Goal: Task Accomplishment & Management: Use online tool/utility

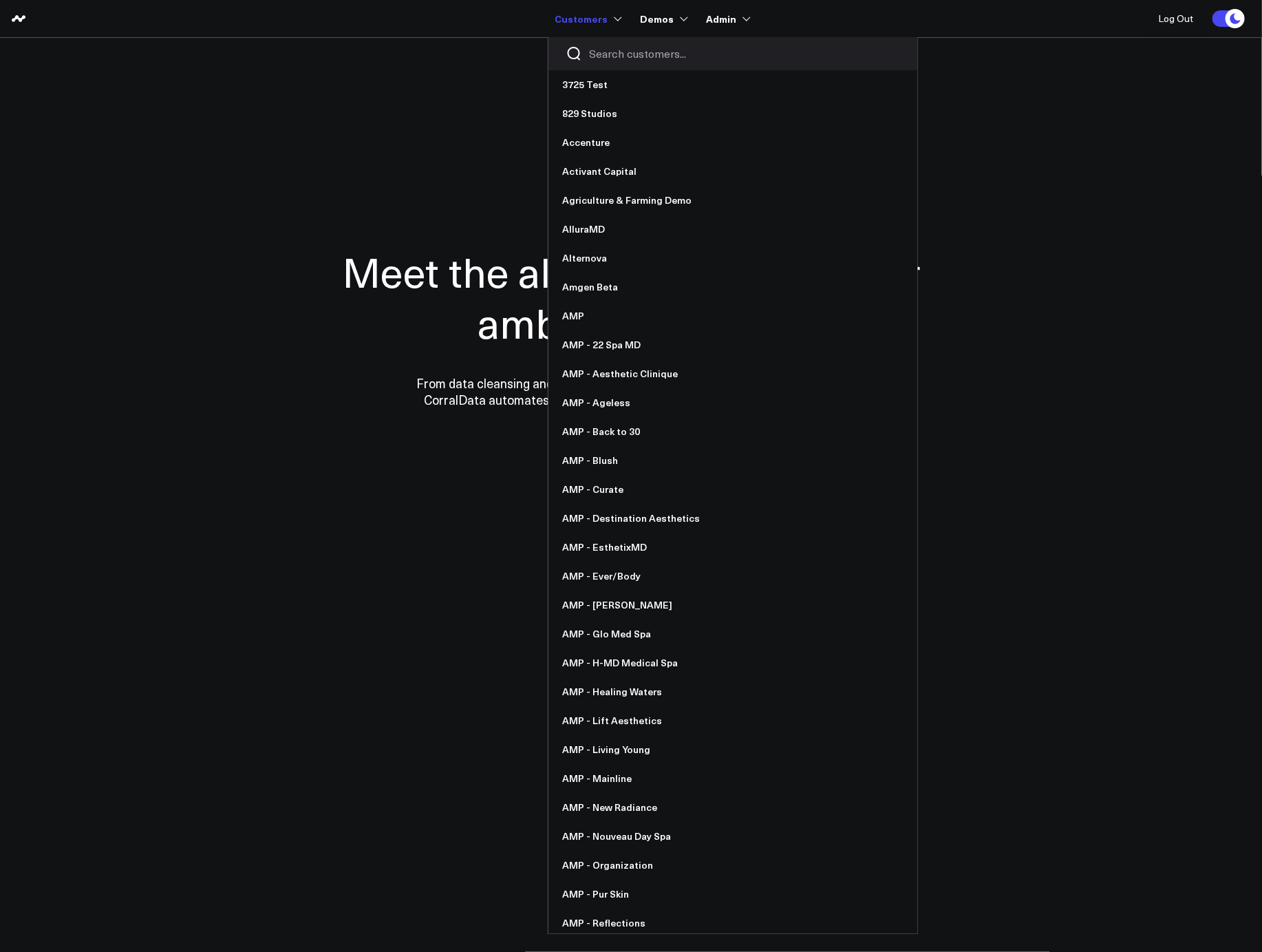
click at [624, 52] on input "Search customers input" at bounding box center [745, 53] width 311 height 15
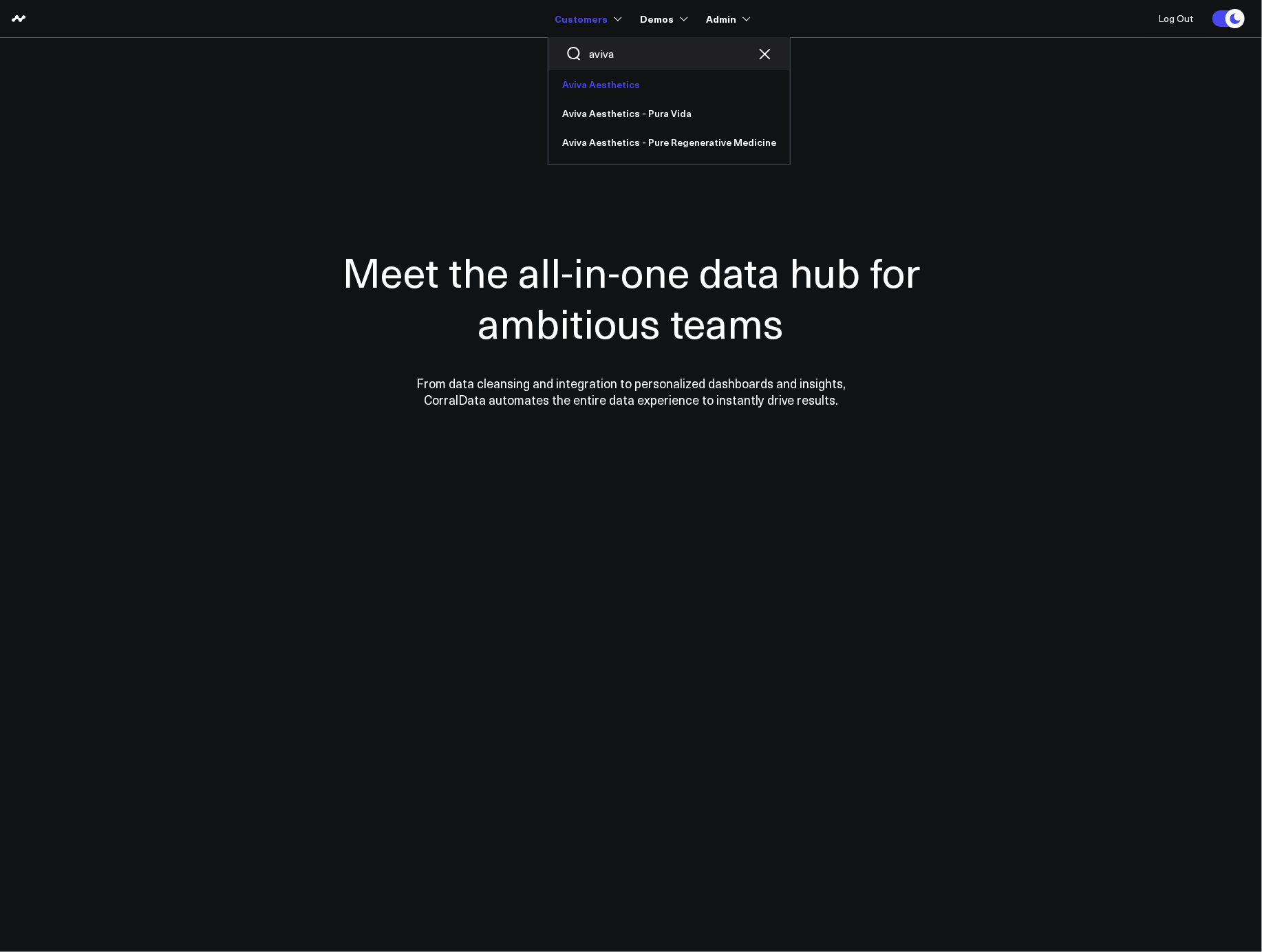
type input "aviva"
click at [608, 81] on link "Aviva Aesthetics" at bounding box center [669, 84] width 241 height 29
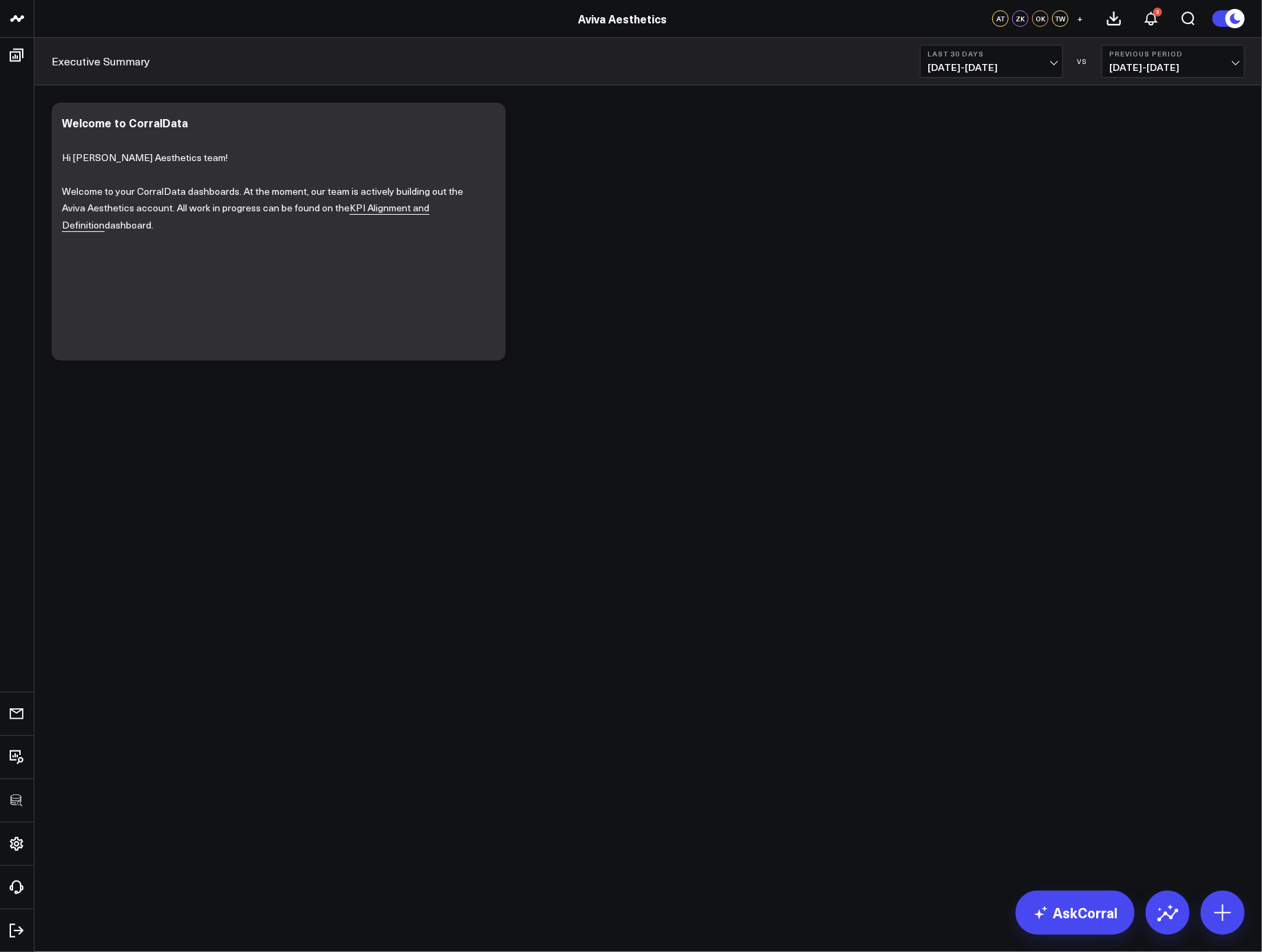
click at [341, 483] on body "3725 Test 829 Studios Accenture Activant Capital Agriculture & Farming Demo All…" at bounding box center [631, 476] width 1262 height 952
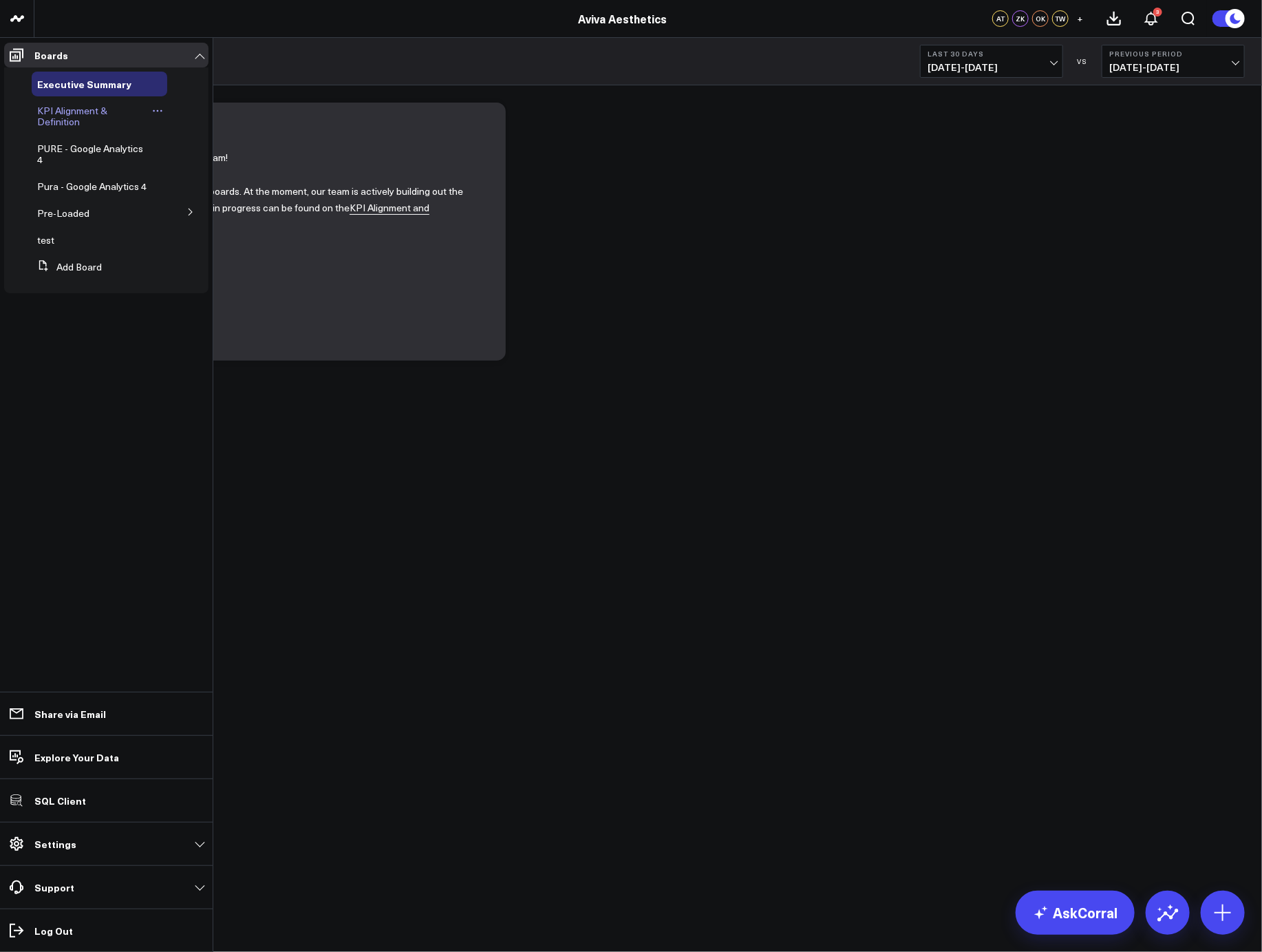
click at [79, 115] on span "KPI Alignment & Definition" at bounding box center [72, 116] width 70 height 24
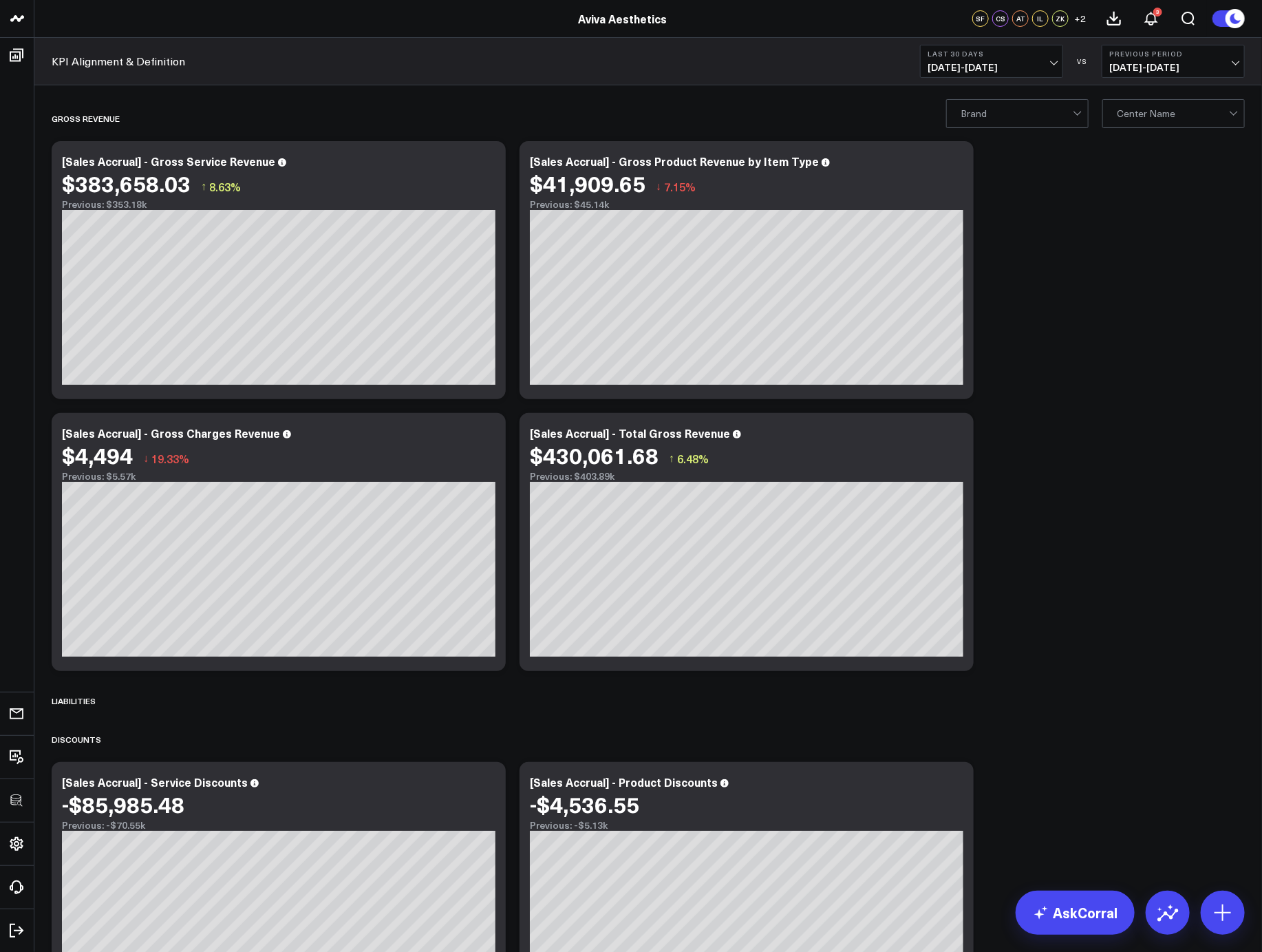
scroll to position [7180, 0]
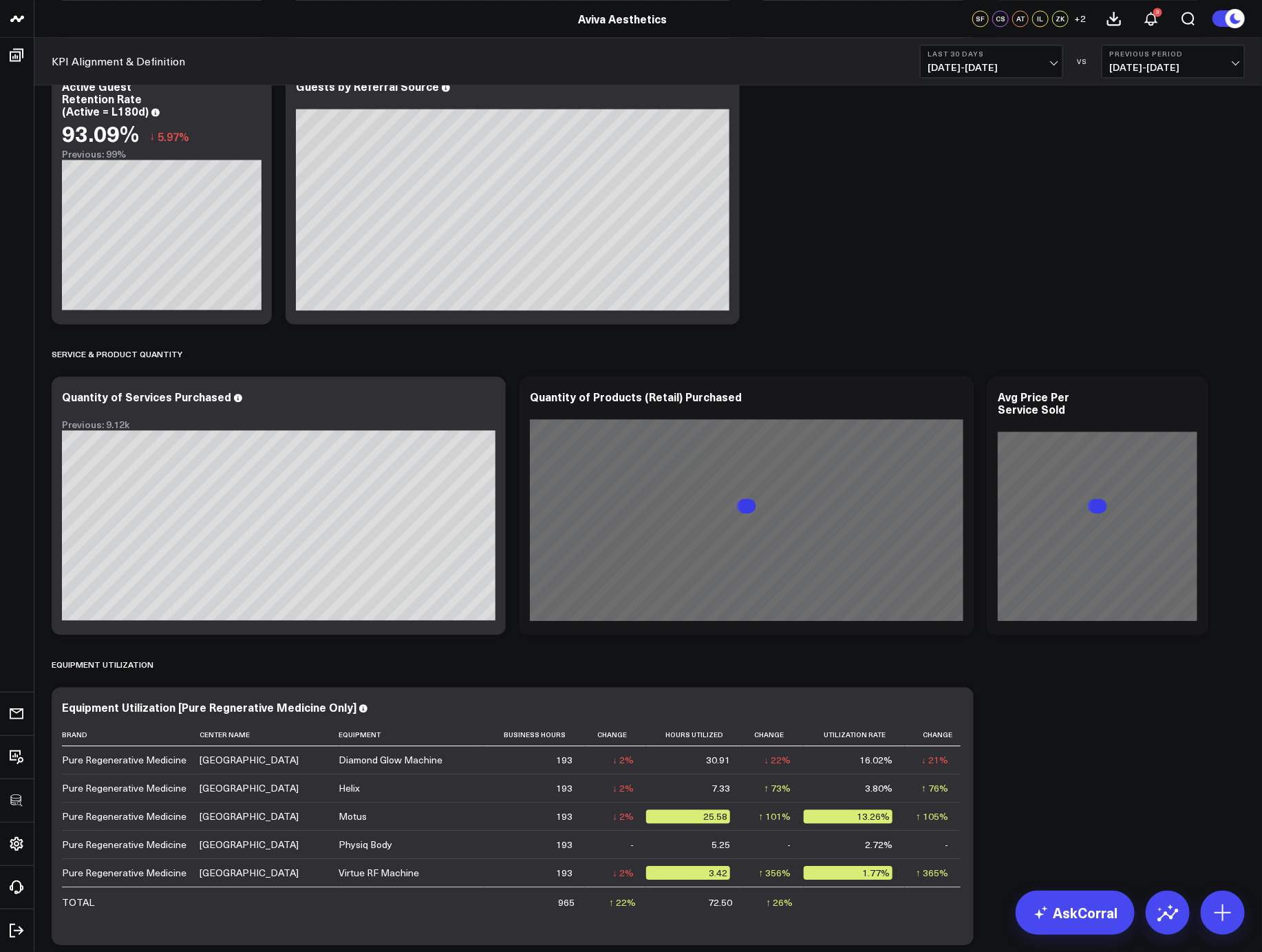
scroll to position [4327, 0]
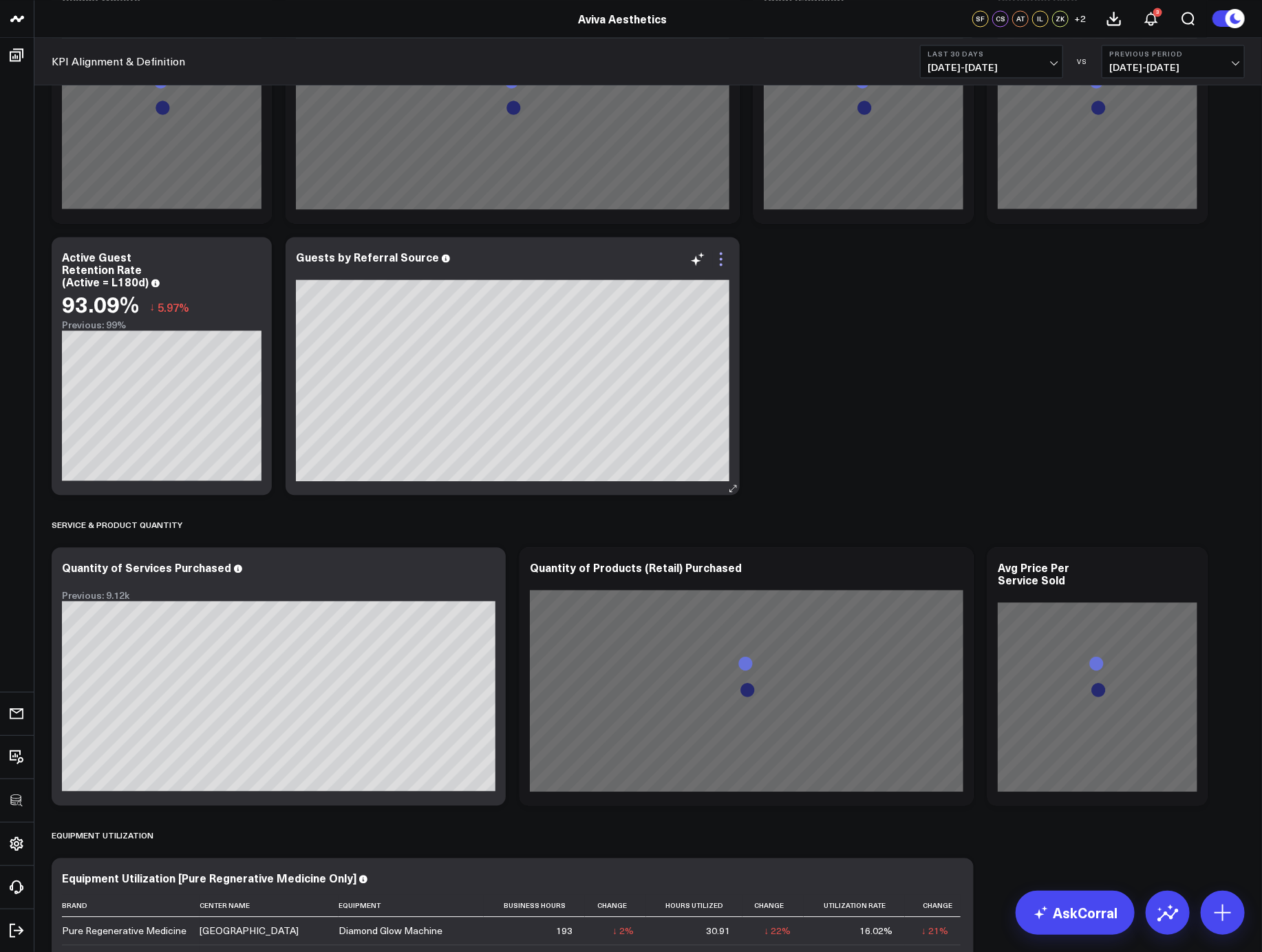
click at [725, 258] on icon at bounding box center [721, 258] width 17 height 17
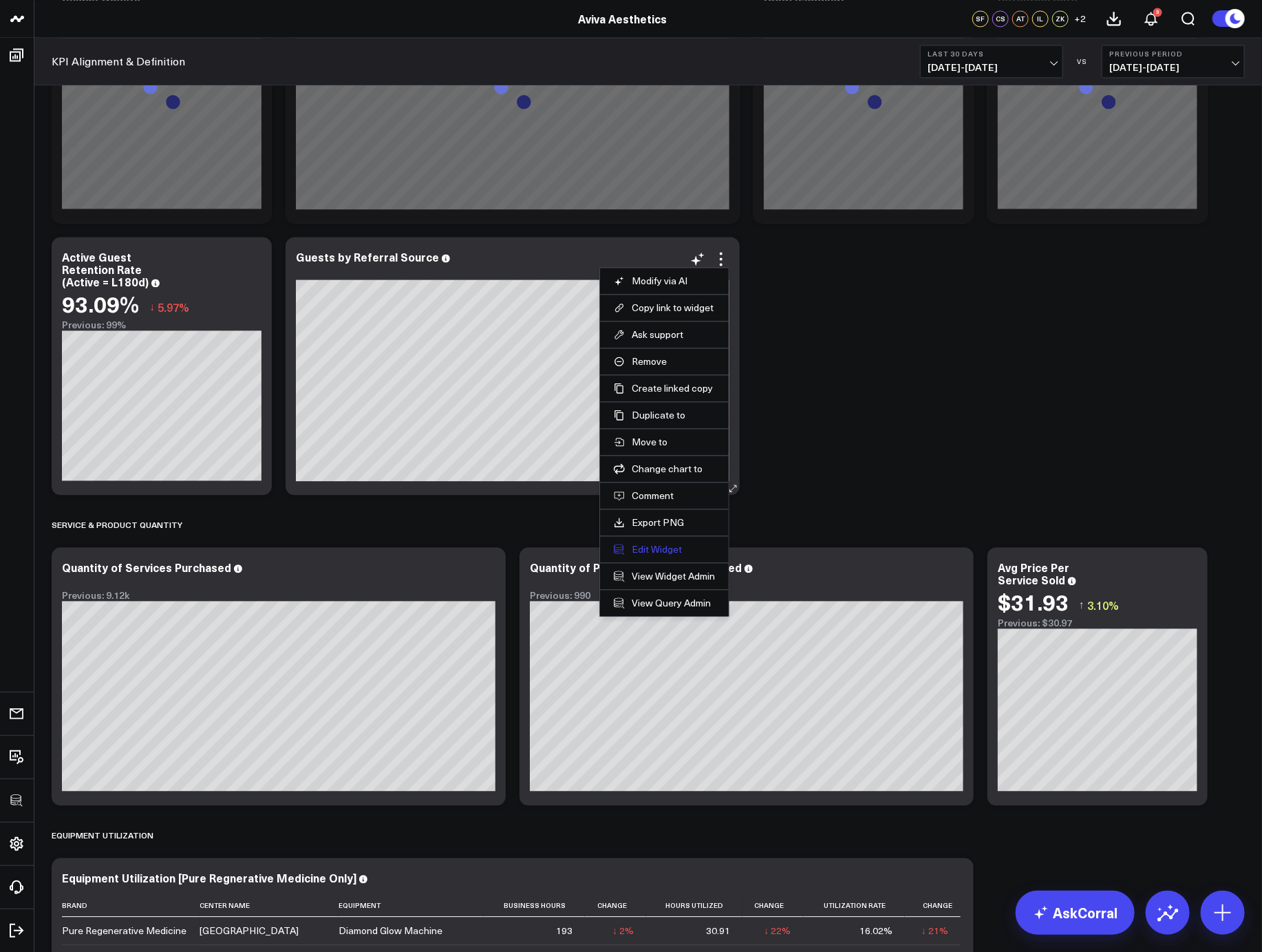
click at [664, 545] on button "Edit Widget" at bounding box center [664, 549] width 101 height 12
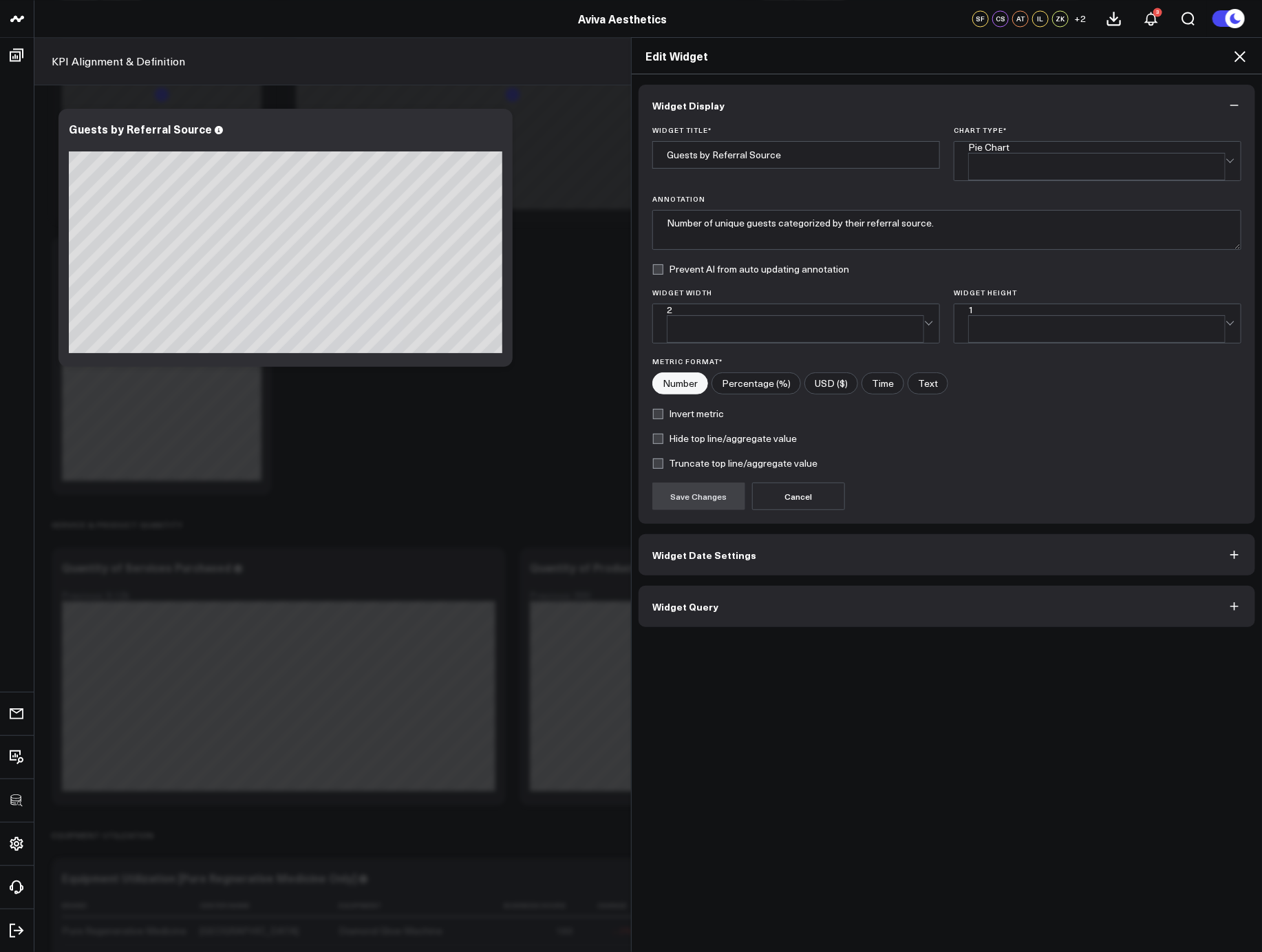
click at [734, 587] on button "Widget Query" at bounding box center [947, 605] width 616 height 41
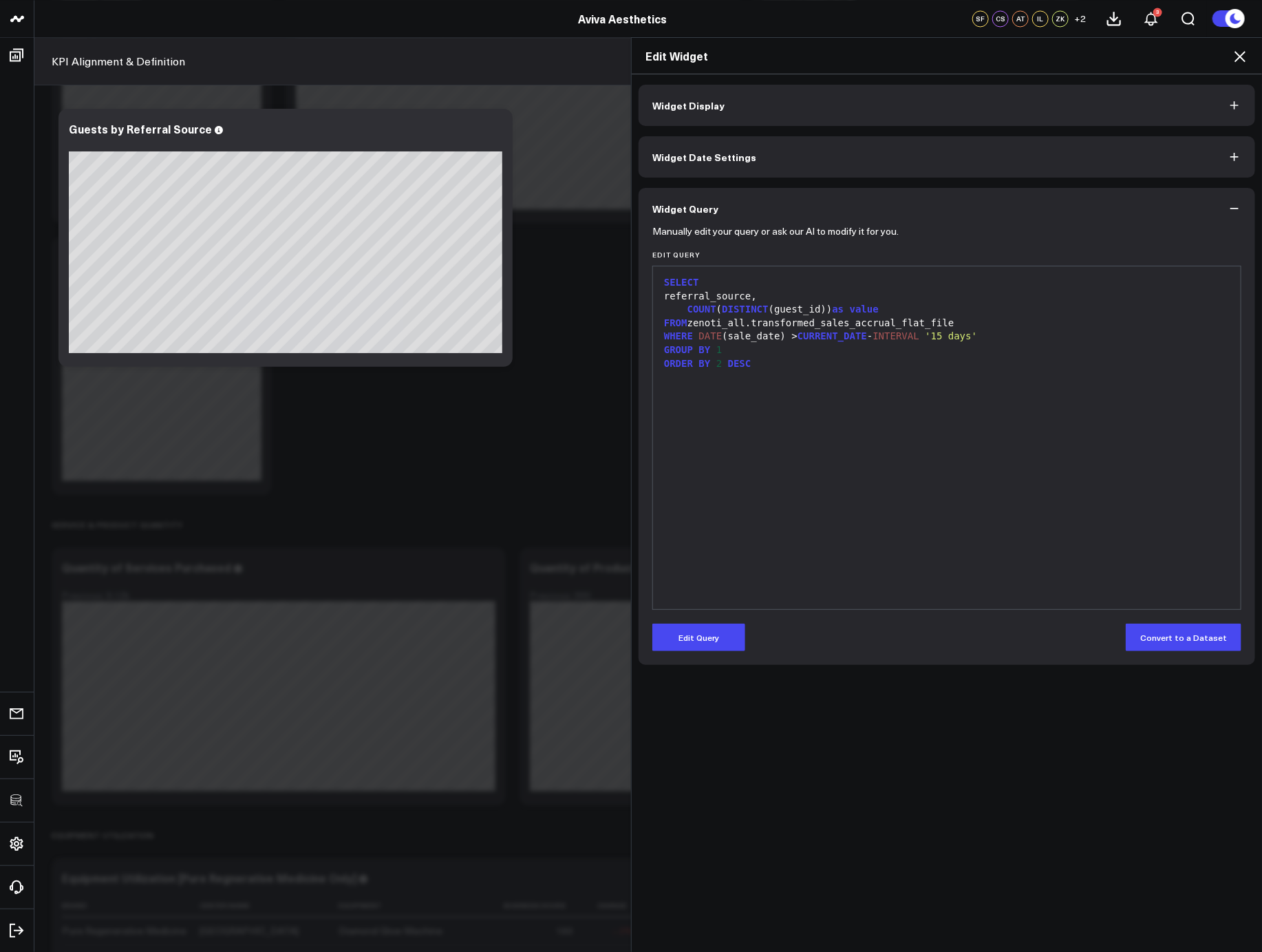
click at [1237, 57] on icon at bounding box center [1239, 56] width 17 height 17
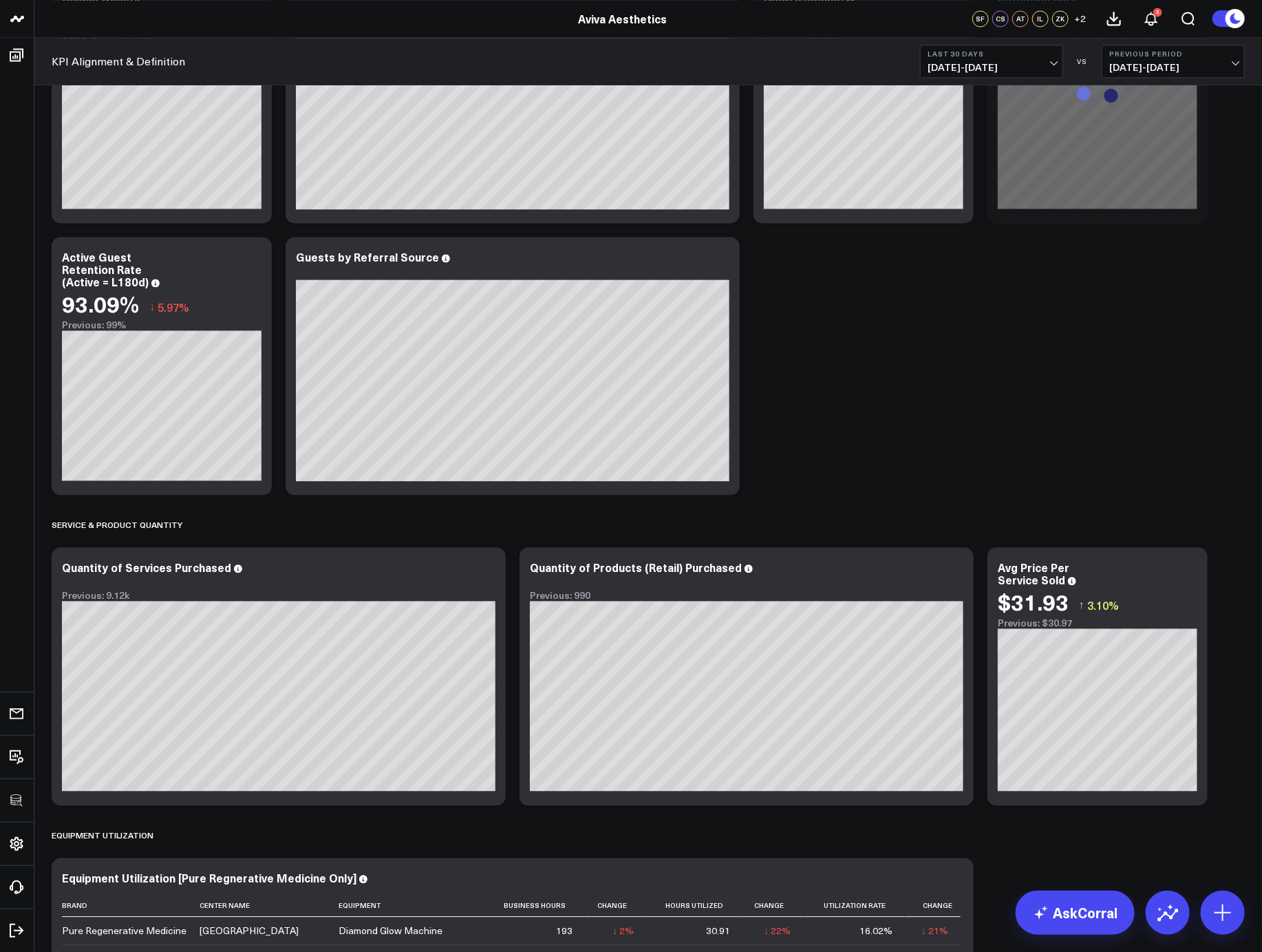
scroll to position [3903, 0]
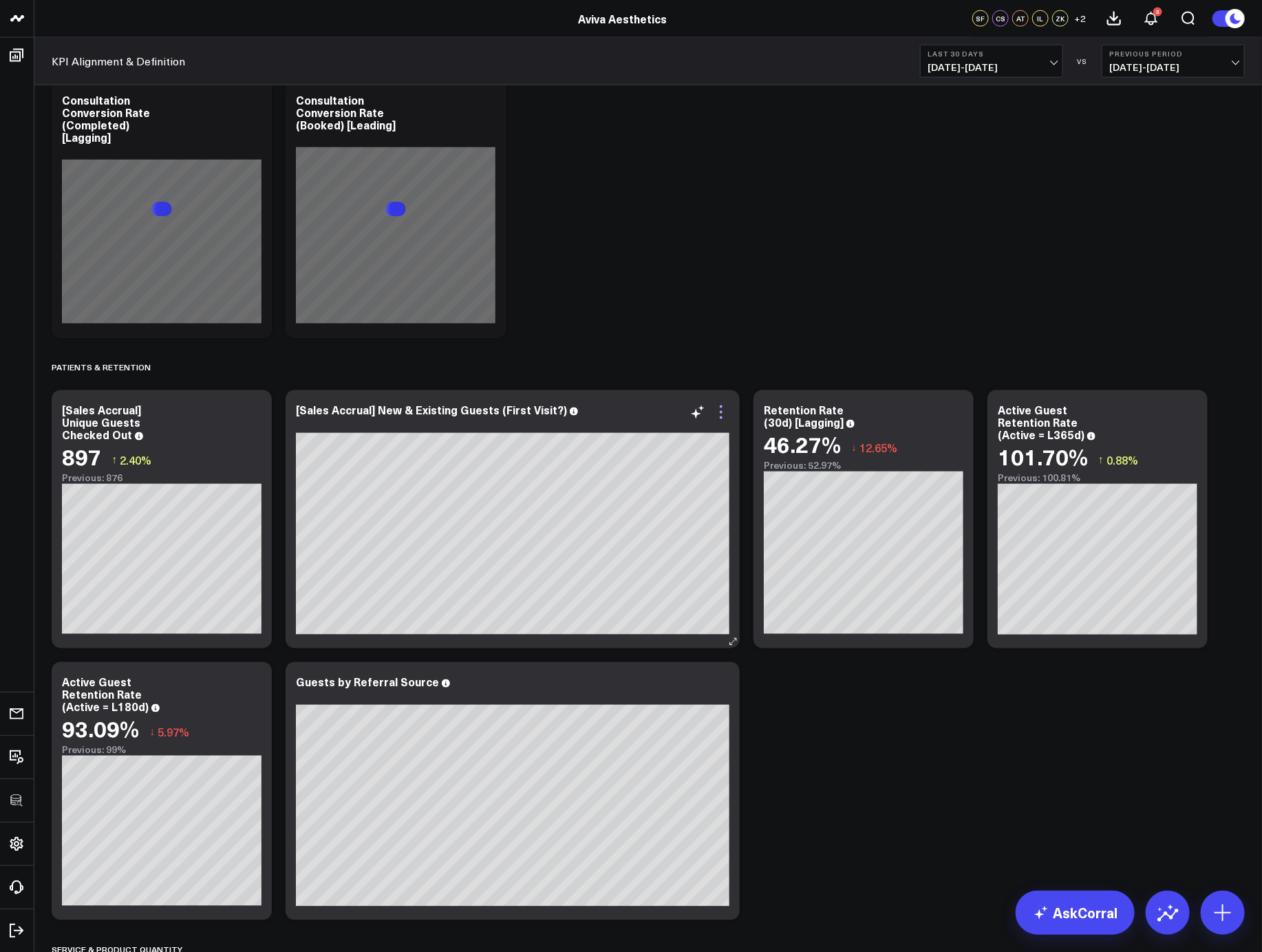
click at [725, 419] on icon at bounding box center [721, 412] width 17 height 17
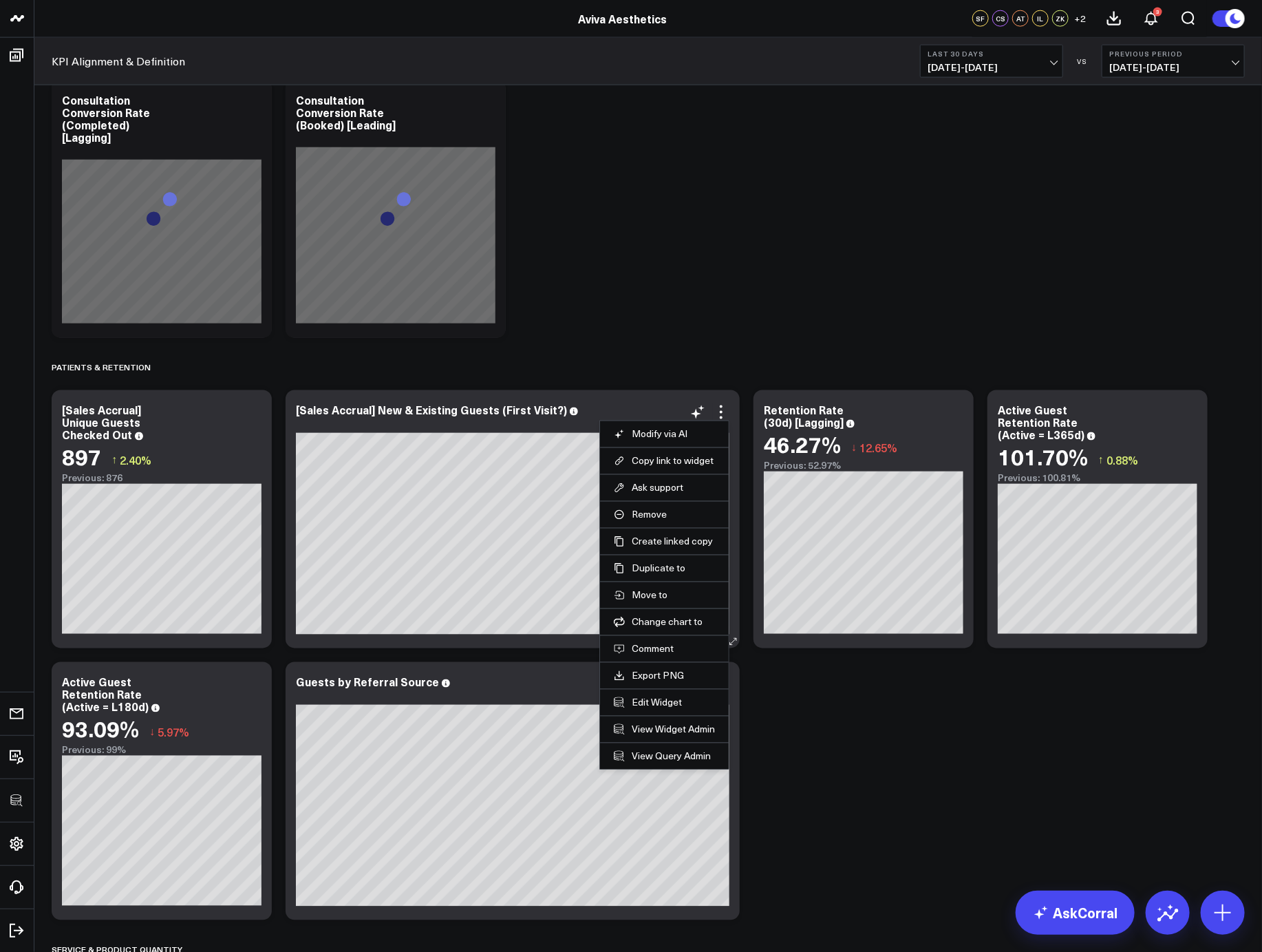
click at [666, 712] on li "Edit Widget" at bounding box center [664, 702] width 129 height 27
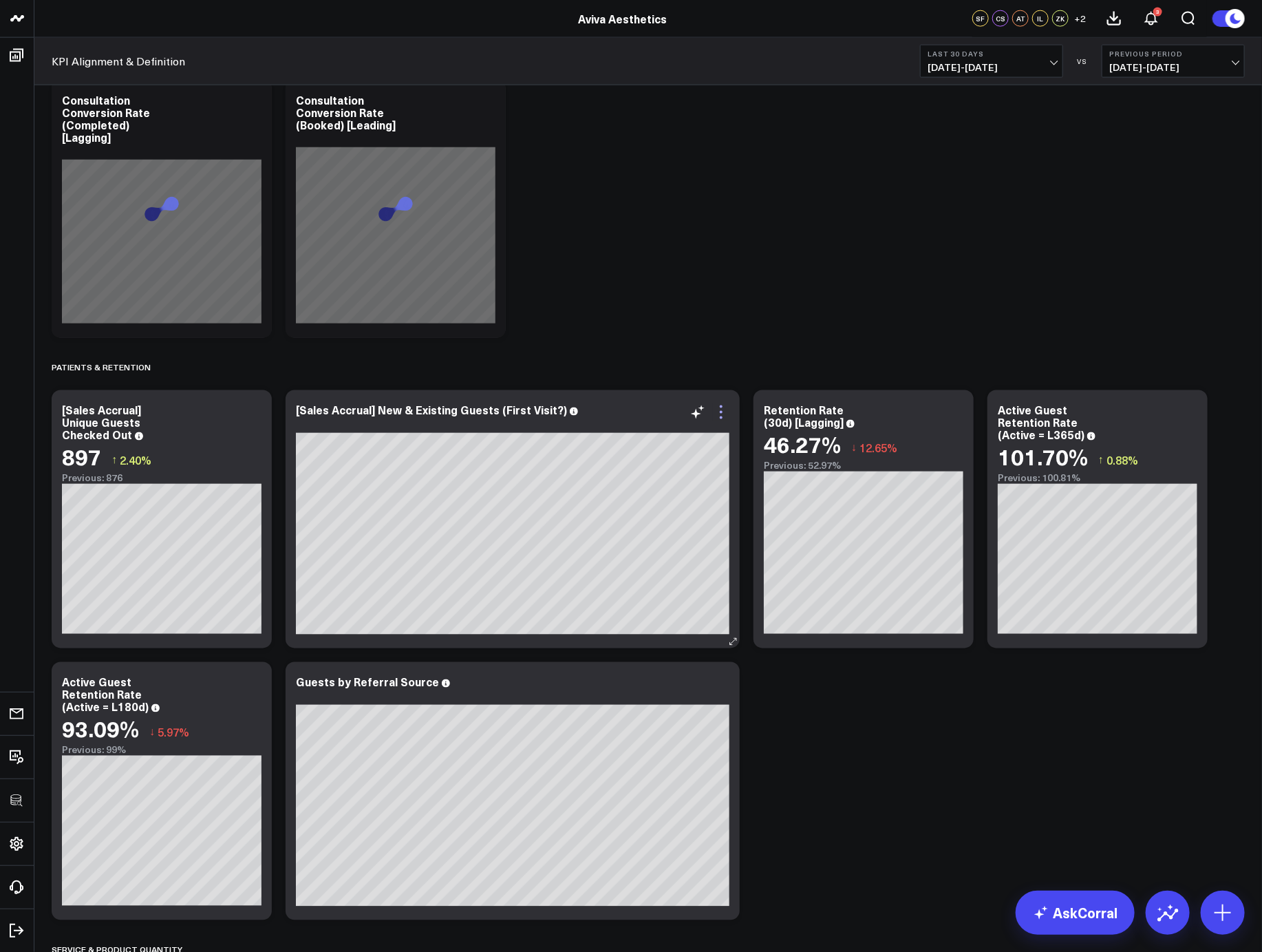
click at [722, 416] on icon at bounding box center [721, 412] width 17 height 17
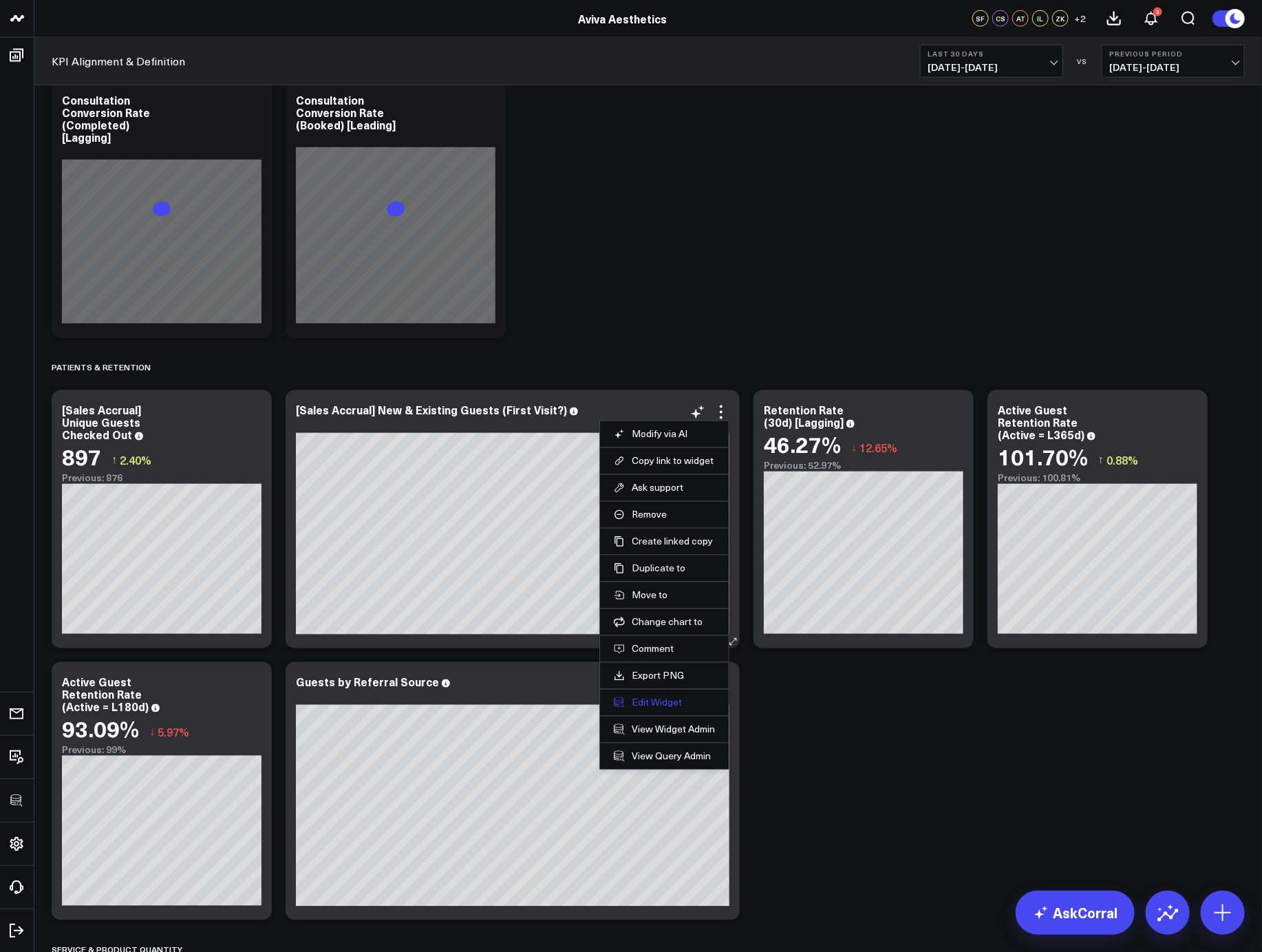
click at [656, 708] on button "Edit Widget" at bounding box center [664, 703] width 101 height 12
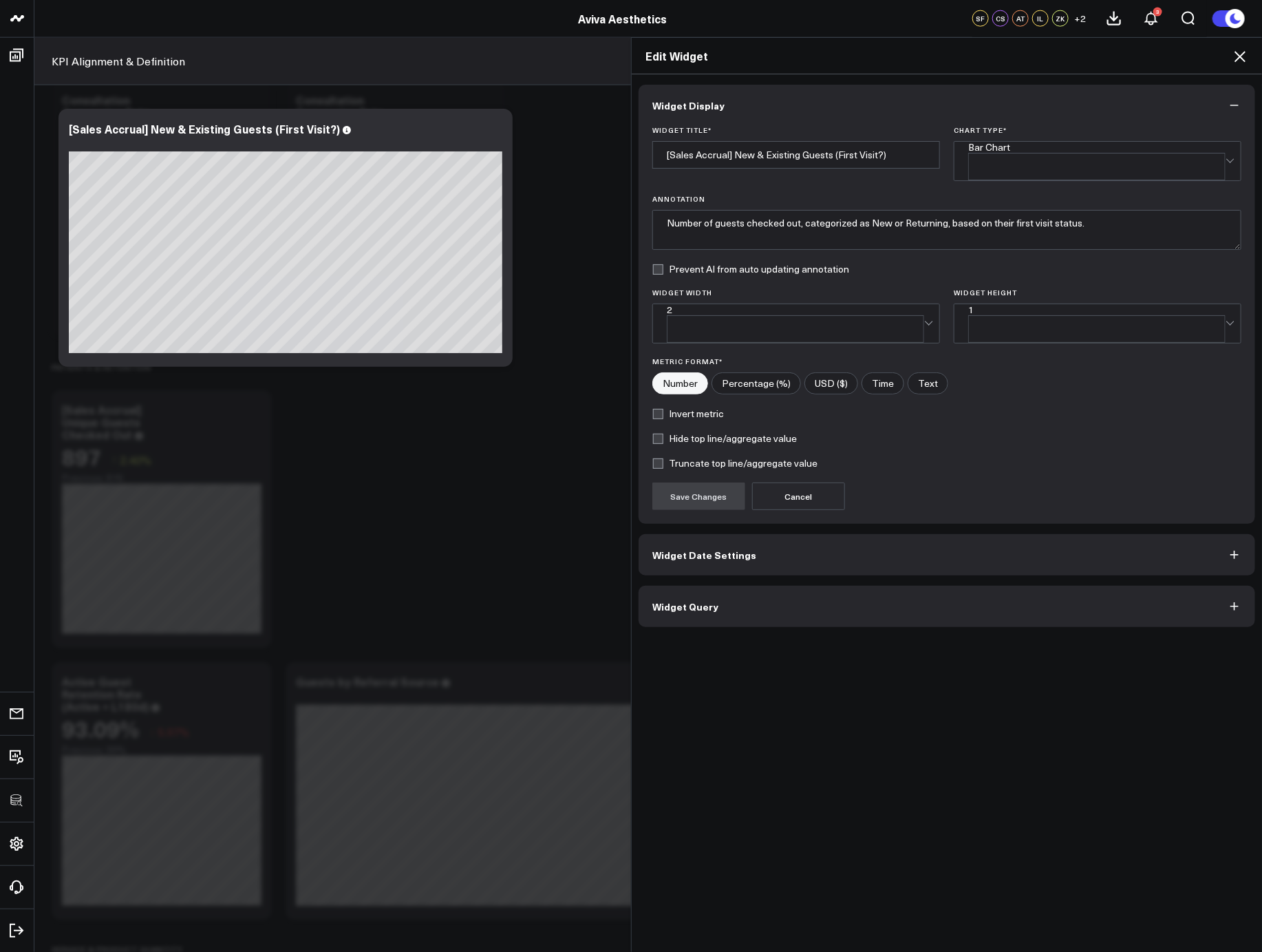
click at [788, 598] on button "Widget Query" at bounding box center [947, 605] width 616 height 41
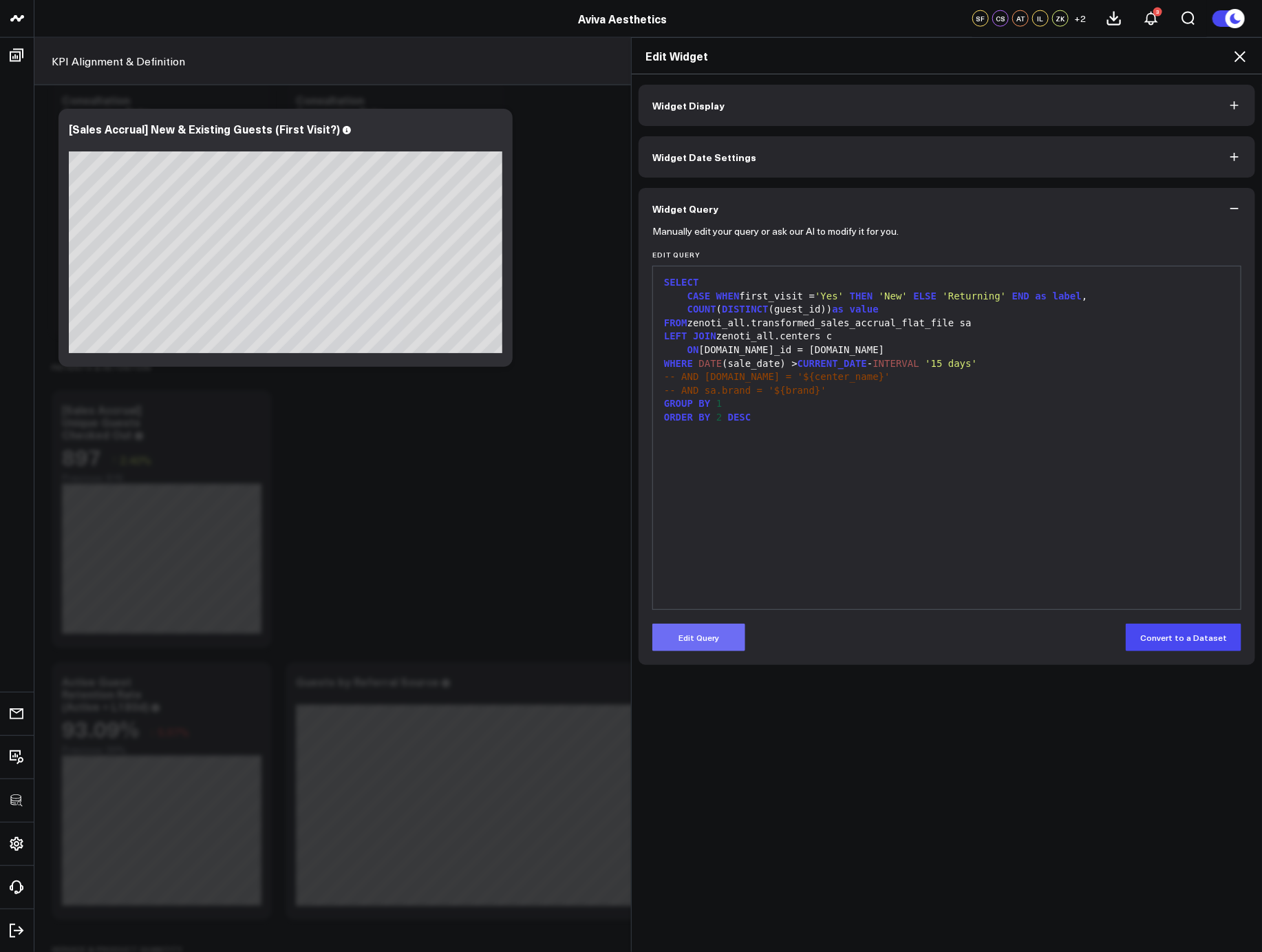
click at [734, 634] on button "Edit Query" at bounding box center [698, 637] width 93 height 28
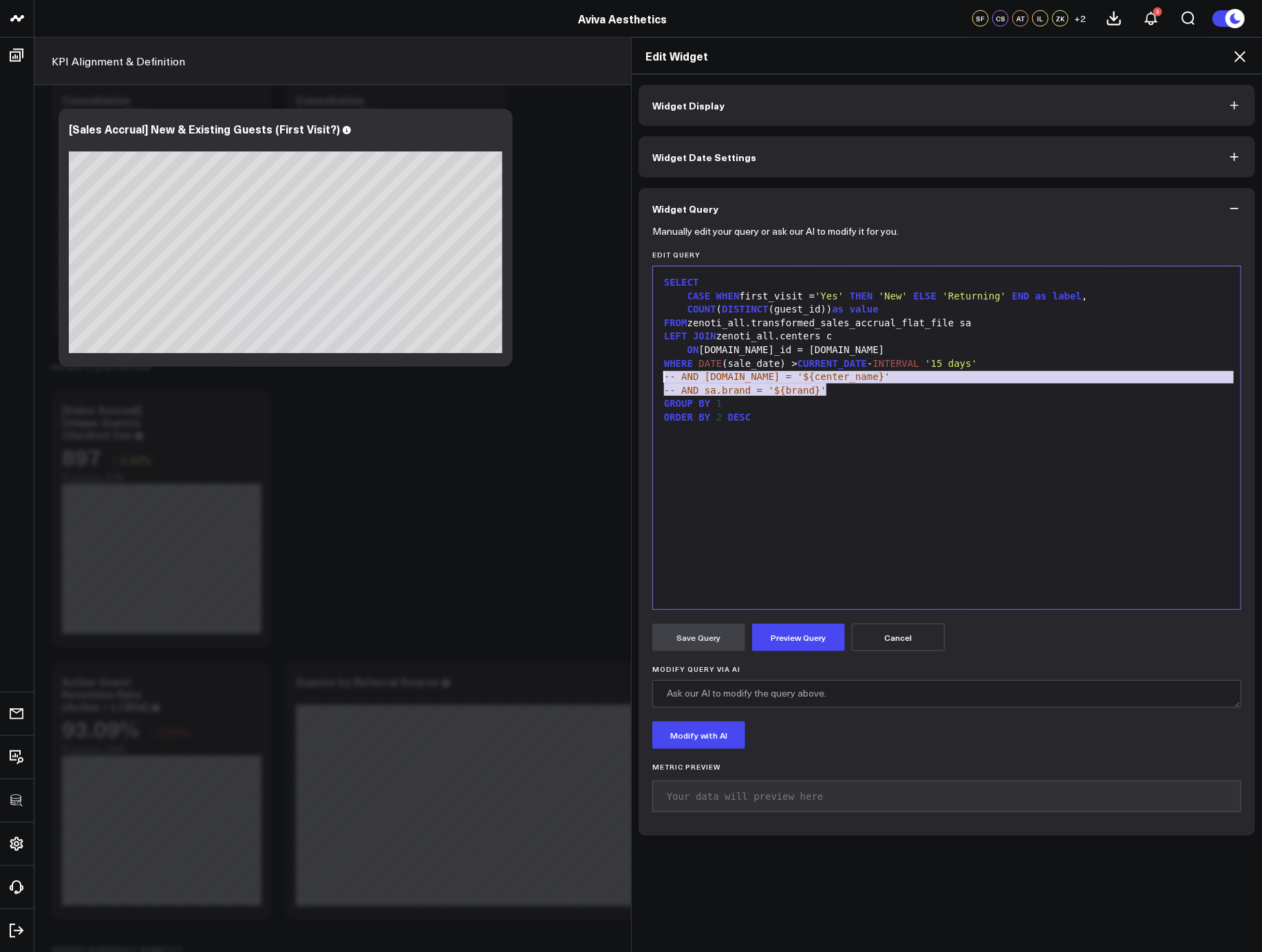
drag, startPoint x: 826, startPoint y: 393, endPoint x: 656, endPoint y: 378, distance: 170.7
click at [660, 378] on div "SELECT CASE WHEN first_visit = 'Yes' THEN 'New' ELSE 'Returning' END as label ,…" at bounding box center [947, 438] width 574 height 329
copy div "-- AND c.name = '${center_name}' -- AND sa.brand = '${brand}'"
click at [1232, 57] on icon at bounding box center [1239, 56] width 17 height 17
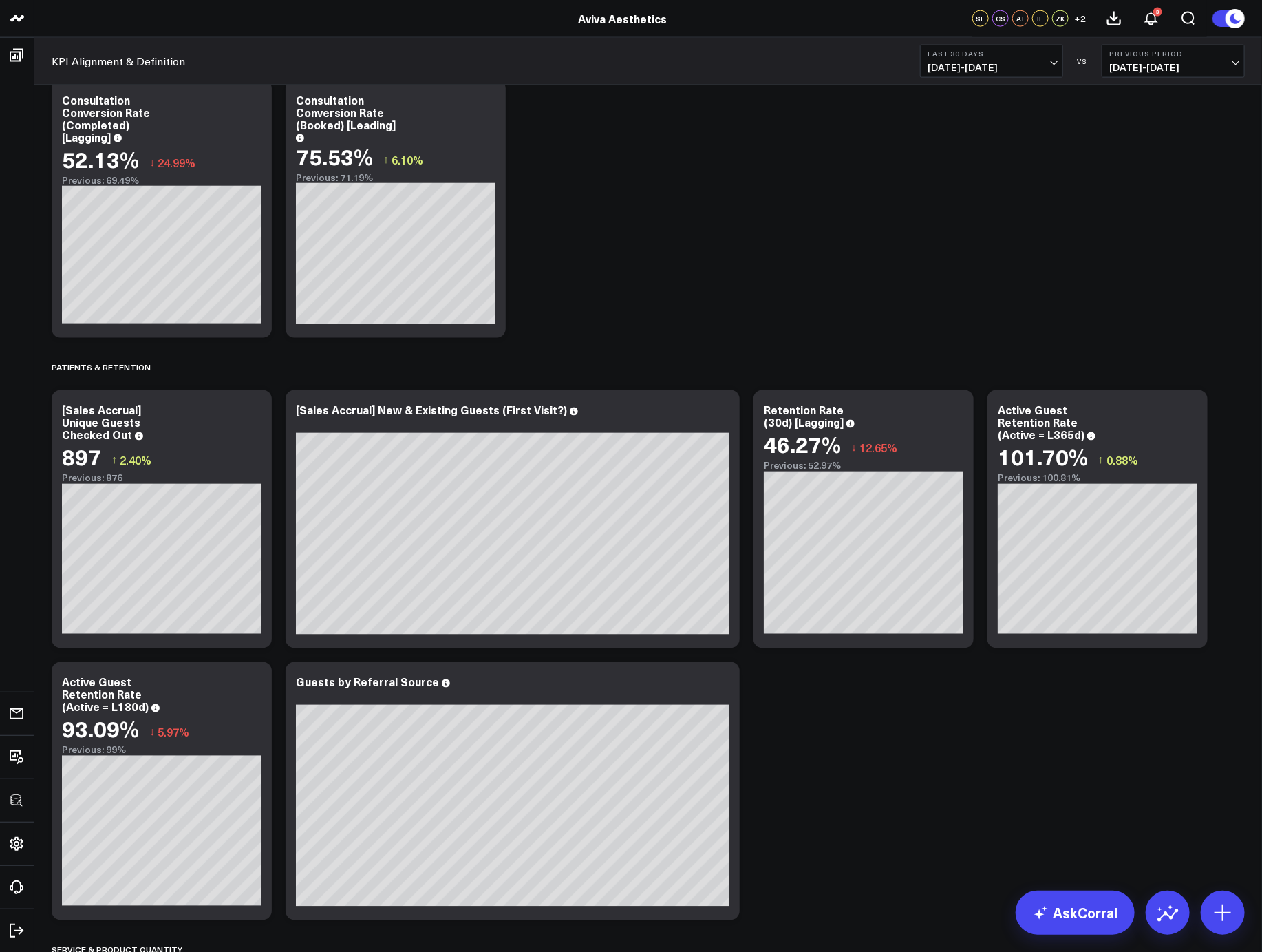
scroll to position [4068, 0]
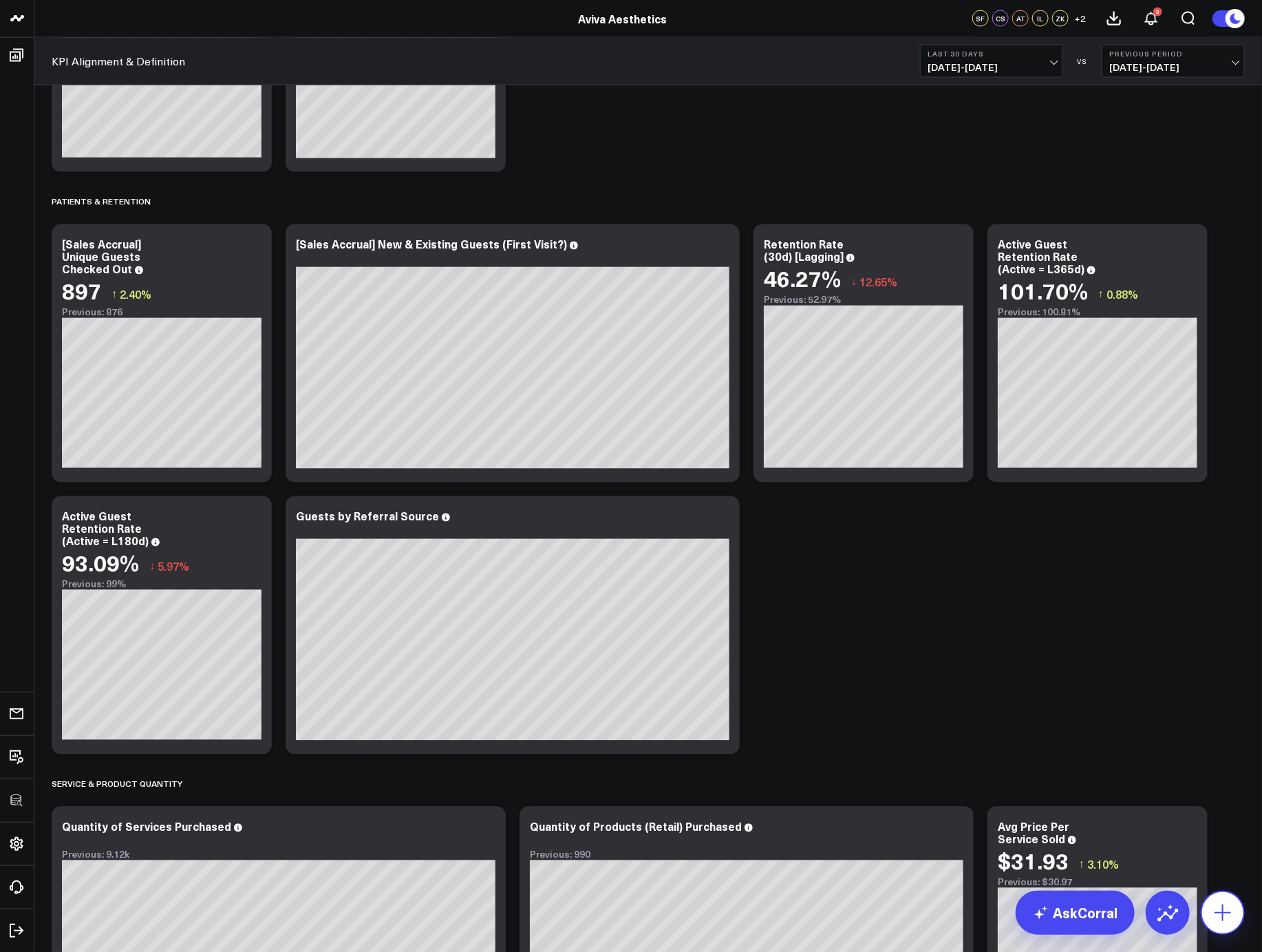
click at [1218, 912] on icon at bounding box center [1222, 912] width 17 height 17
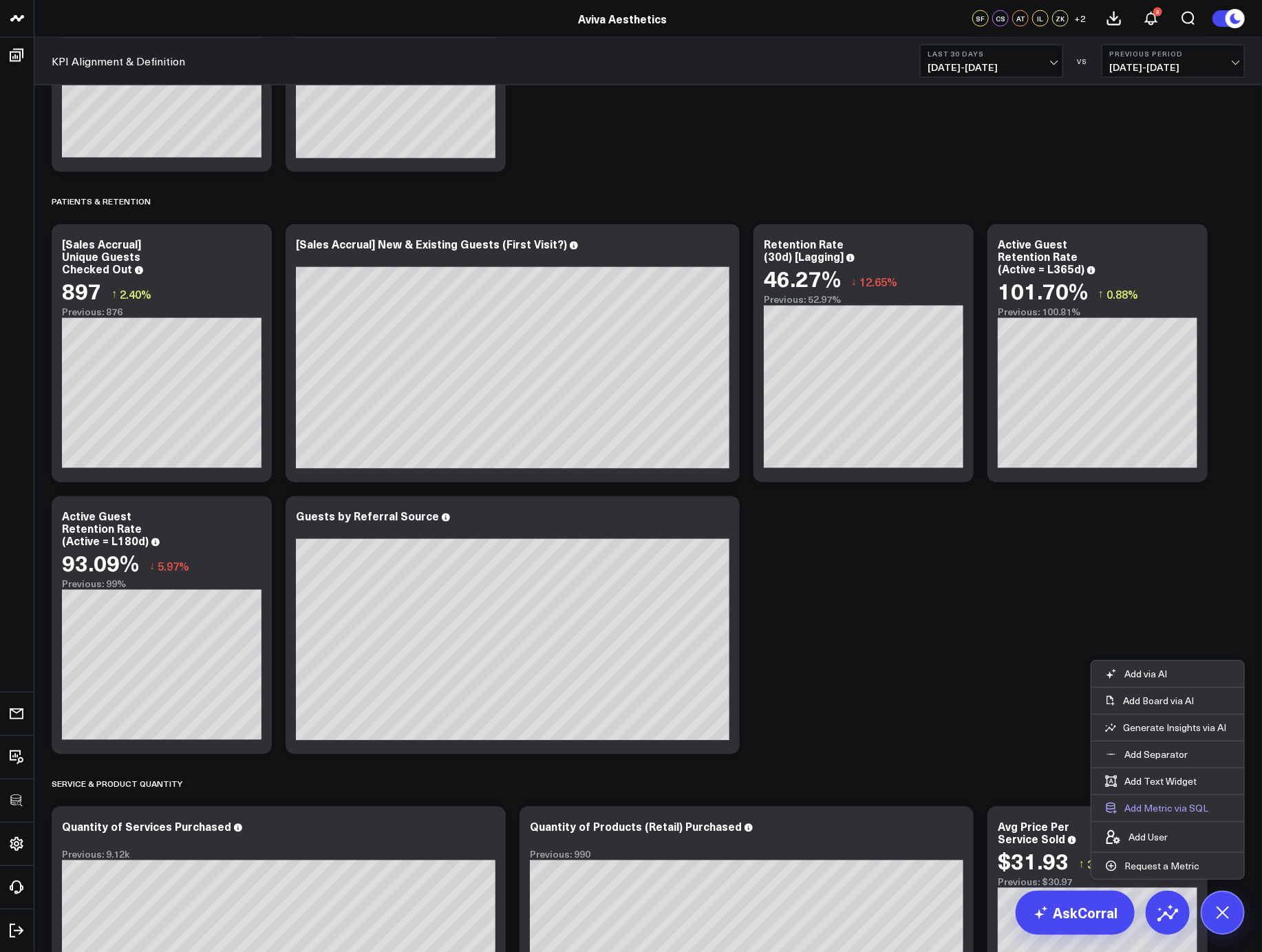
click at [1154, 807] on button "Add Metric via SQL" at bounding box center [1156, 807] width 131 height 26
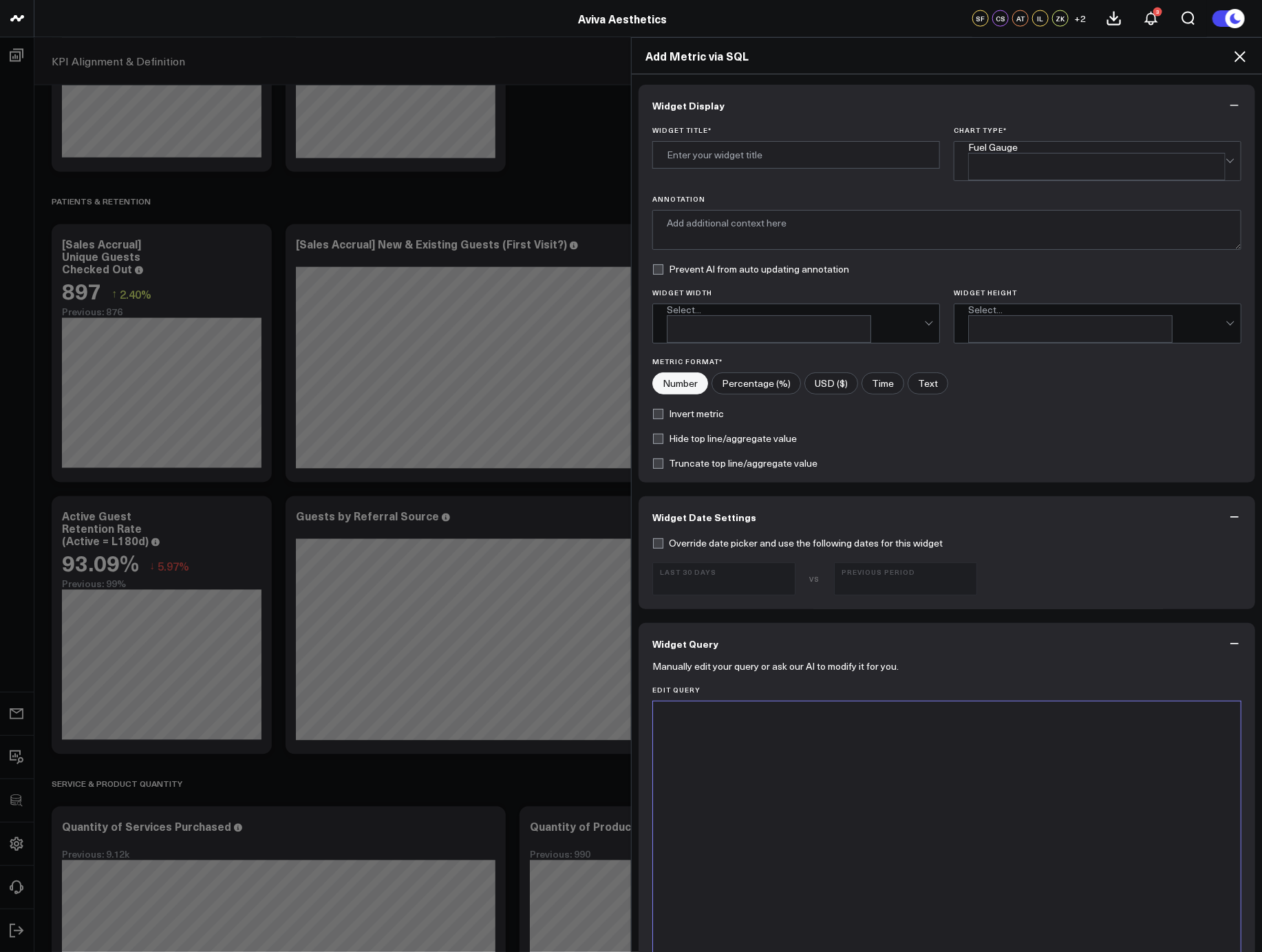
click at [887, 735] on div at bounding box center [947, 872] width 574 height 329
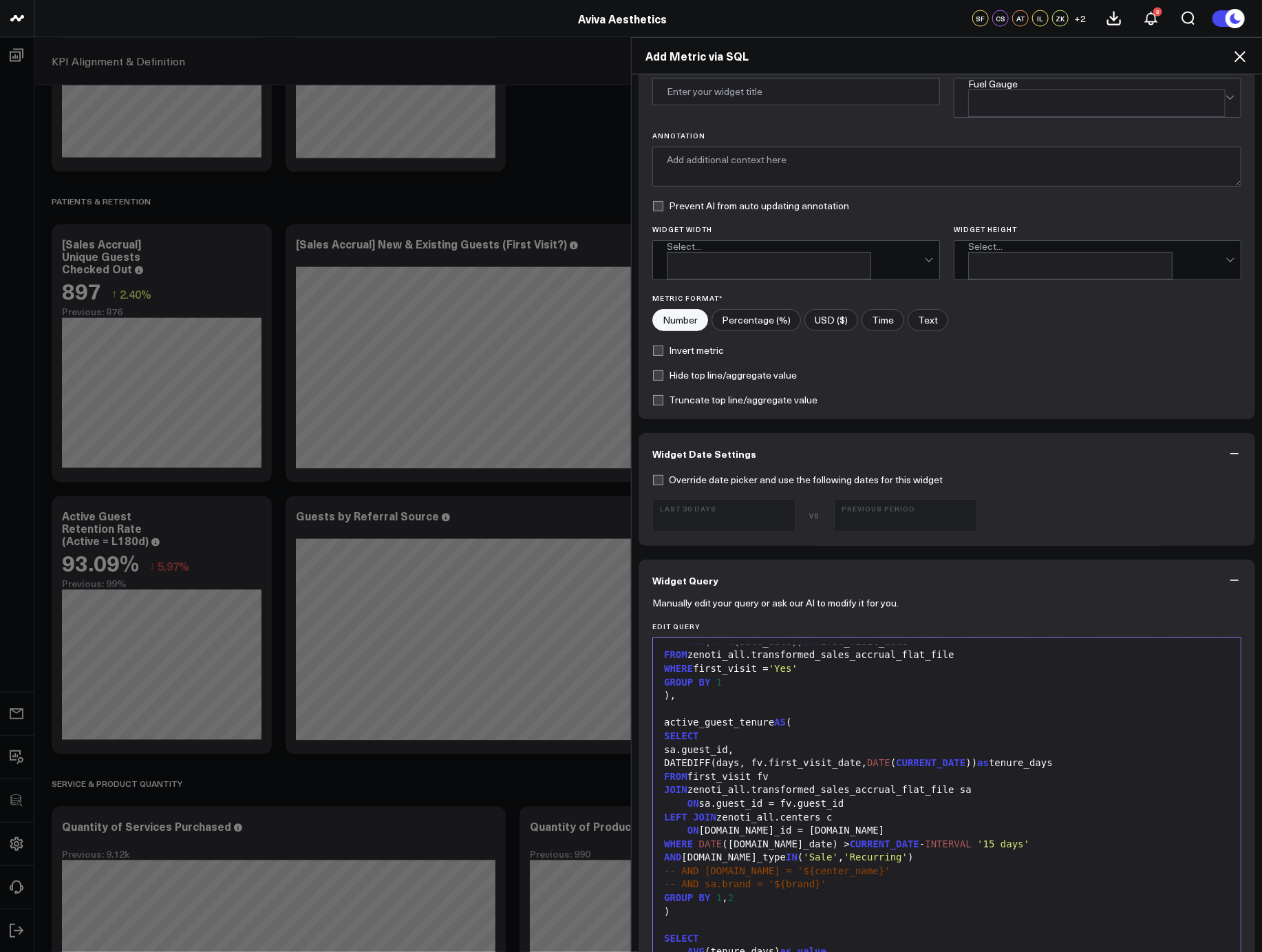
scroll to position [0, 0]
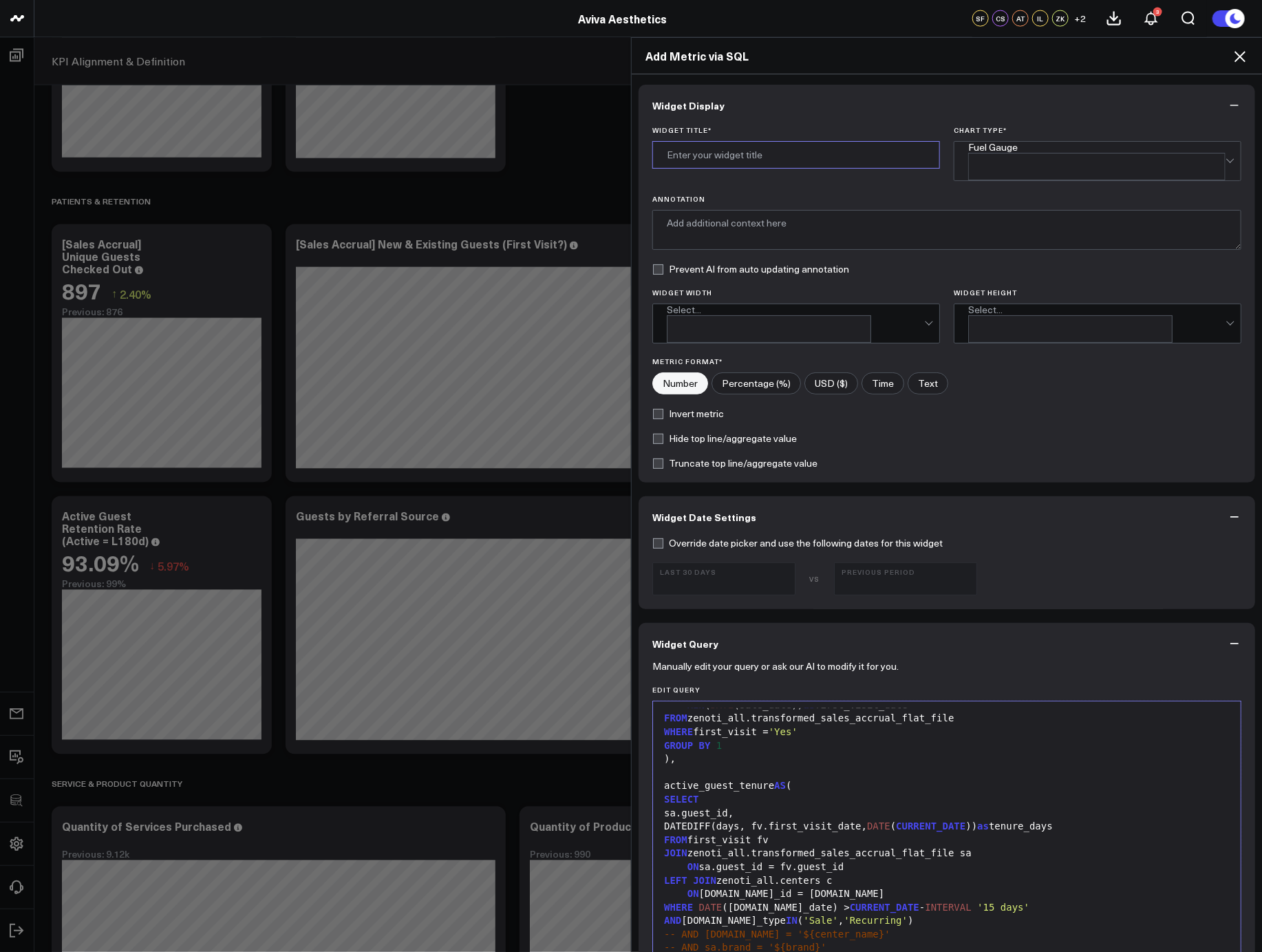
click at [741, 144] on input "Widget Title *" at bounding box center [795, 155] width 288 height 28
type input "Average Guest Tenure (Days)"
click at [973, 153] on div "Fuel Gauge" at bounding box center [1097, 147] width 257 height 11
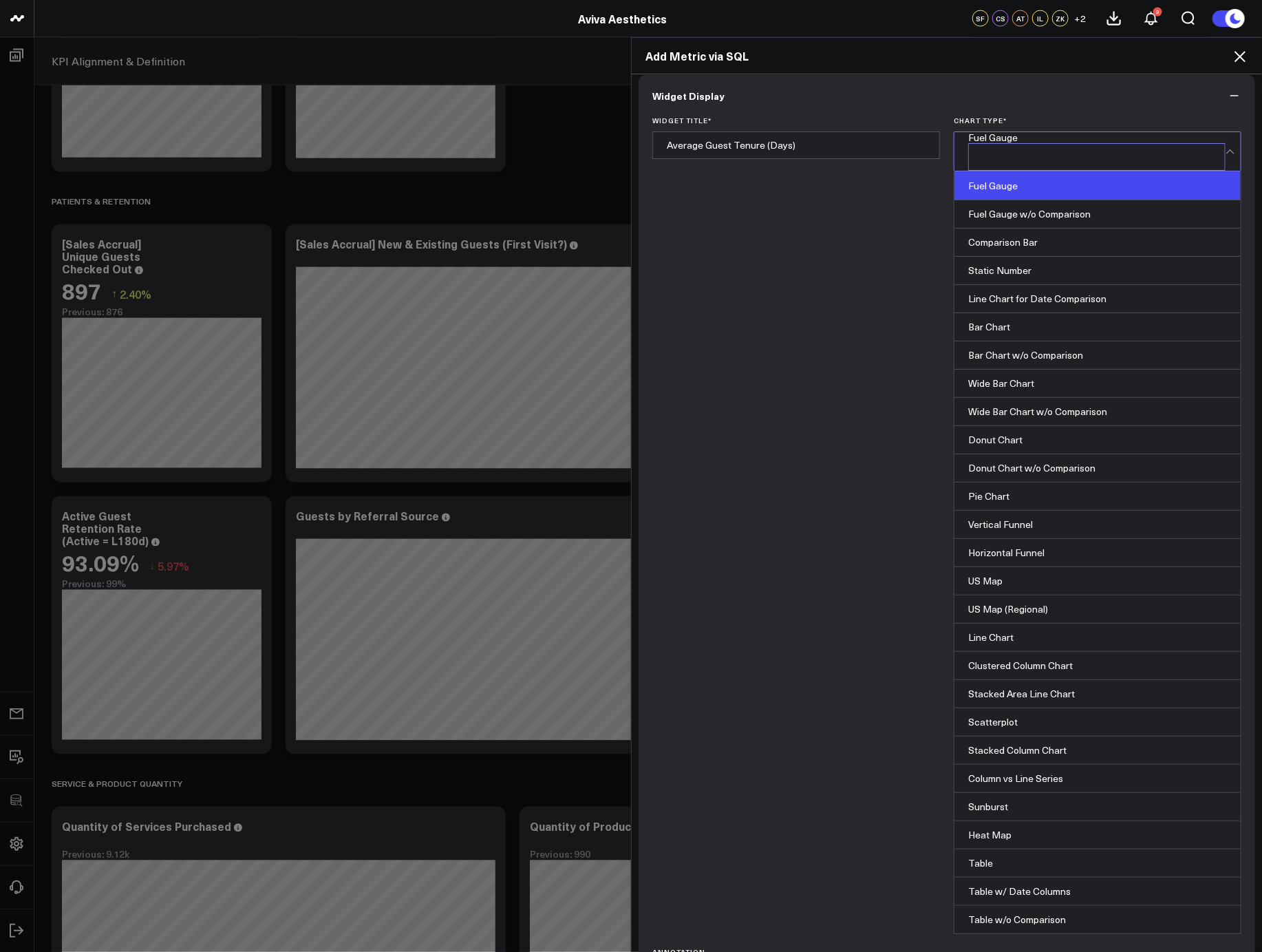
scroll to position [40, 0]
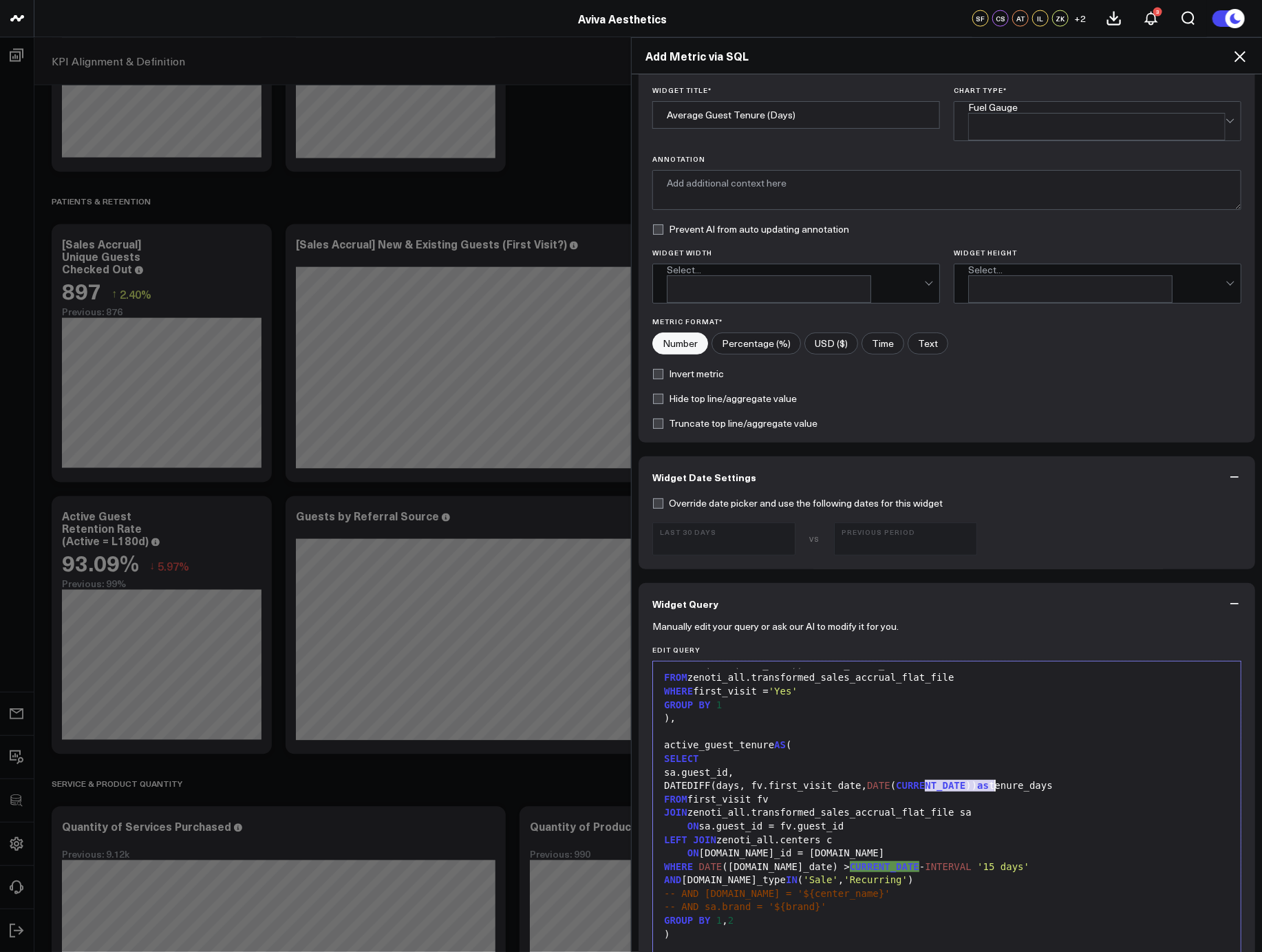
drag, startPoint x: 921, startPoint y: 766, endPoint x: 989, endPoint y: 763, distance: 68.1
click at [989, 779] on div "DATEDIFF(days, fv.first_visit_date, DATE ( CURRENT_DATE )) as tenure_days" at bounding box center [947, 786] width 574 height 14
click at [1097, 779] on div "DATEDIFF(days, fv.first_visit_date, DATE (sa.sale_date)) as tenure_days" at bounding box center [947, 786] width 574 height 14
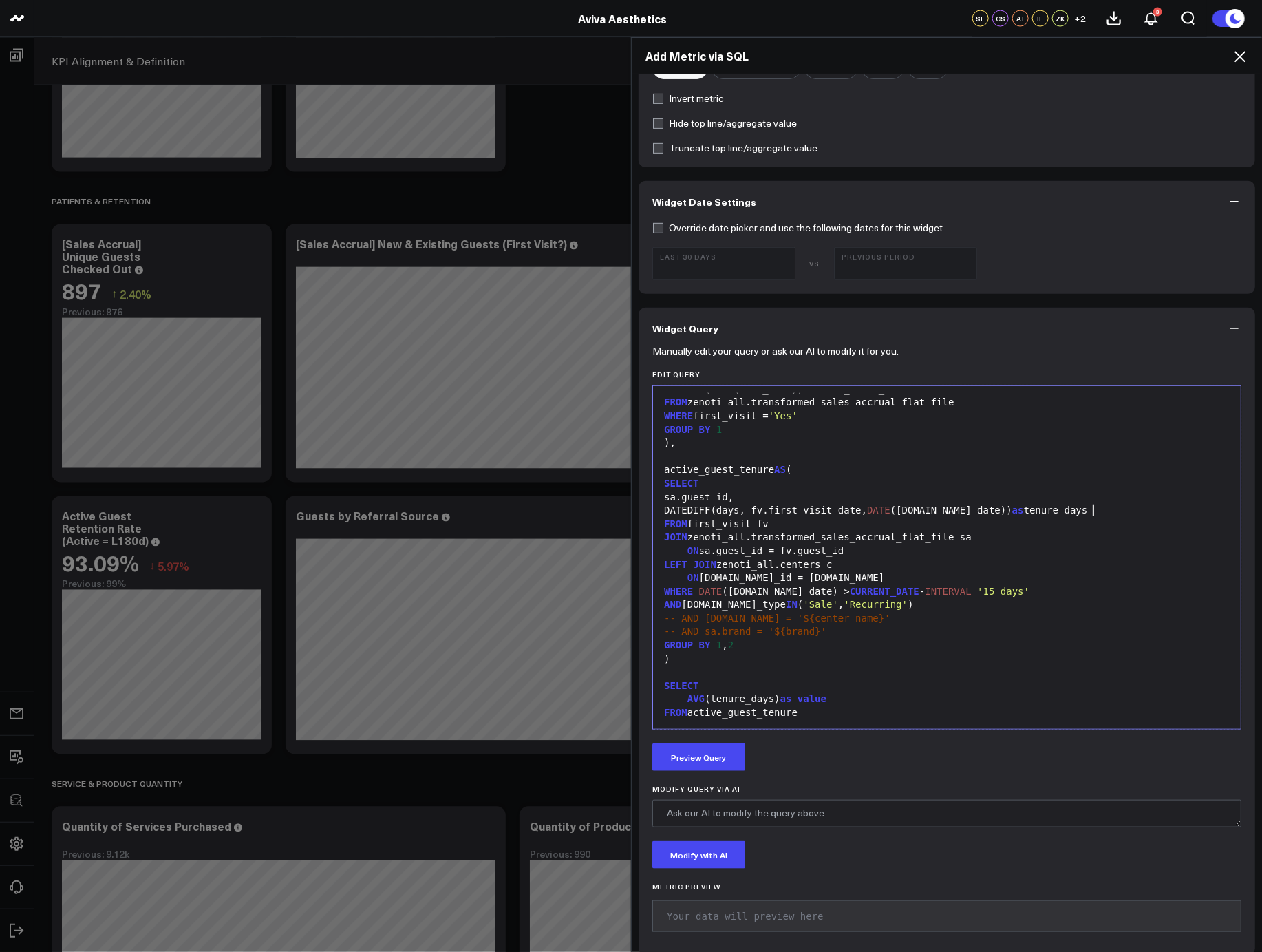
scroll to position [0, 0]
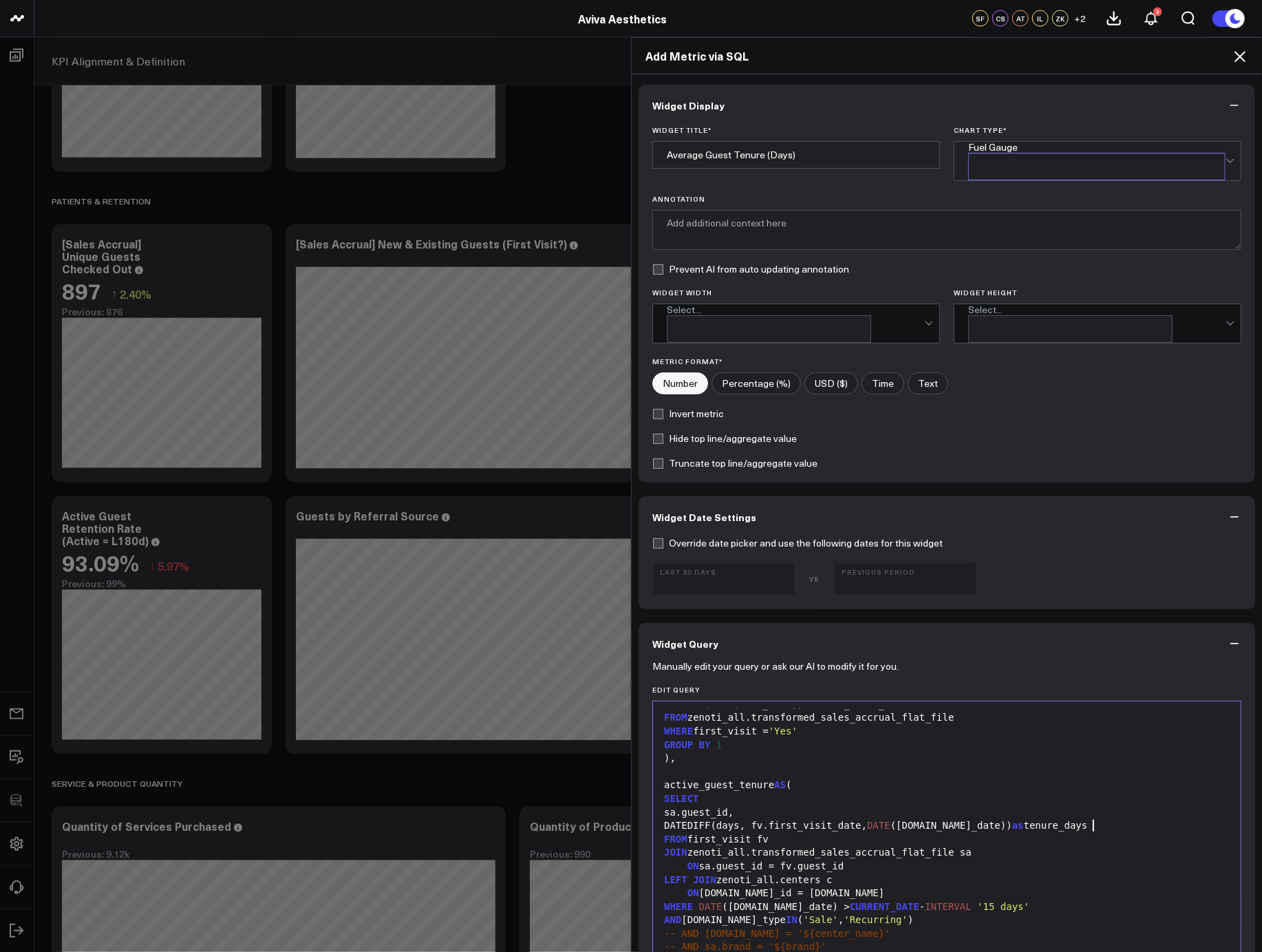
click at [999, 164] on div "Fuel Gauge" at bounding box center [1097, 160] width 257 height 39
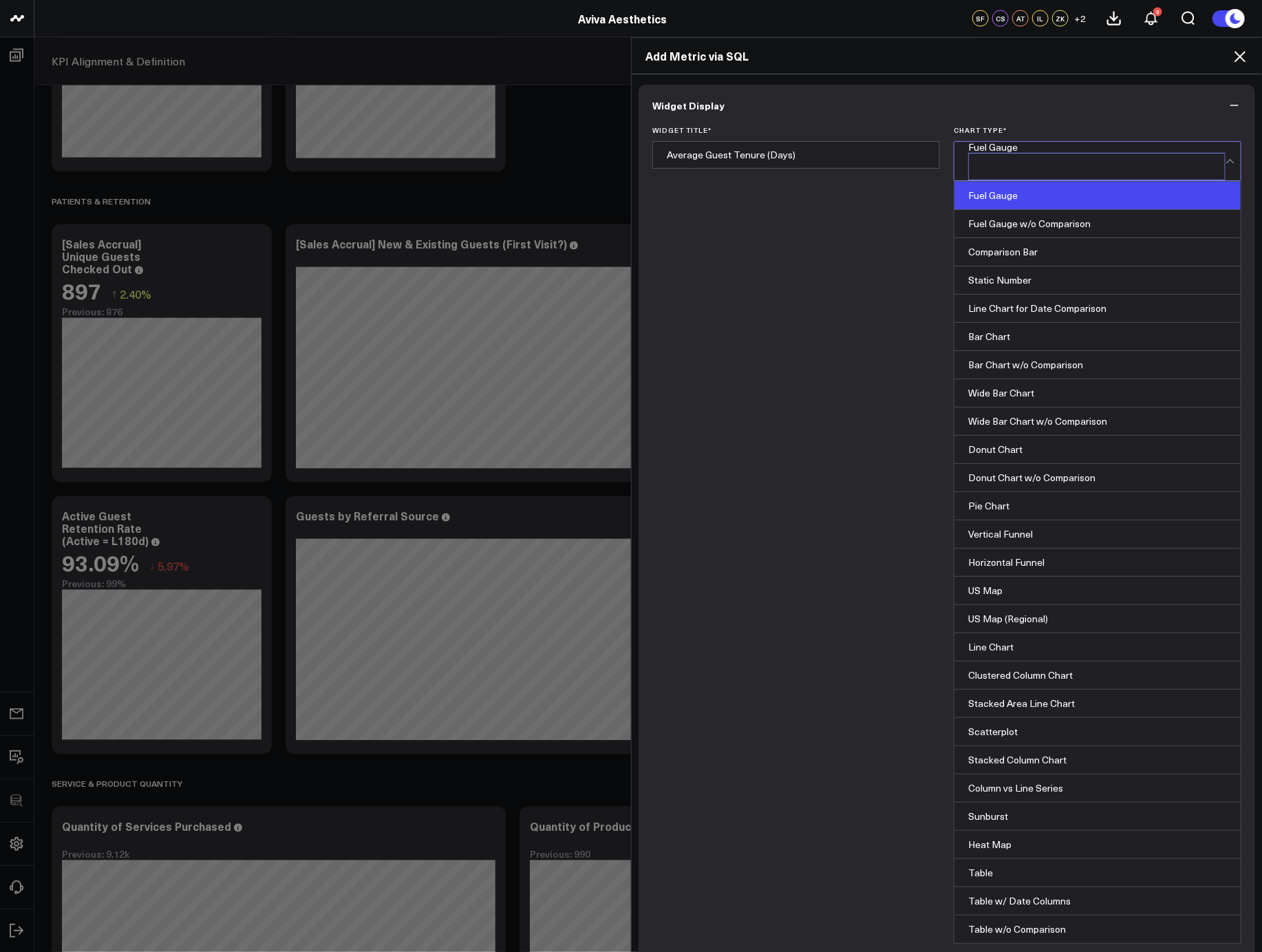
click at [1008, 238] on div "Comparison Bar" at bounding box center [1097, 252] width 286 height 28
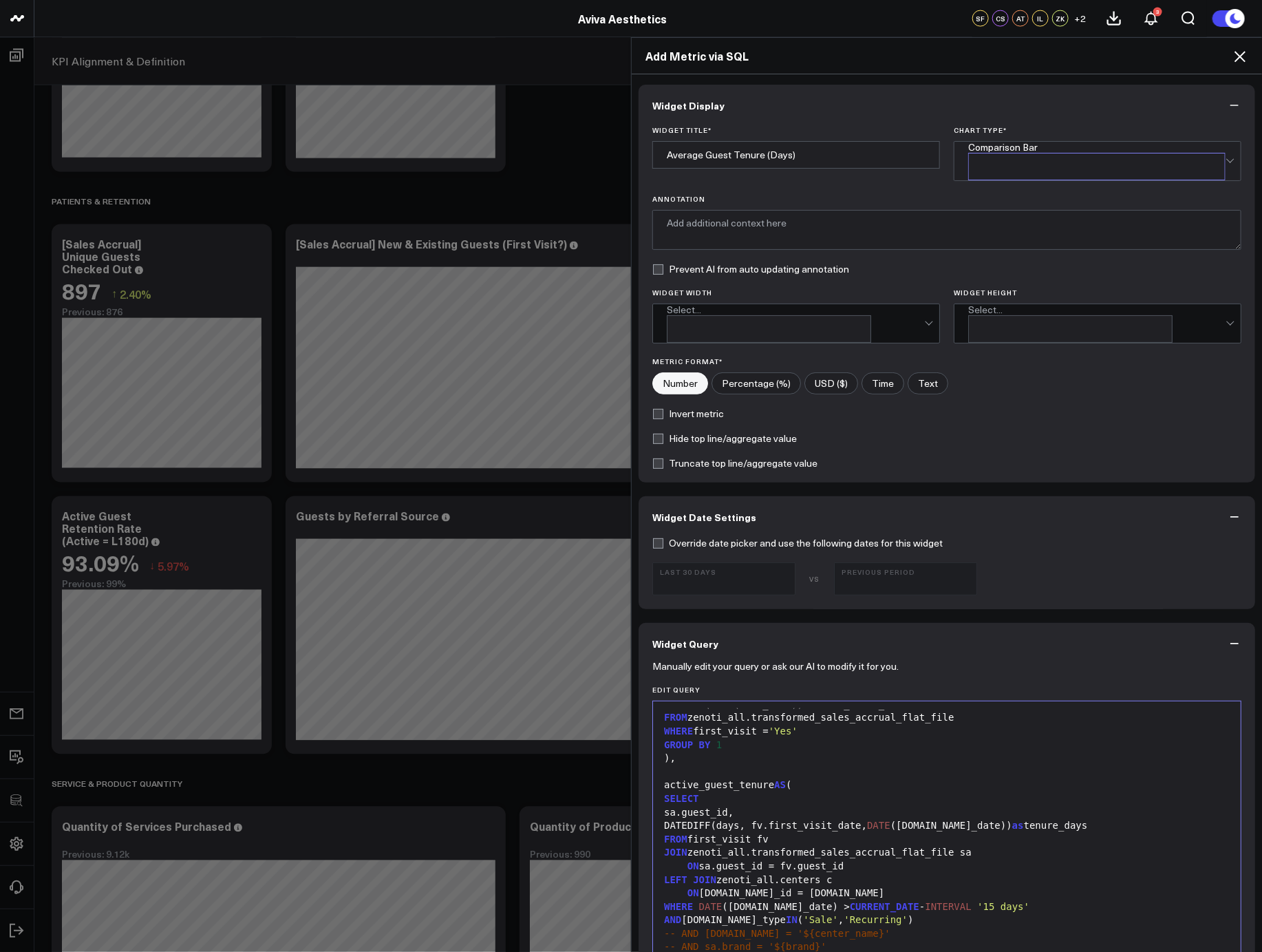
scroll to position [348, 0]
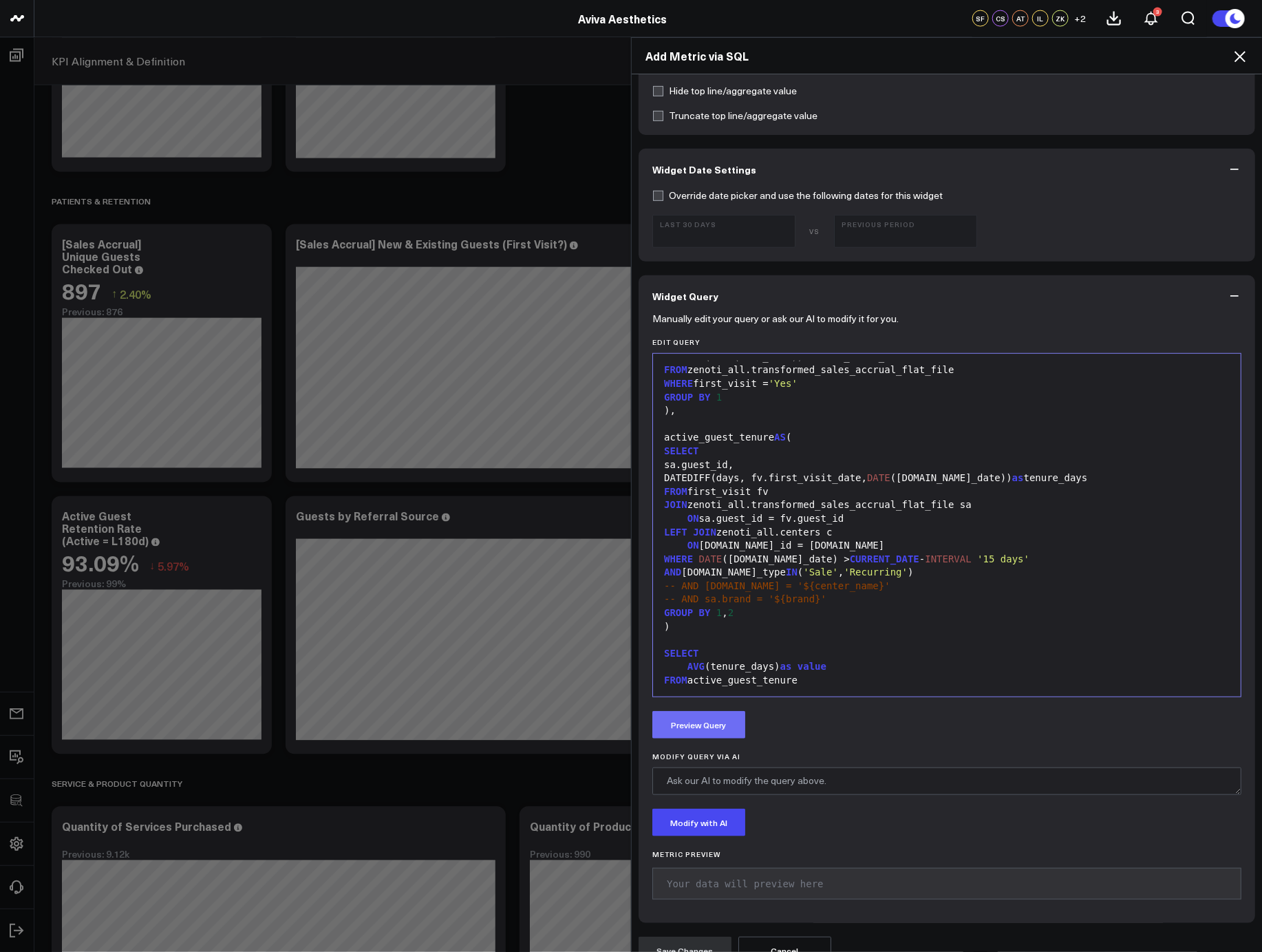
click at [703, 711] on button "Preview Query" at bounding box center [698, 725] width 93 height 28
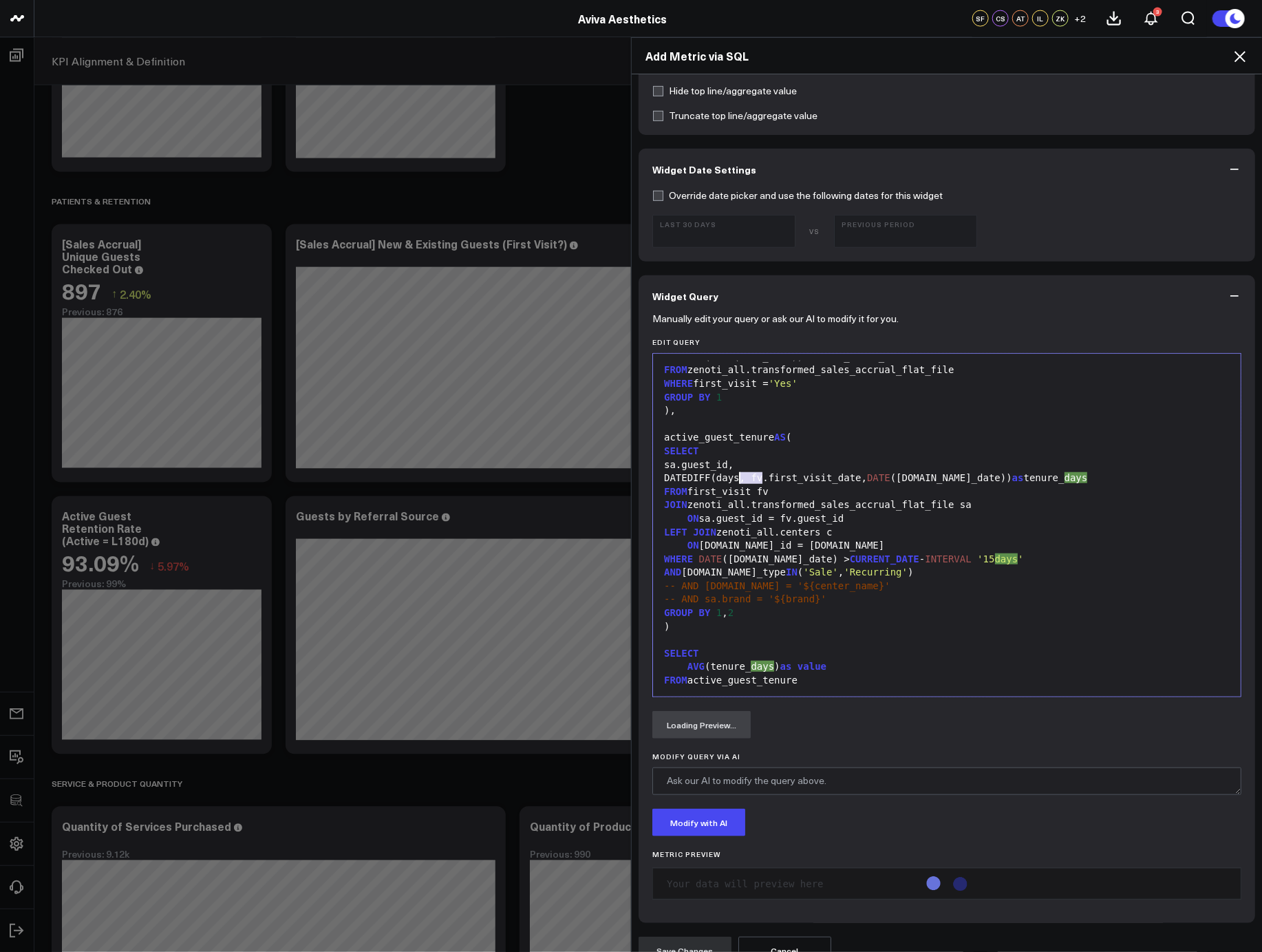
drag, startPoint x: 756, startPoint y: 457, endPoint x: 737, endPoint y: 456, distance: 19.0
click at [737, 472] on div "DATEDIFF(days, fv.first_visit_date, DATE (sa.sale_date)) as tenure_ days" at bounding box center [947, 478] width 574 height 14
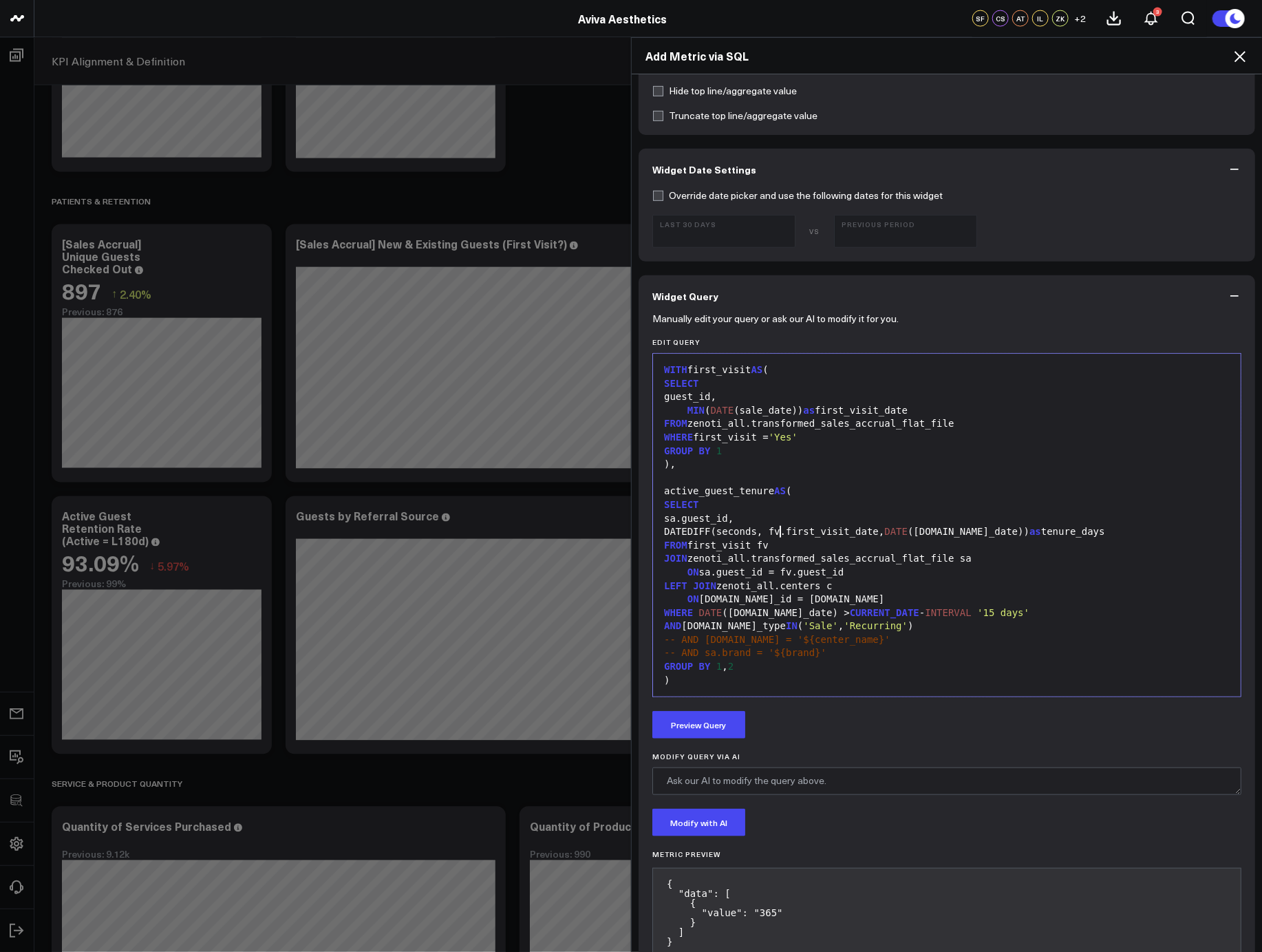
scroll to position [0, 0]
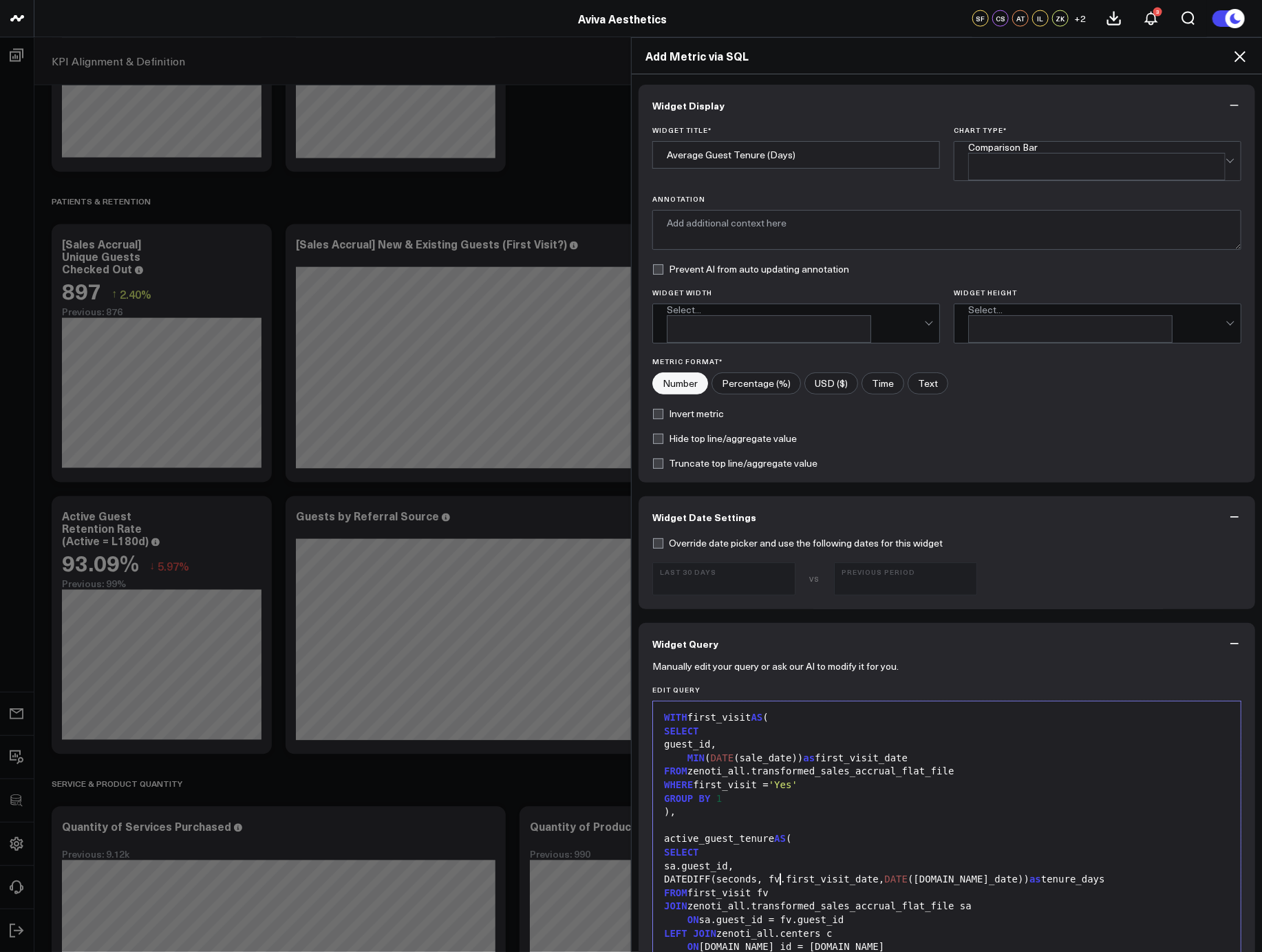
click at [872, 373] on input"] "Time" at bounding box center [882, 383] width 41 height 21
radio input"] "true"
drag, startPoint x: 800, startPoint y: 163, endPoint x: 761, endPoint y: 157, distance: 39.5
click at [761, 157] on input "Average Guest Tenure (Days)" at bounding box center [795, 155] width 288 height 28
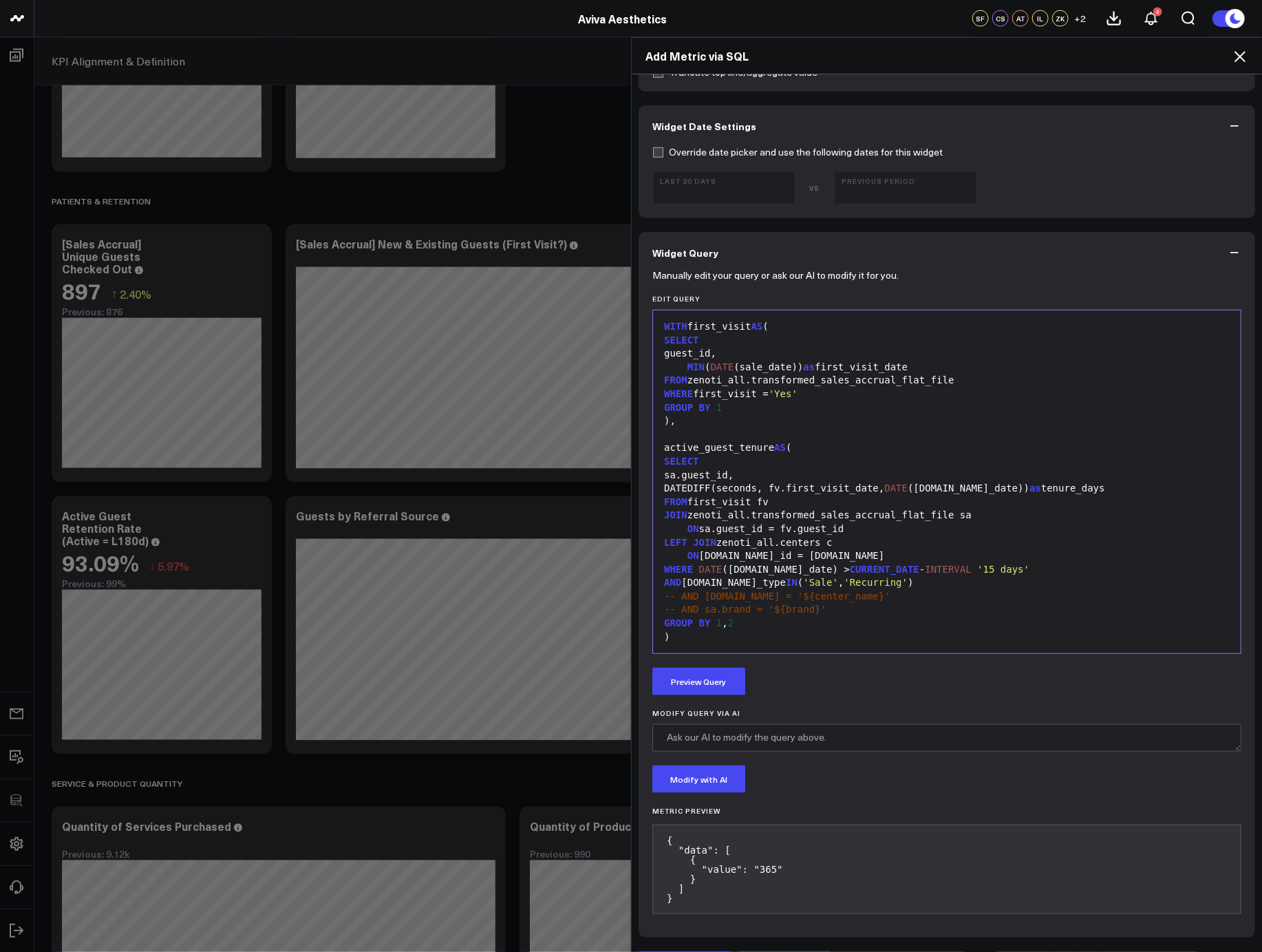
scroll to position [54, 0]
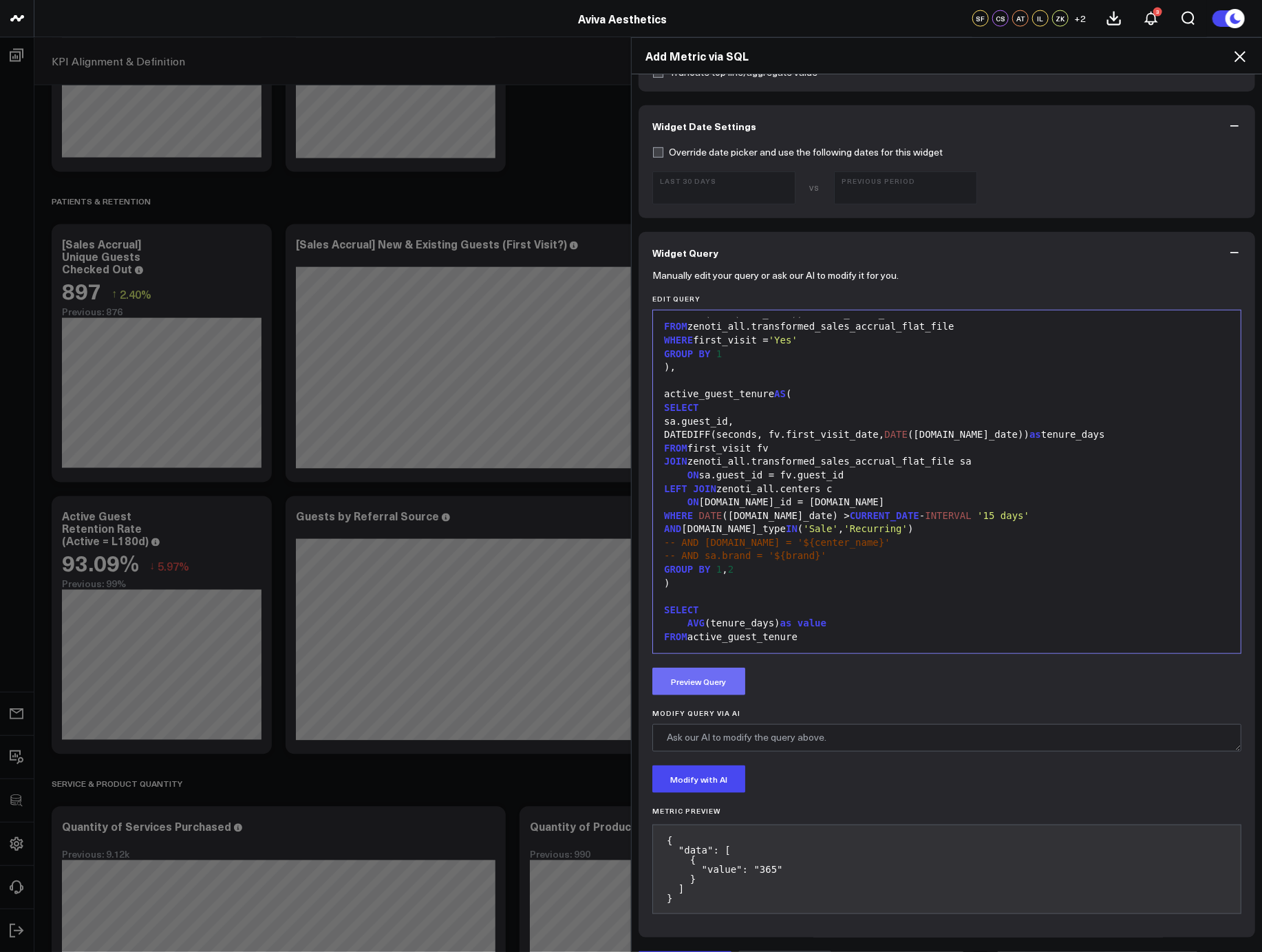
type input "Average Guest Tenure (From First Sales Accrual)"
click at [688, 668] on button "Preview Query" at bounding box center [698, 682] width 93 height 28
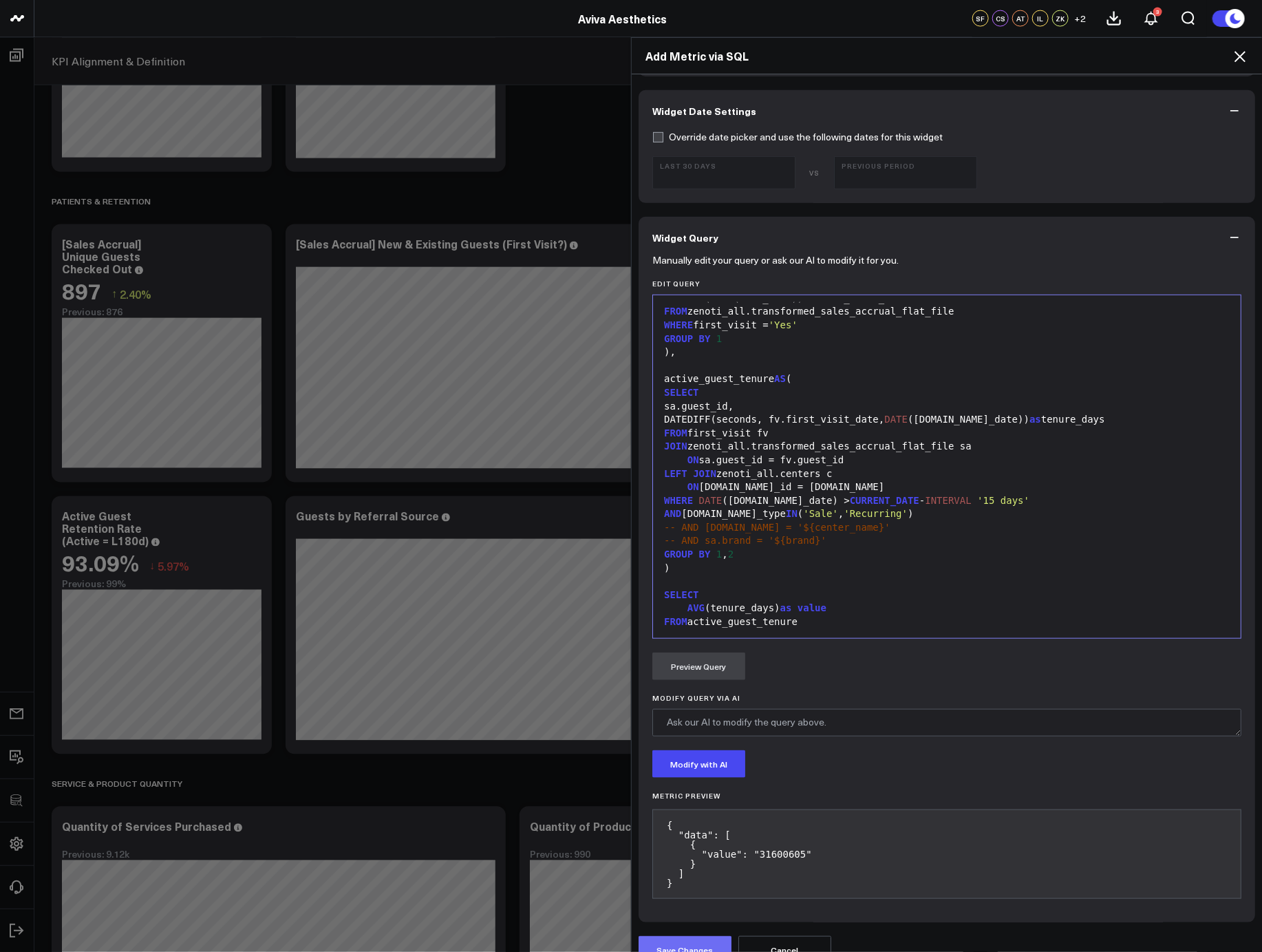
click at [705, 936] on button "Save Changes" at bounding box center [685, 950] width 93 height 28
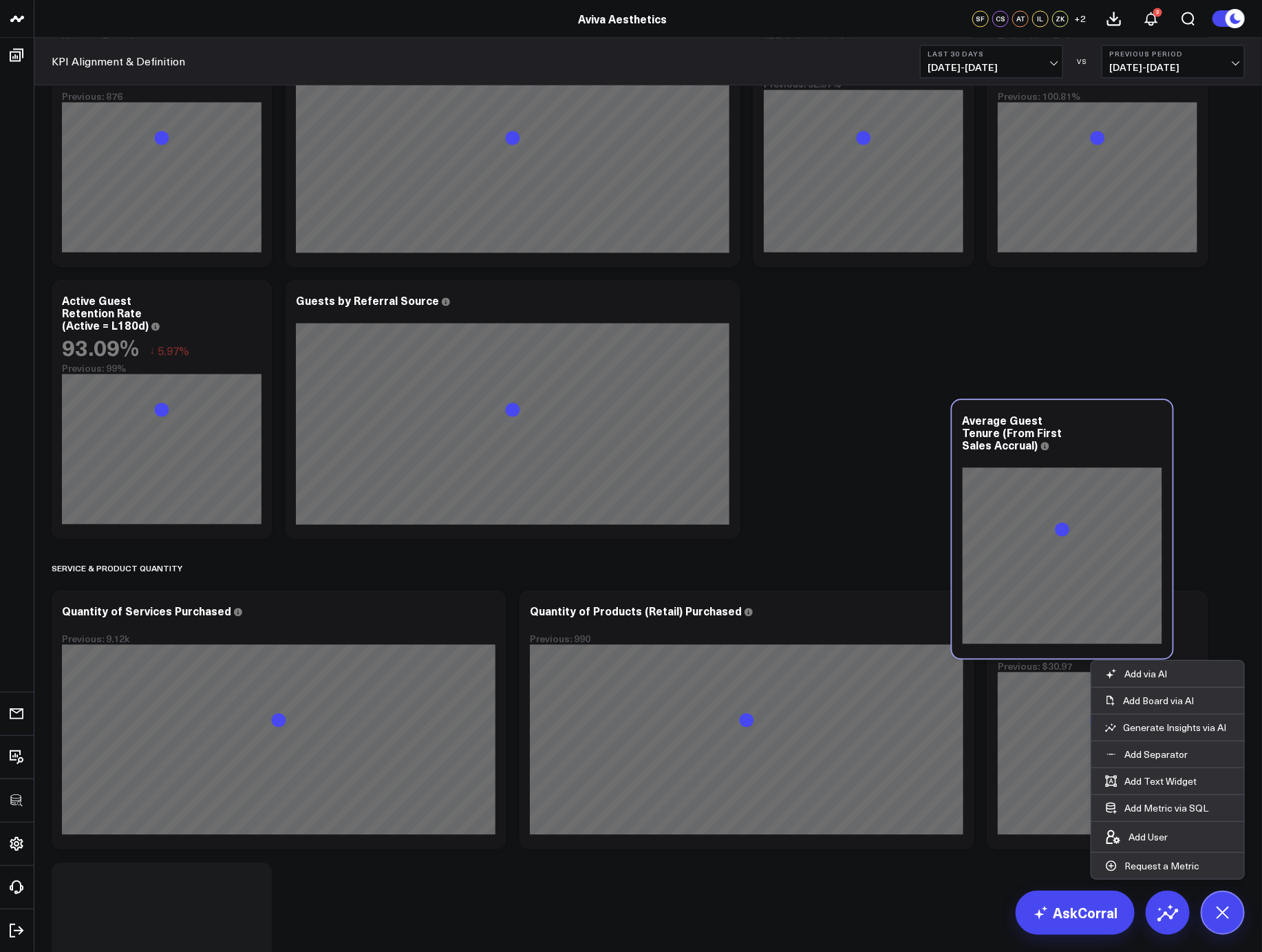
scroll to position [4206, 0]
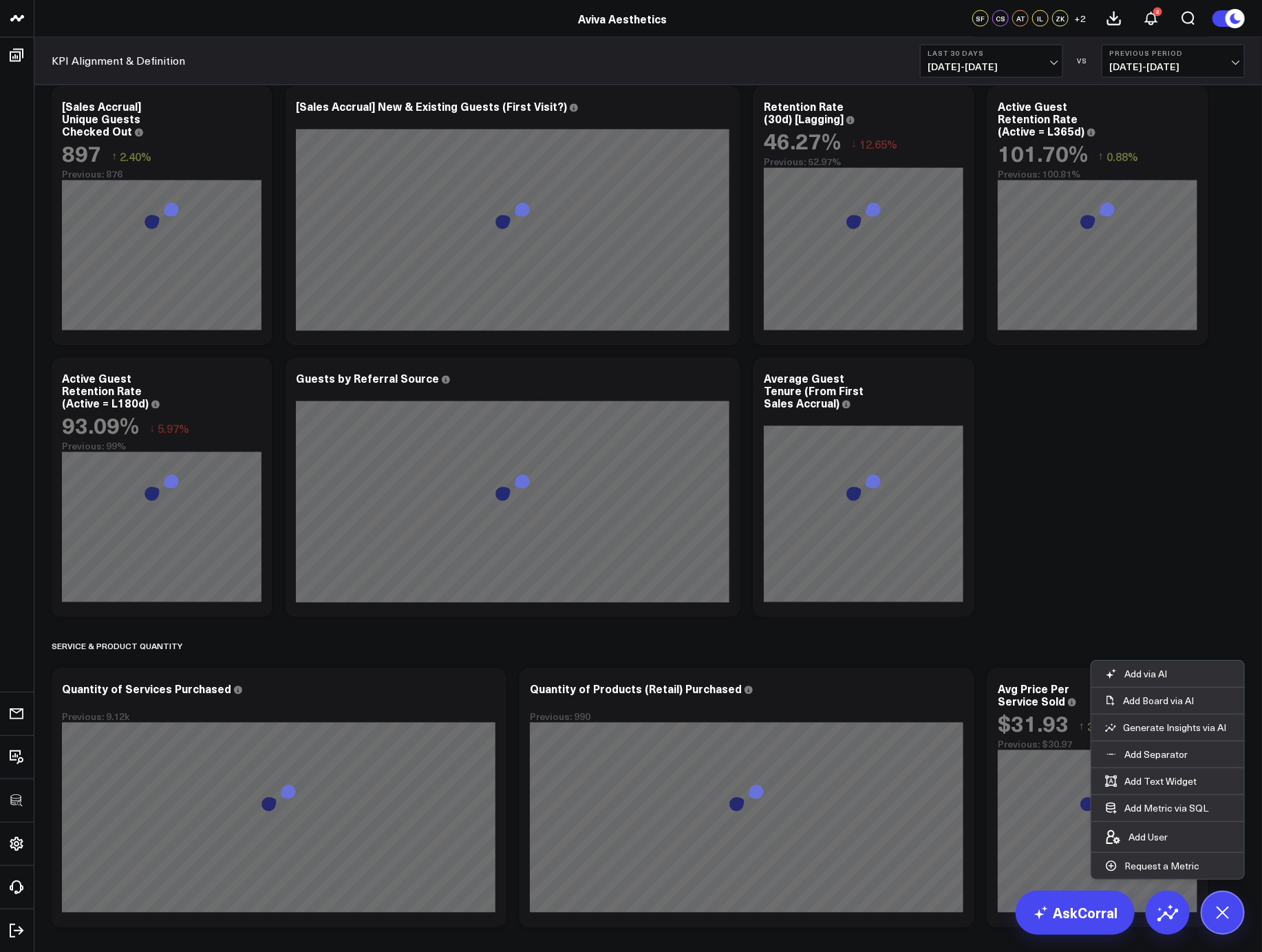
click at [1222, 905] on icon at bounding box center [1222, 911] width 31 height 31
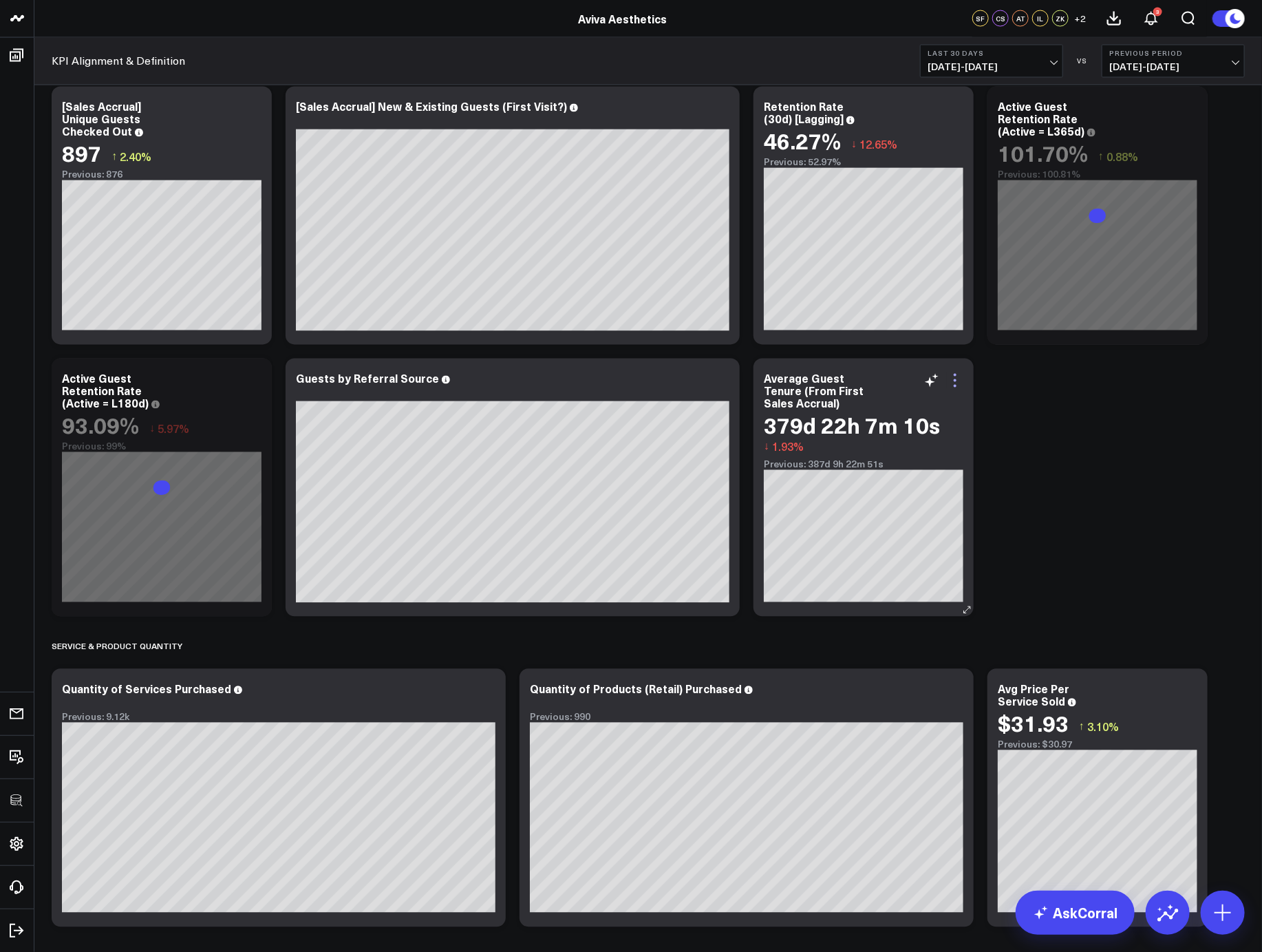
click at [955, 383] on icon at bounding box center [955, 380] width 17 height 17
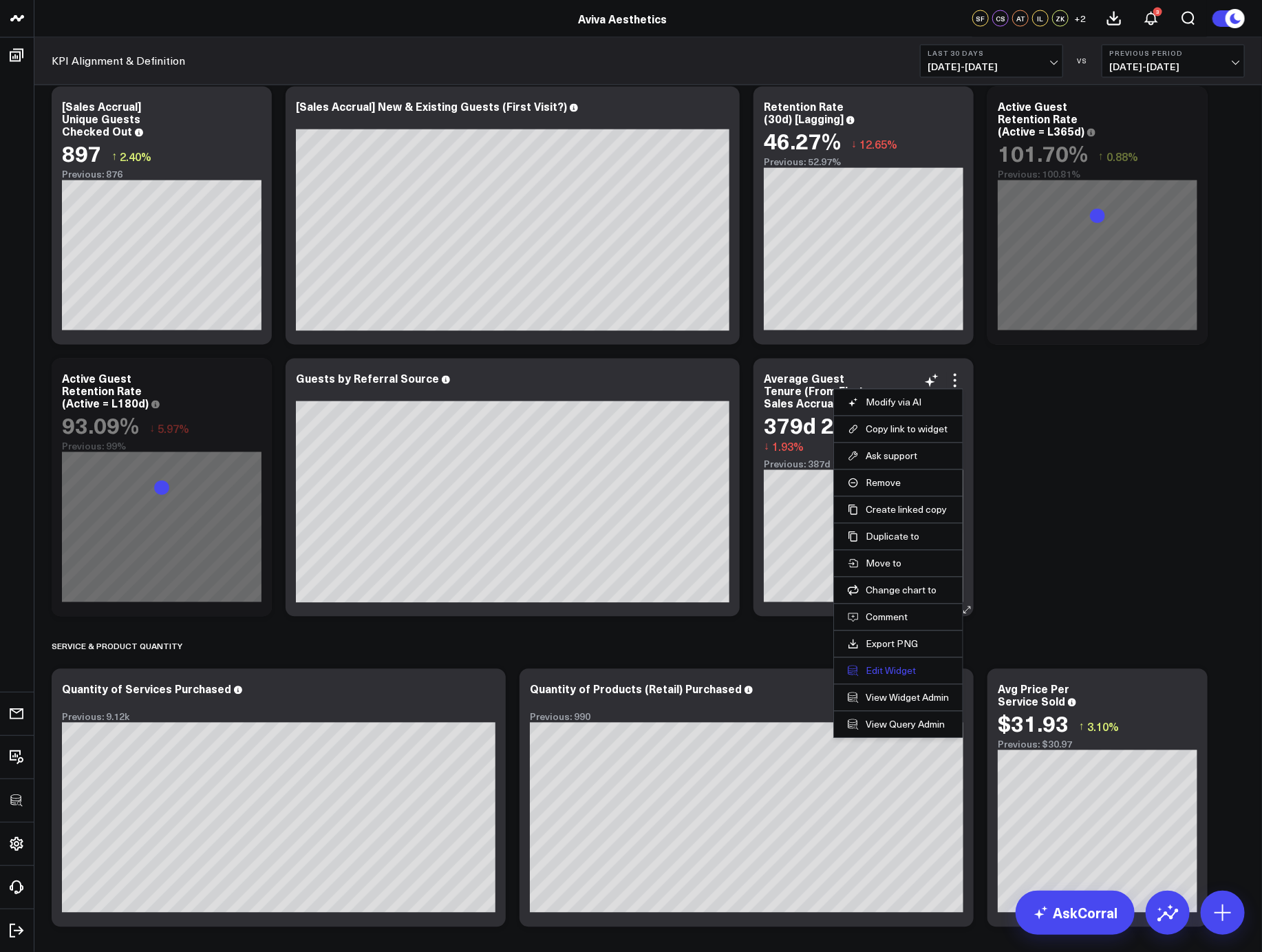
click at [895, 670] on button "Edit Widget" at bounding box center [897, 671] width 101 height 12
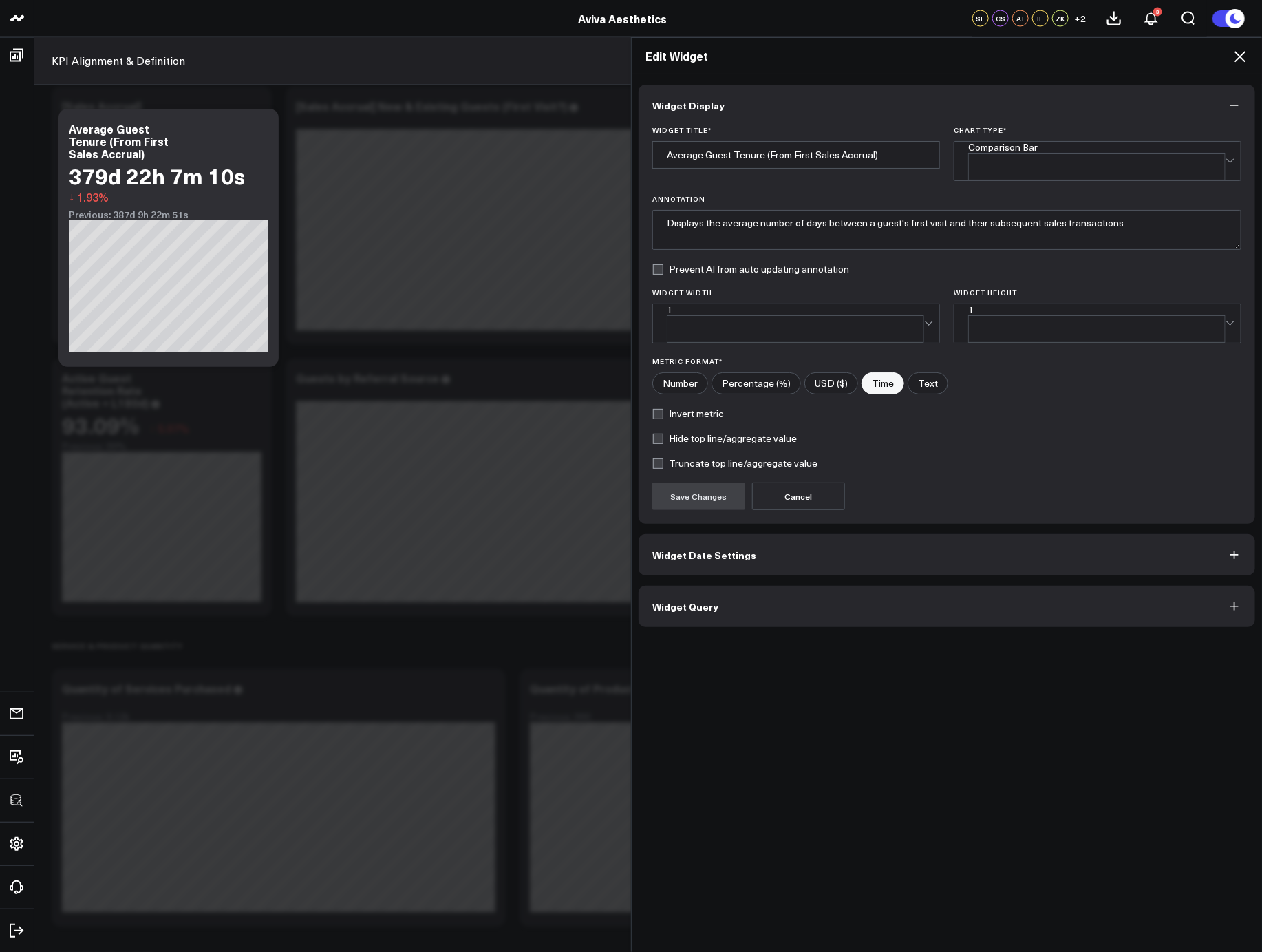
click at [820, 591] on button "Widget Query" at bounding box center [947, 605] width 616 height 41
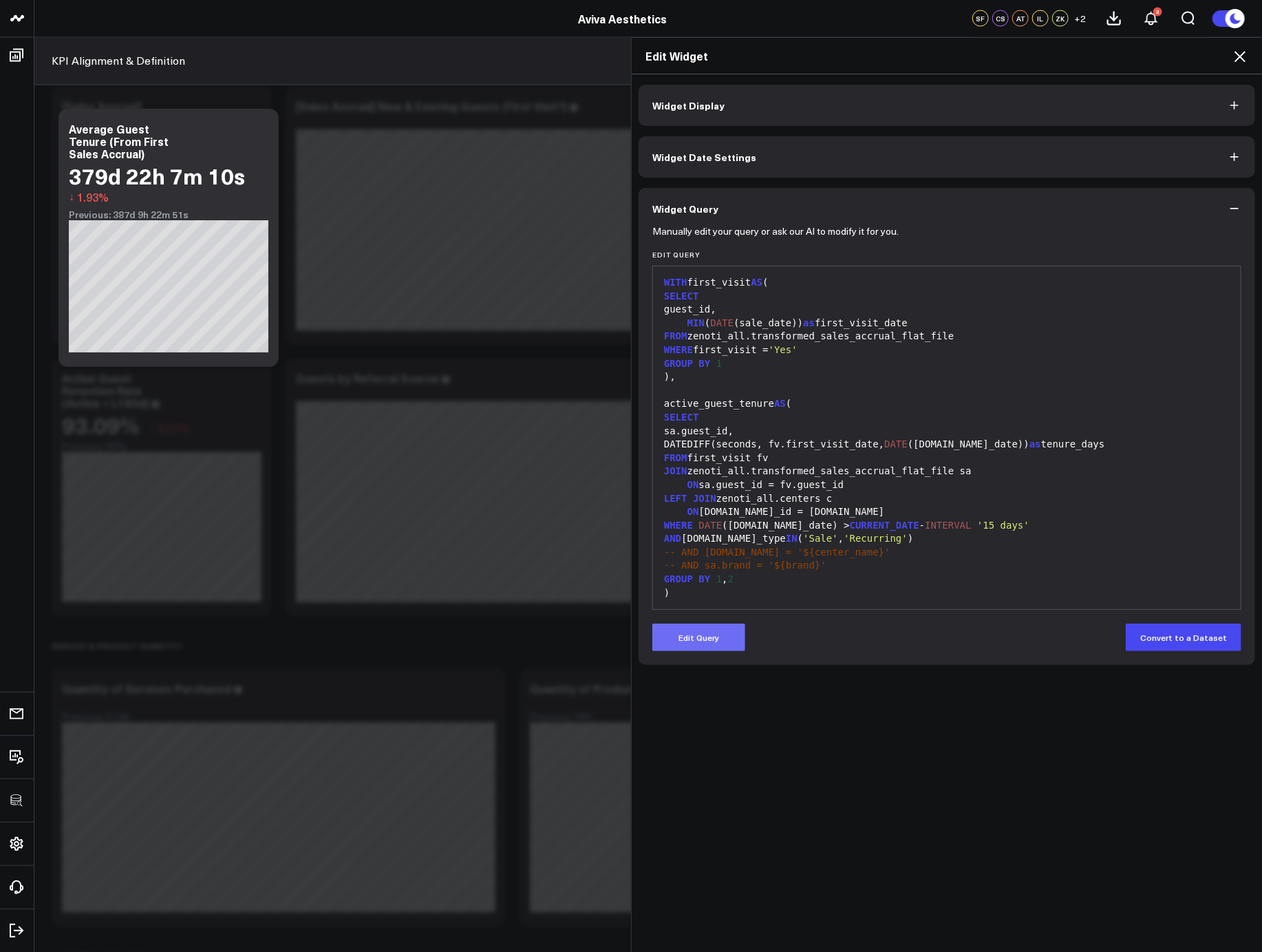
click at [718, 636] on button "Edit Query" at bounding box center [698, 637] width 93 height 28
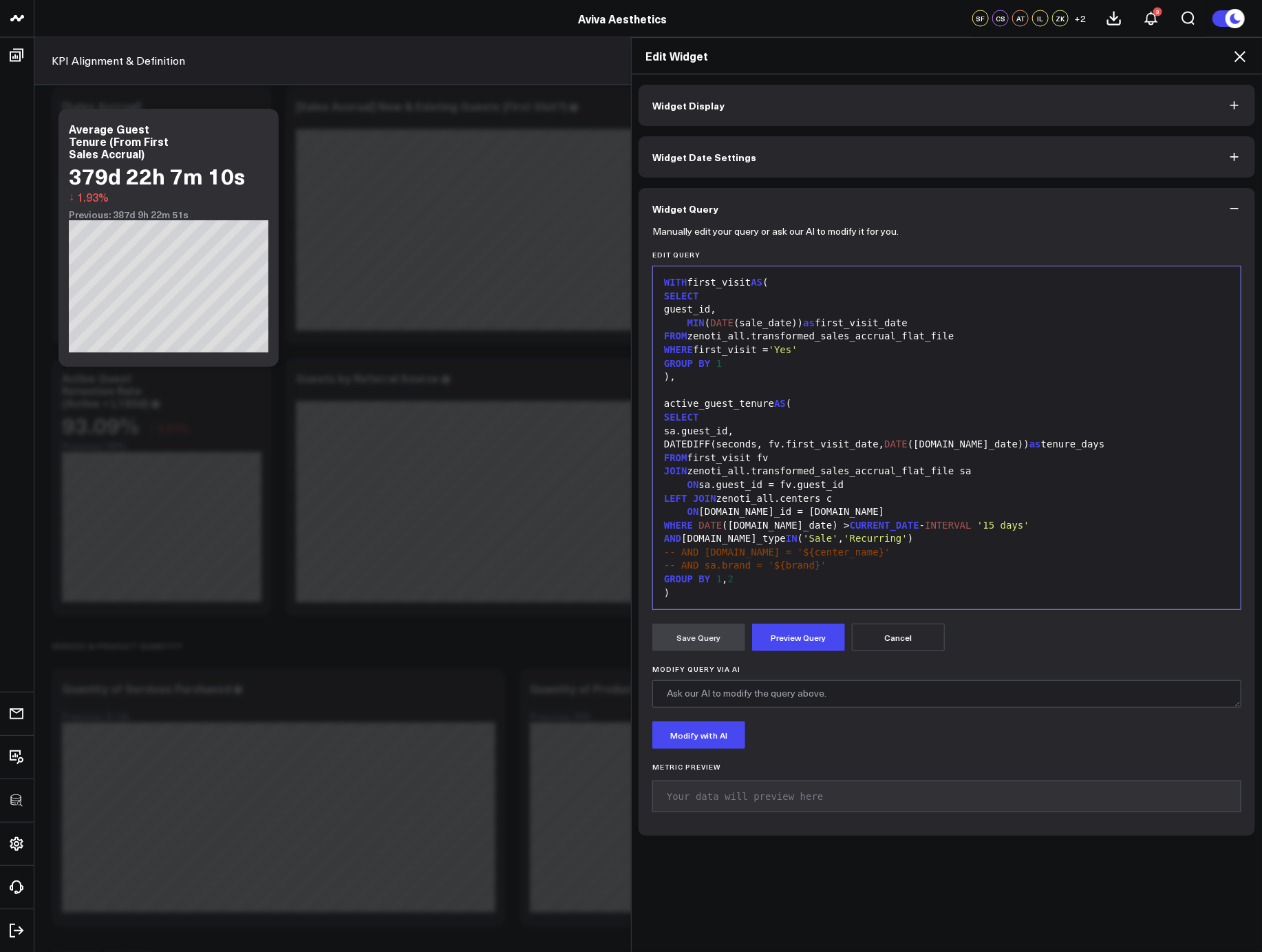
scroll to position [53, 0]
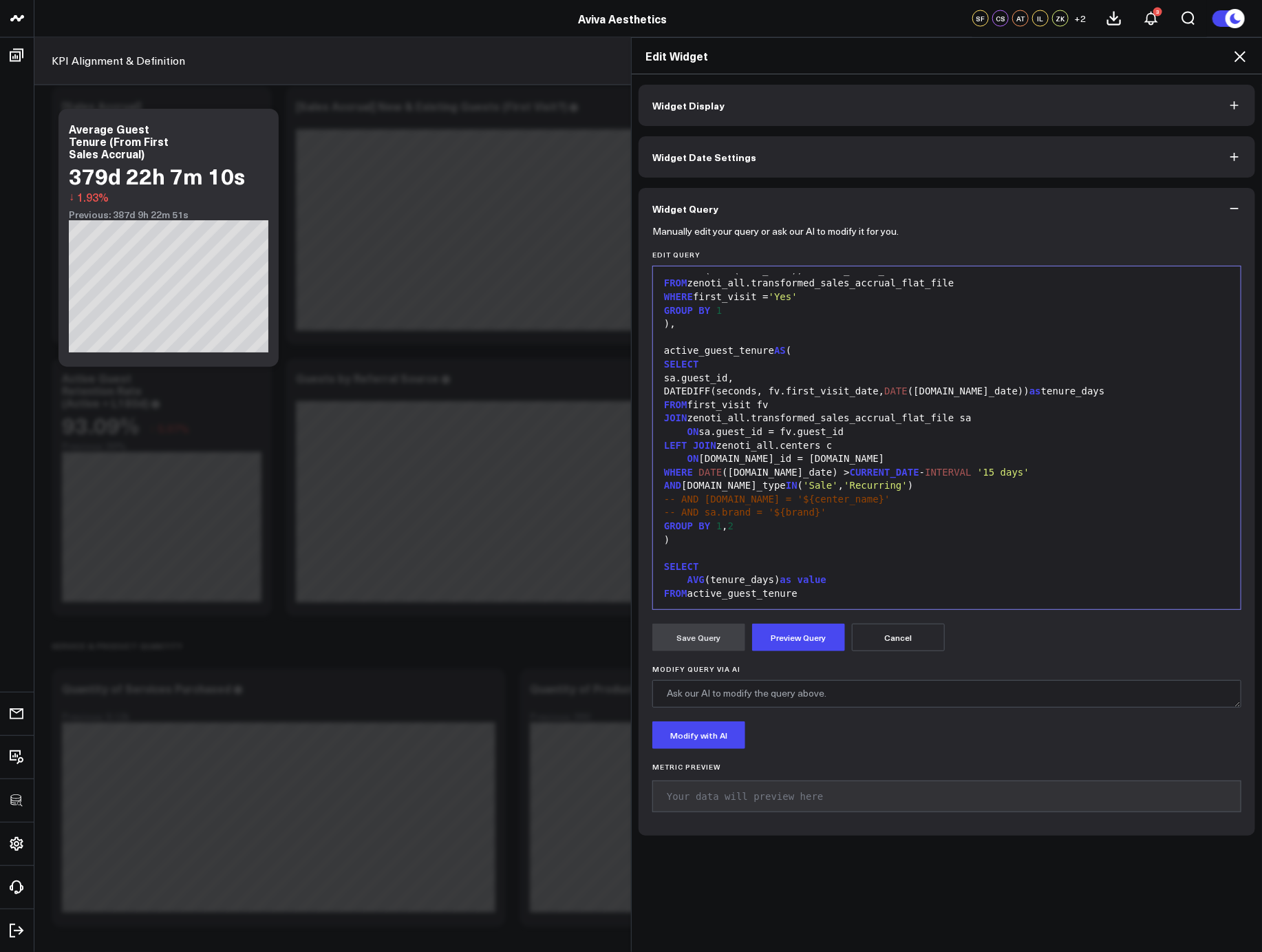
click at [892, 570] on div "SELECT" at bounding box center [947, 567] width 574 height 14
click at [776, 580] on div "AVG ( tenure_days ) as value" at bounding box center [947, 580] width 574 height 14
drag, startPoint x: 774, startPoint y: 393, endPoint x: 734, endPoint y: 392, distance: 40.0
click at [734, 392] on div "DATEDIFF(seconds, fv.first_visit_date, DATE (sa.sale_date)) as tenure_days" at bounding box center [947, 392] width 574 height 14
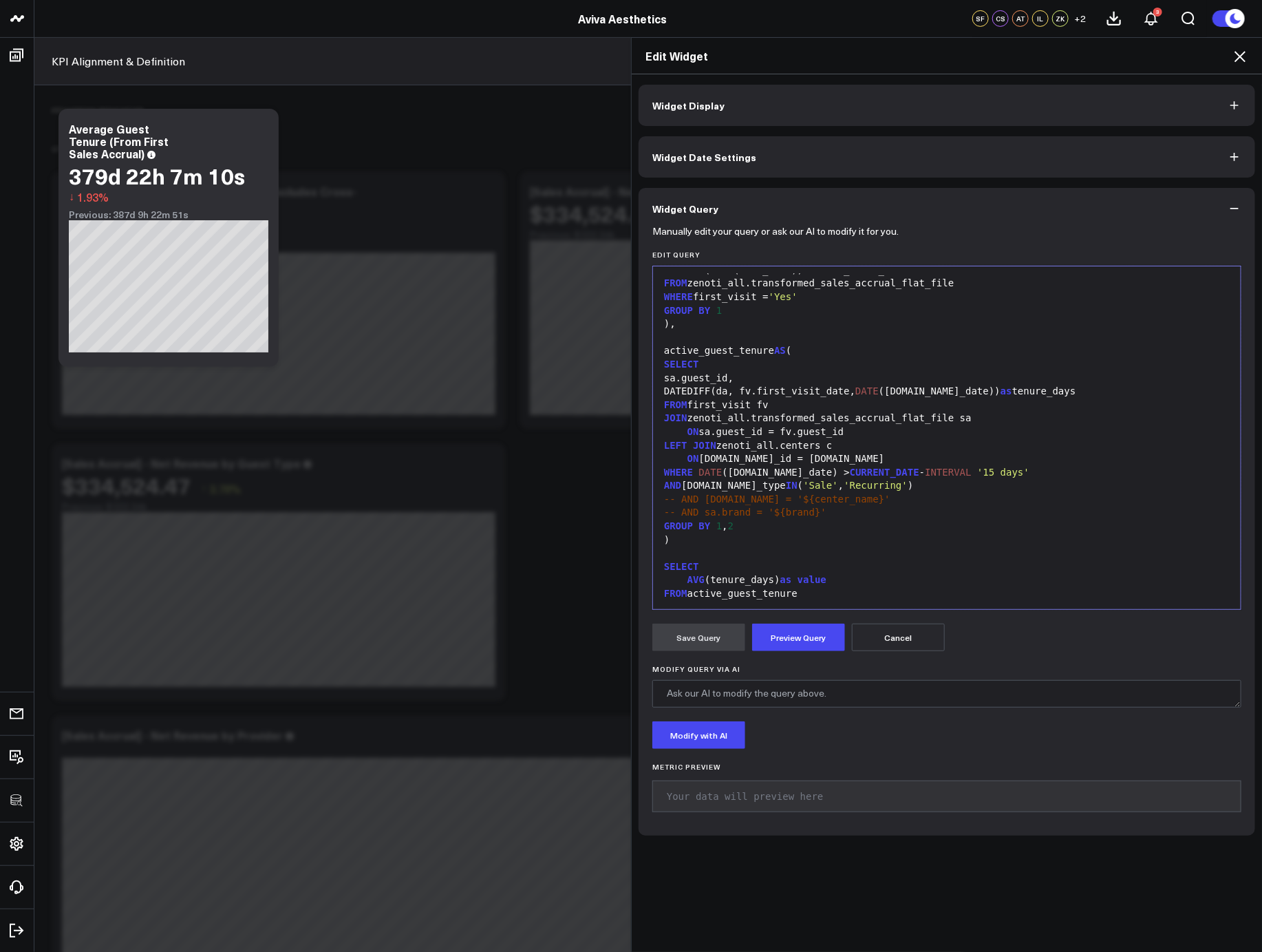
scroll to position [7180, 0]
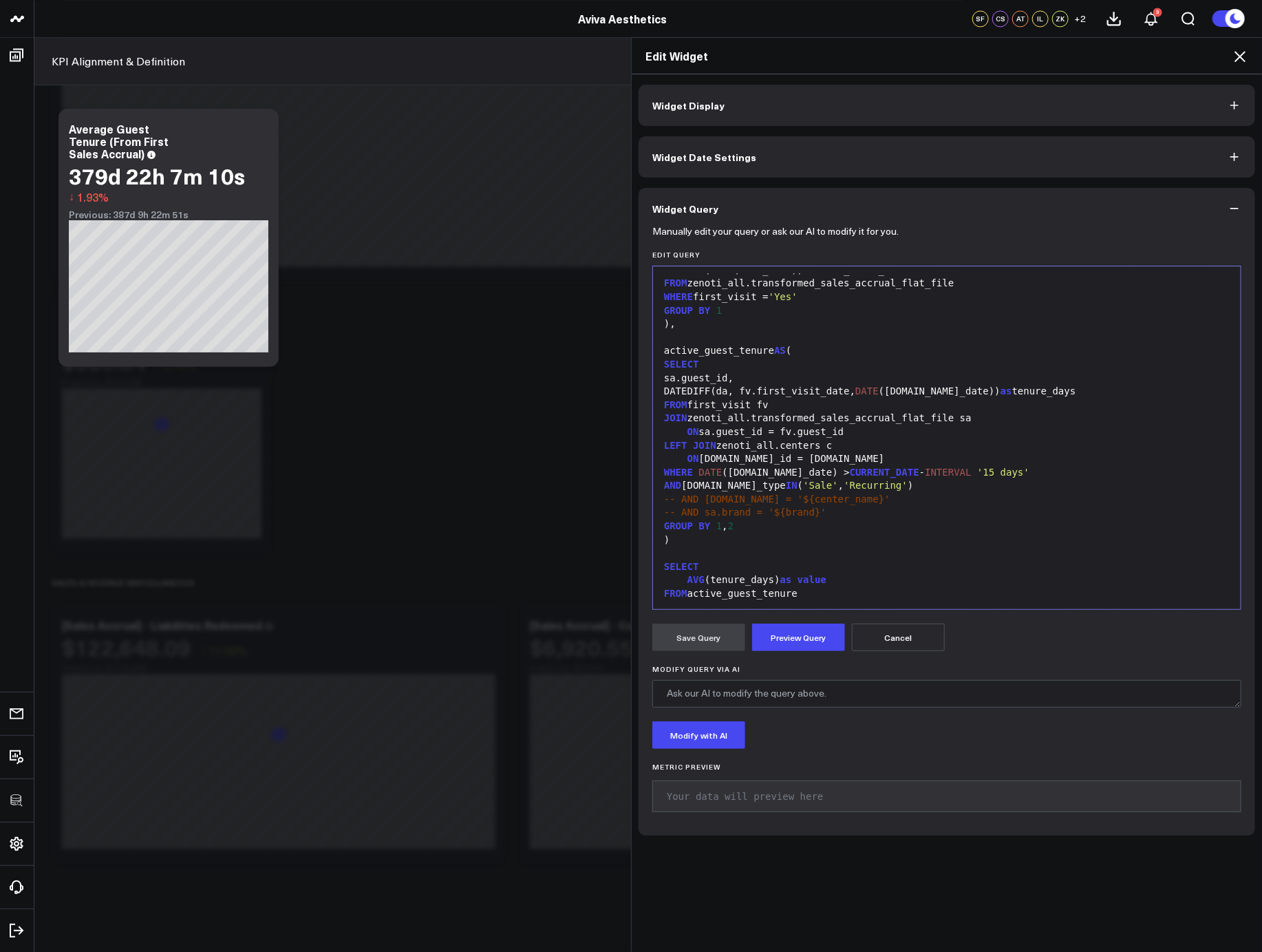
click at [750, 390] on div "DATEDIFF(da, fv.first_visit_date, DATE (sa.sale_date)) as tenure_days" at bounding box center [947, 392] width 574 height 14
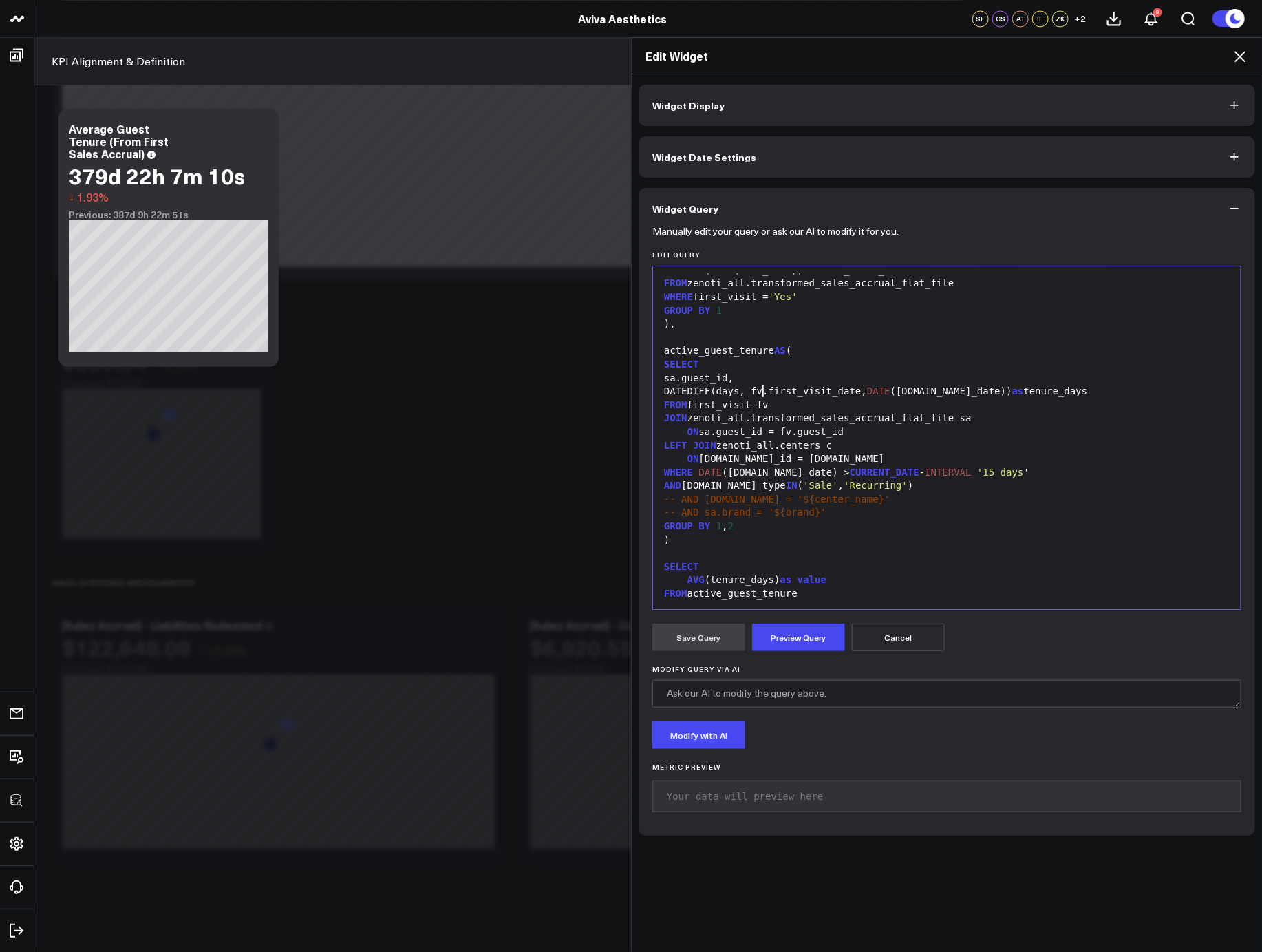
click at [950, 440] on div "LEFT JOIN zenoti_all.centers c" at bounding box center [947, 446] width 574 height 14
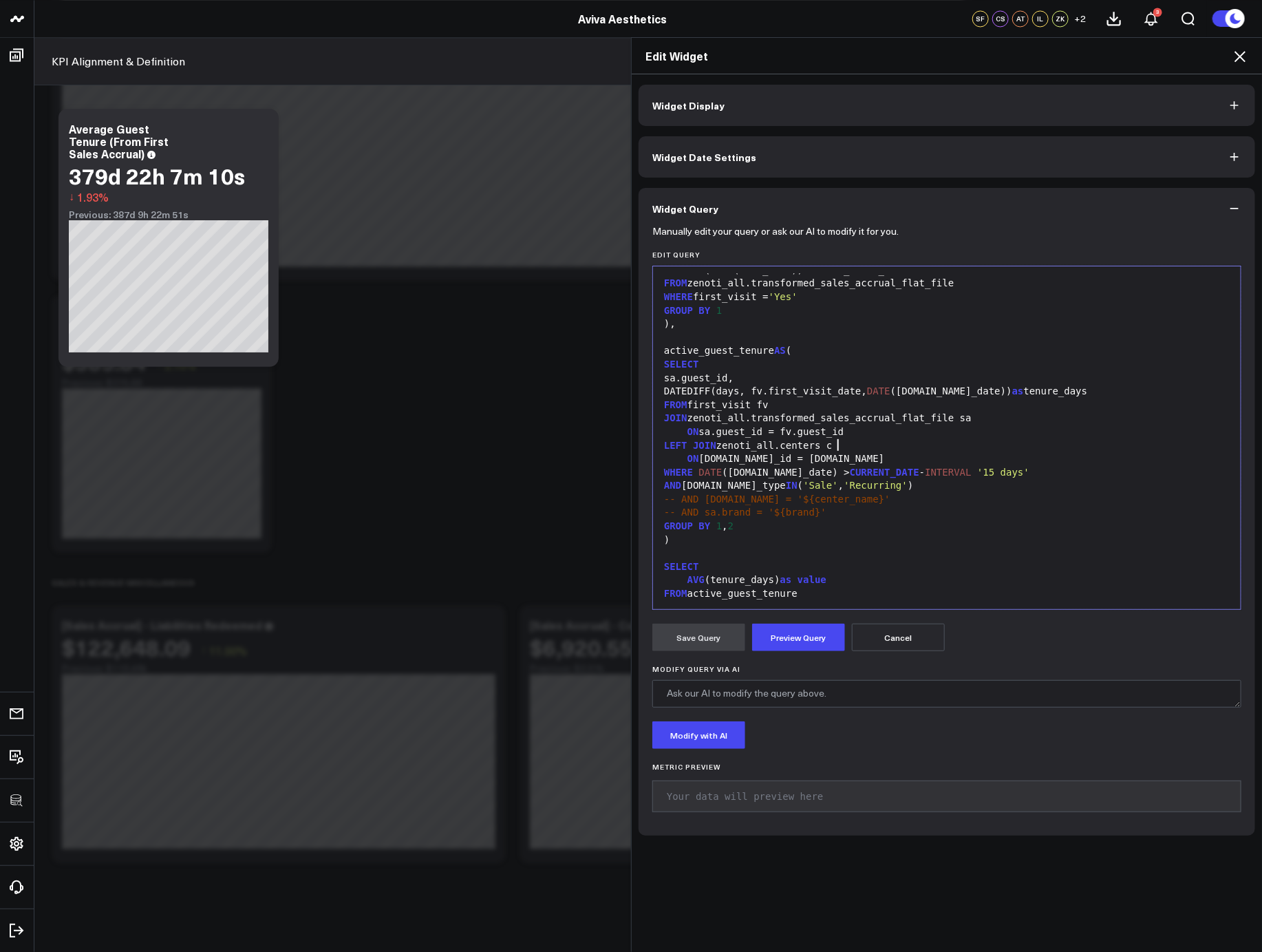
scroll to position [35, 0]
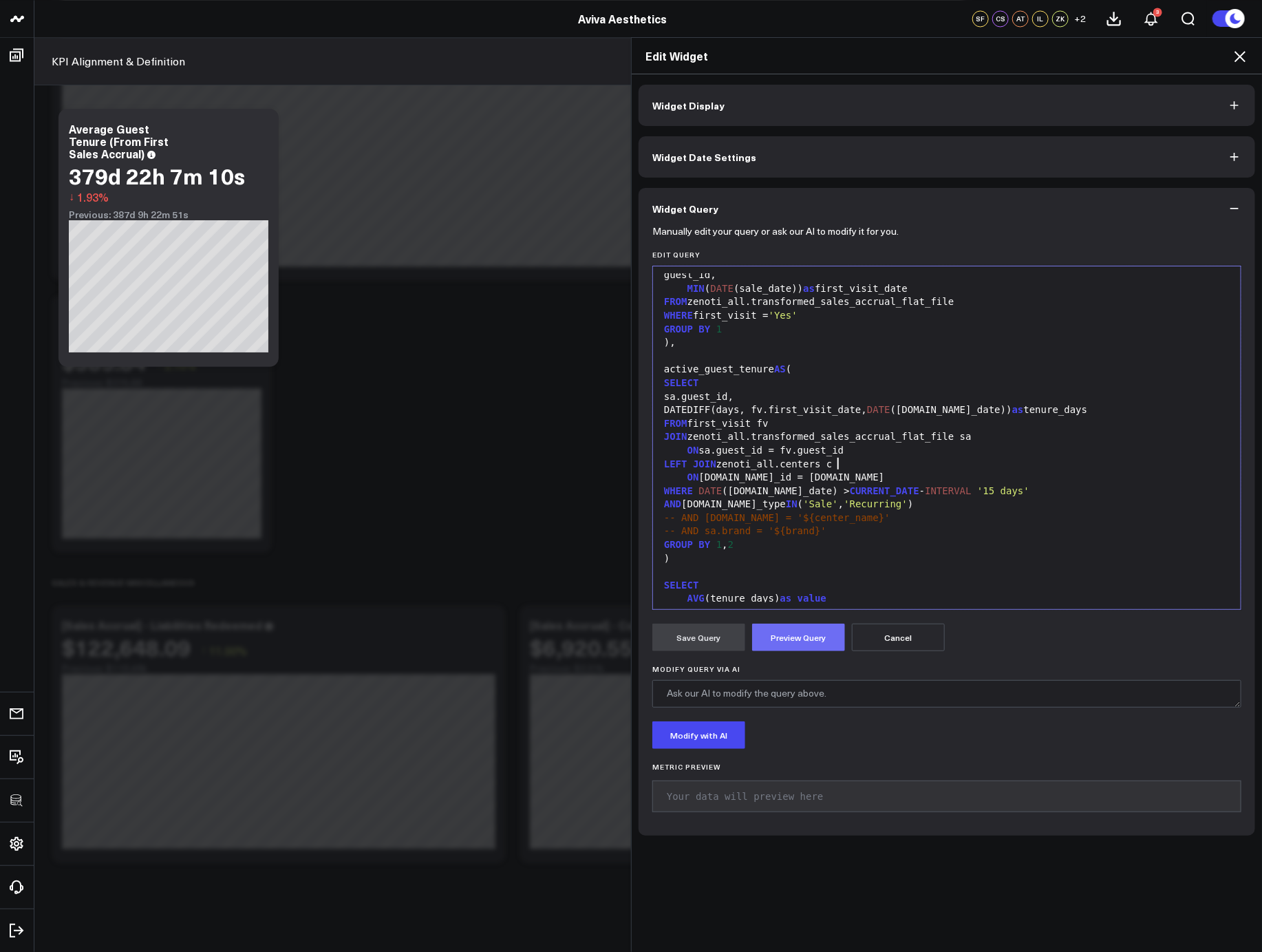
click at [770, 647] on button "Preview Query" at bounding box center [797, 637] width 93 height 28
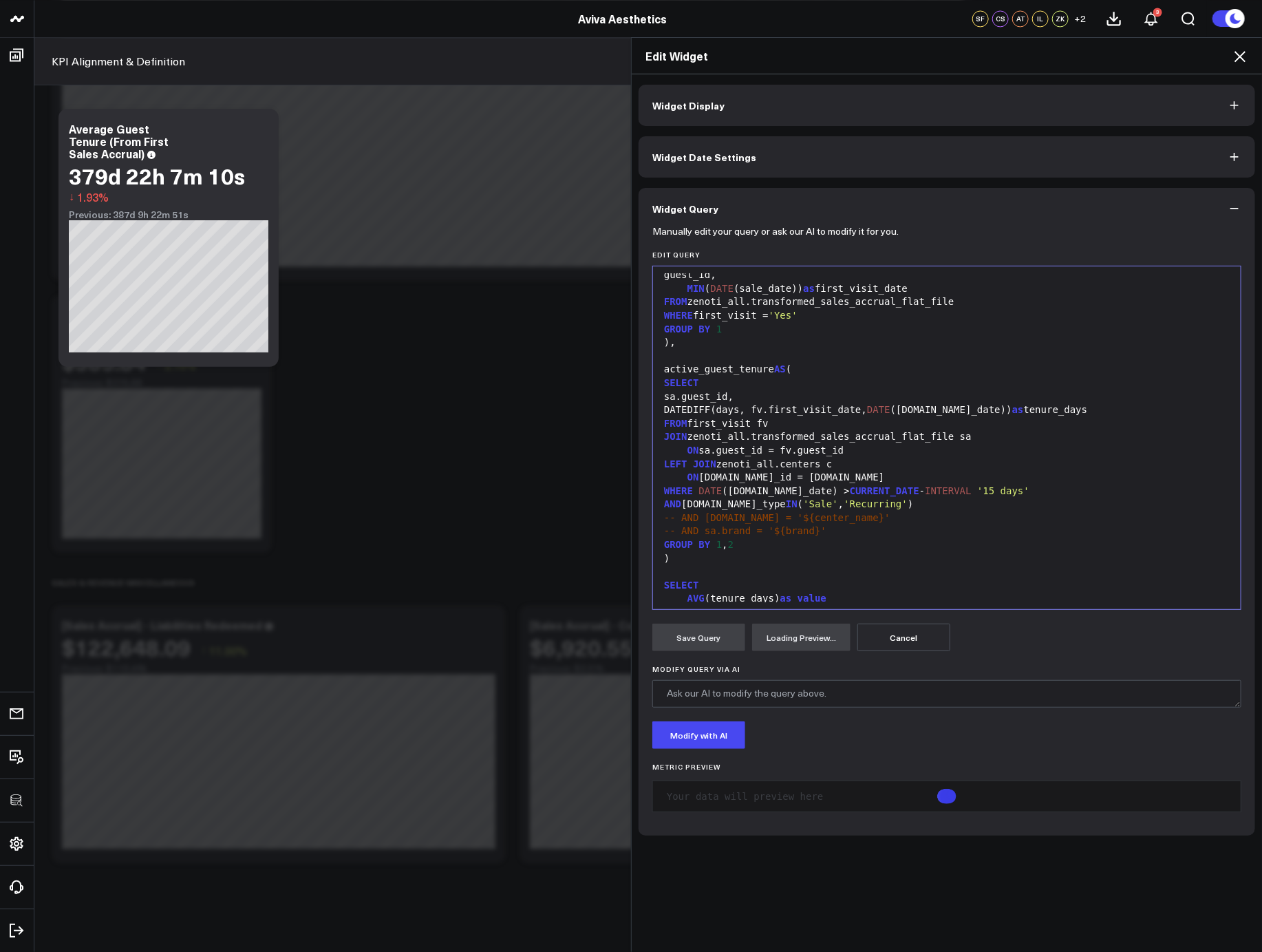
scroll to position [53, 0]
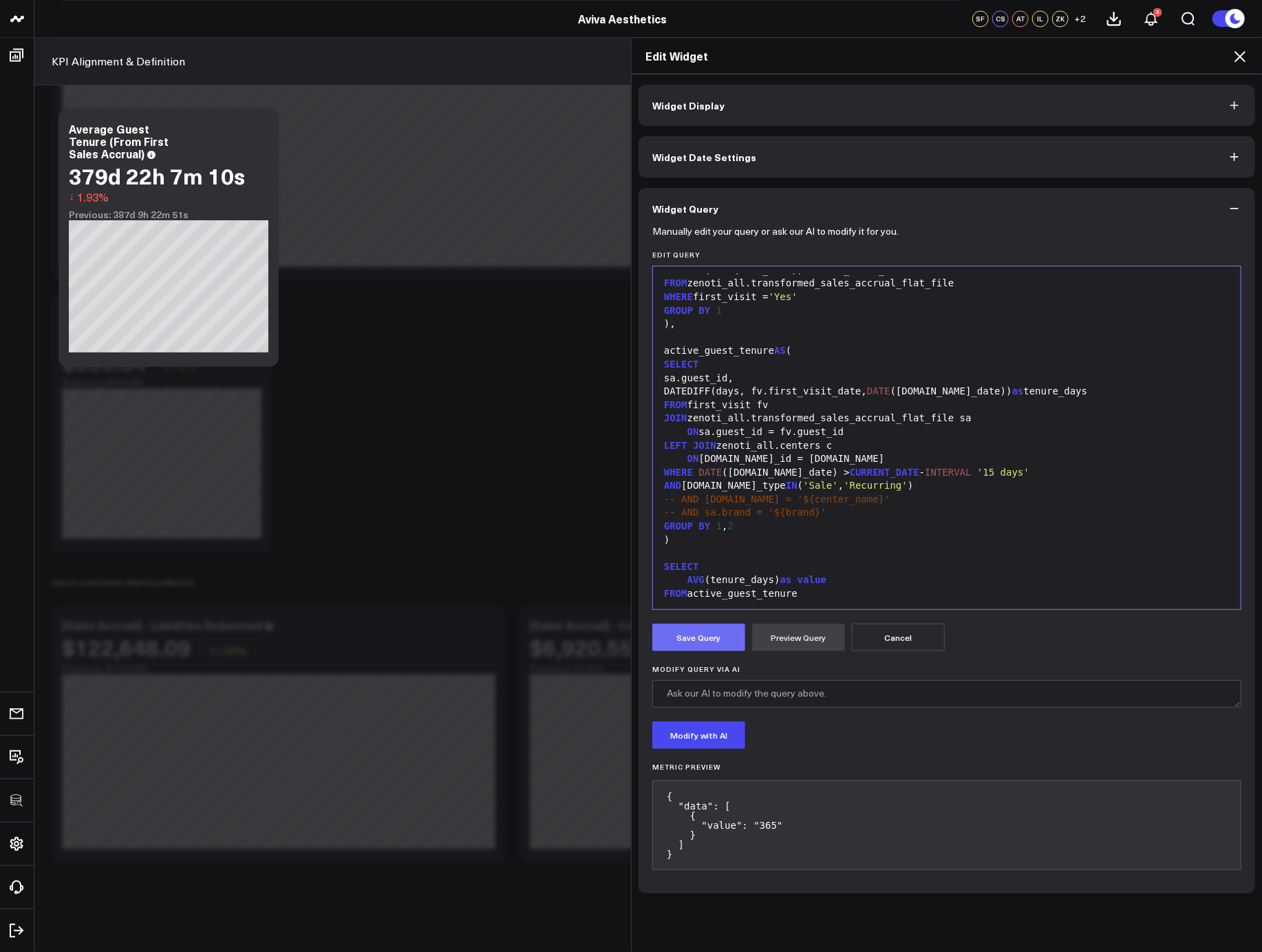
click at [717, 644] on button "Save Query" at bounding box center [698, 637] width 93 height 28
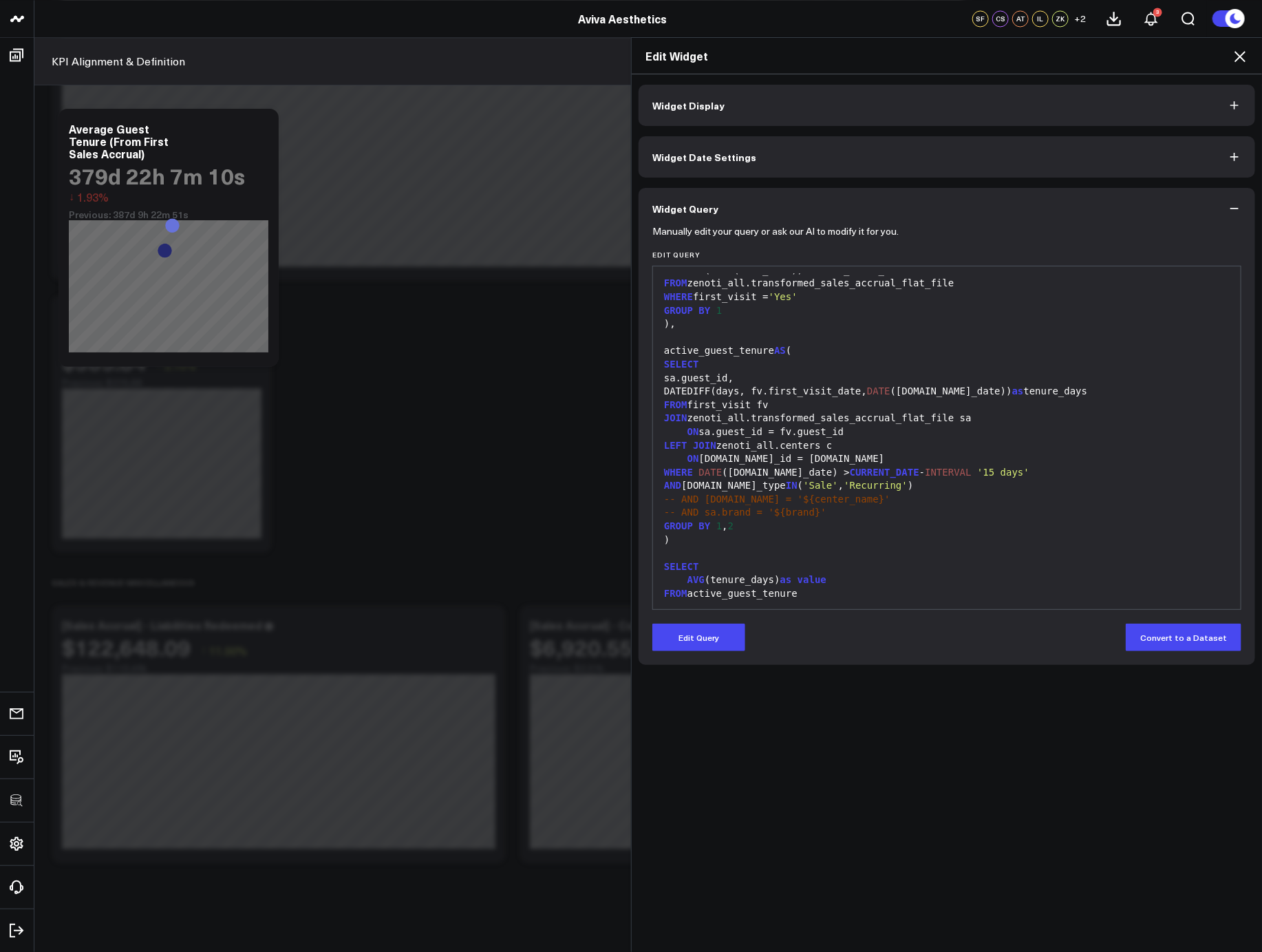
click at [1238, 61] on icon at bounding box center [1239, 56] width 17 height 17
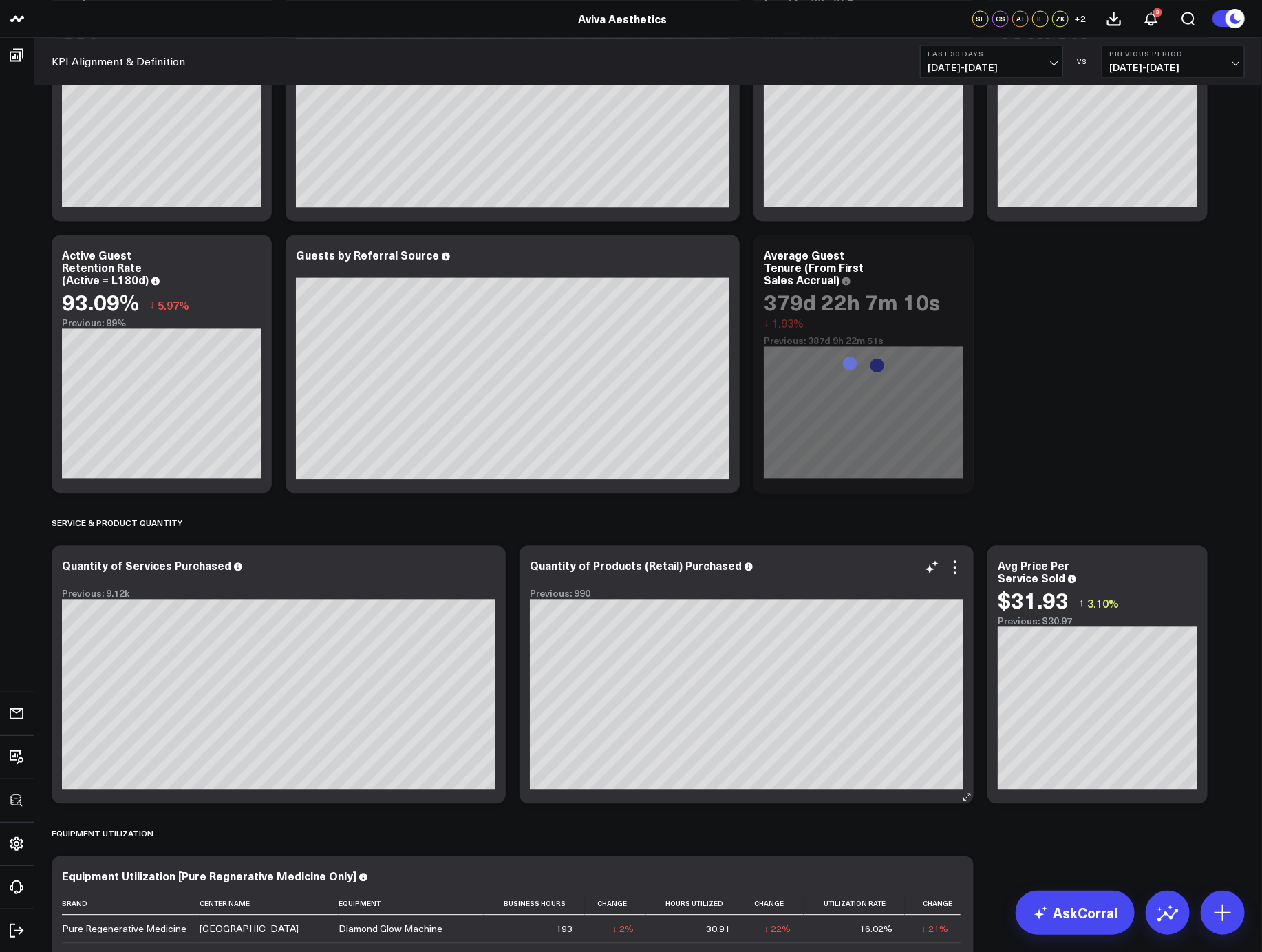
scroll to position [4253, 0]
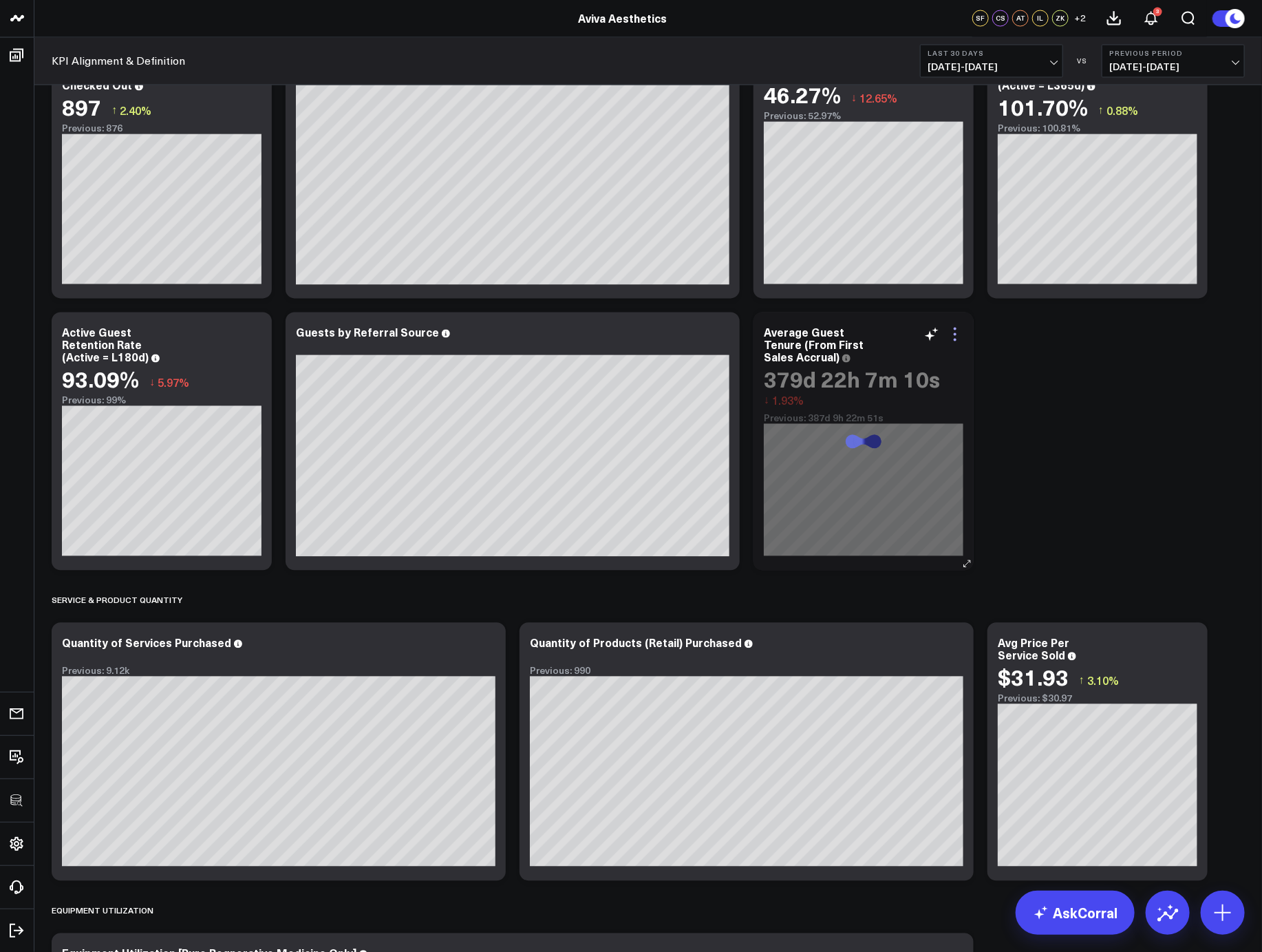
click at [954, 334] on icon at bounding box center [955, 334] width 3 height 3
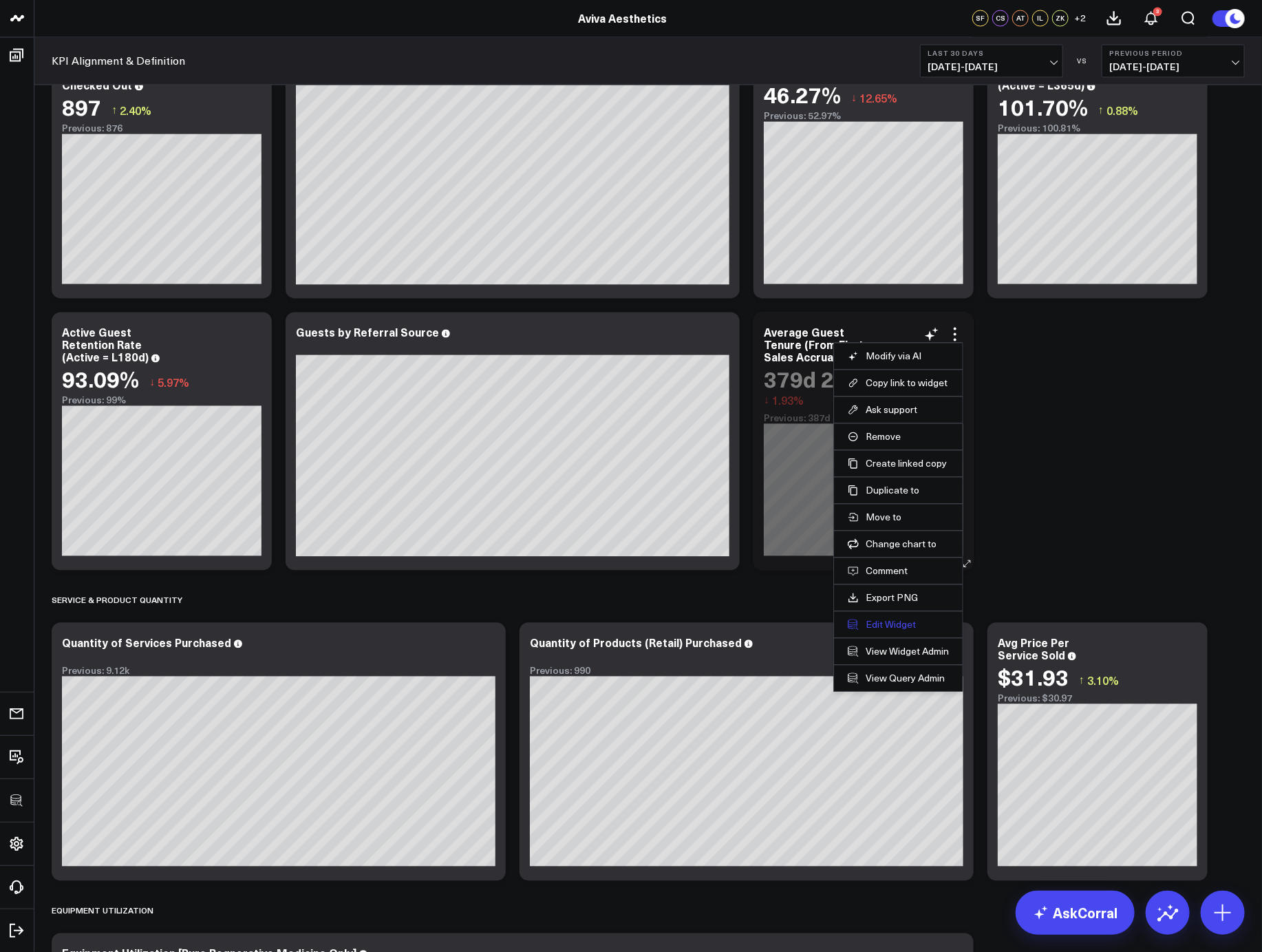
click at [883, 627] on button "Edit Widget" at bounding box center [897, 625] width 101 height 12
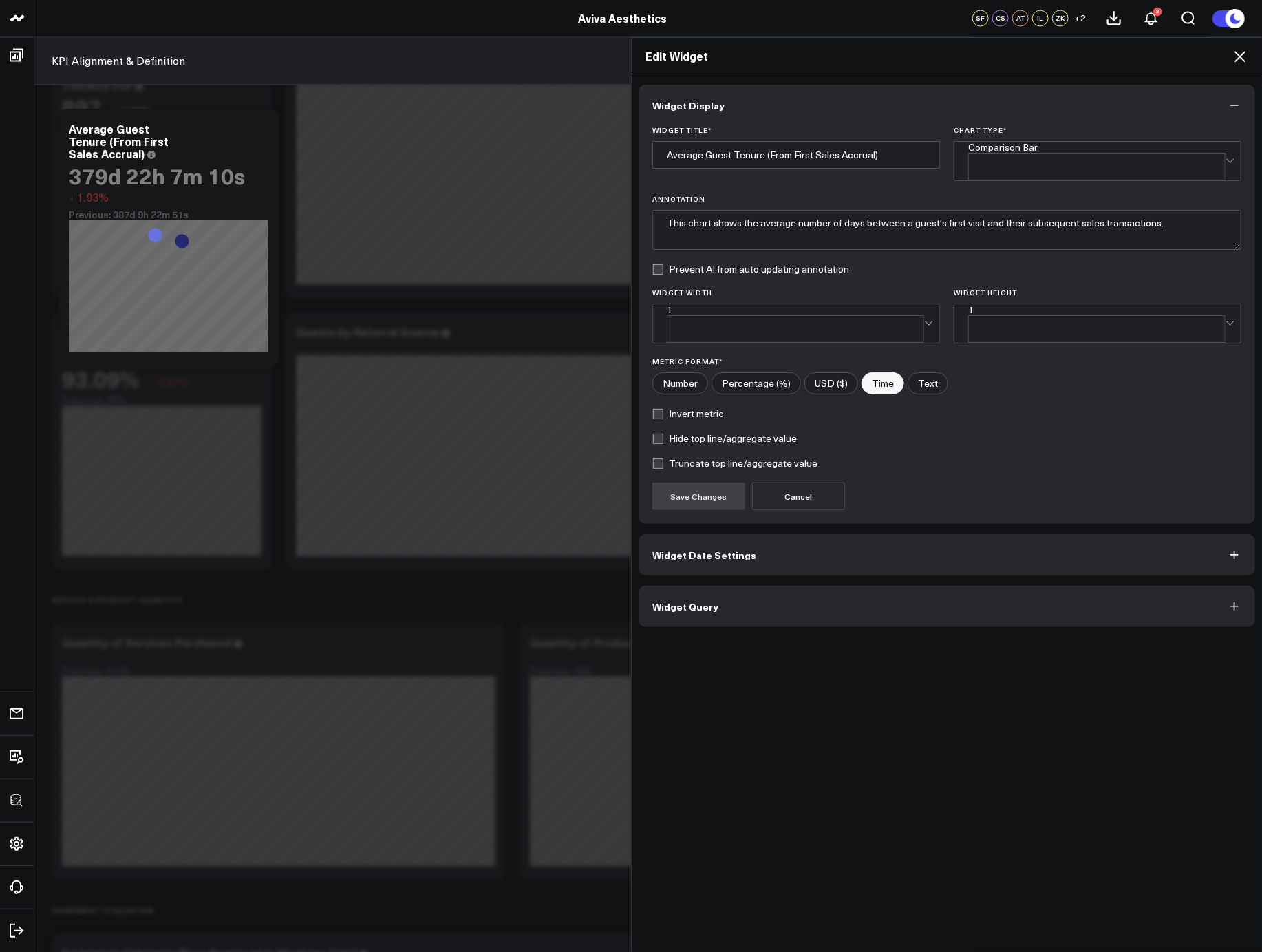
click at [685, 373] on input"] "Number" at bounding box center [680, 383] width 55 height 21
radio input"] "true"
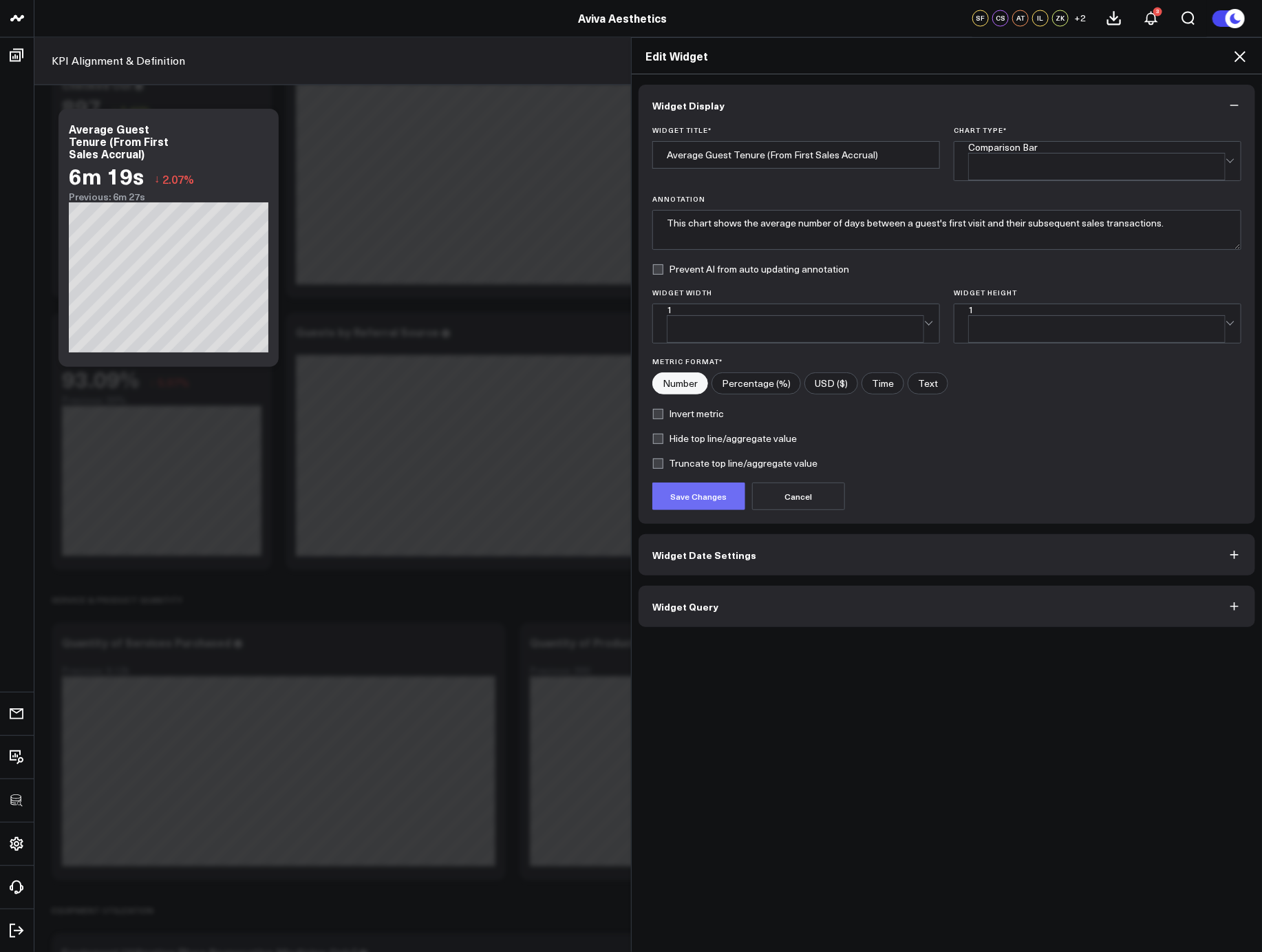
click at [707, 484] on button "Save Changes" at bounding box center [698, 496] width 93 height 28
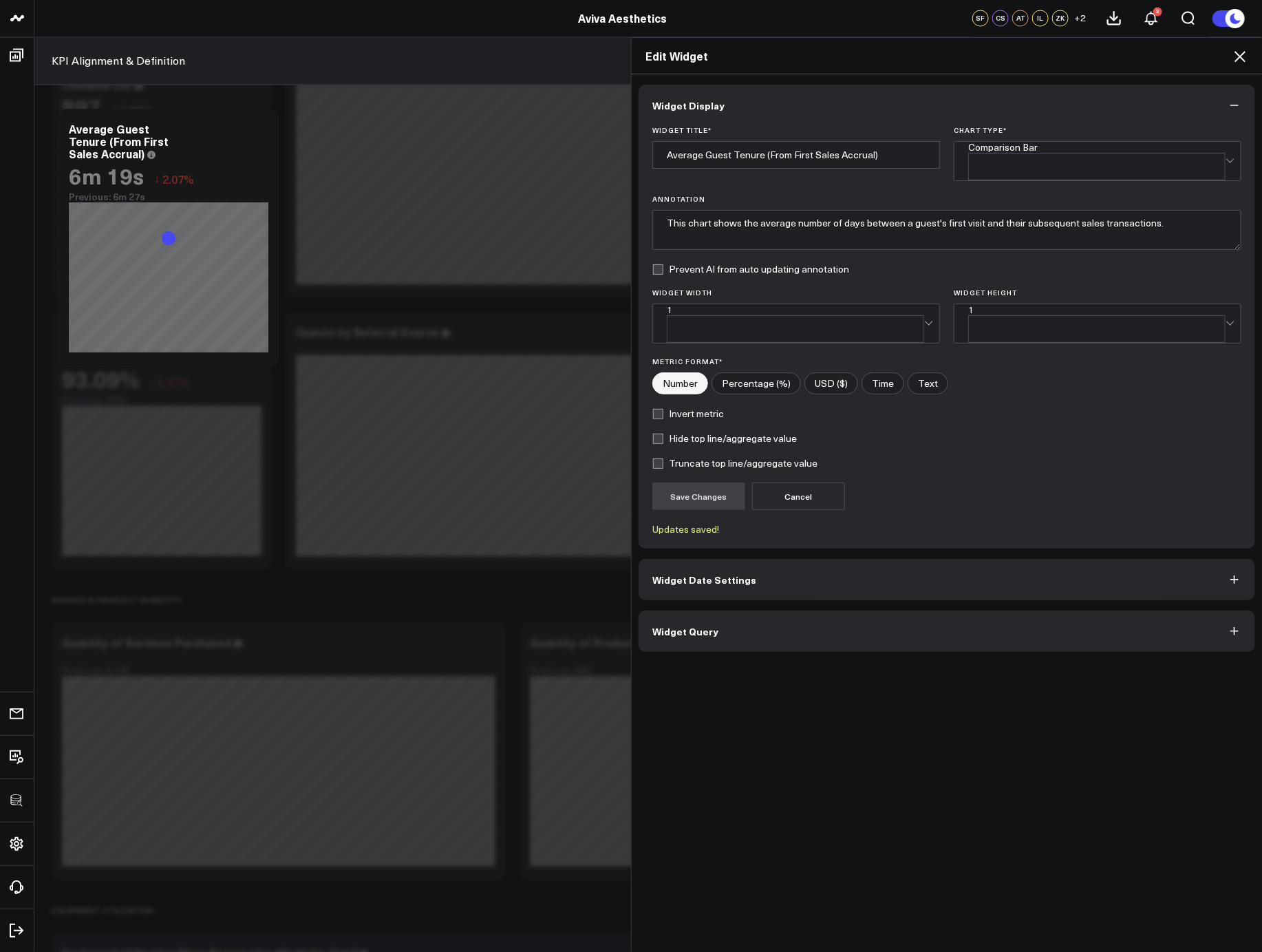
click at [1238, 55] on icon at bounding box center [1239, 56] width 11 height 11
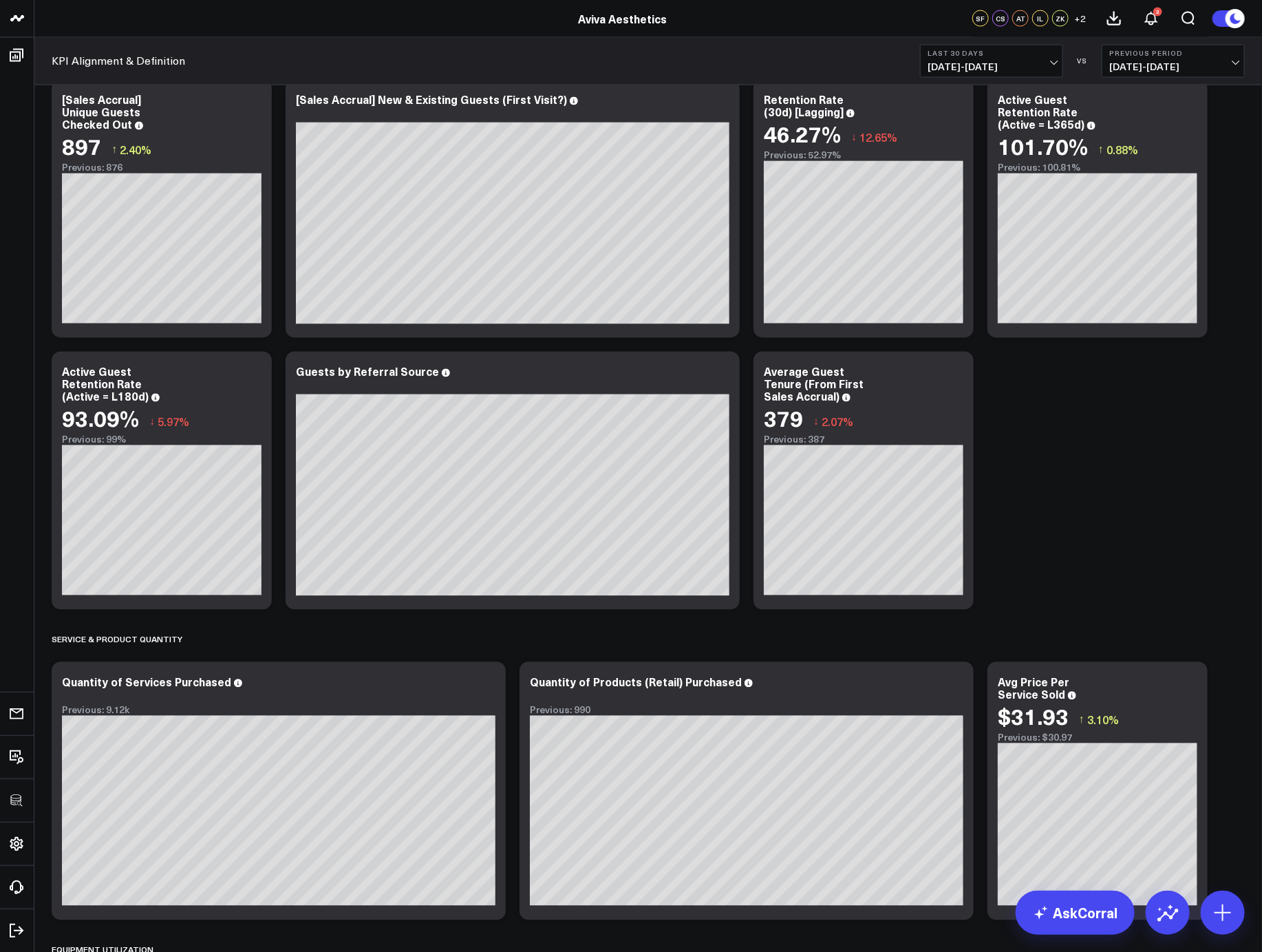
scroll to position [4180, 0]
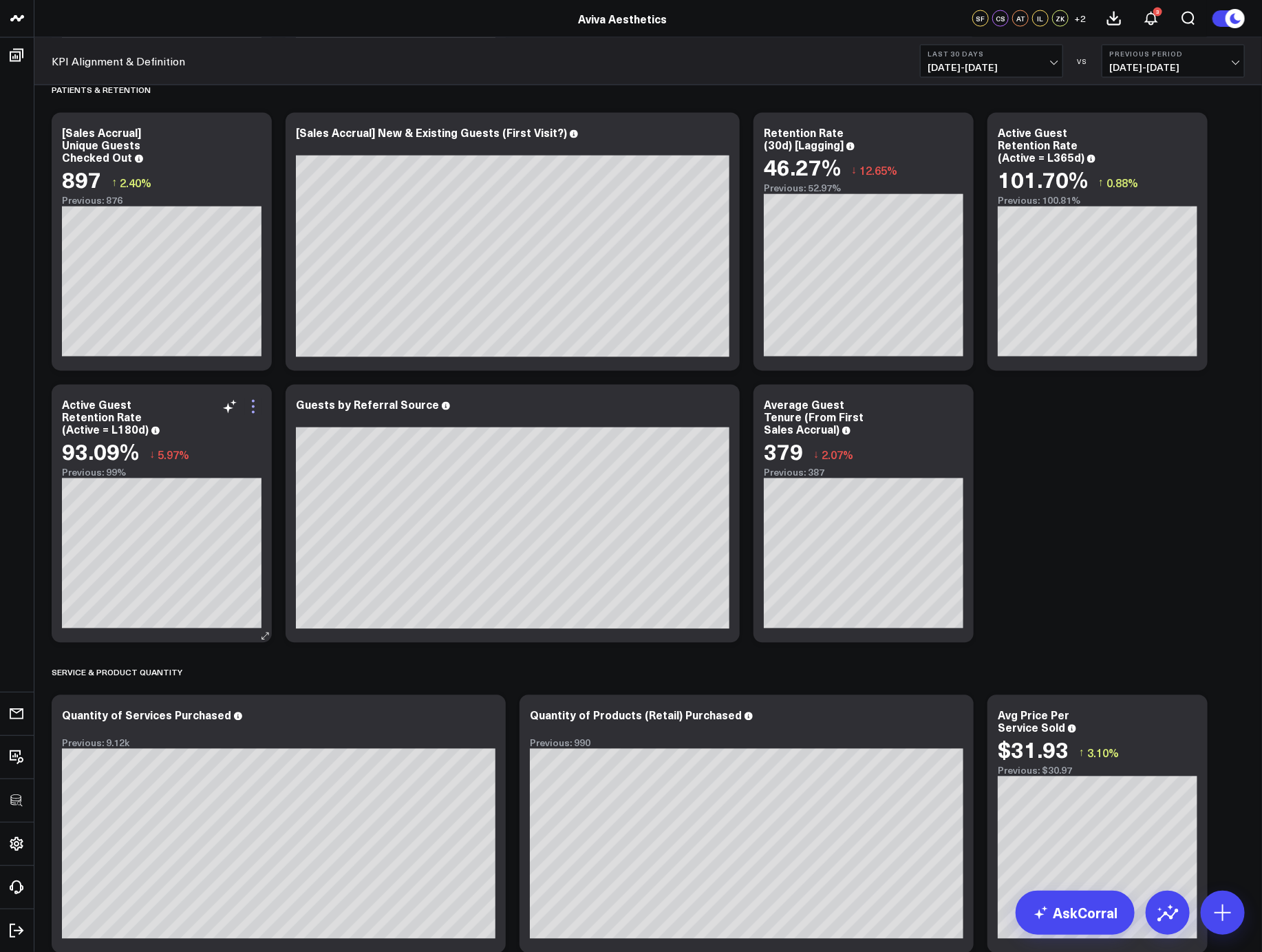
click at [255, 412] on icon at bounding box center [253, 407] width 17 height 17
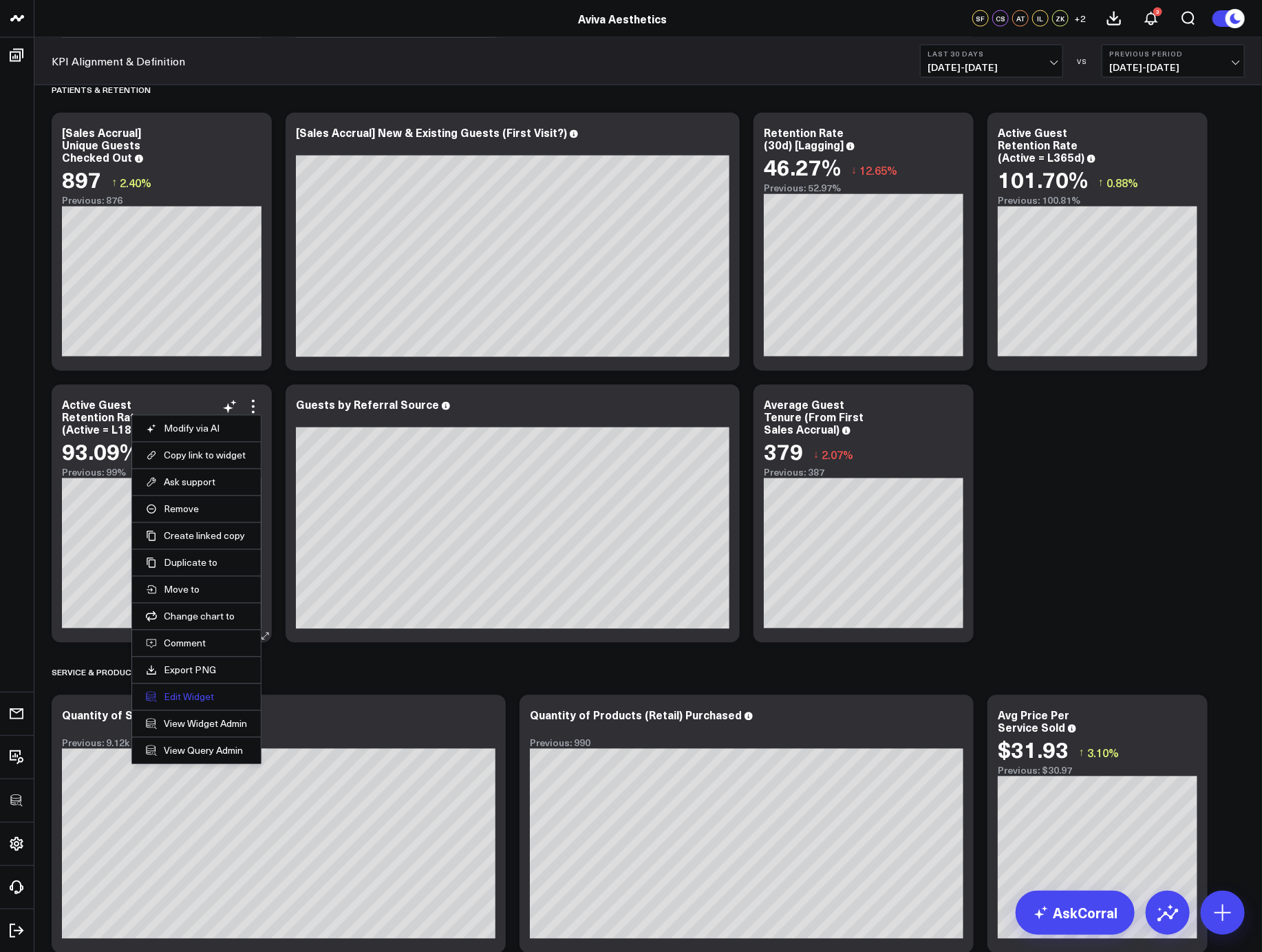
click at [188, 701] on button "Edit Widget" at bounding box center [195, 697] width 101 height 12
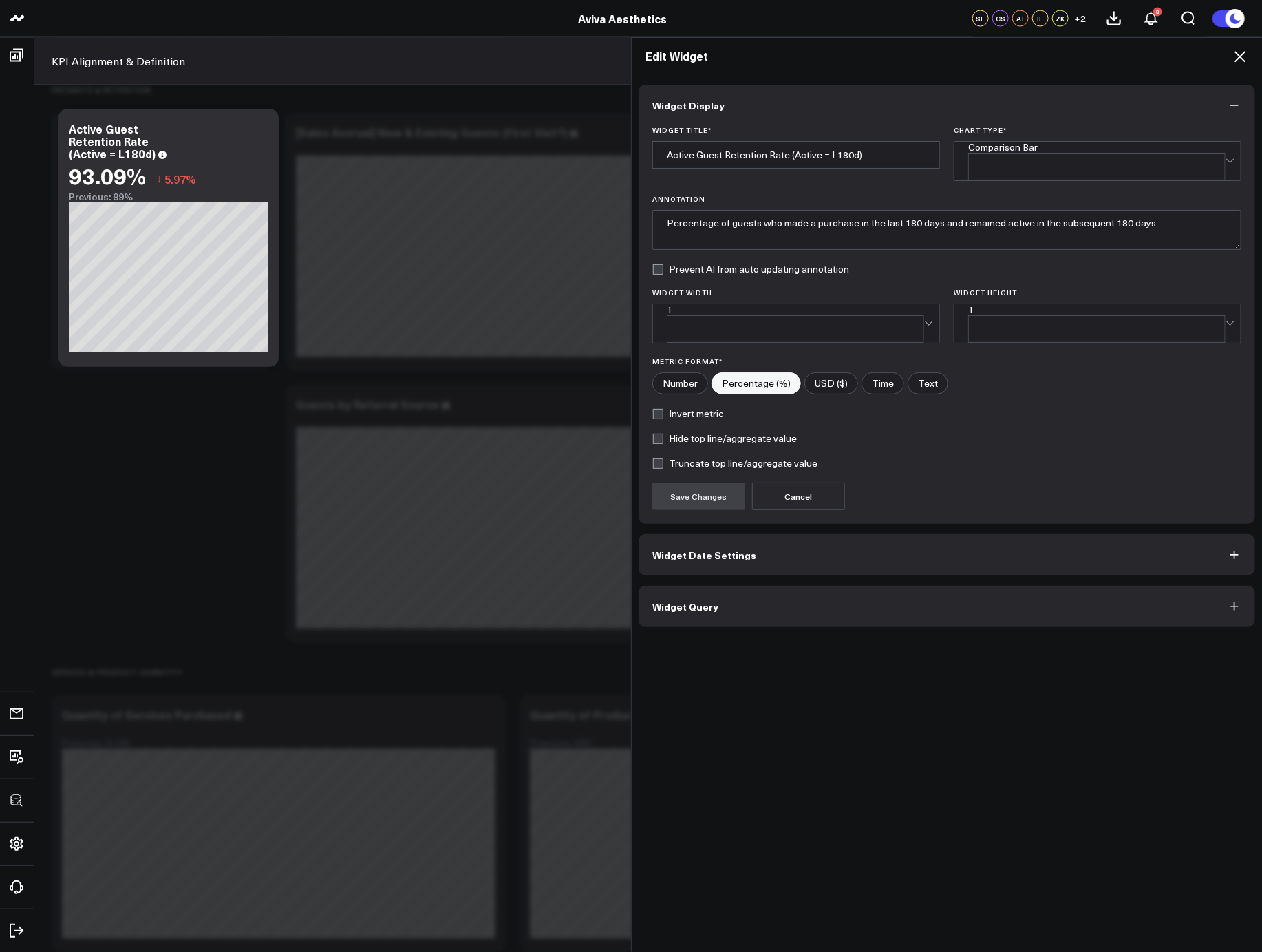
click at [723, 596] on button "Widget Query" at bounding box center [947, 605] width 616 height 41
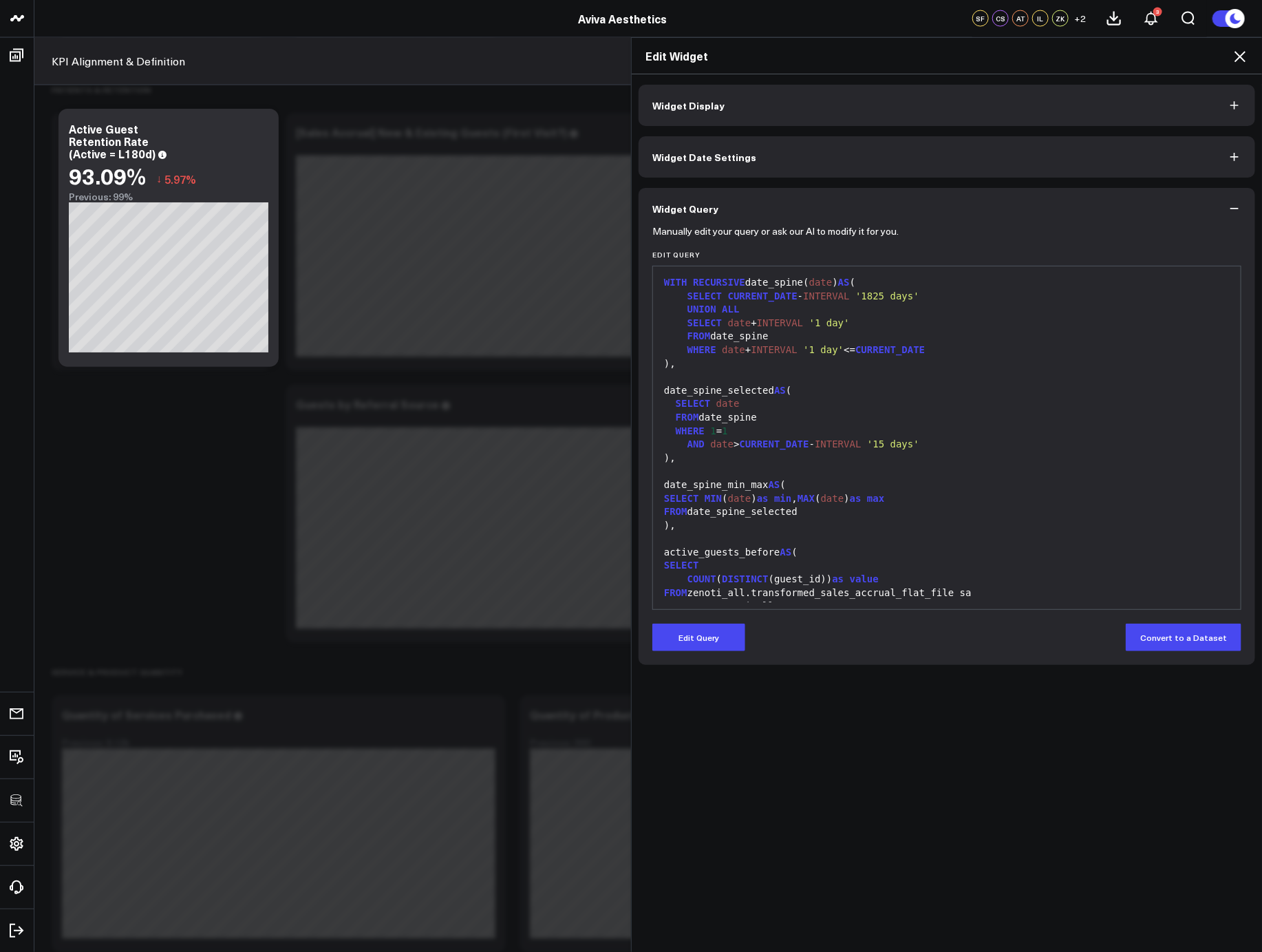
click at [777, 459] on div ")," at bounding box center [947, 459] width 574 height 14
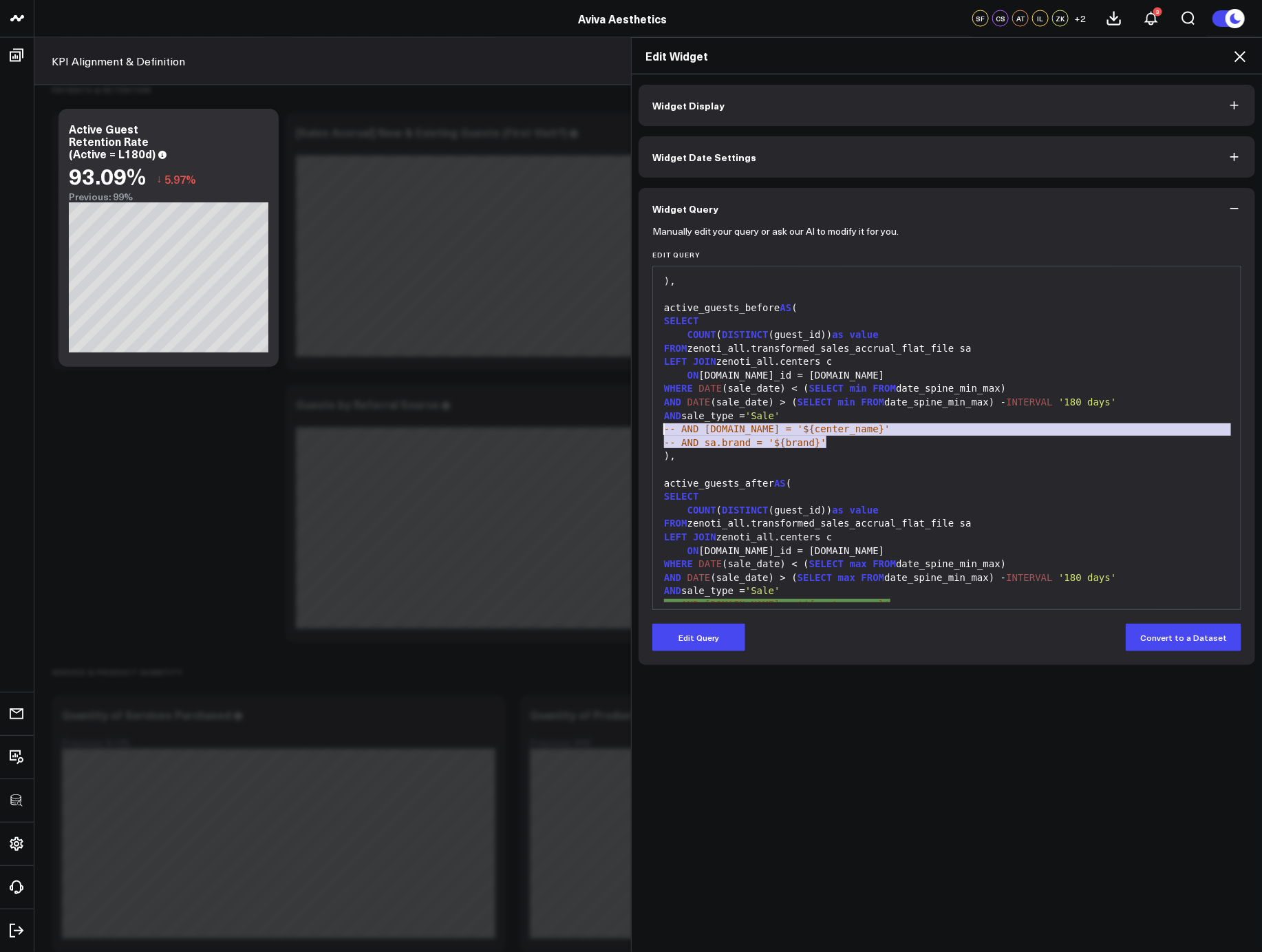
drag, startPoint x: 831, startPoint y: 439, endPoint x: 655, endPoint y: 430, distance: 176.2
click at [660, 430] on div "WITH RECURSIVE date_spine( date ) AS ( SELECT CURRENT_DATE - INTERVAL '1825 day…" at bounding box center [947, 362] width 574 height 666
copy div "-- AND c.name = '${center_name}' -- AND sa.brand = '${brand}'"
click at [1240, 56] on icon at bounding box center [1239, 56] width 11 height 11
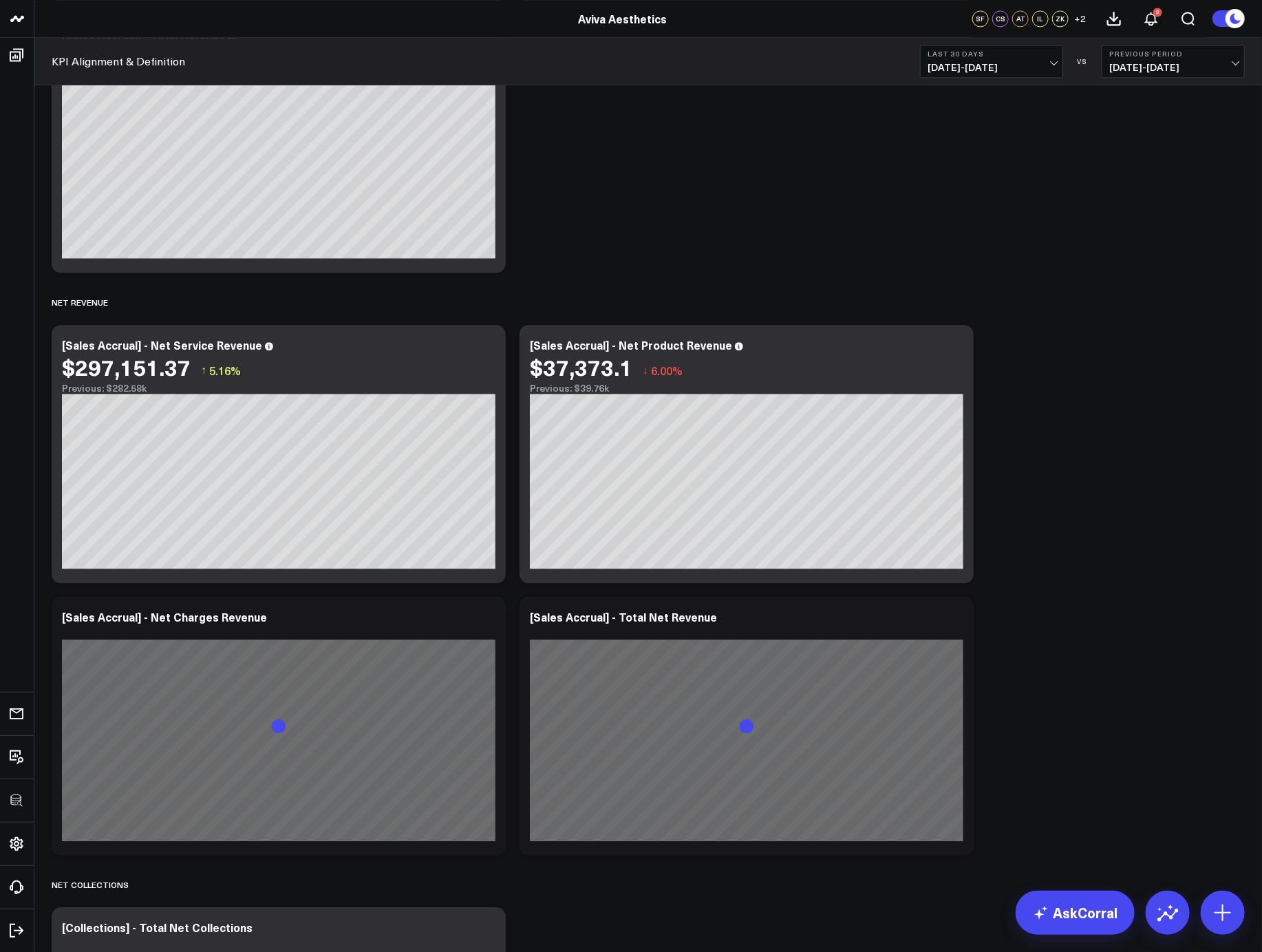
scroll to position [1899, 0]
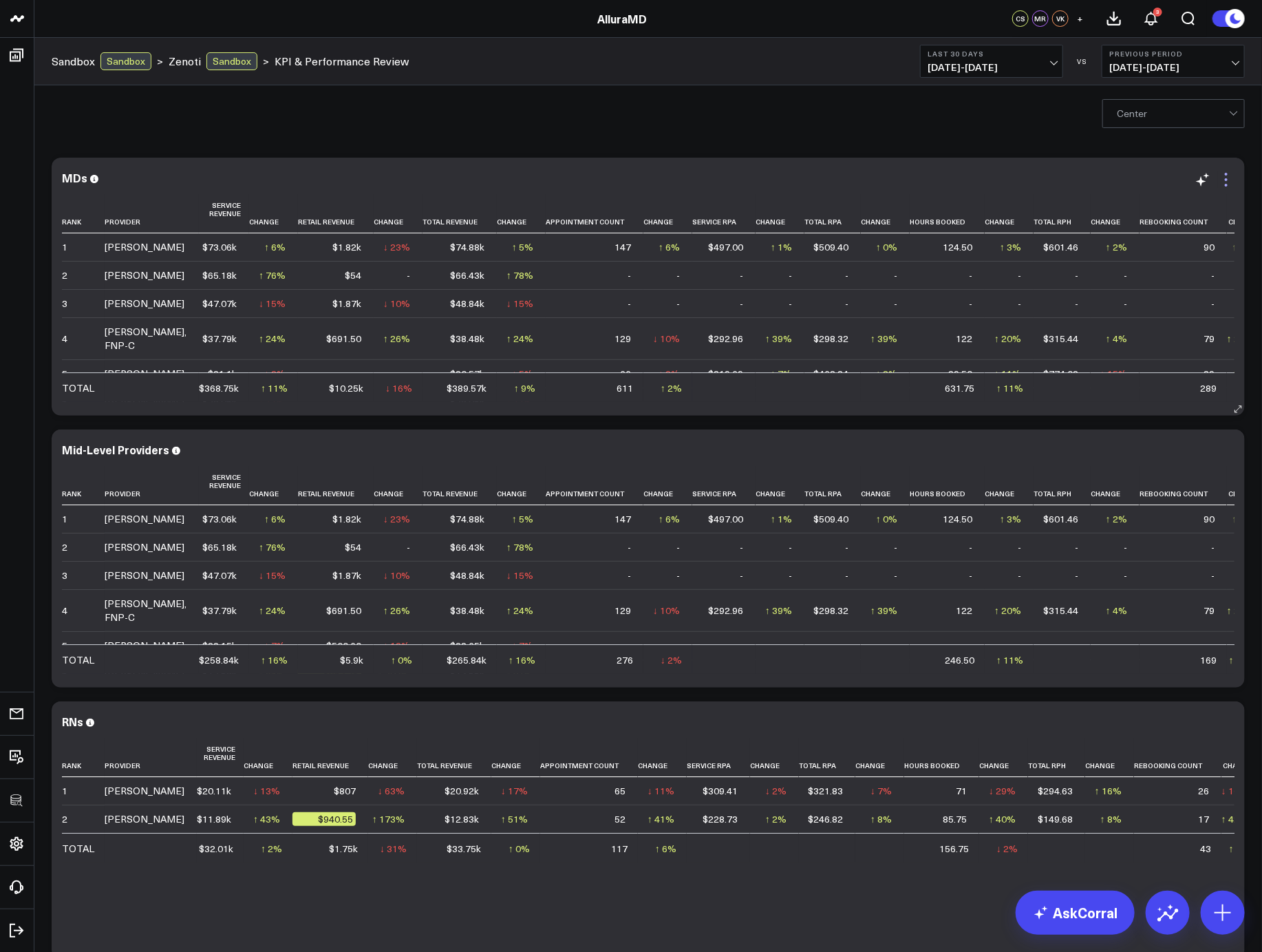
click at [1048, 183] on icon at bounding box center [1226, 179] width 17 height 17
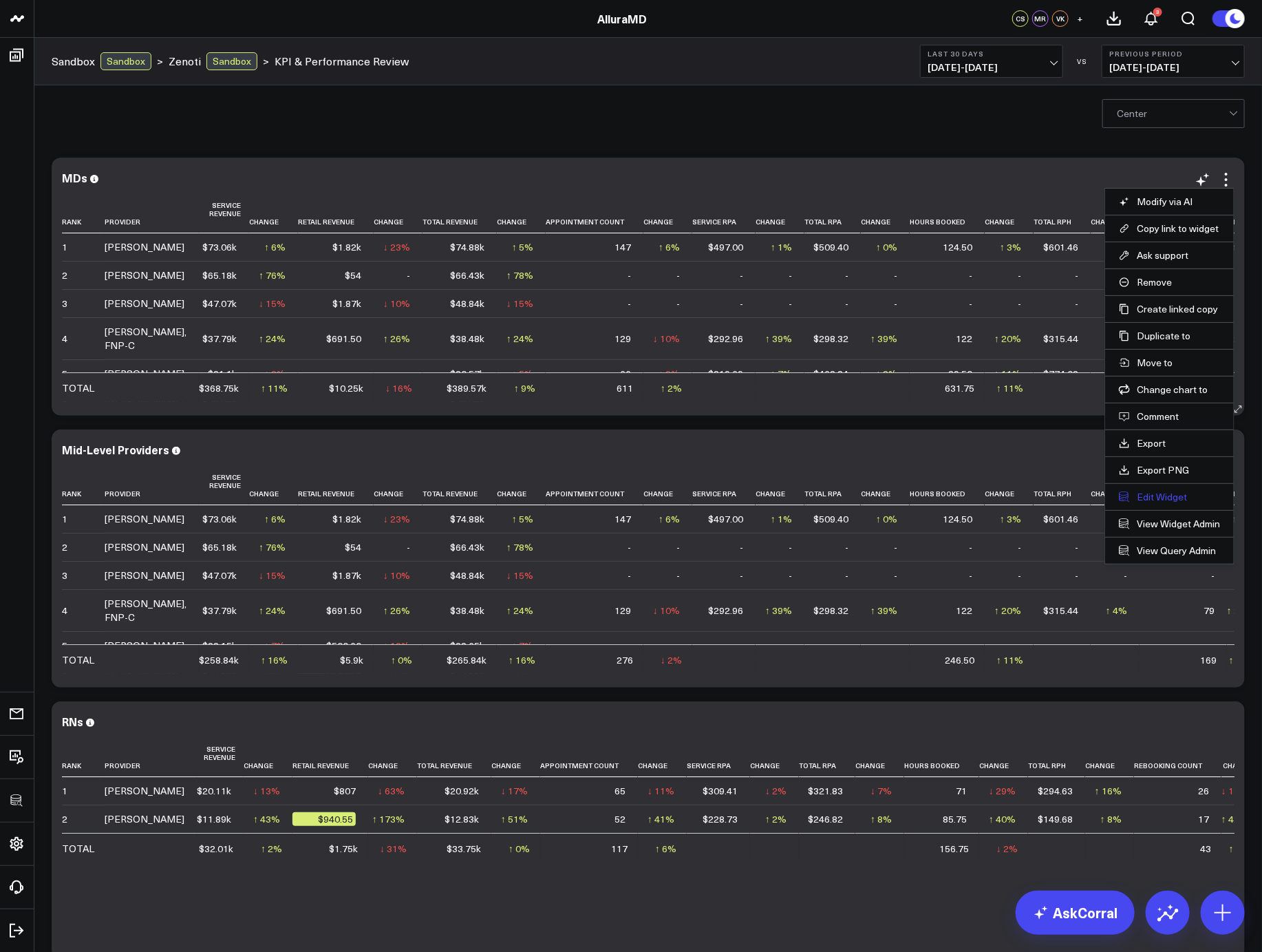
click at [1048, 492] on button "Edit Widget" at bounding box center [1168, 496] width 101 height 12
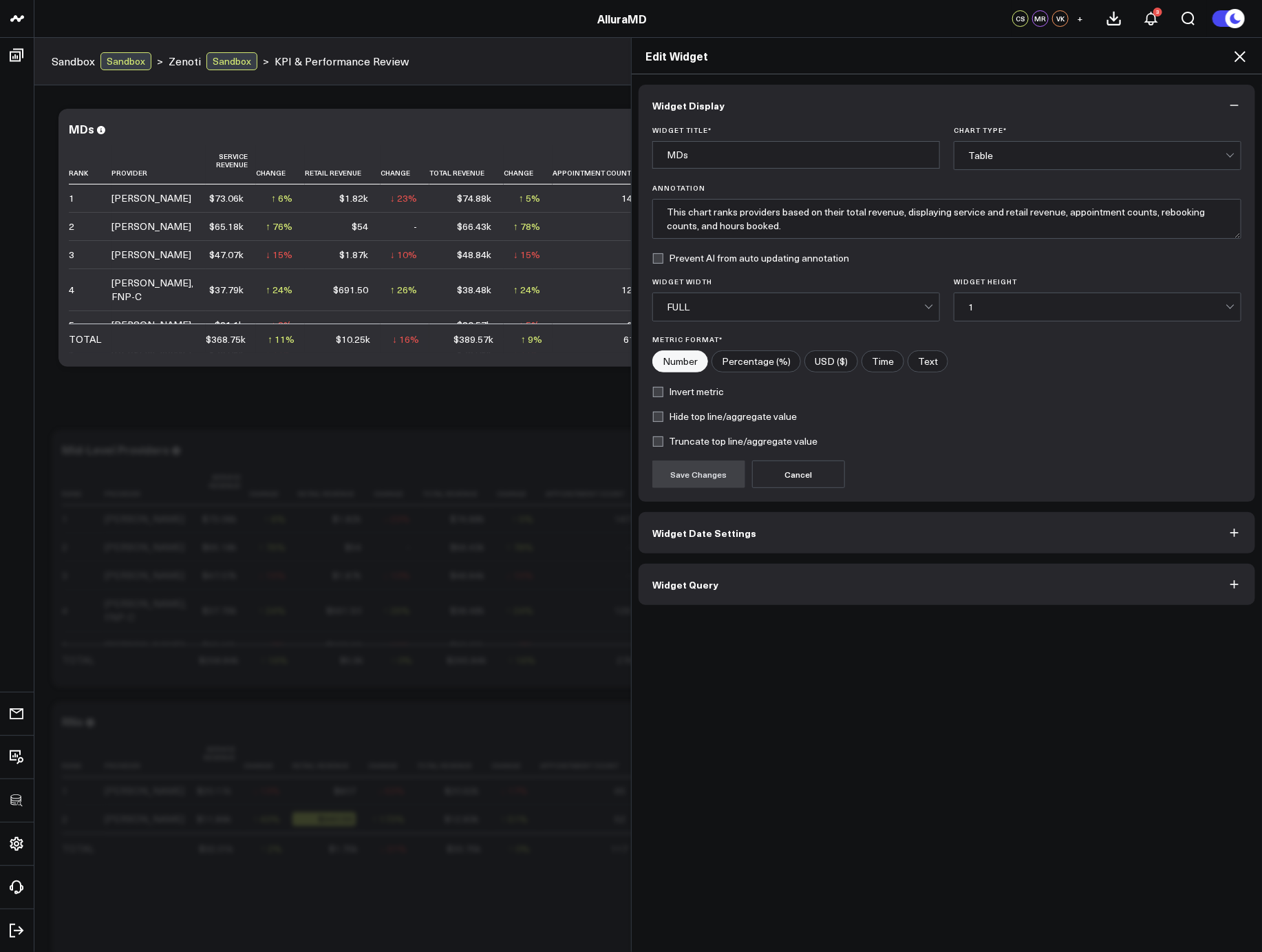
click at [838, 596] on button "Widget Query" at bounding box center [947, 583] width 616 height 41
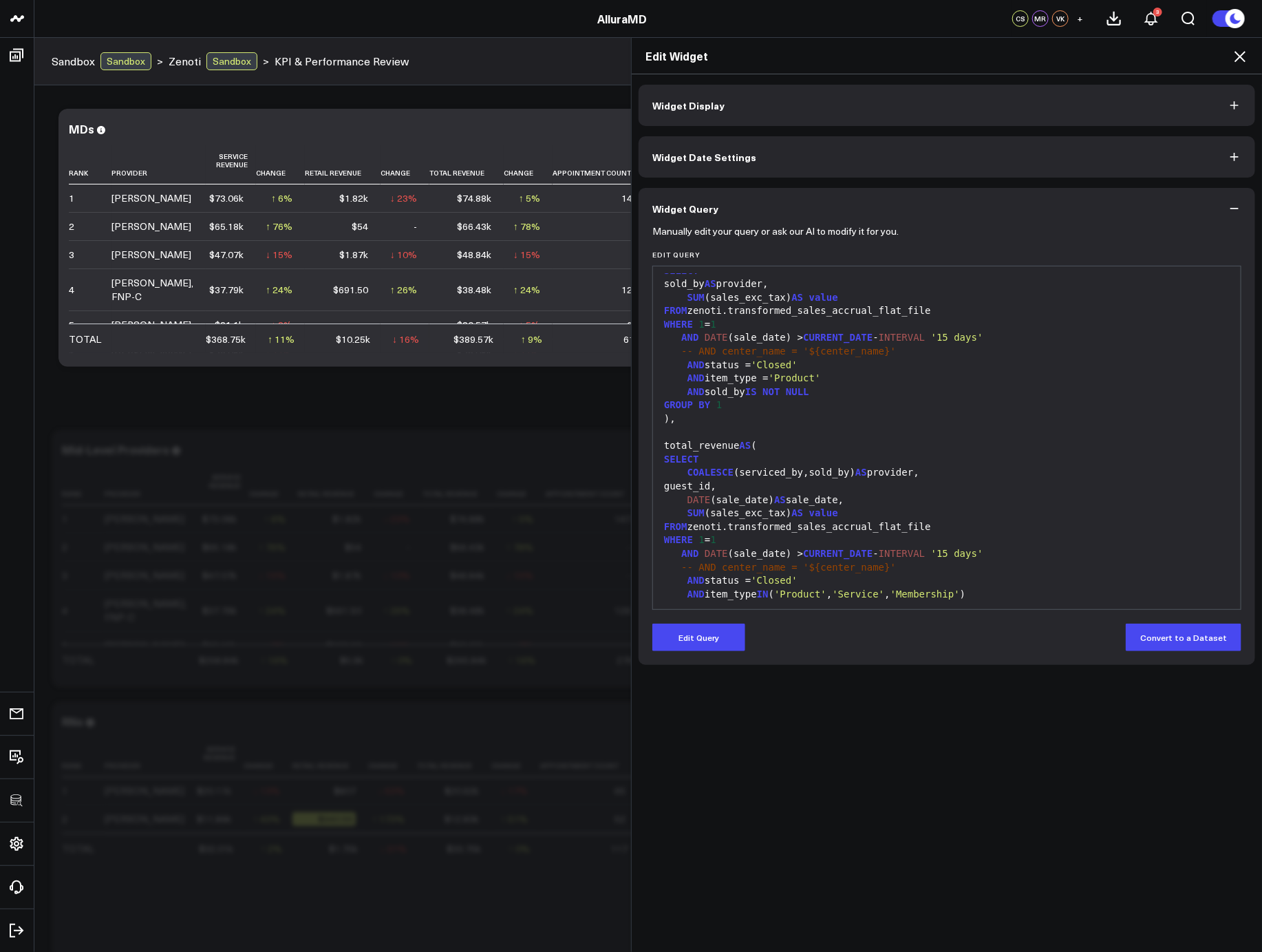
scroll to position [576, 0]
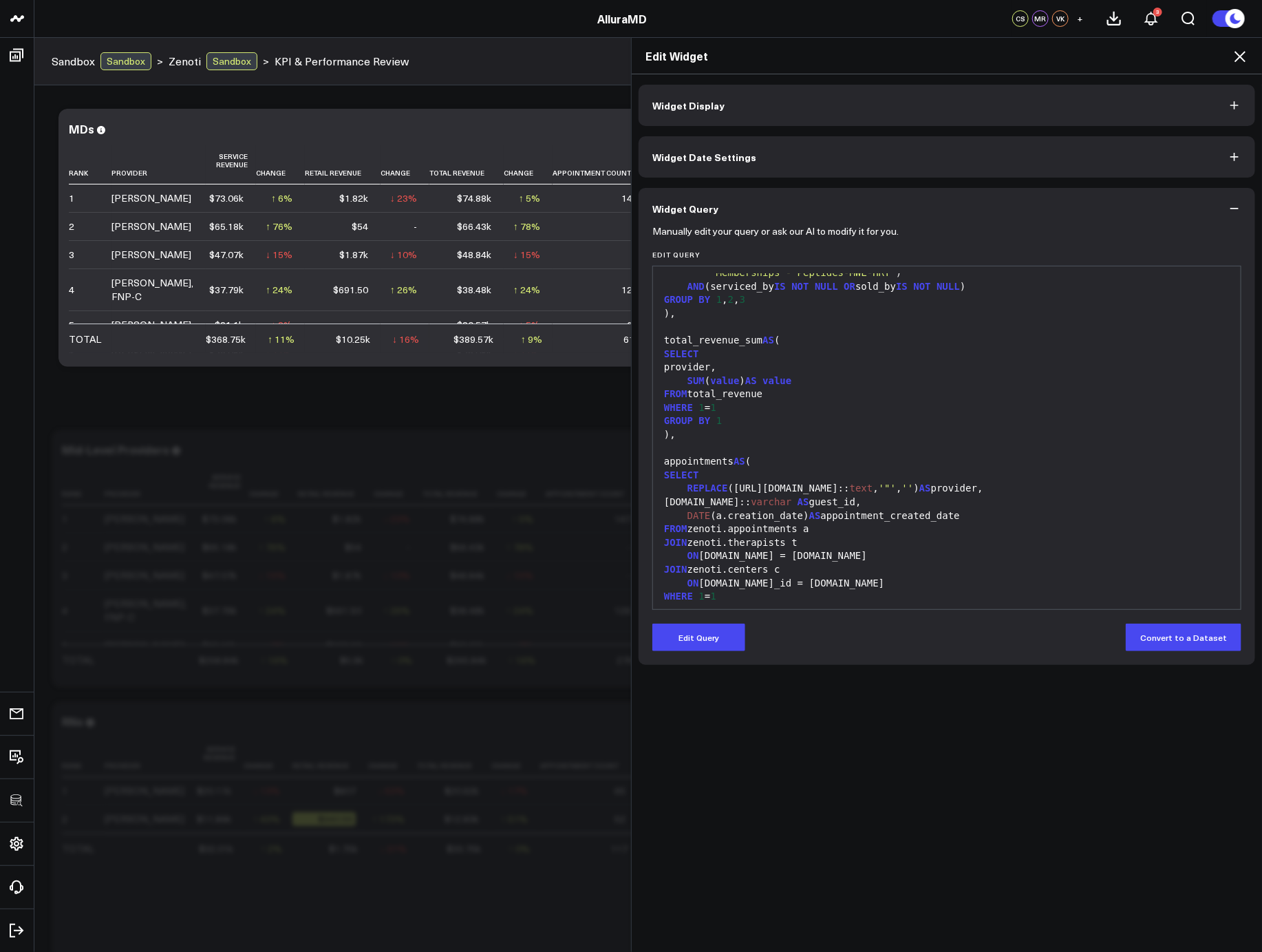
click at [1048, 51] on icon at bounding box center [1239, 56] width 11 height 11
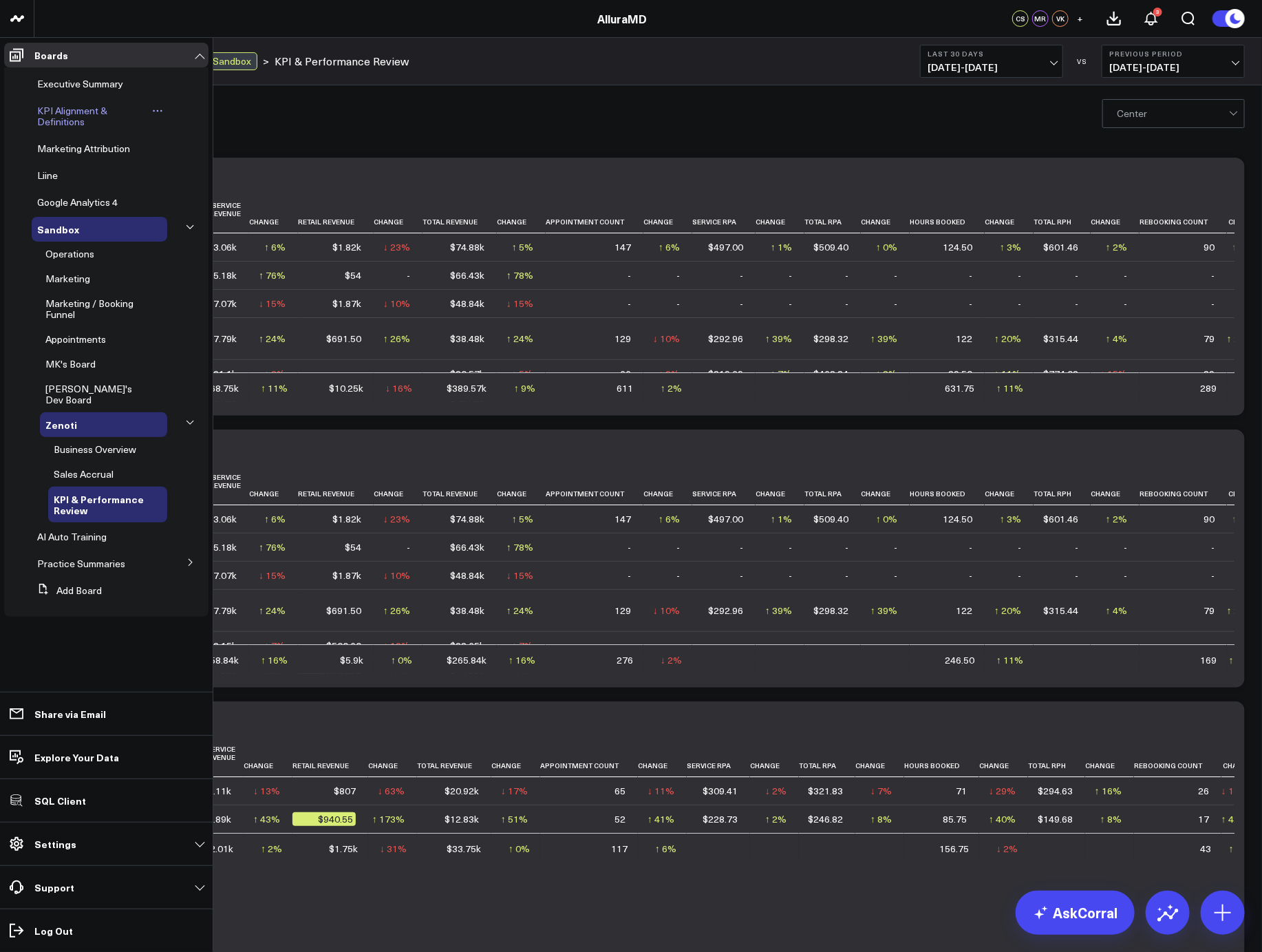
click at [84, 113] on span "KPI Alignment & Definitions" at bounding box center [72, 116] width 70 height 24
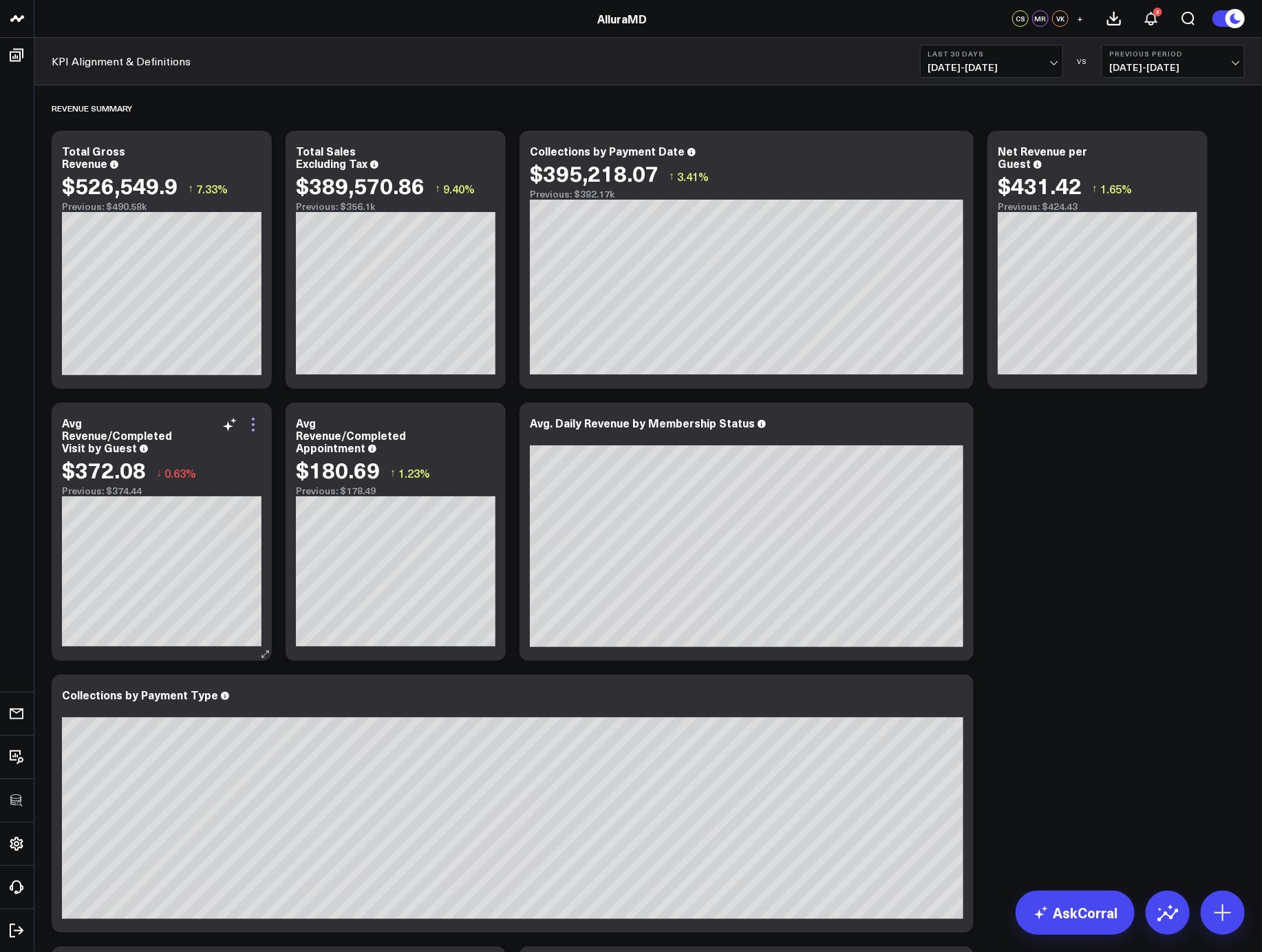
click at [252, 426] on icon at bounding box center [253, 425] width 17 height 17
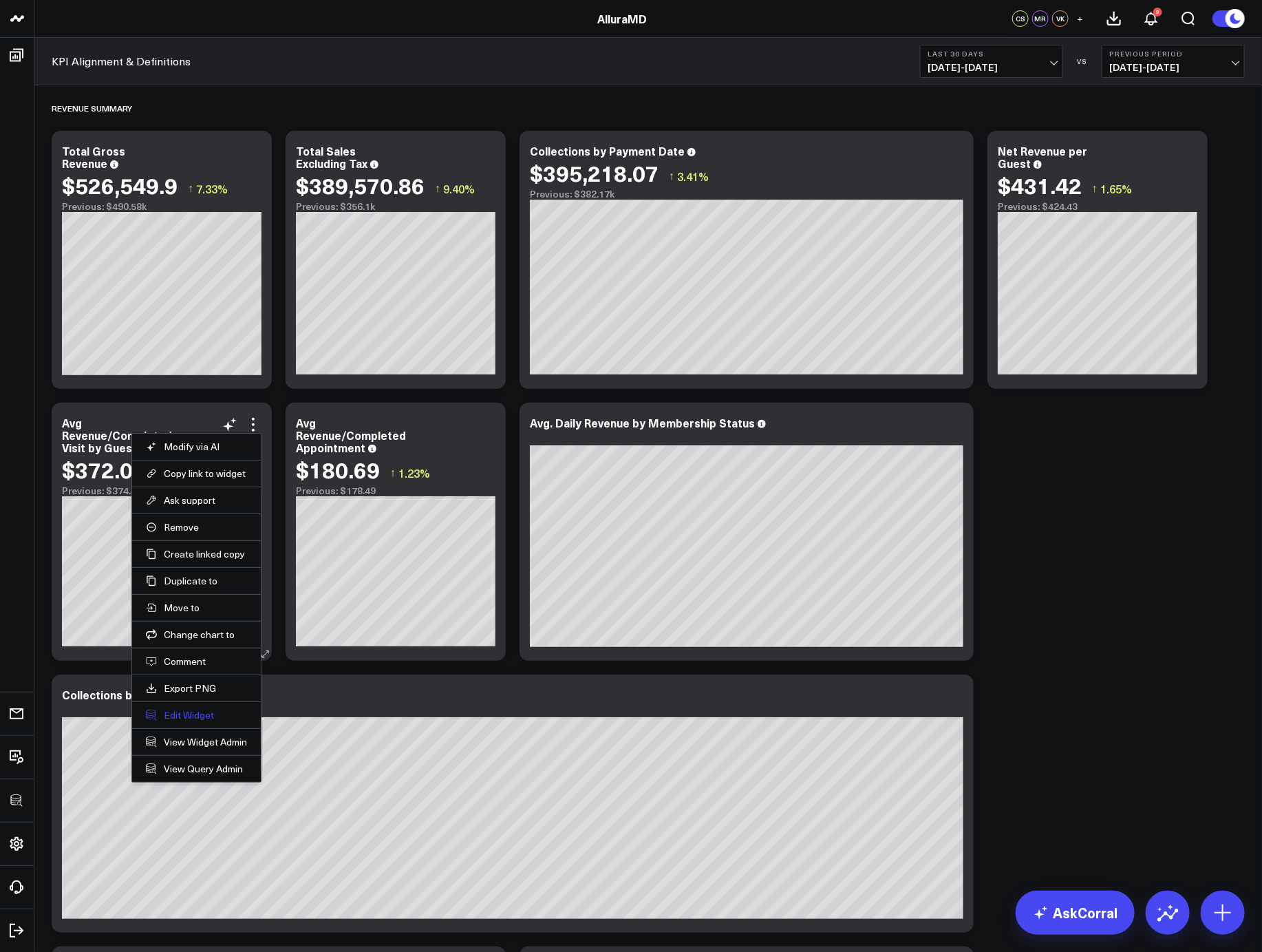
click at [185, 601] on button "Edit Widget" at bounding box center [195, 715] width 101 height 12
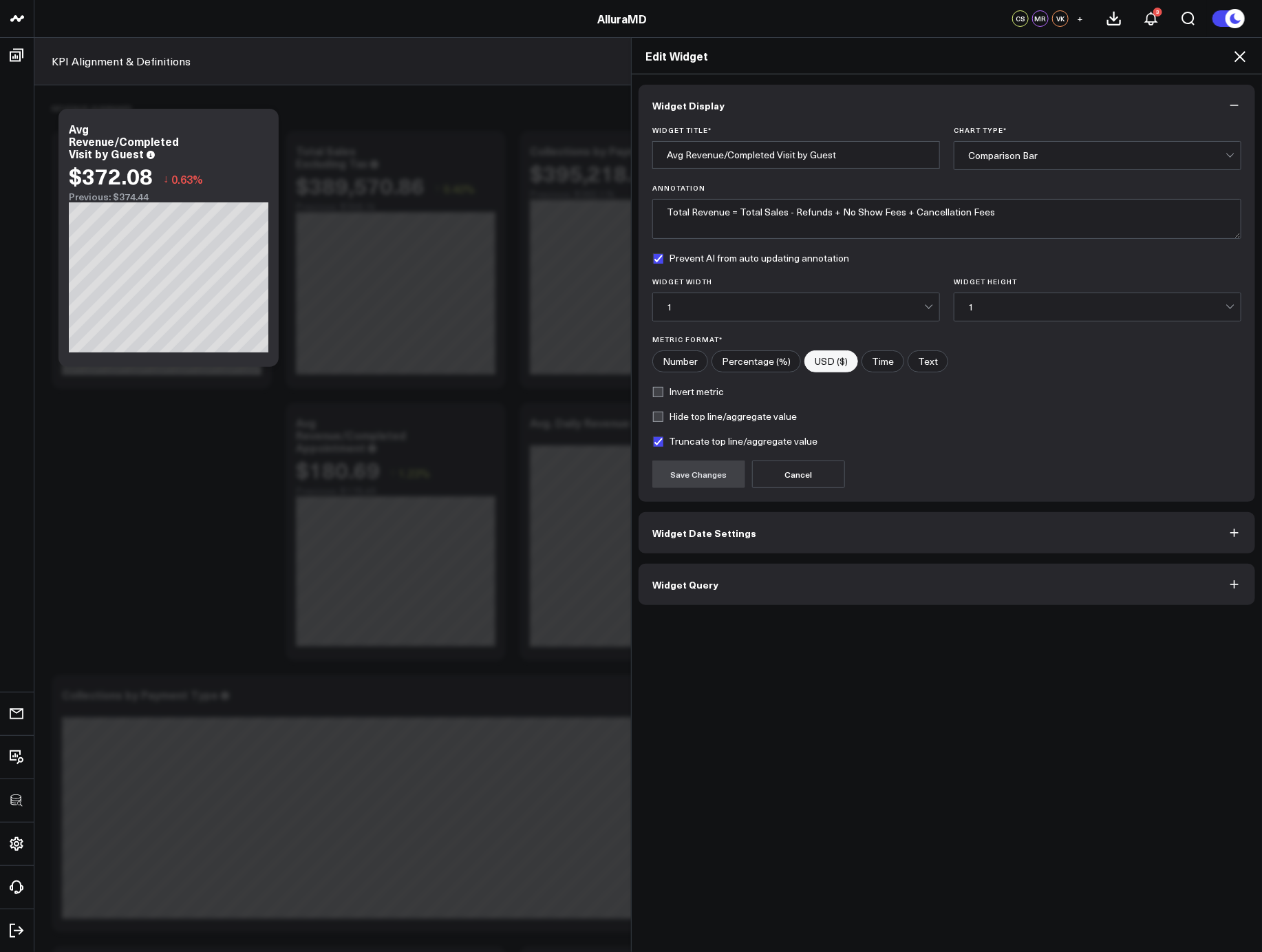
click at [777, 591] on button "Widget Query" at bounding box center [947, 583] width 616 height 41
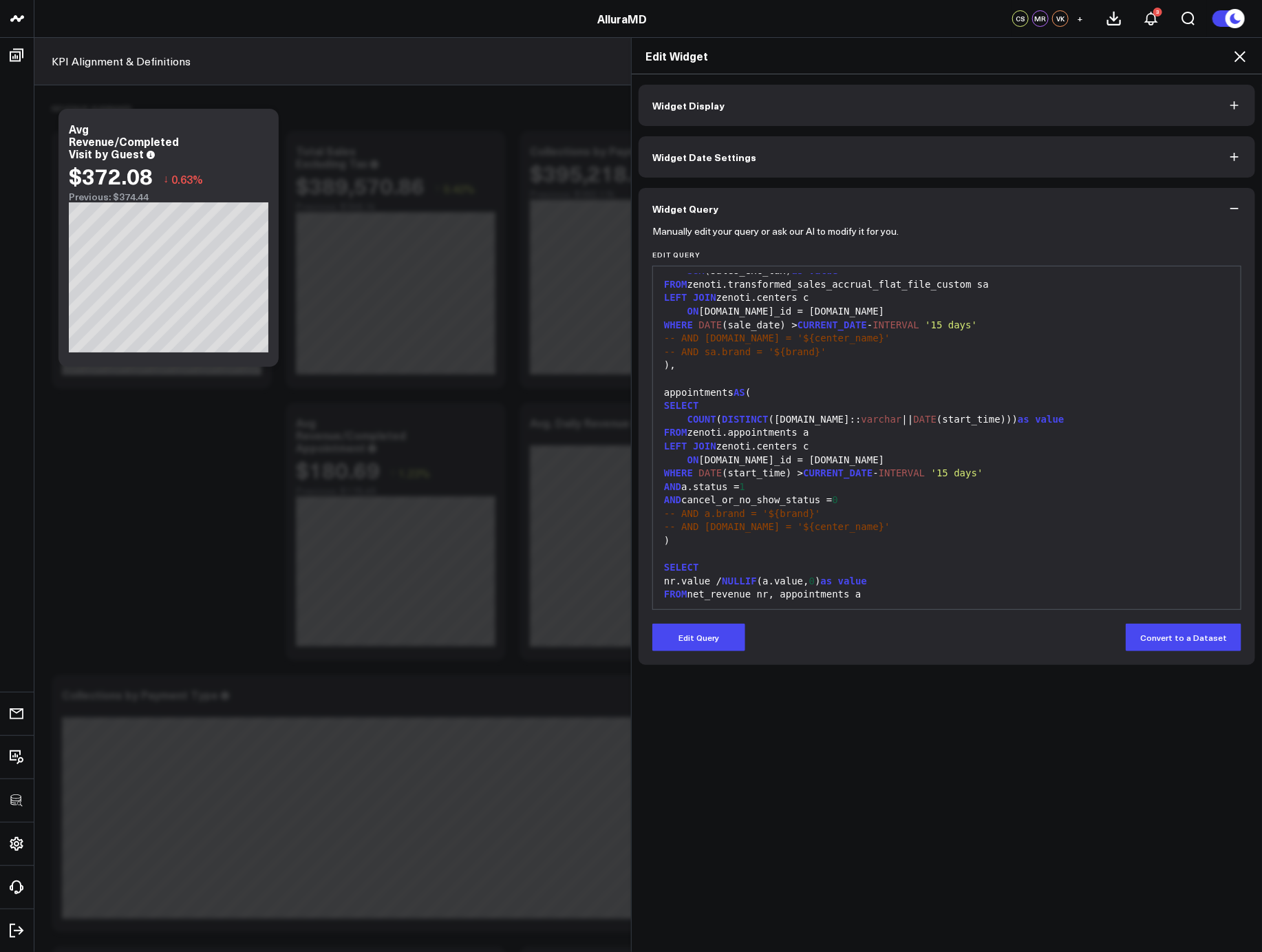
scroll to position [40, 0]
click at [1048, 59] on icon at bounding box center [1239, 56] width 17 height 17
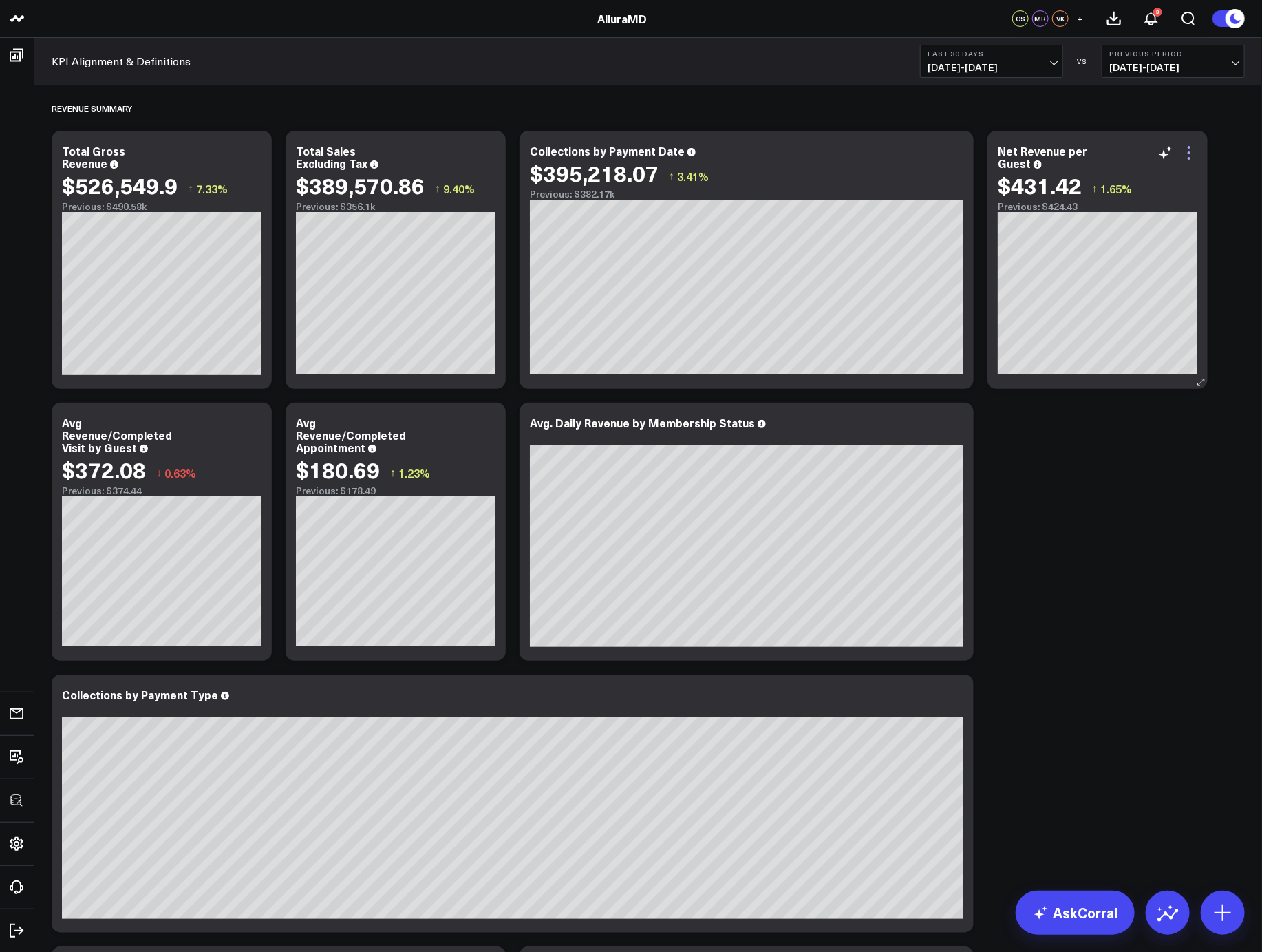
click at [1048, 158] on icon at bounding box center [1188, 153] width 17 height 17
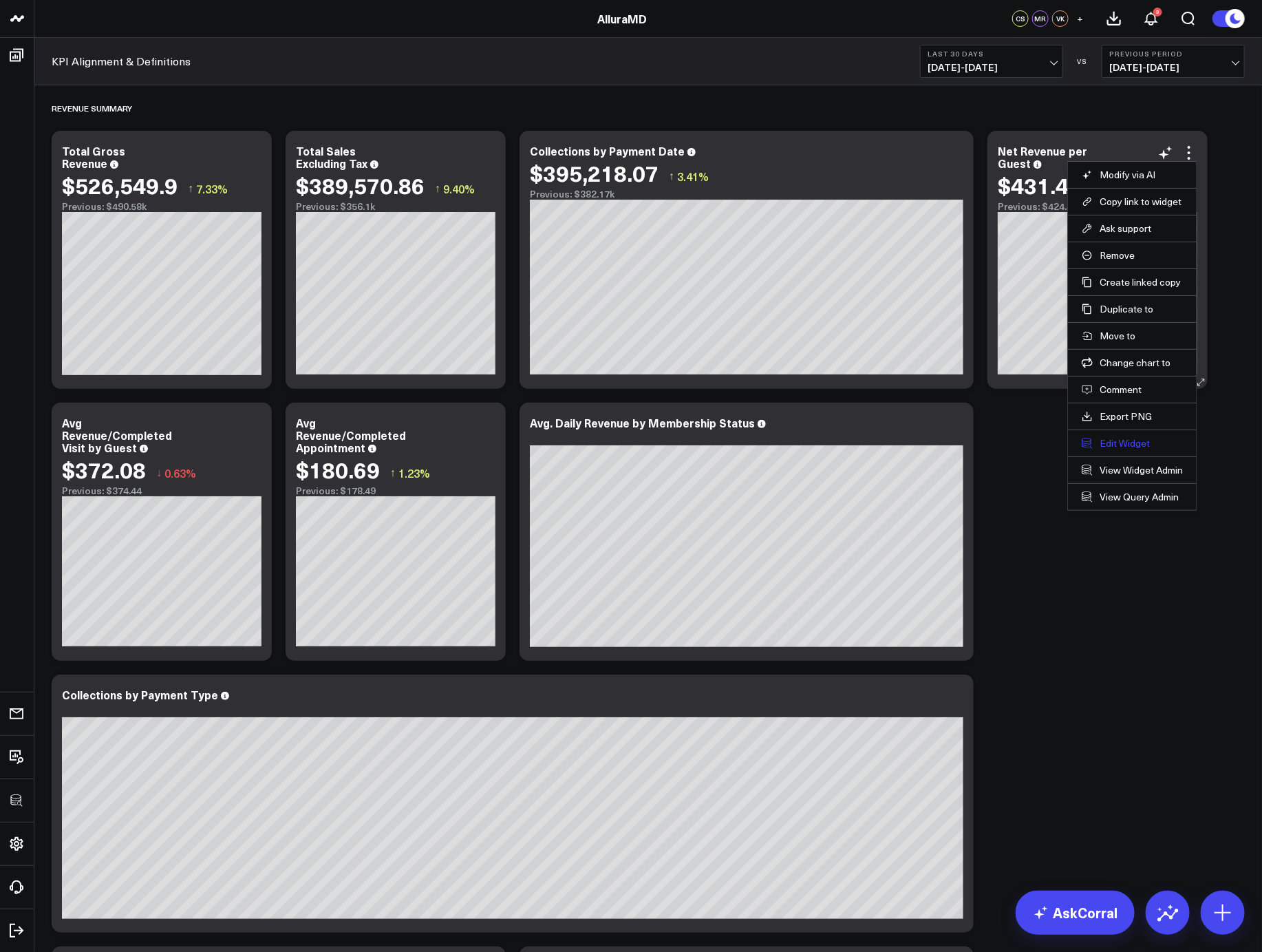
click at [1048, 444] on button "Edit Widget" at bounding box center [1131, 443] width 101 height 12
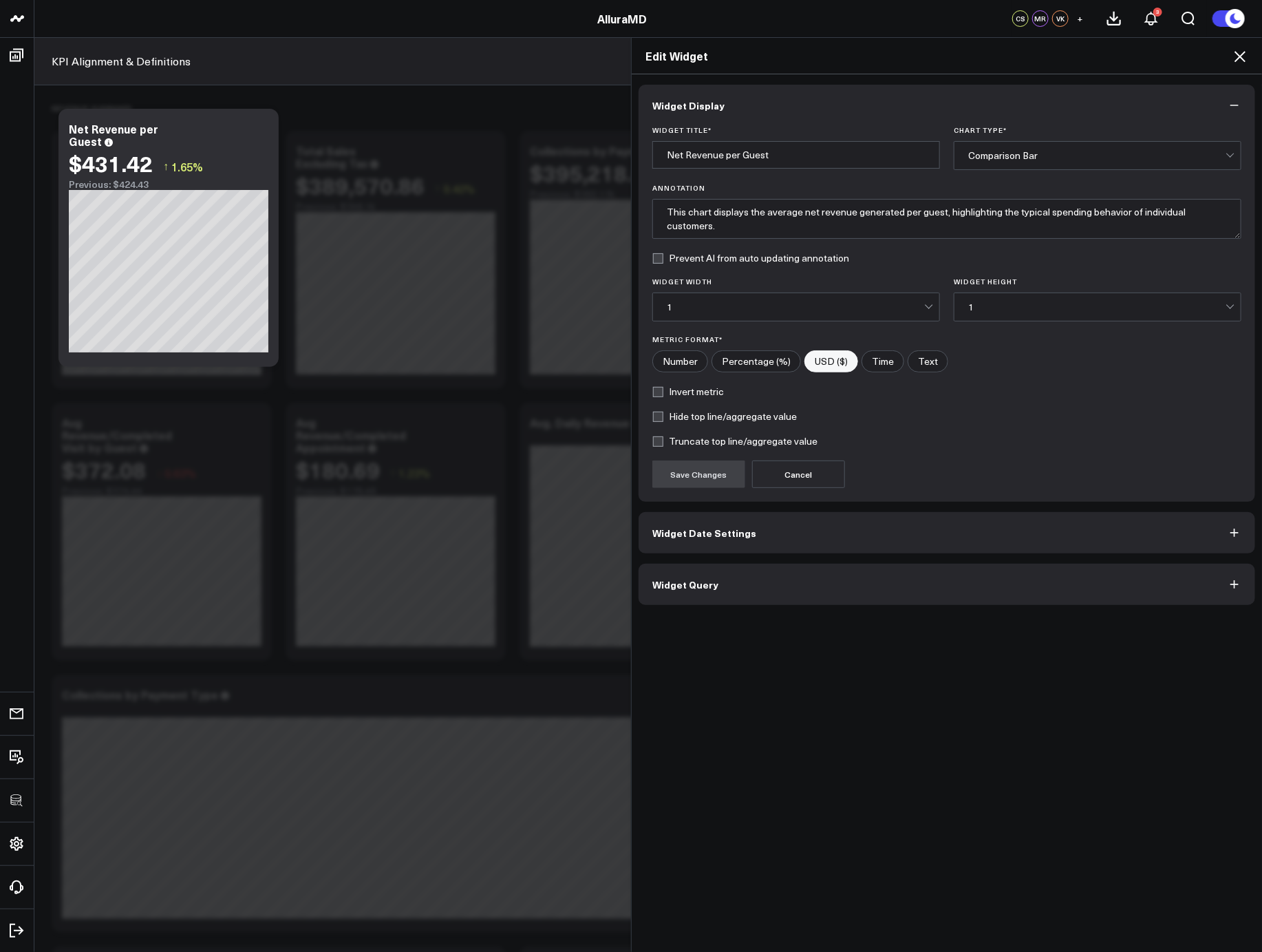
click at [765, 584] on button "Widget Query" at bounding box center [947, 583] width 616 height 41
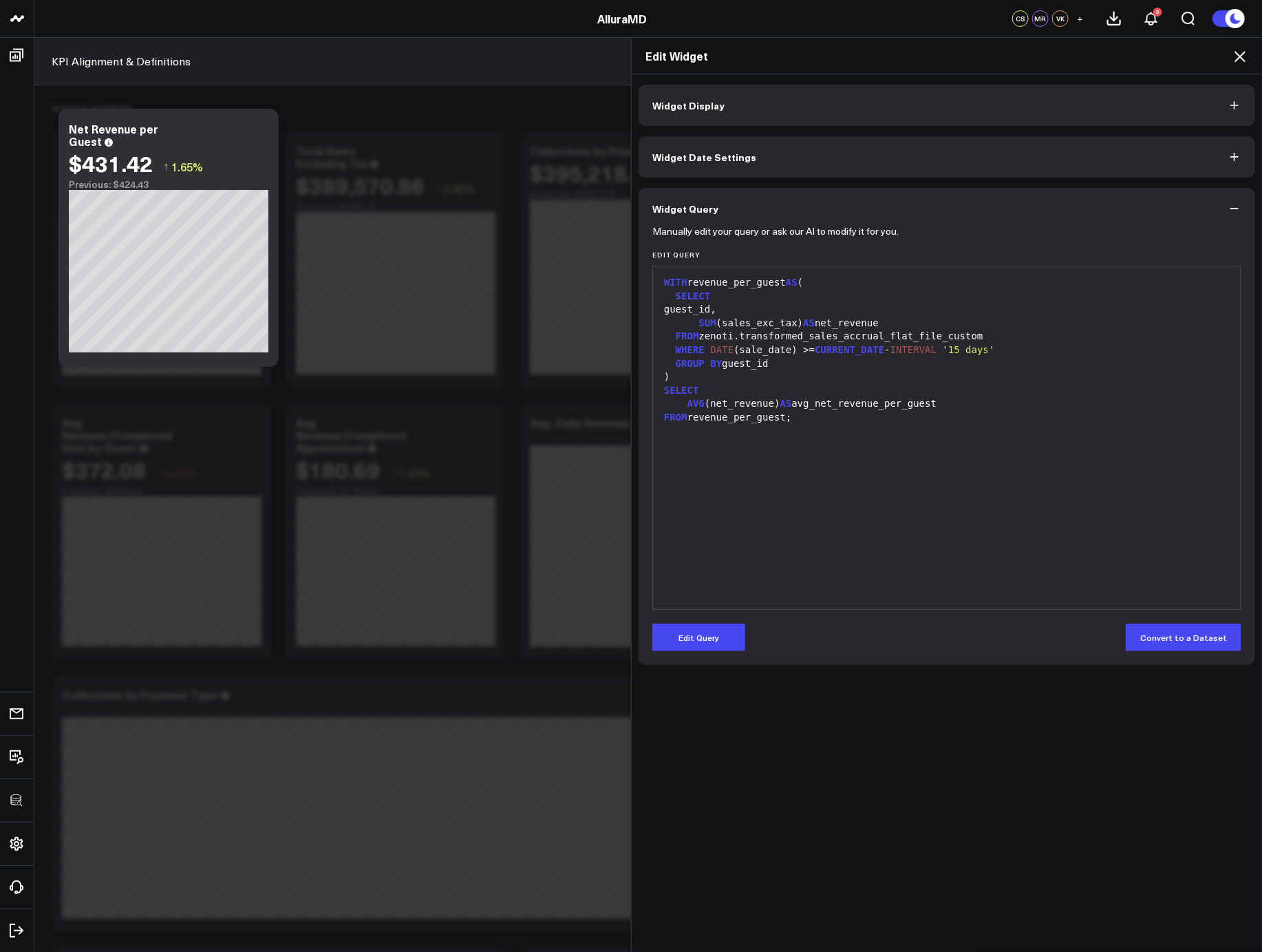
click at [887, 525] on div "WITH revenue_per_guest AS ( SELECT guest_id, SUM (sales_exc_tax) AS net_revenue…" at bounding box center [947, 438] width 574 height 329
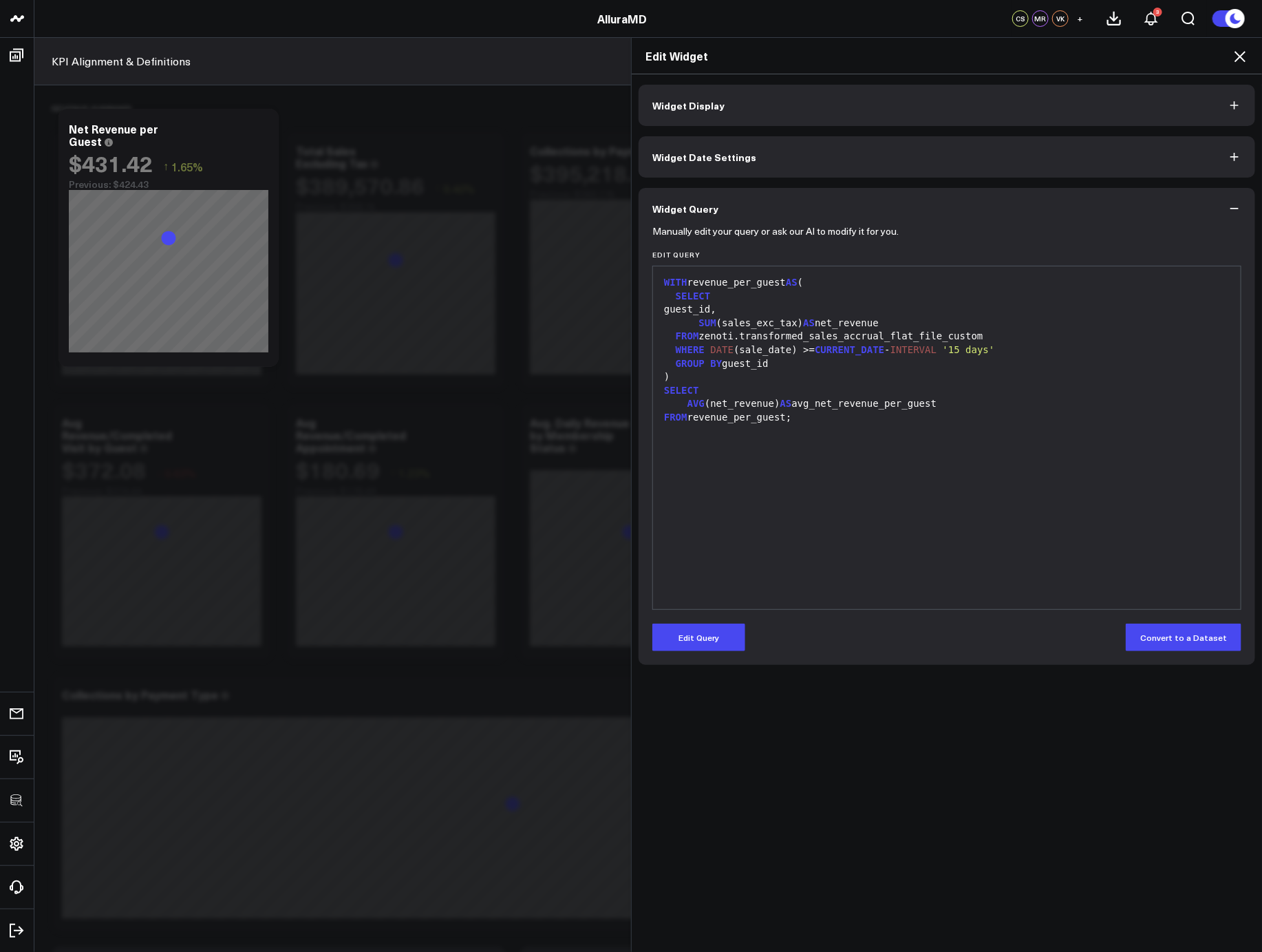
click at [1048, 60] on icon at bounding box center [1239, 56] width 17 height 17
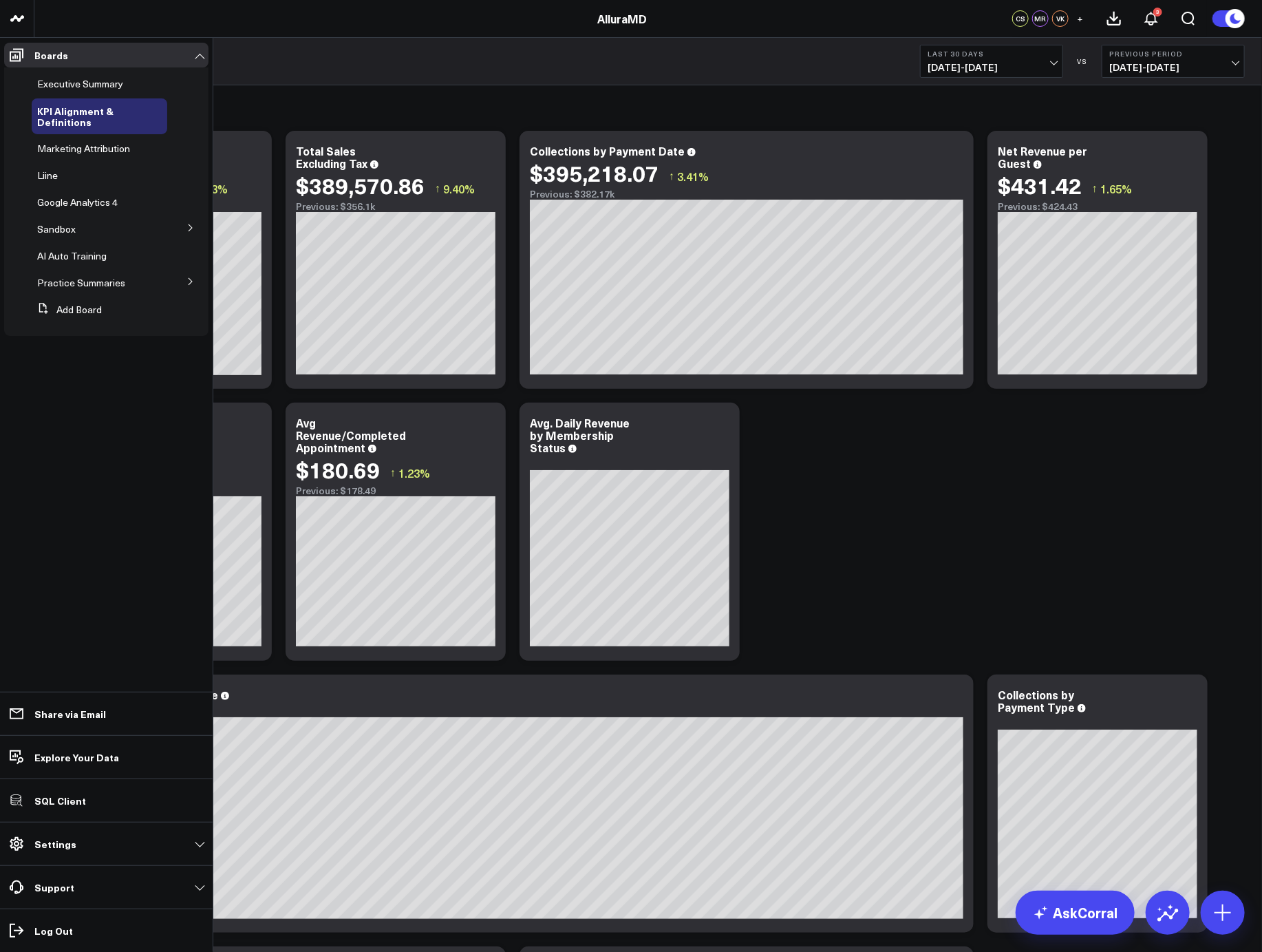
click at [179, 221] on button at bounding box center [190, 226] width 36 height 21
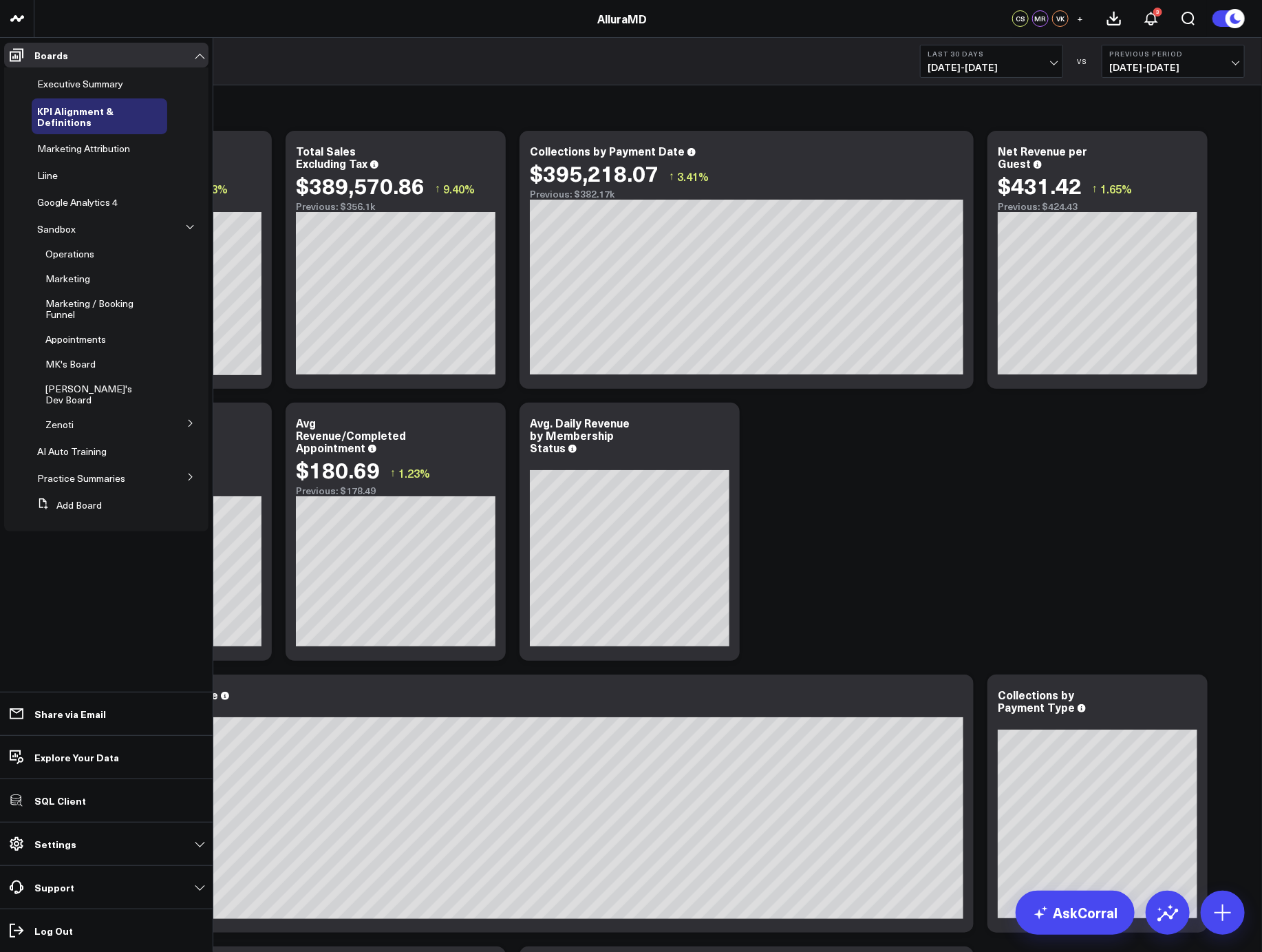
click at [186, 419] on icon at bounding box center [190, 423] width 8 height 8
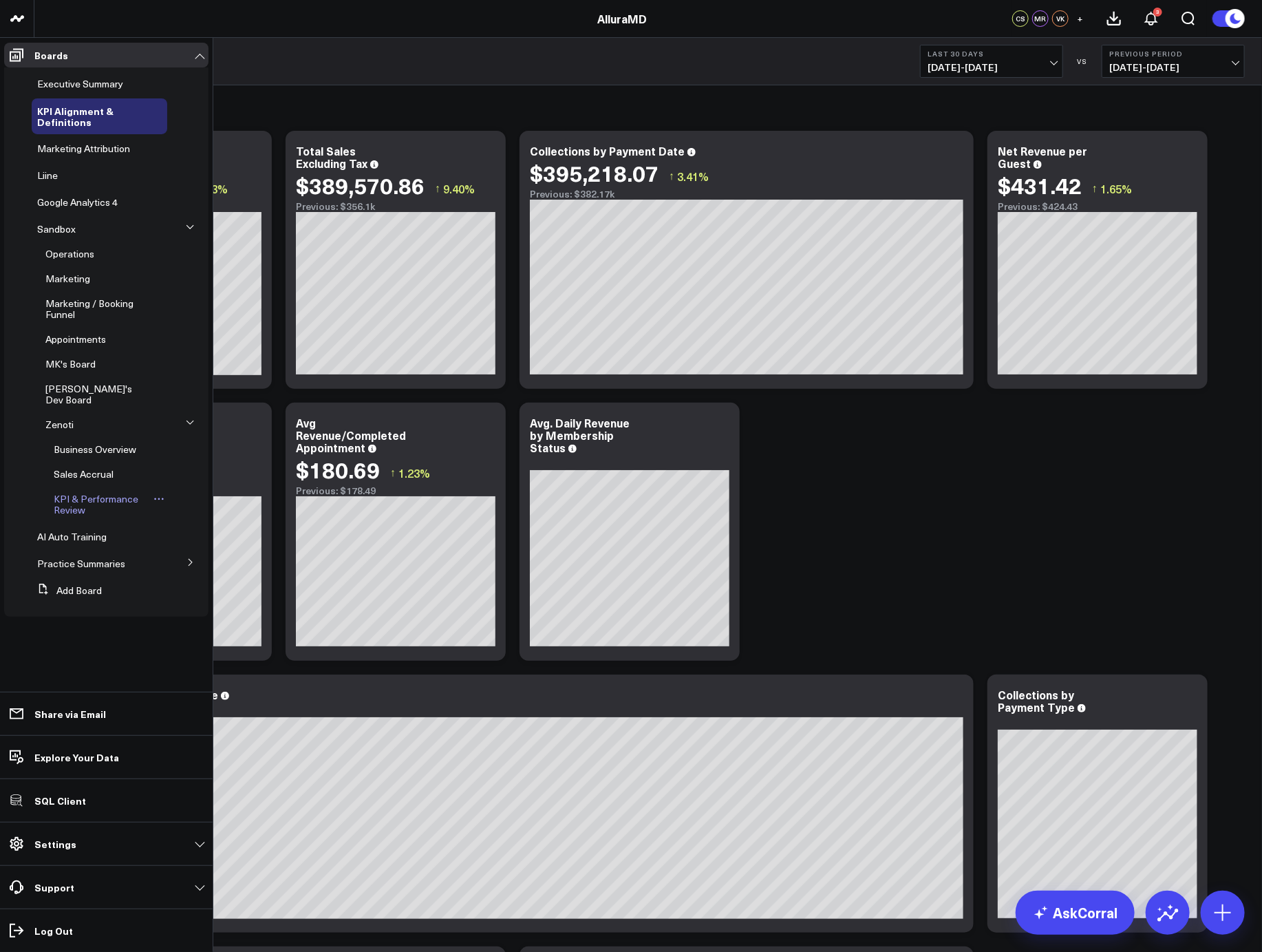
click at [97, 492] on span "KPI & Performance Review" at bounding box center [96, 504] width 85 height 24
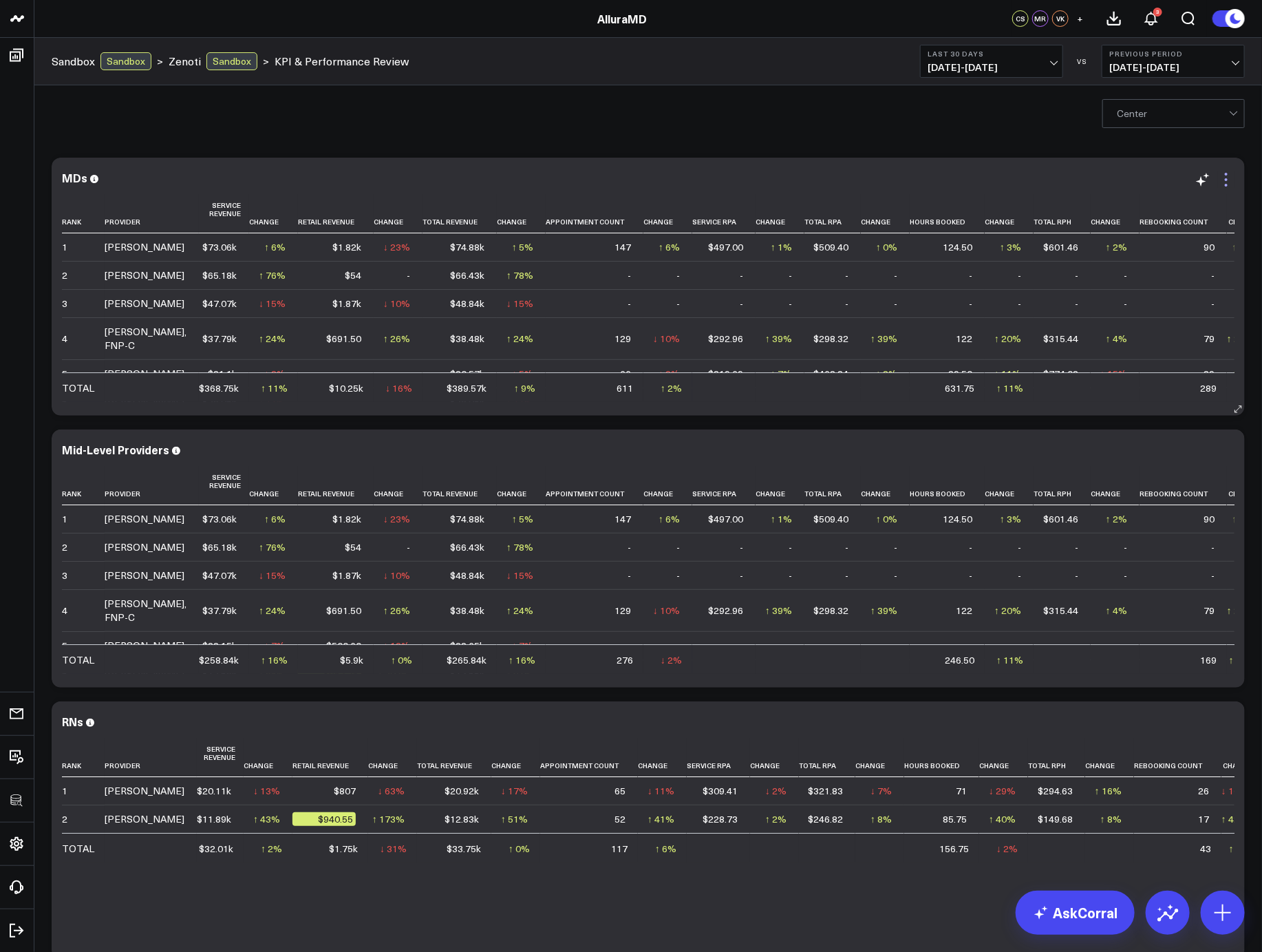
click at [1048, 183] on icon at bounding box center [1226, 184] width 3 height 3
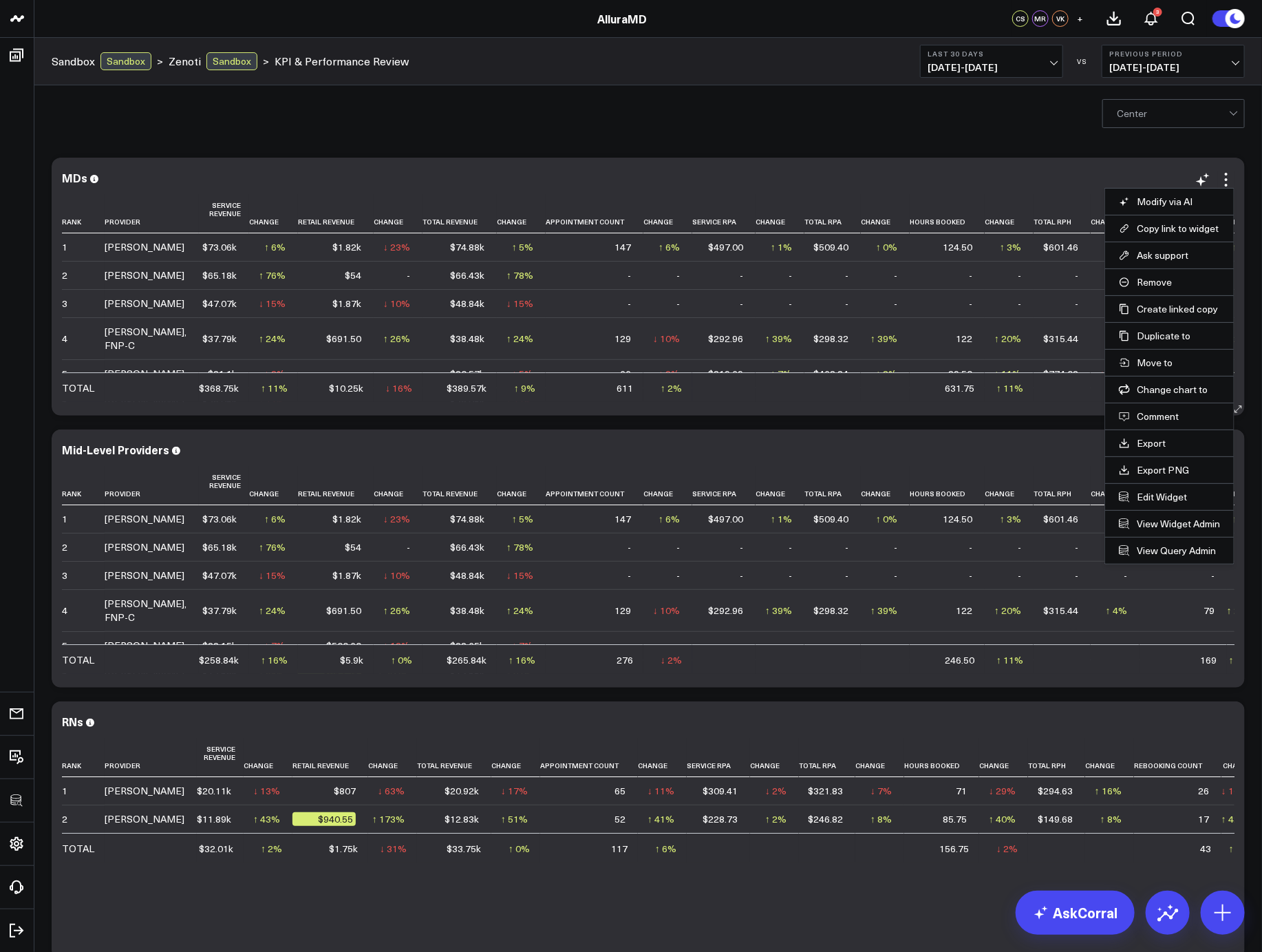
click at [1048, 487] on li "Edit Widget" at bounding box center [1168, 496] width 129 height 27
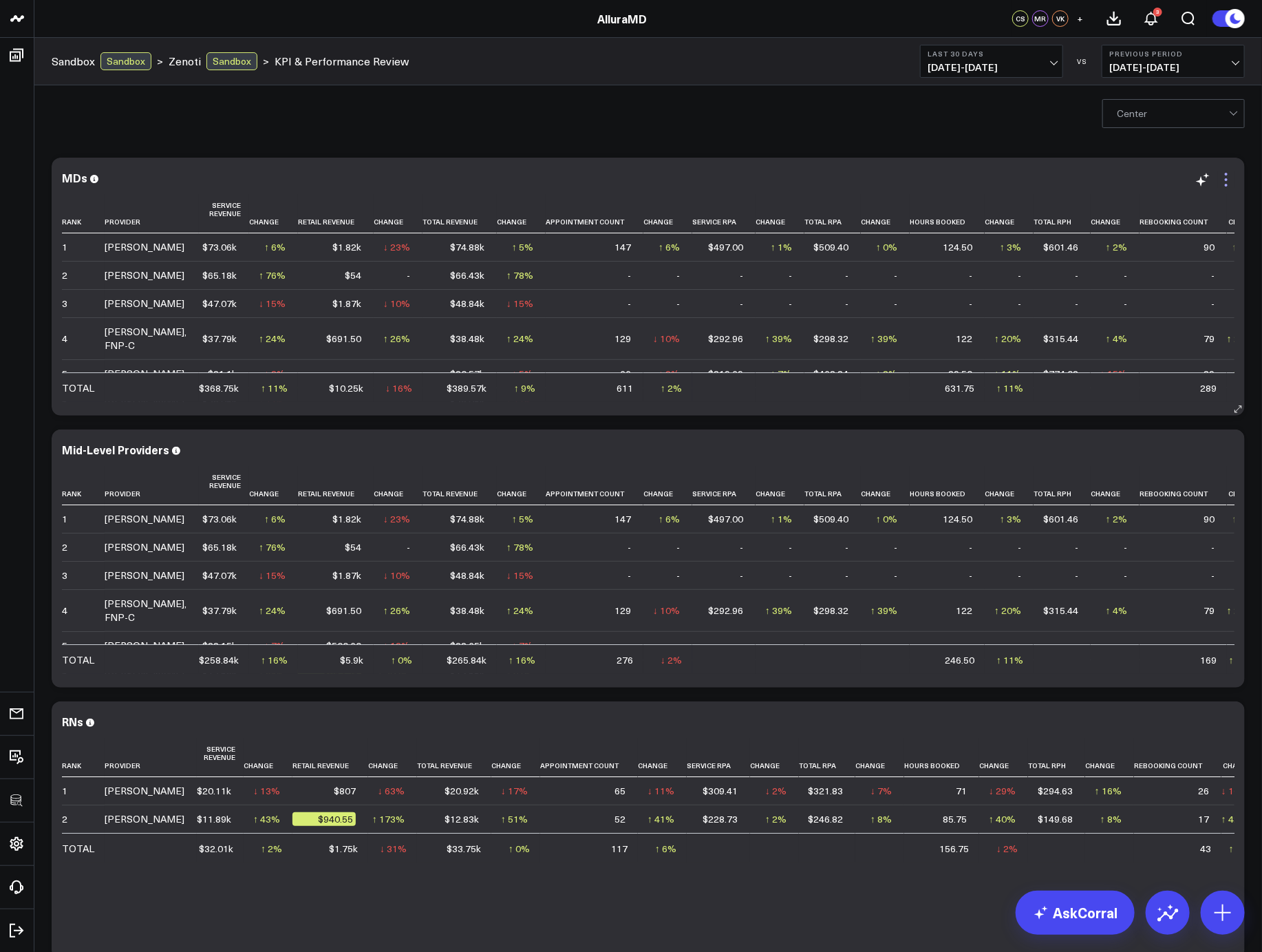
click at [1048, 175] on icon at bounding box center [1226, 179] width 17 height 17
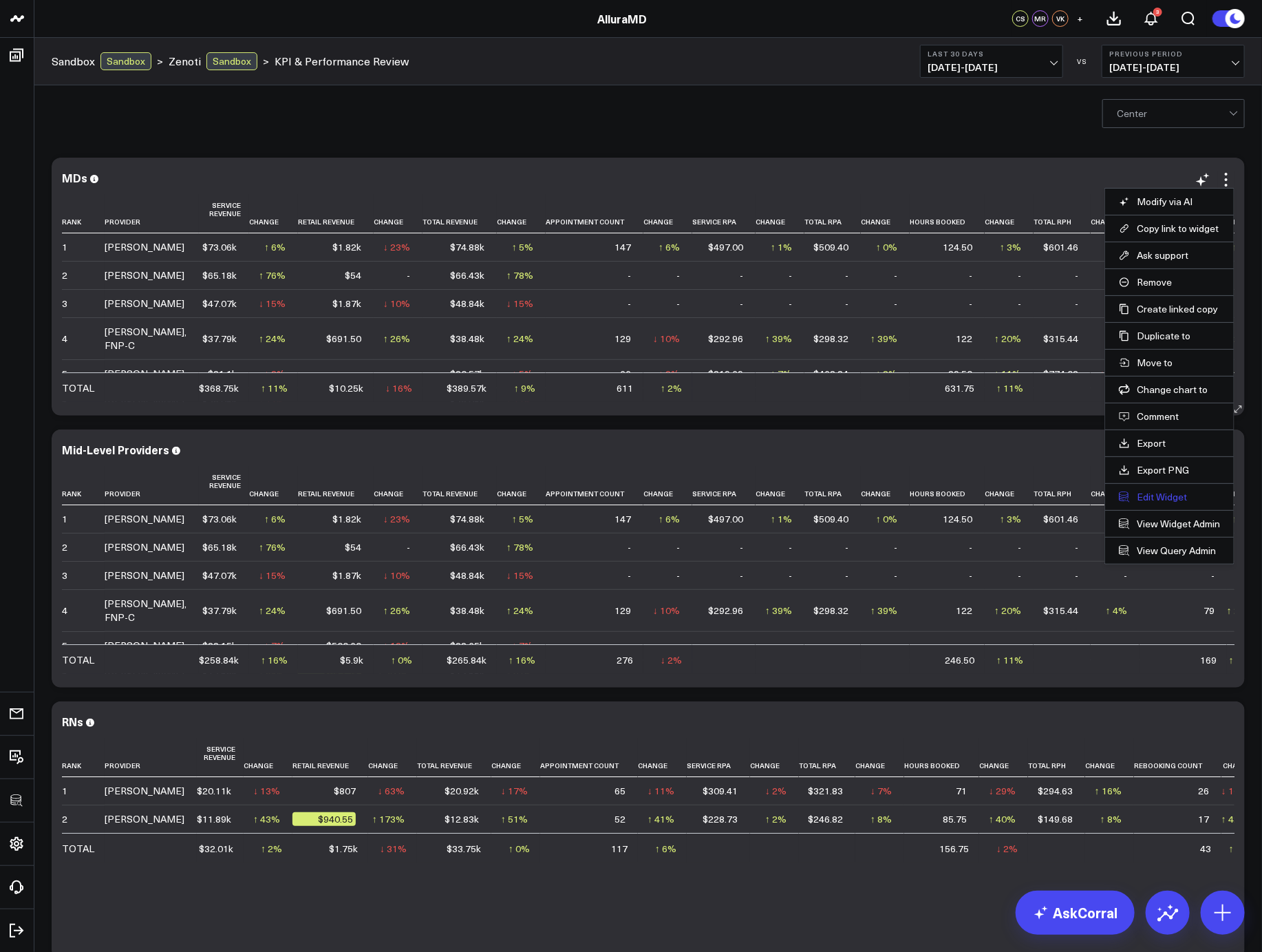
click at [1048, 499] on button "Edit Widget" at bounding box center [1168, 496] width 101 height 12
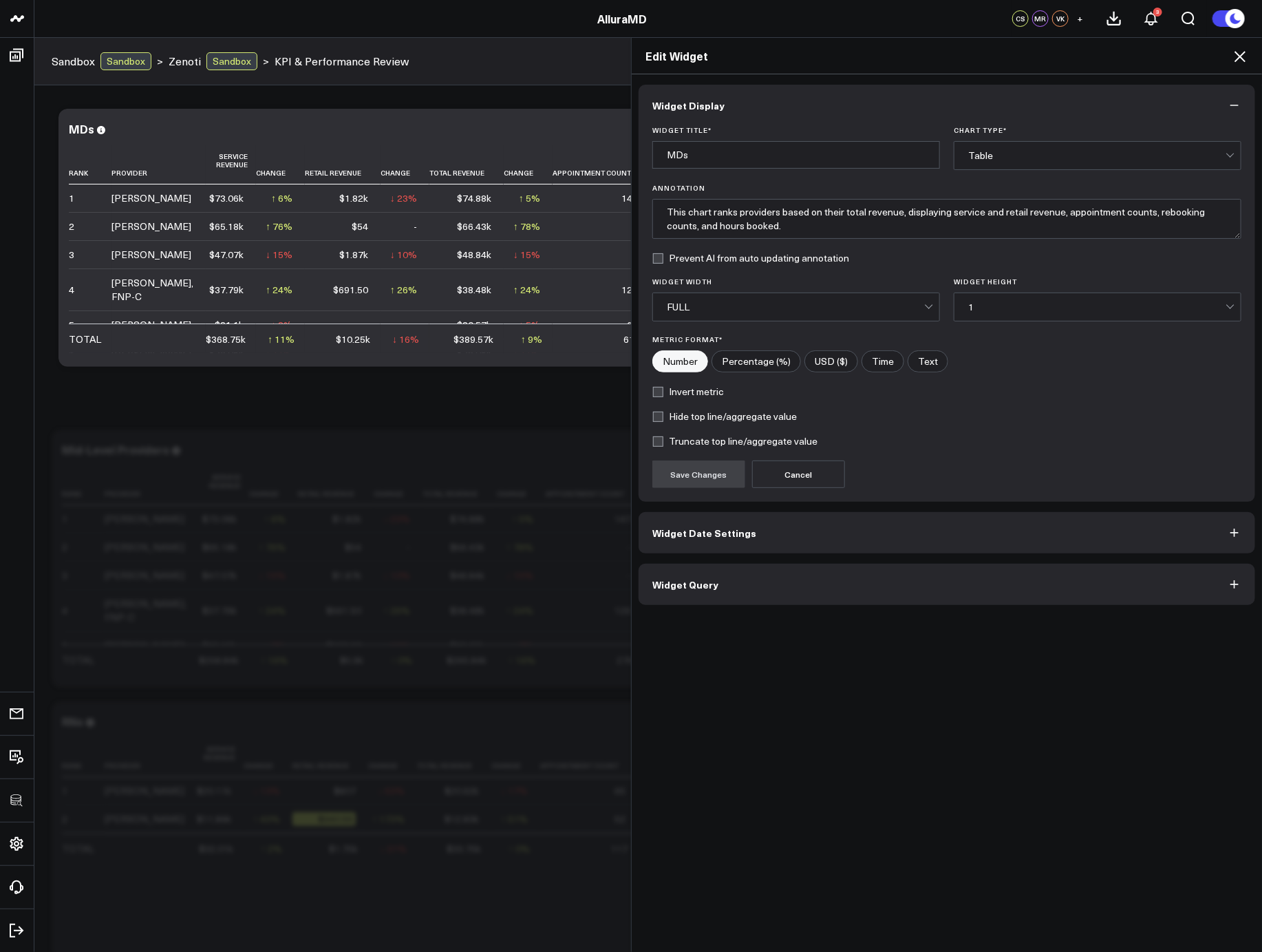
click at [912, 572] on button "Widget Query" at bounding box center [947, 583] width 616 height 41
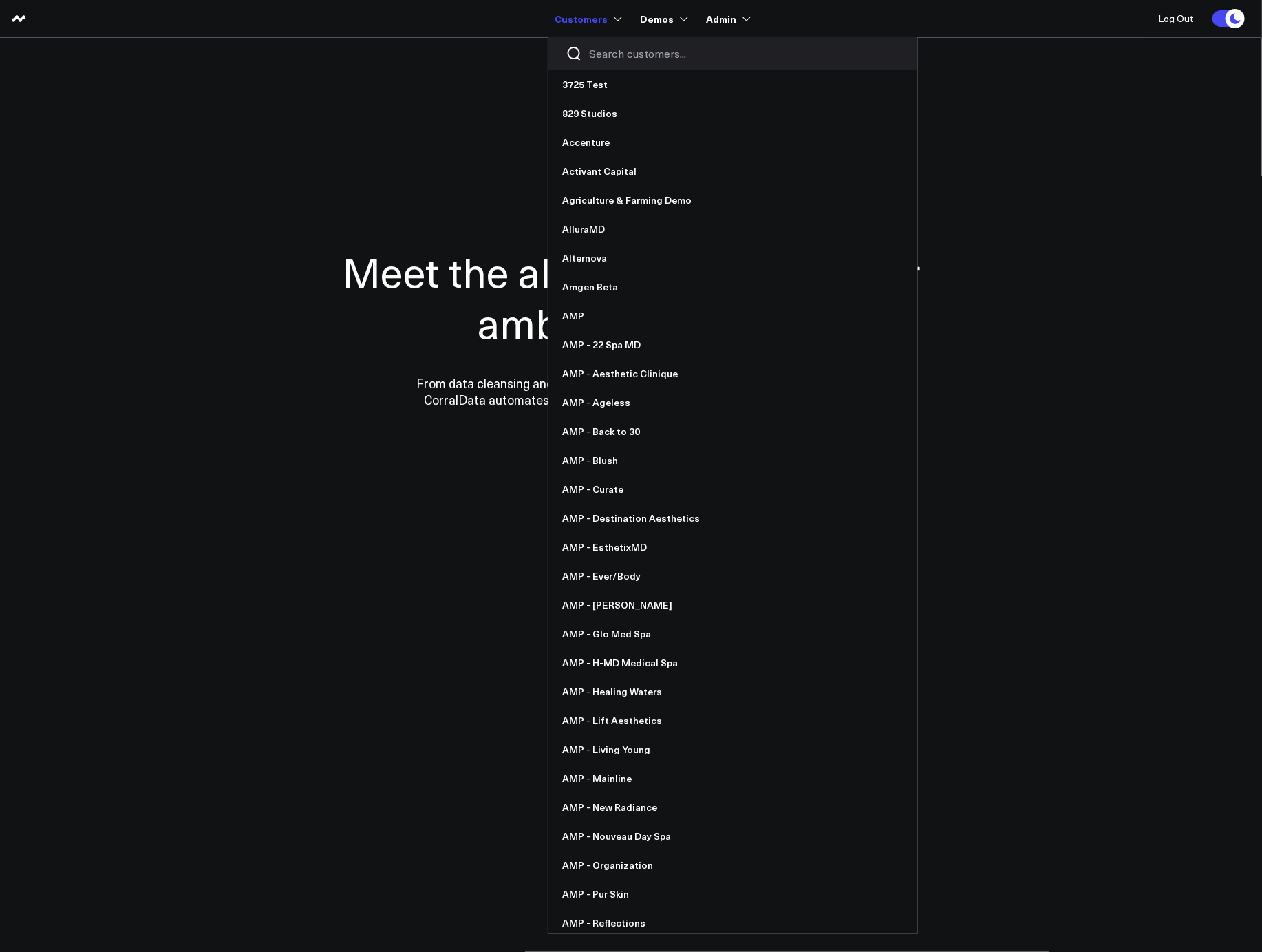
click at [605, 59] on input "Search customers input" at bounding box center [745, 53] width 311 height 15
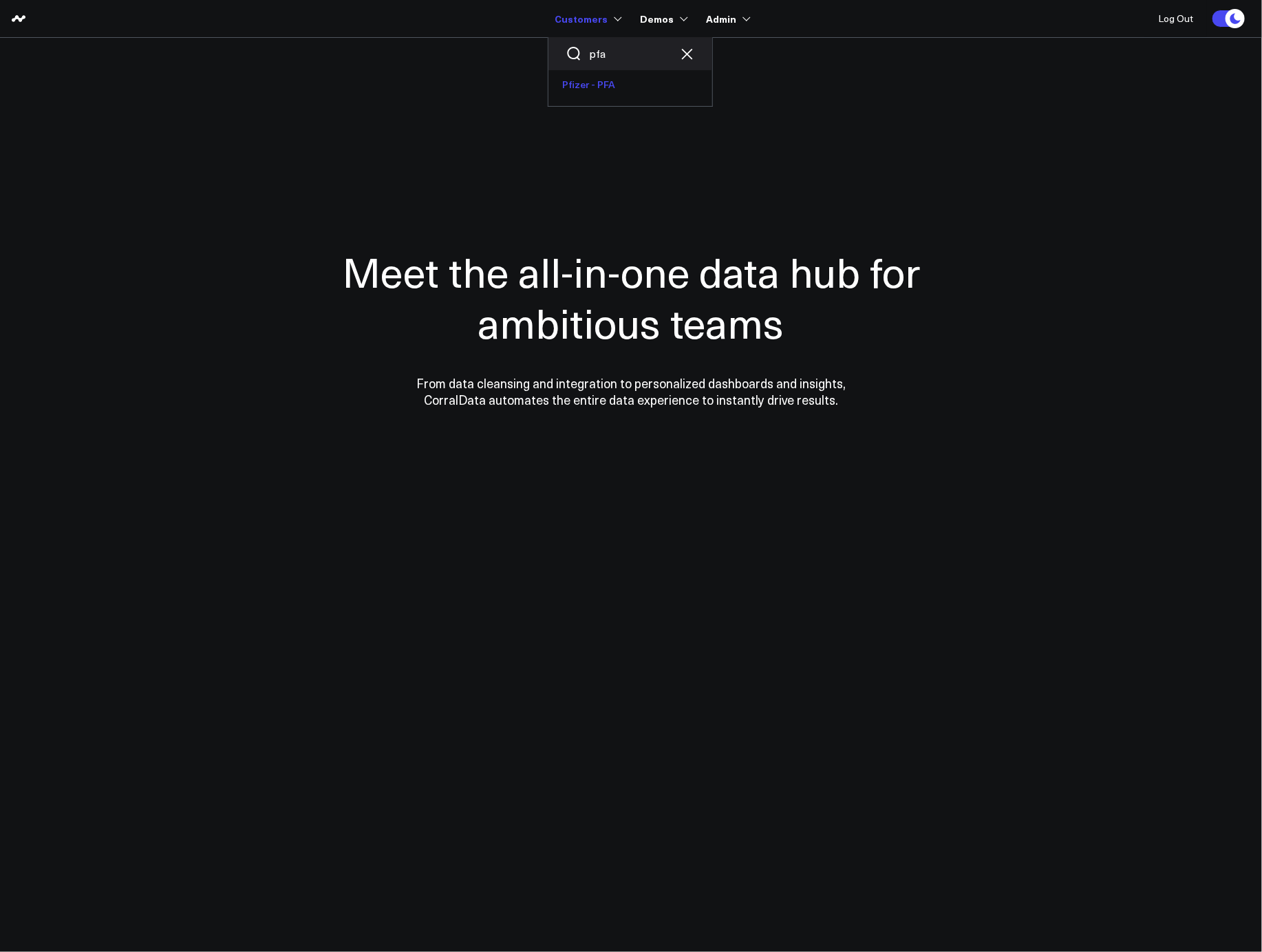
type input "pfa"
click at [610, 99] on link "Pfizer - PFA" at bounding box center [630, 84] width 163 height 29
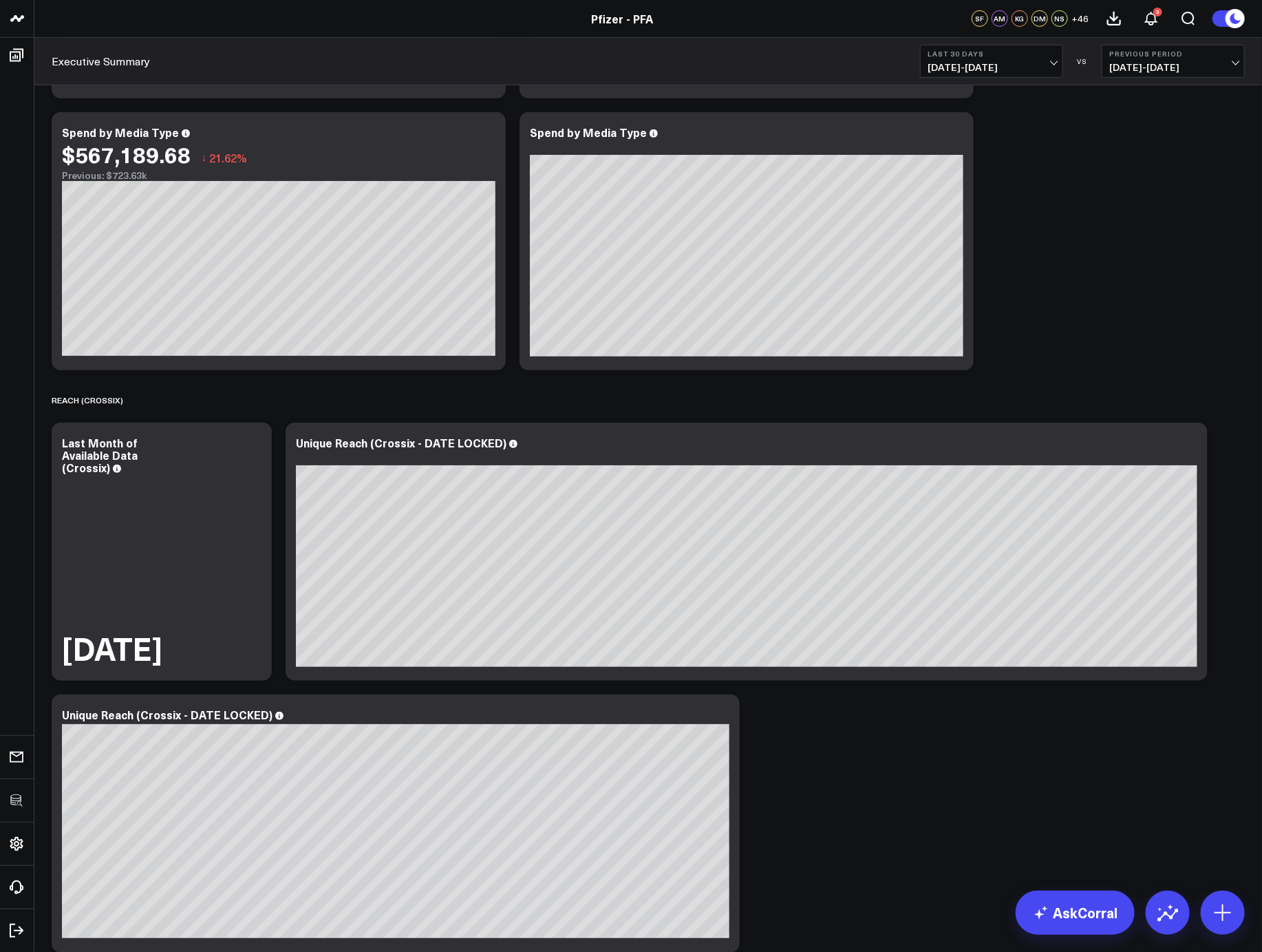
scroll to position [211, 0]
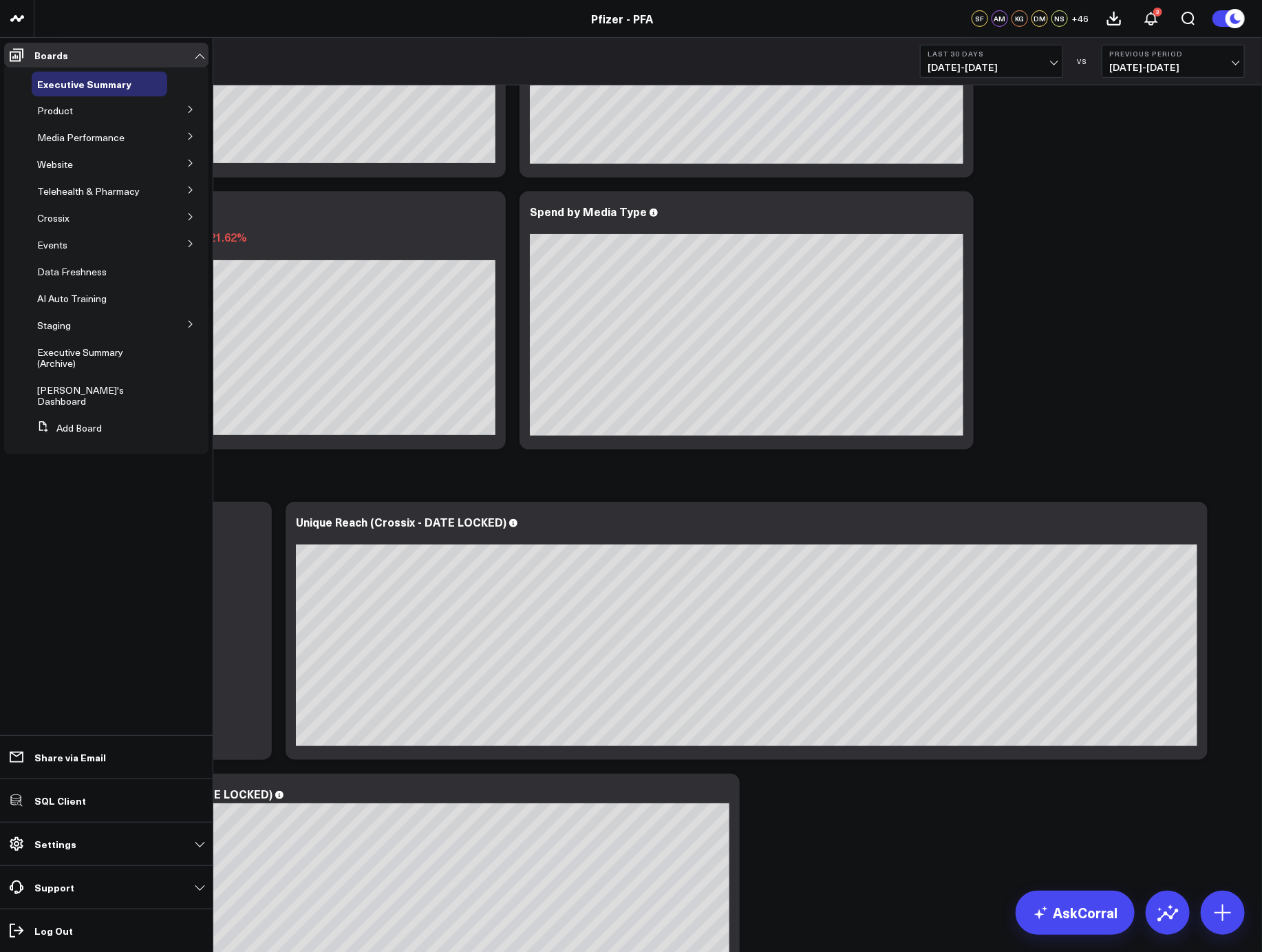
click at [193, 114] on icon at bounding box center [190, 110] width 8 height 8
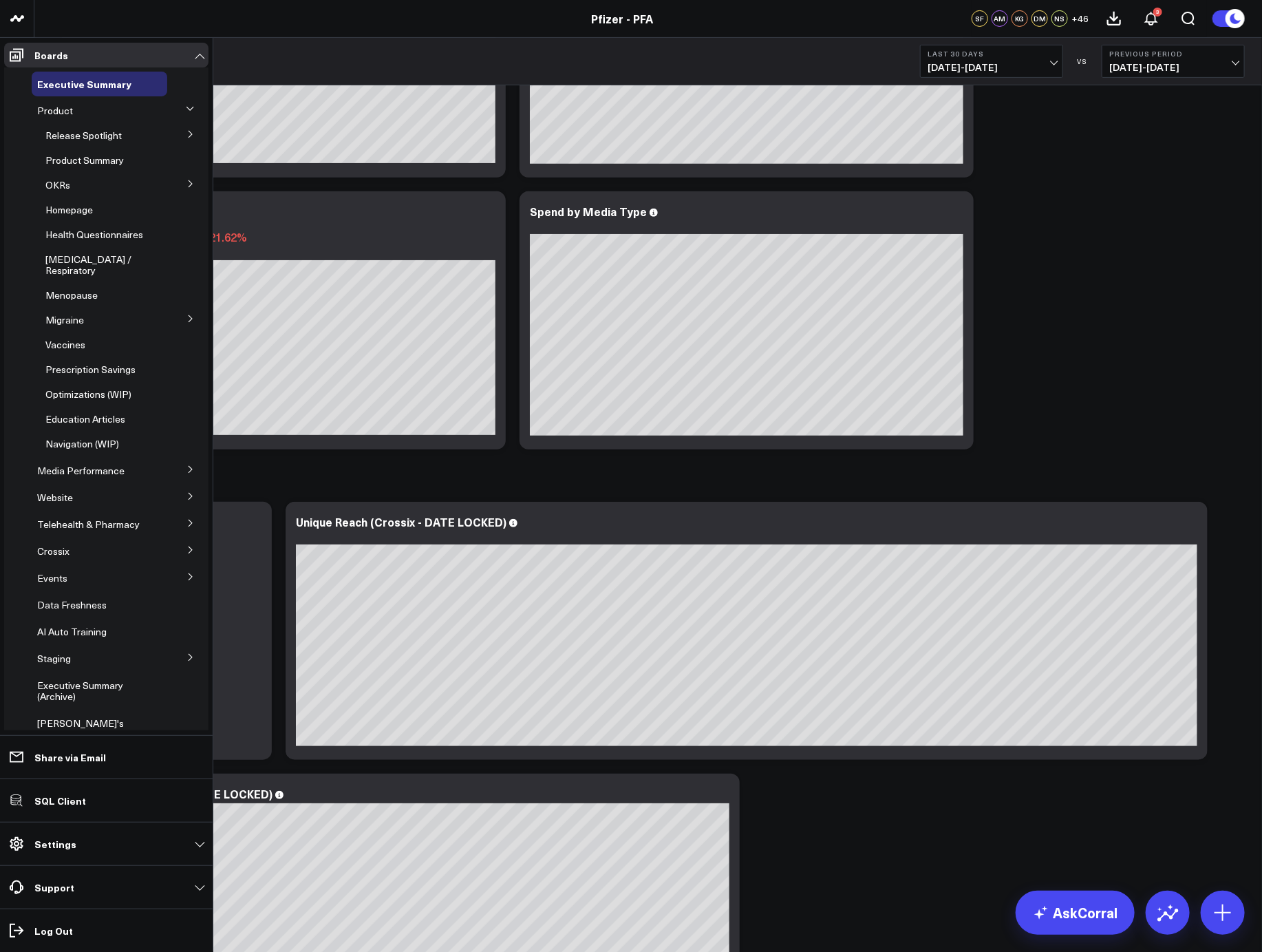
click at [178, 133] on button at bounding box center [190, 134] width 36 height 21
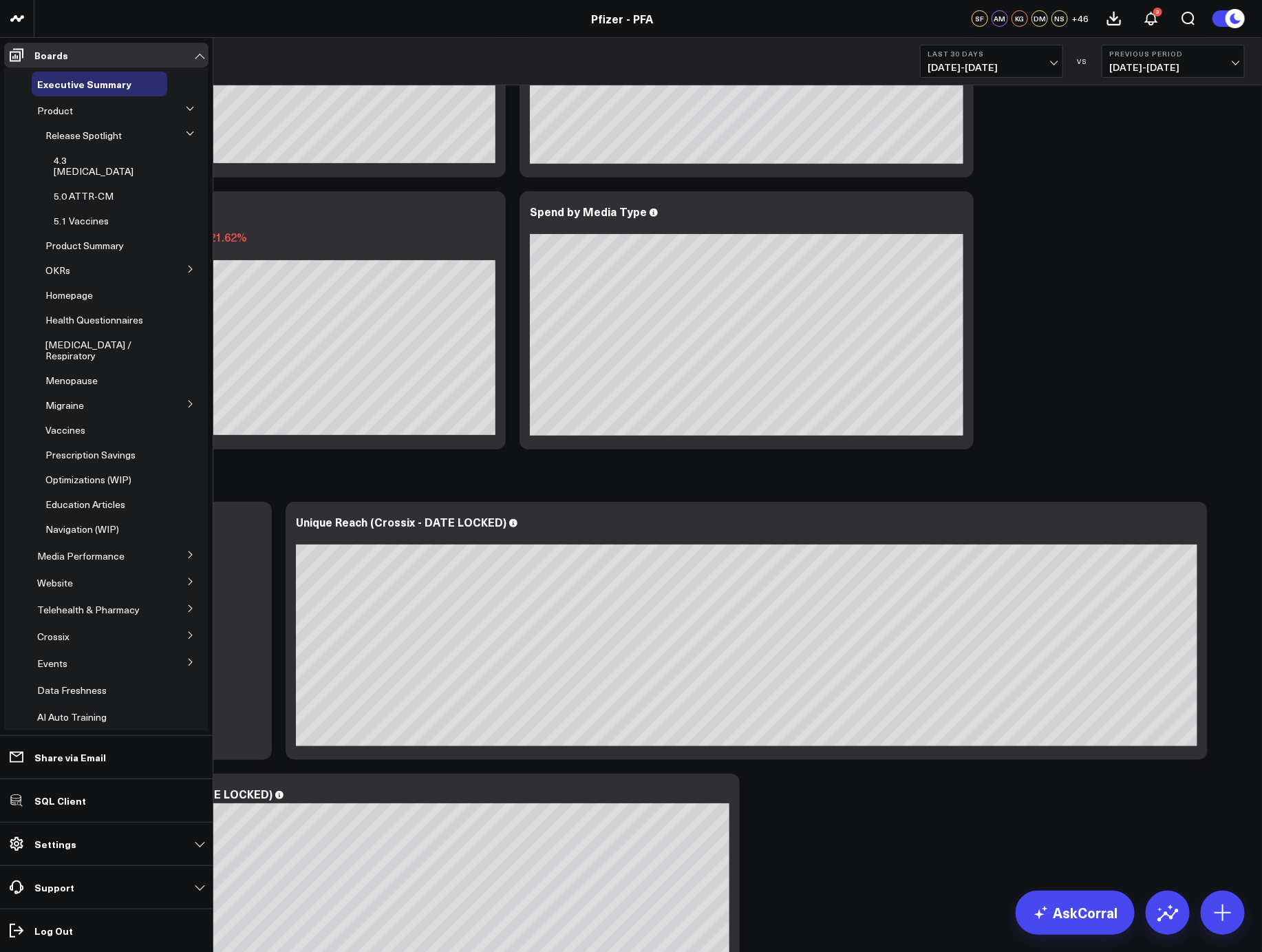
click at [77, 214] on span "5.1 Vaccines" at bounding box center [81, 220] width 55 height 13
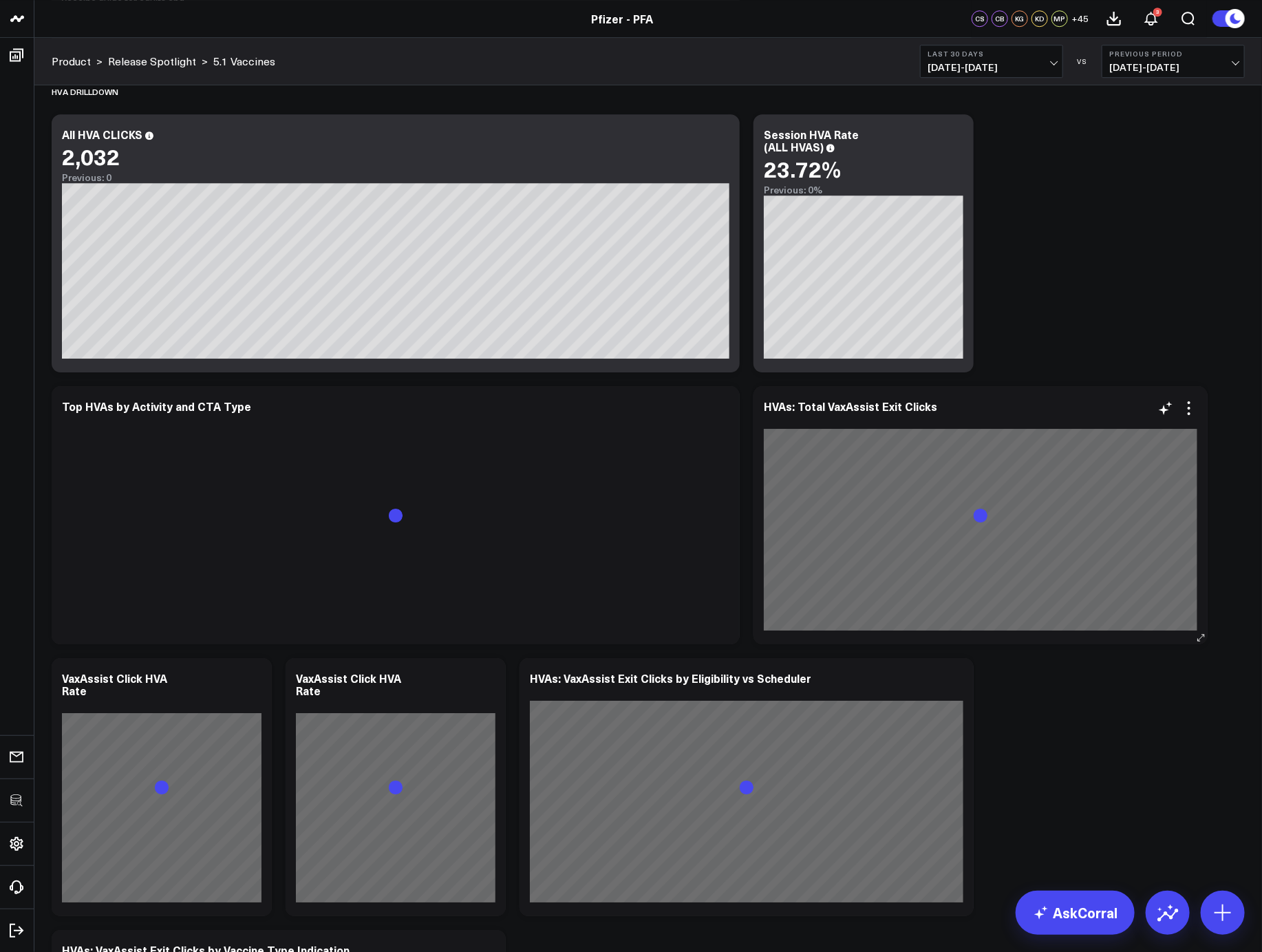
scroll to position [2464, 0]
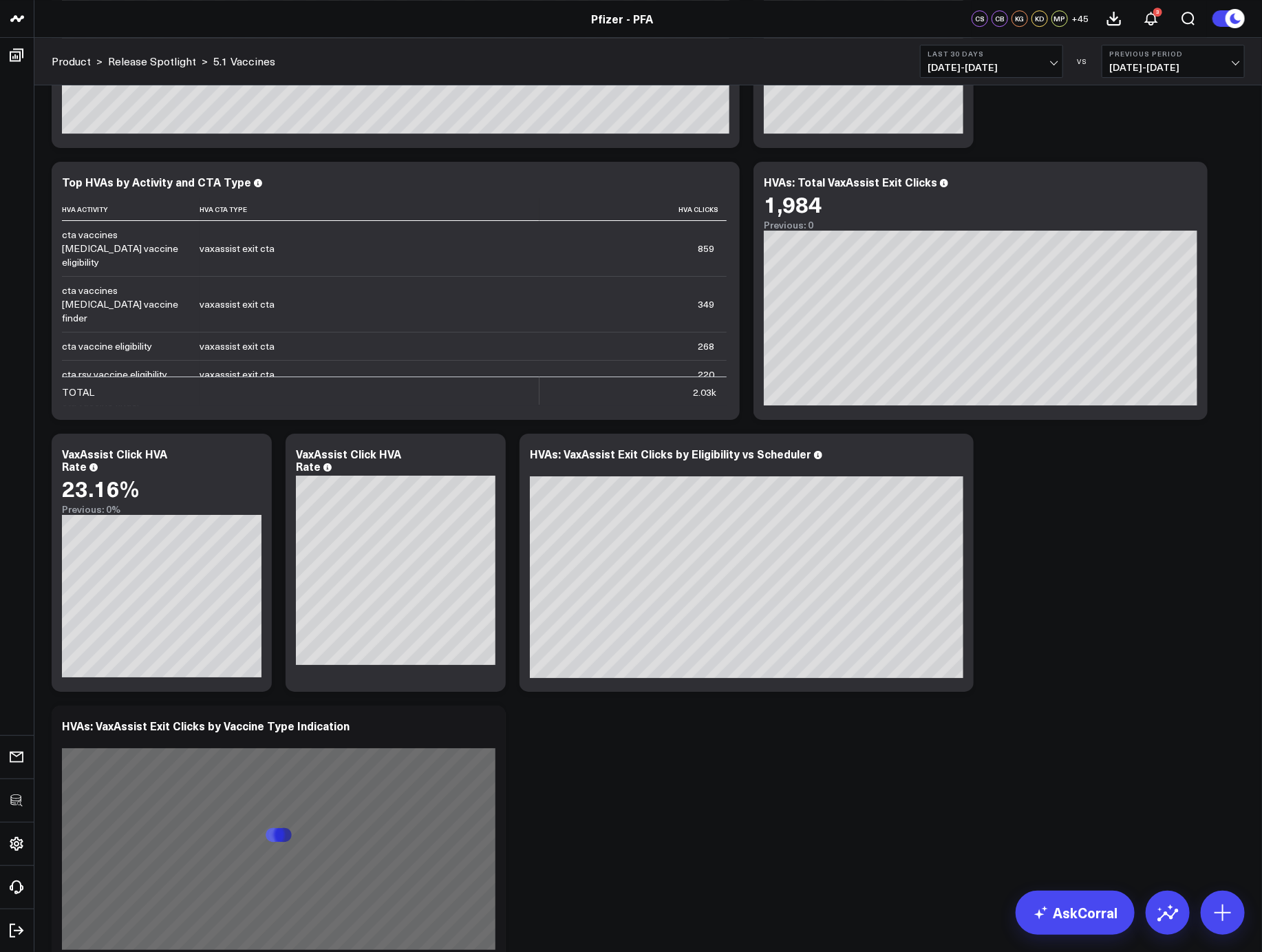
click at [1025, 48] on button "Last 30 Days [DATE] - [DATE]" at bounding box center [992, 61] width 144 height 33
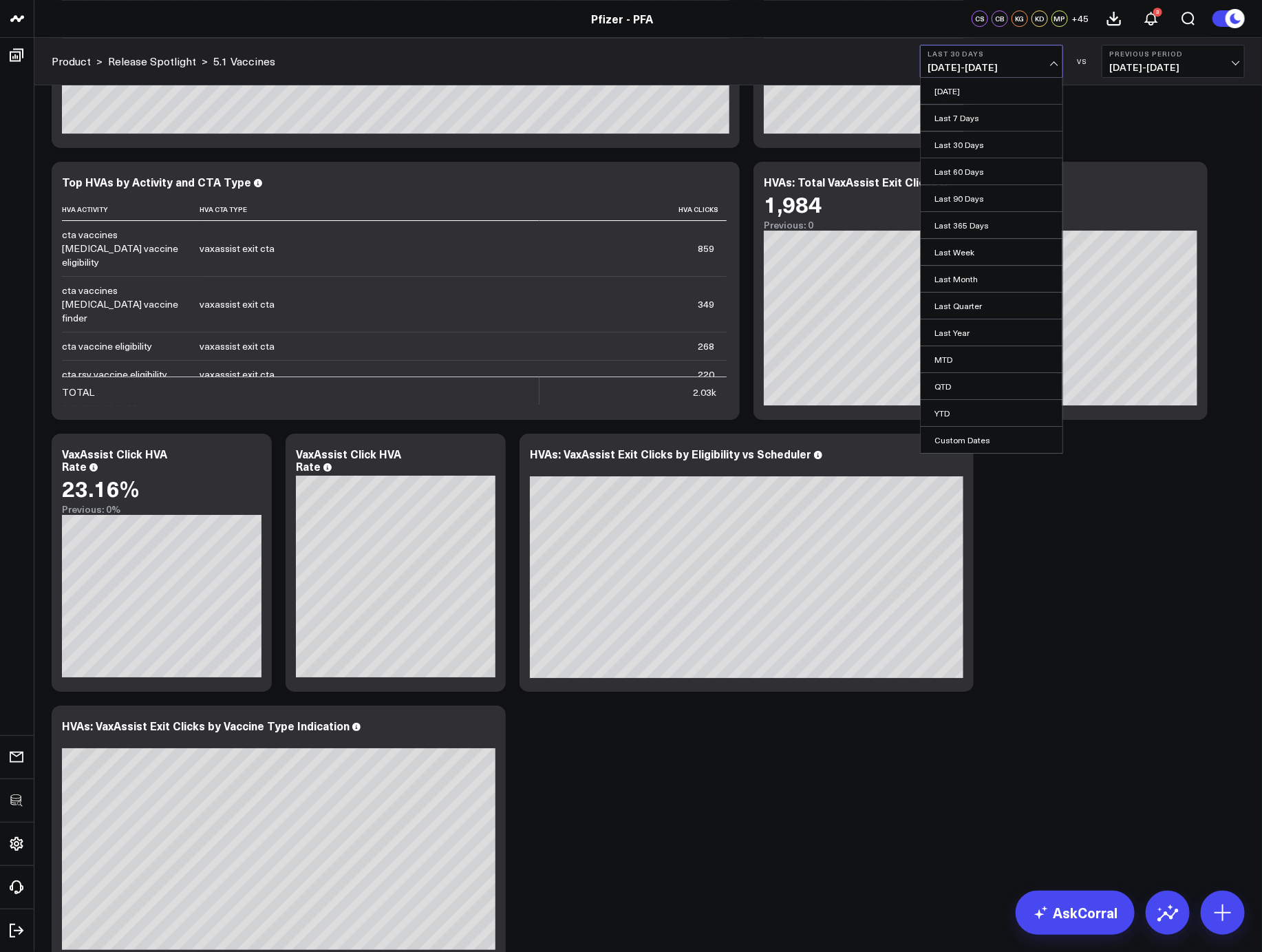
drag, startPoint x: 985, startPoint y: 362, endPoint x: 1068, endPoint y: 541, distance: 197.3
click at [985, 362] on link "MTD" at bounding box center [992, 359] width 142 height 26
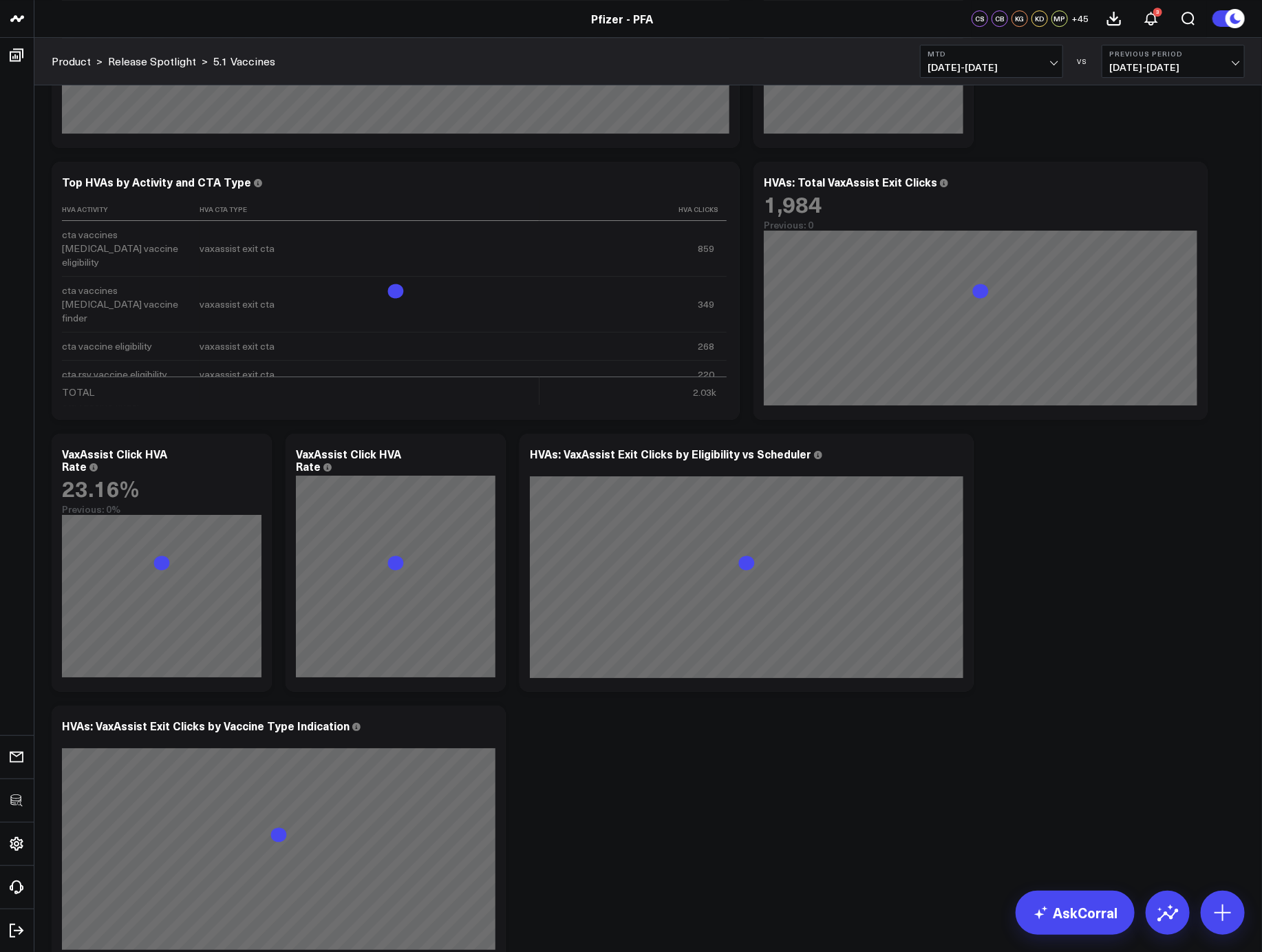
click at [1071, 556] on div "Modify via AI Copy link to widget Ask support Remove Create linked copy Executi…" at bounding box center [648, 290] width 1207 height 5318
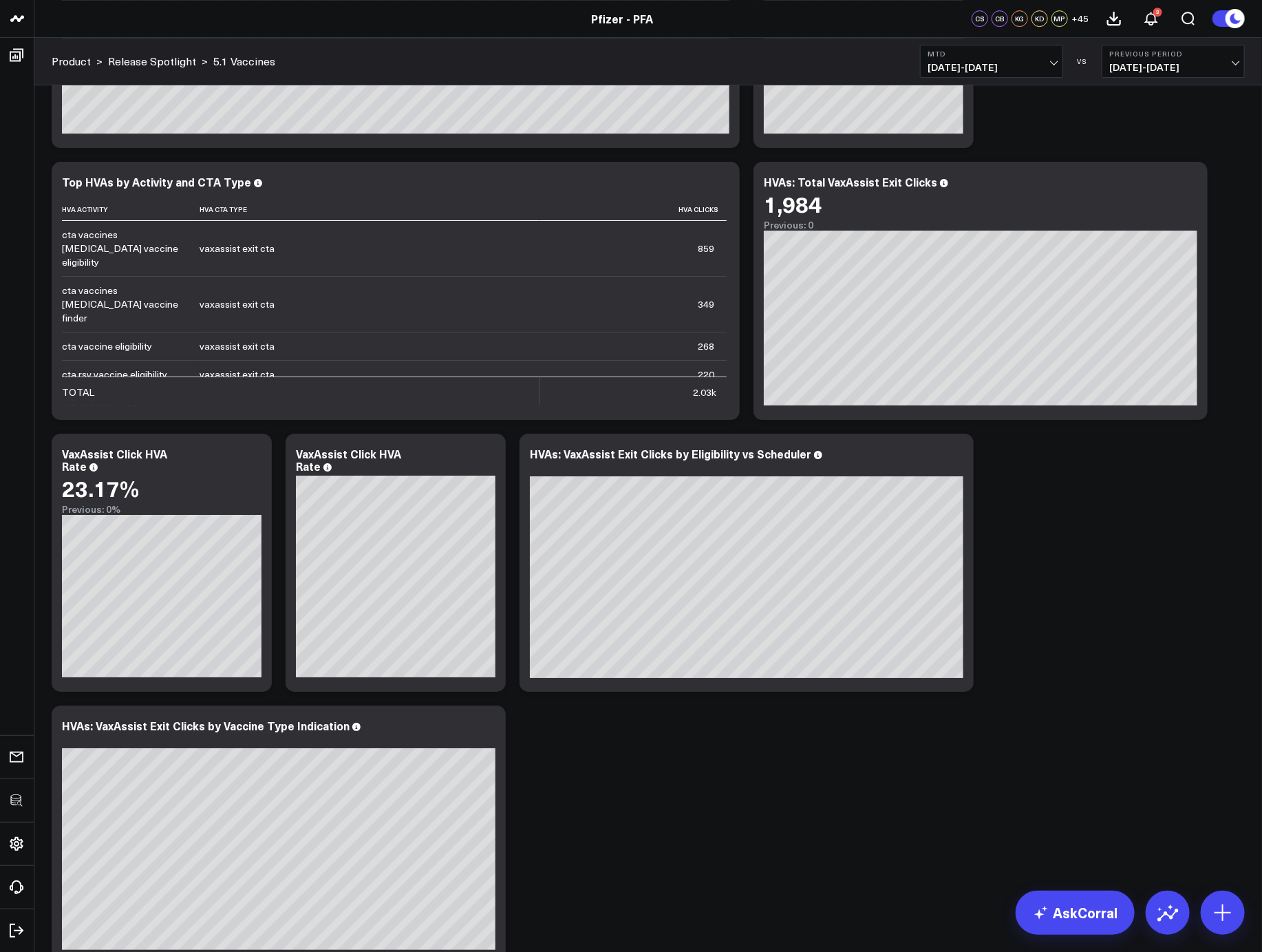
click at [1060, 622] on div "Modify via AI Copy link to widget Ask support Remove Create linked copy Executi…" at bounding box center [648, 290] width 1207 height 5318
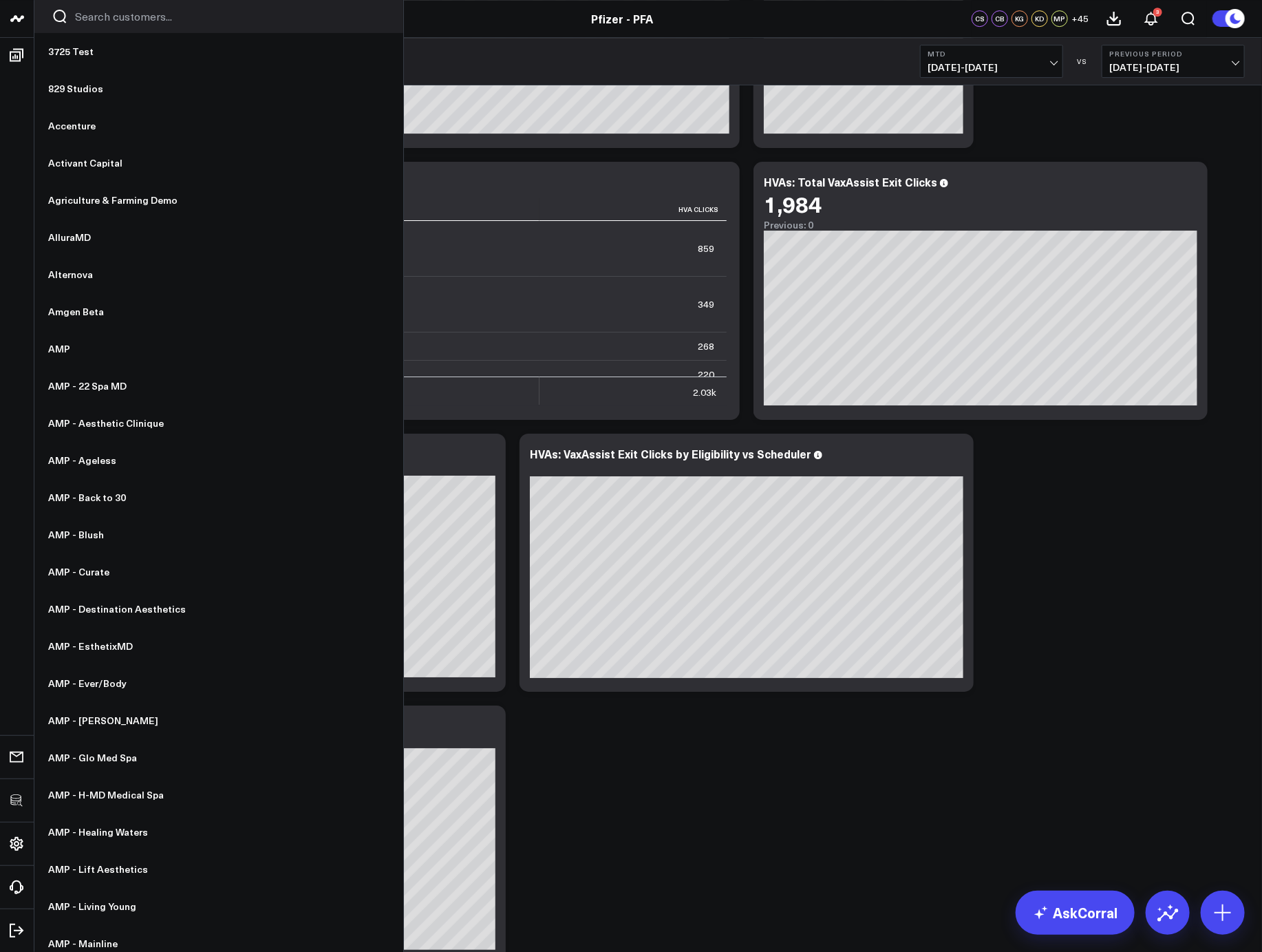
click at [101, 20] on input "Search customers input" at bounding box center [230, 16] width 311 height 15
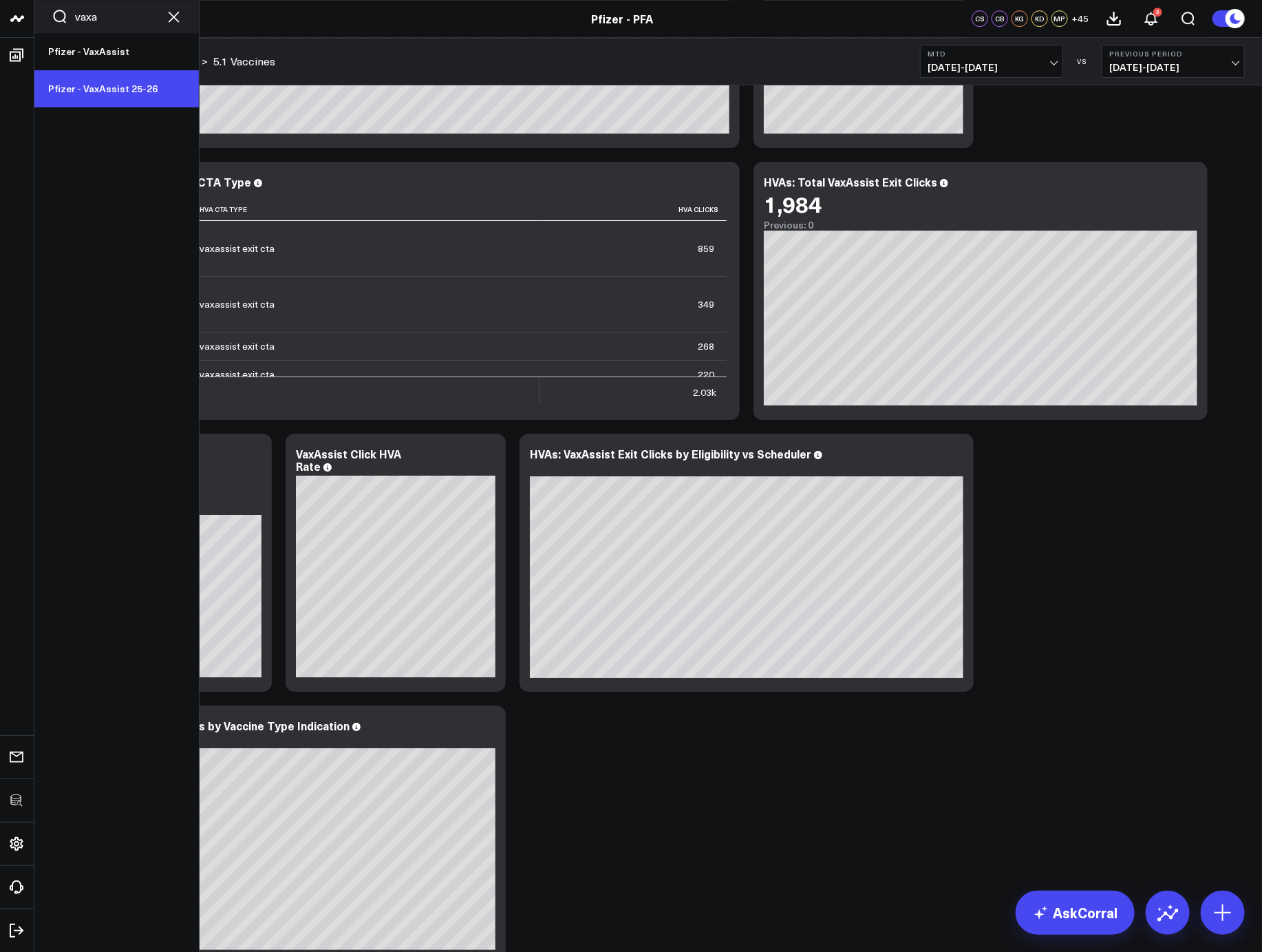
type input "vaxa"
click at [95, 88] on link "Pfizer - VaxAssist 25-26" at bounding box center [117, 88] width 164 height 37
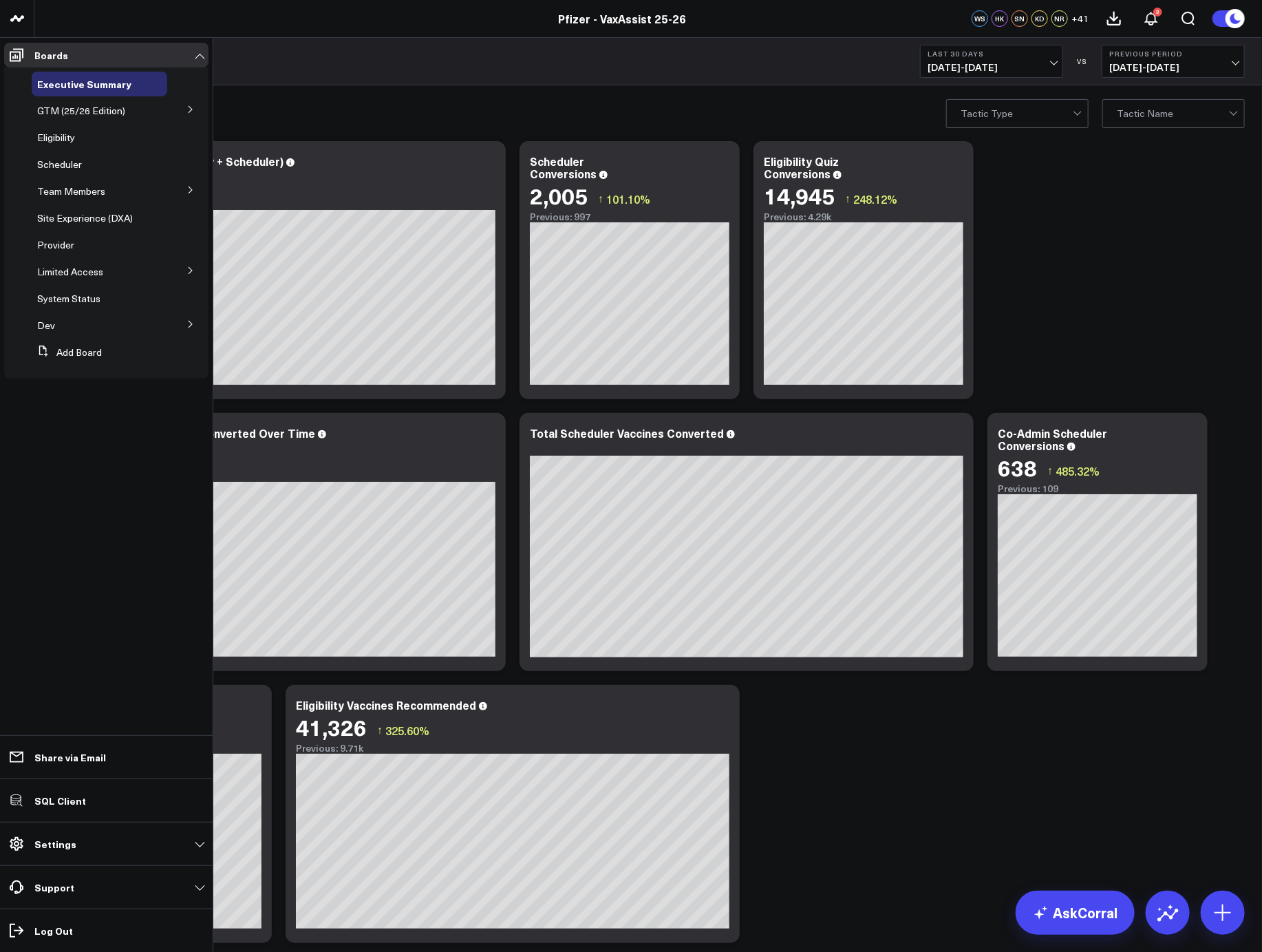
click at [187, 271] on icon at bounding box center [190, 270] width 8 height 8
click at [86, 294] on span "PFA - Cross Domain" at bounding box center [89, 296] width 87 height 13
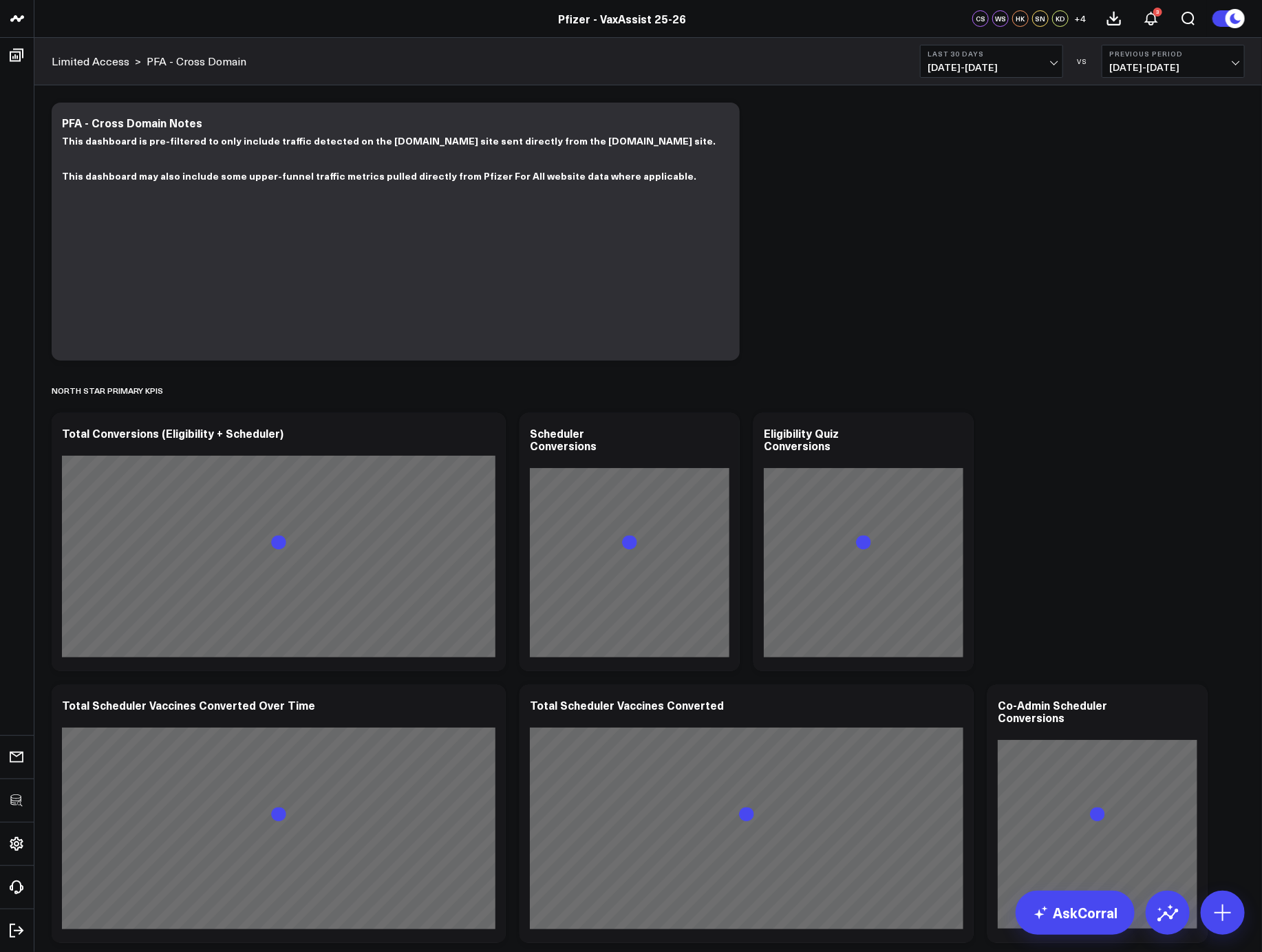
click at [995, 69] on span "[DATE] - [DATE]" at bounding box center [991, 67] width 128 height 11
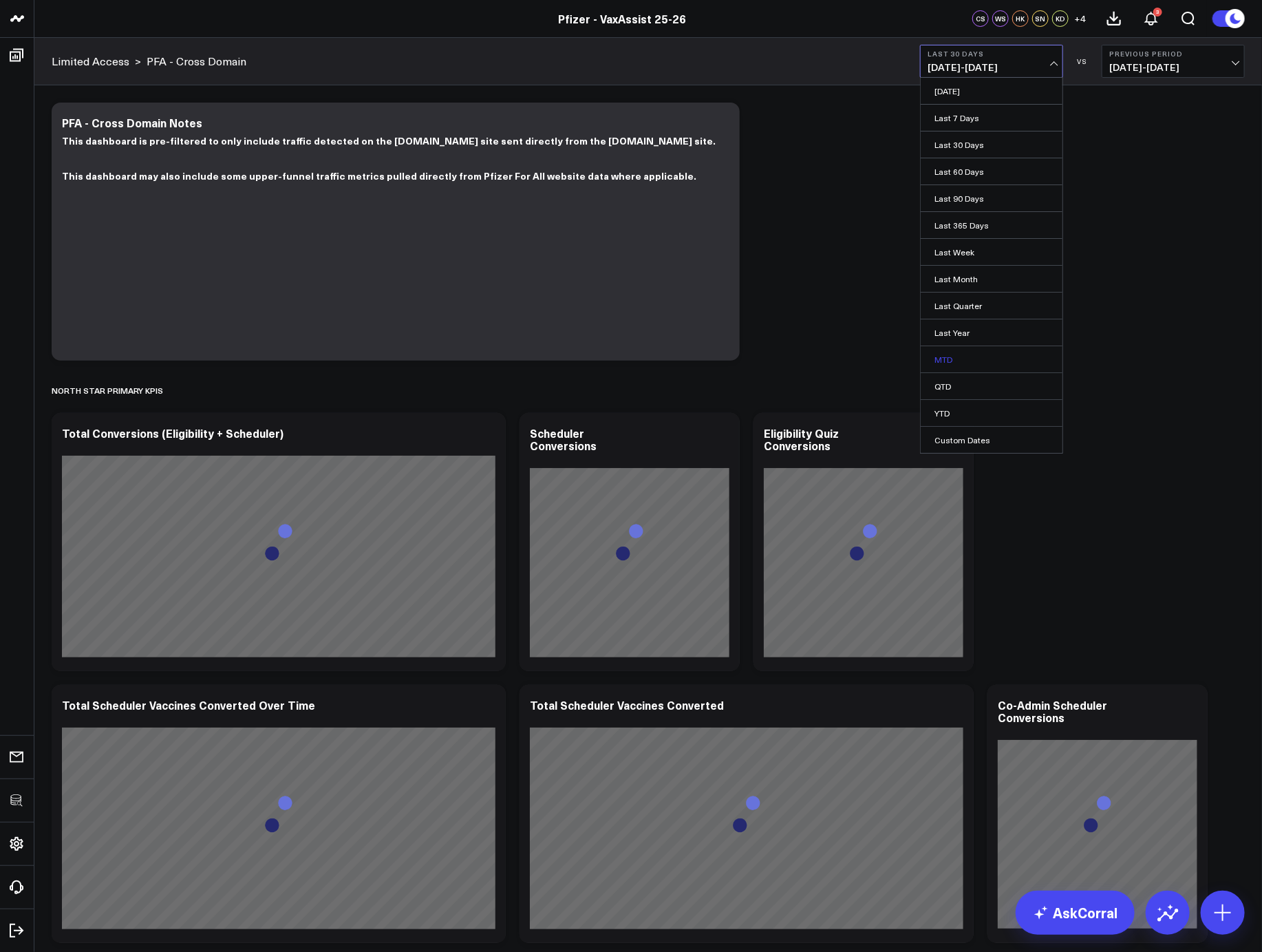
click at [972, 360] on link "MTD" at bounding box center [992, 359] width 142 height 26
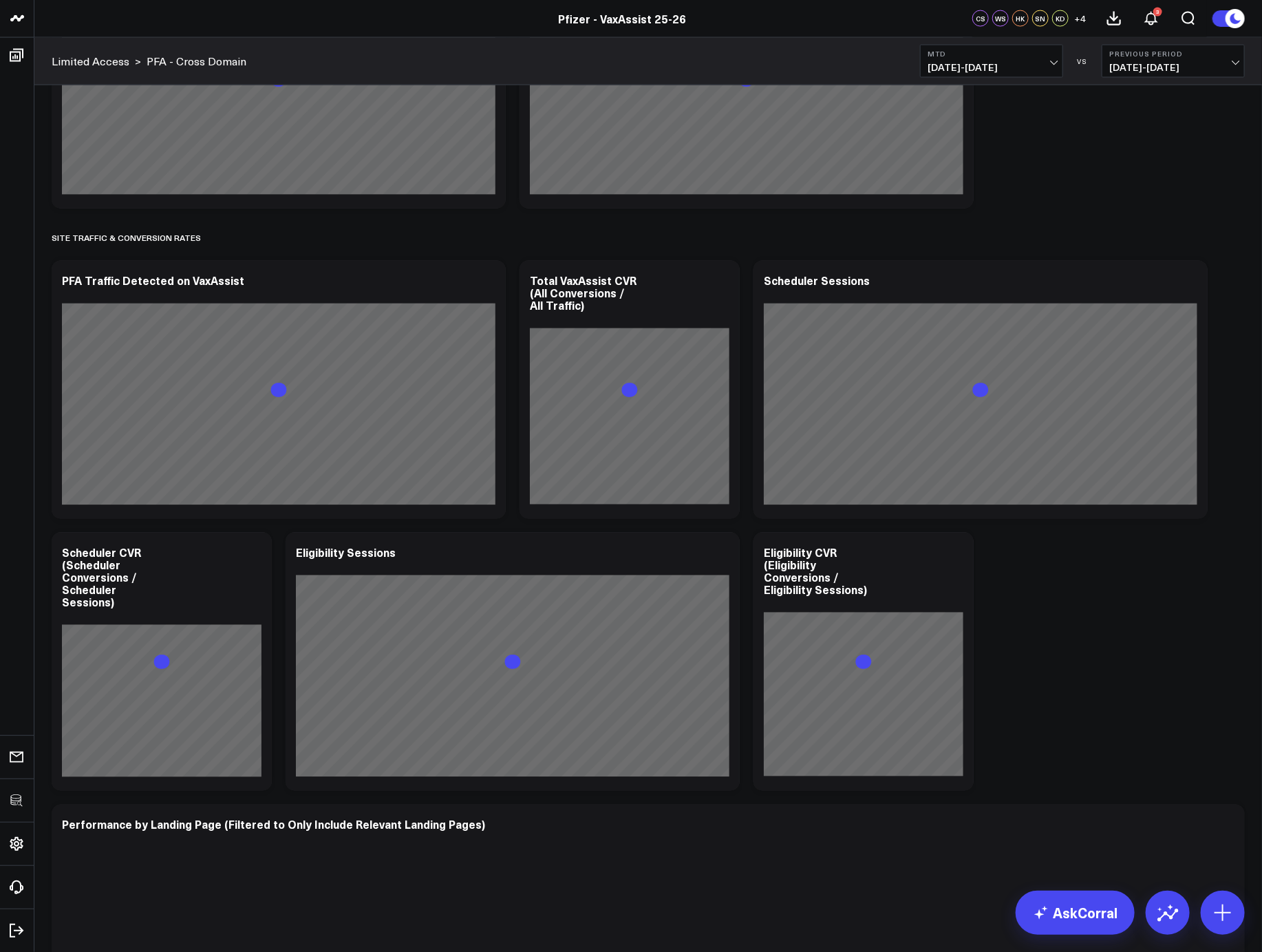
scroll to position [1297, 0]
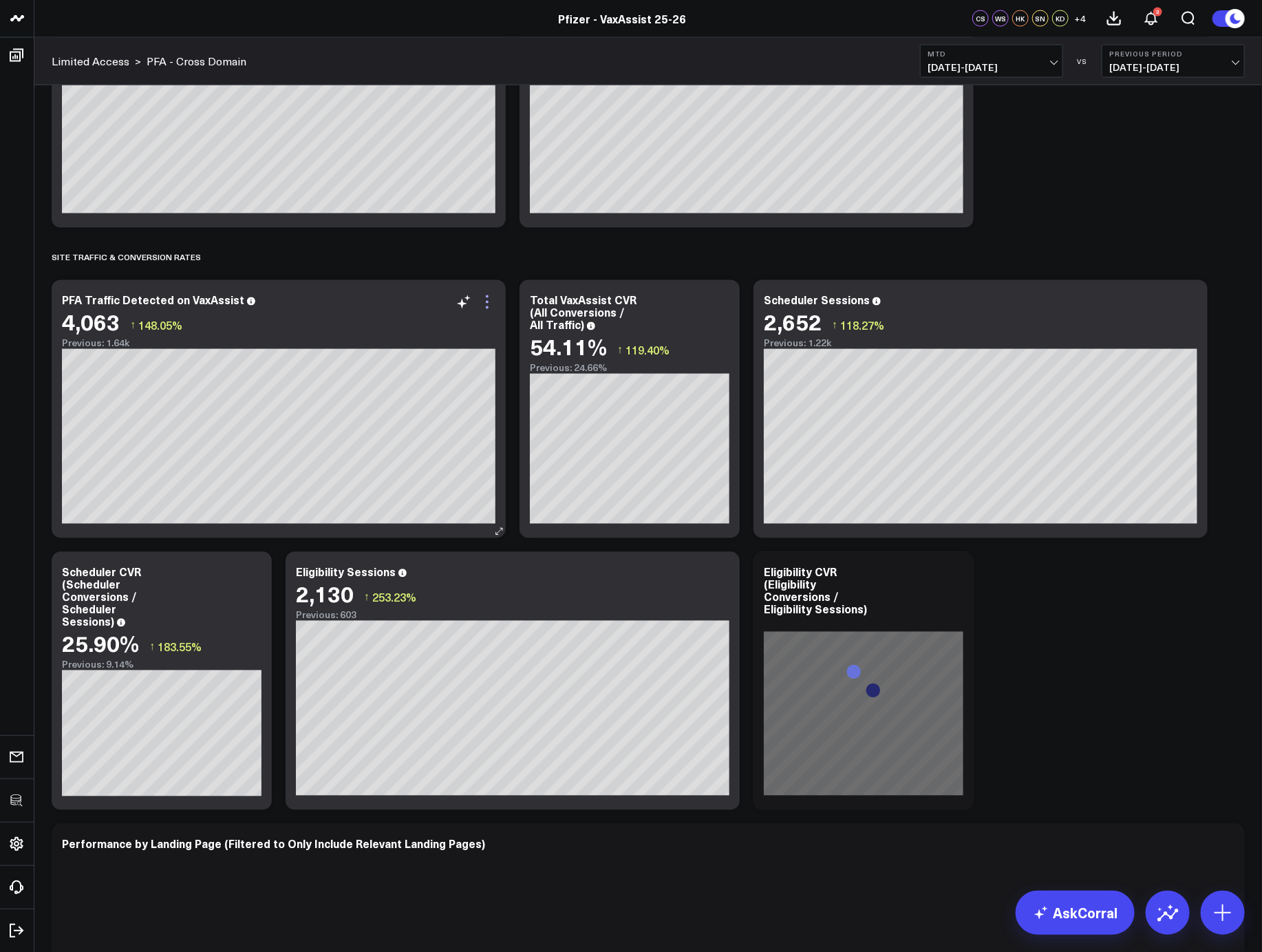
click at [490, 301] on icon at bounding box center [486, 302] width 17 height 17
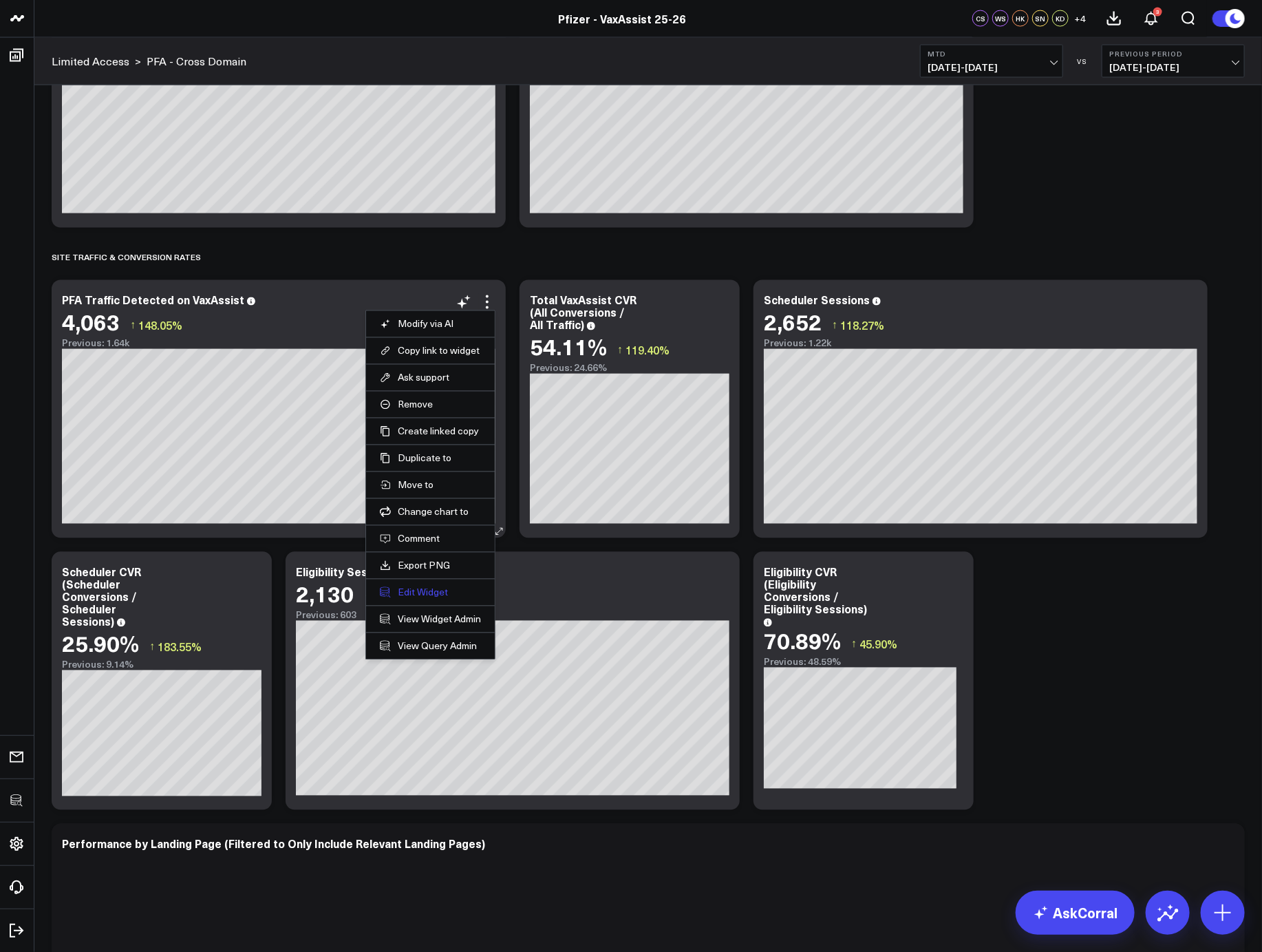
click at [427, 590] on button "Edit Widget" at bounding box center [430, 592] width 101 height 12
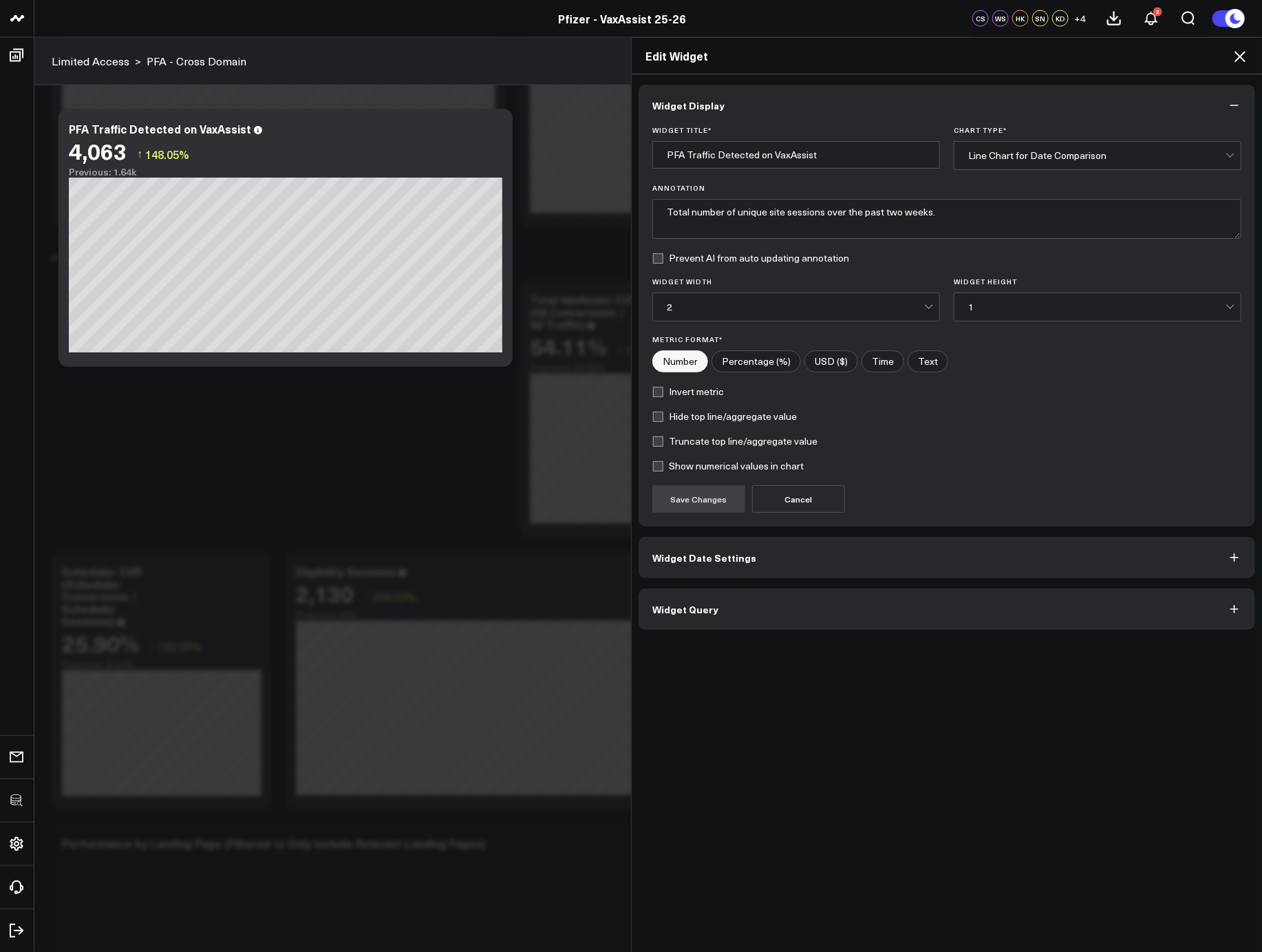
click at [789, 605] on button "Widget Query" at bounding box center [947, 608] width 616 height 41
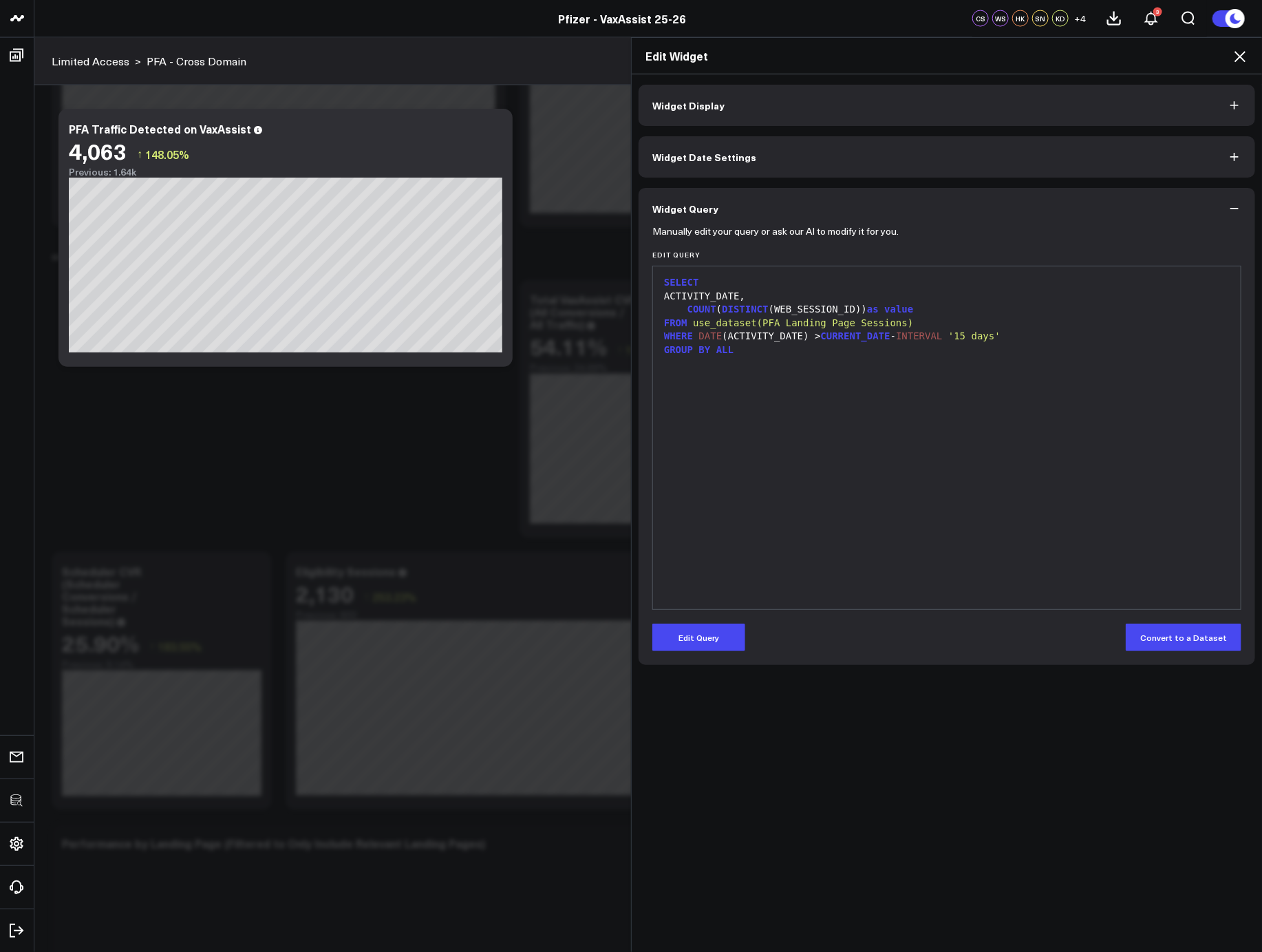
click at [800, 585] on div "SELECT ACTIVITY_DATE, COUNT ( DISTINCT (WEB_SESSION_ID)) as value FROM use_data…" at bounding box center [947, 438] width 574 height 329
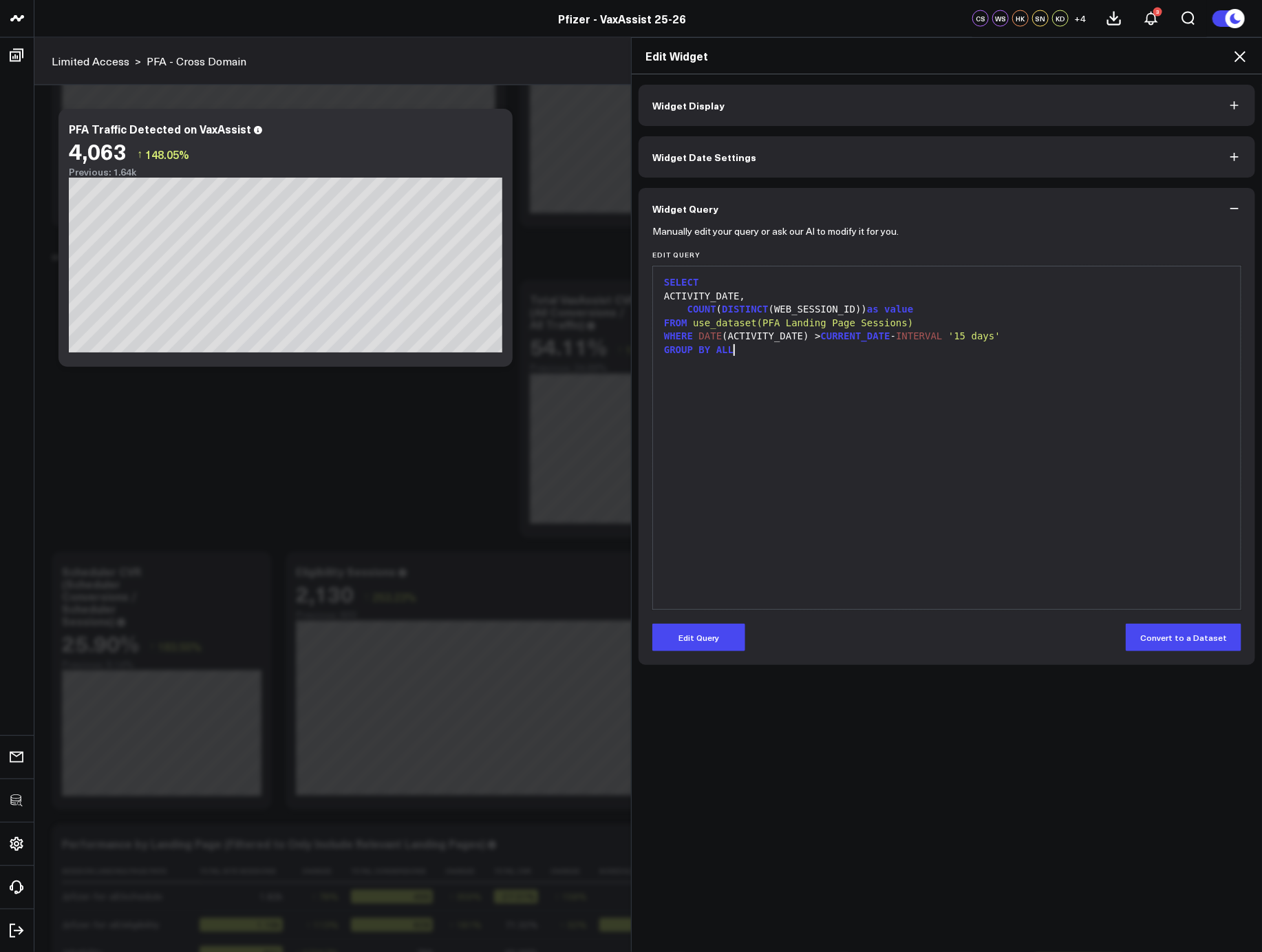
click at [1234, 55] on icon at bounding box center [1239, 56] width 17 height 17
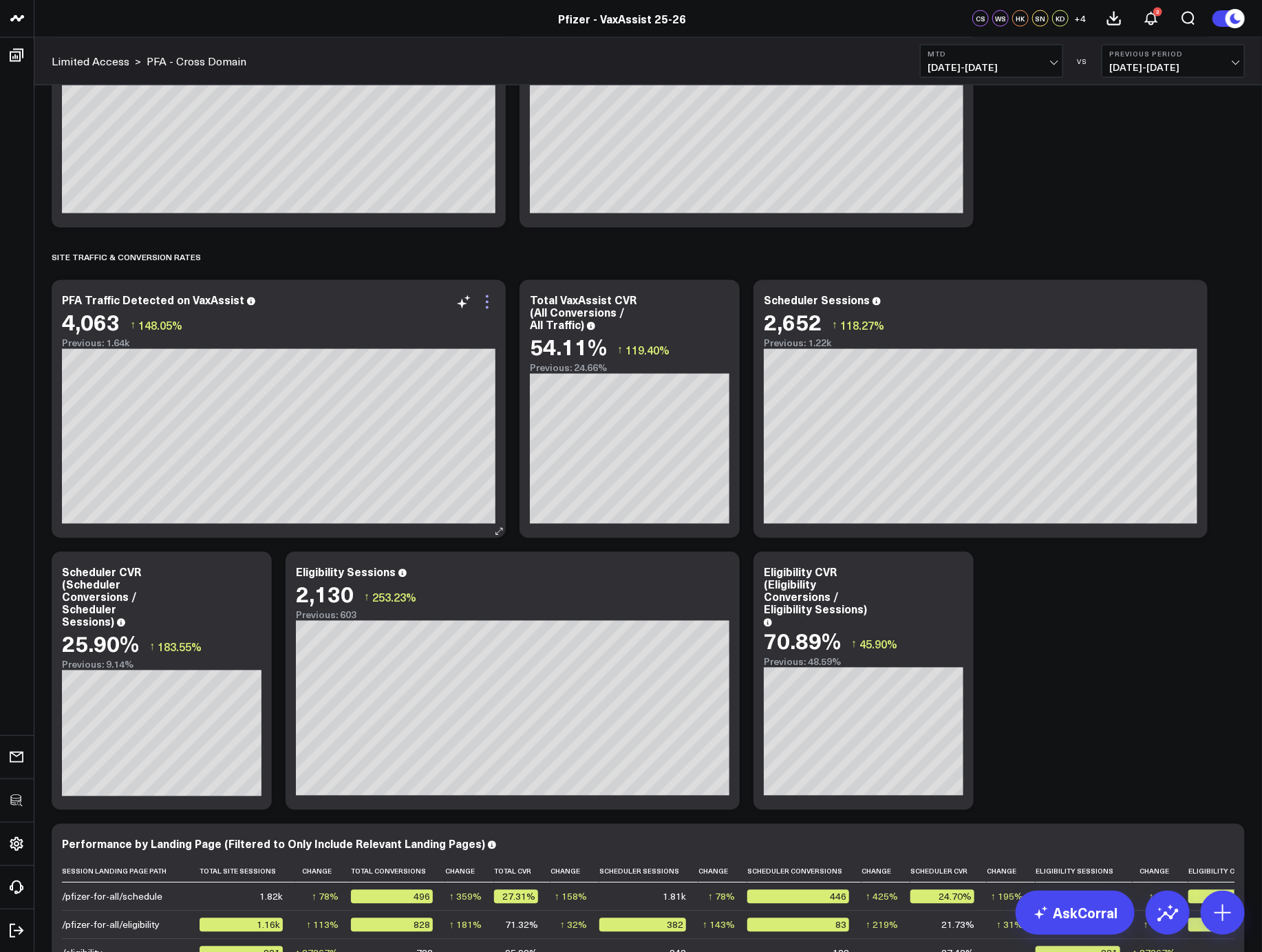
click at [483, 302] on icon at bounding box center [486, 302] width 17 height 17
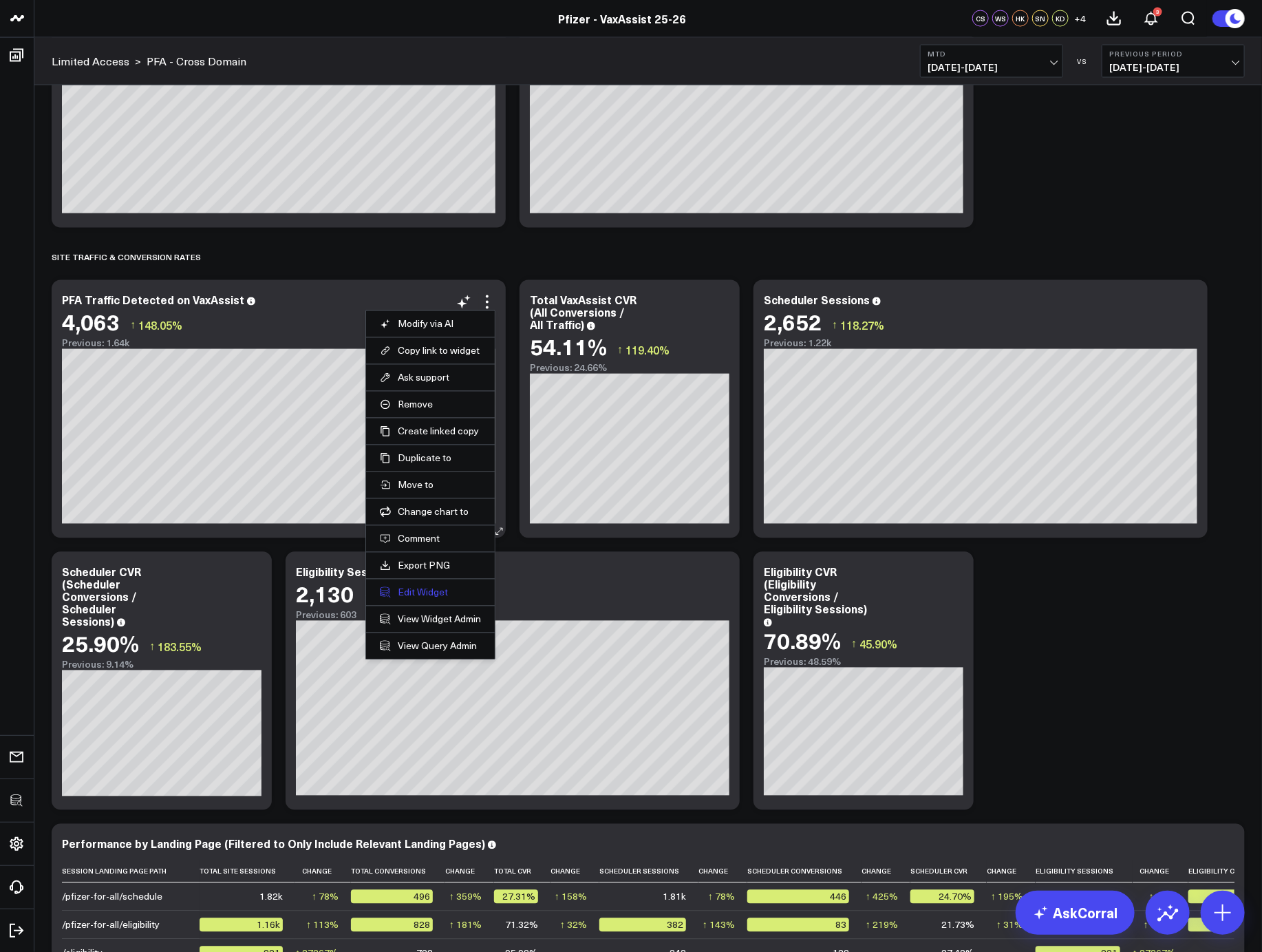
click at [413, 591] on button "Edit Widget" at bounding box center [430, 592] width 101 height 12
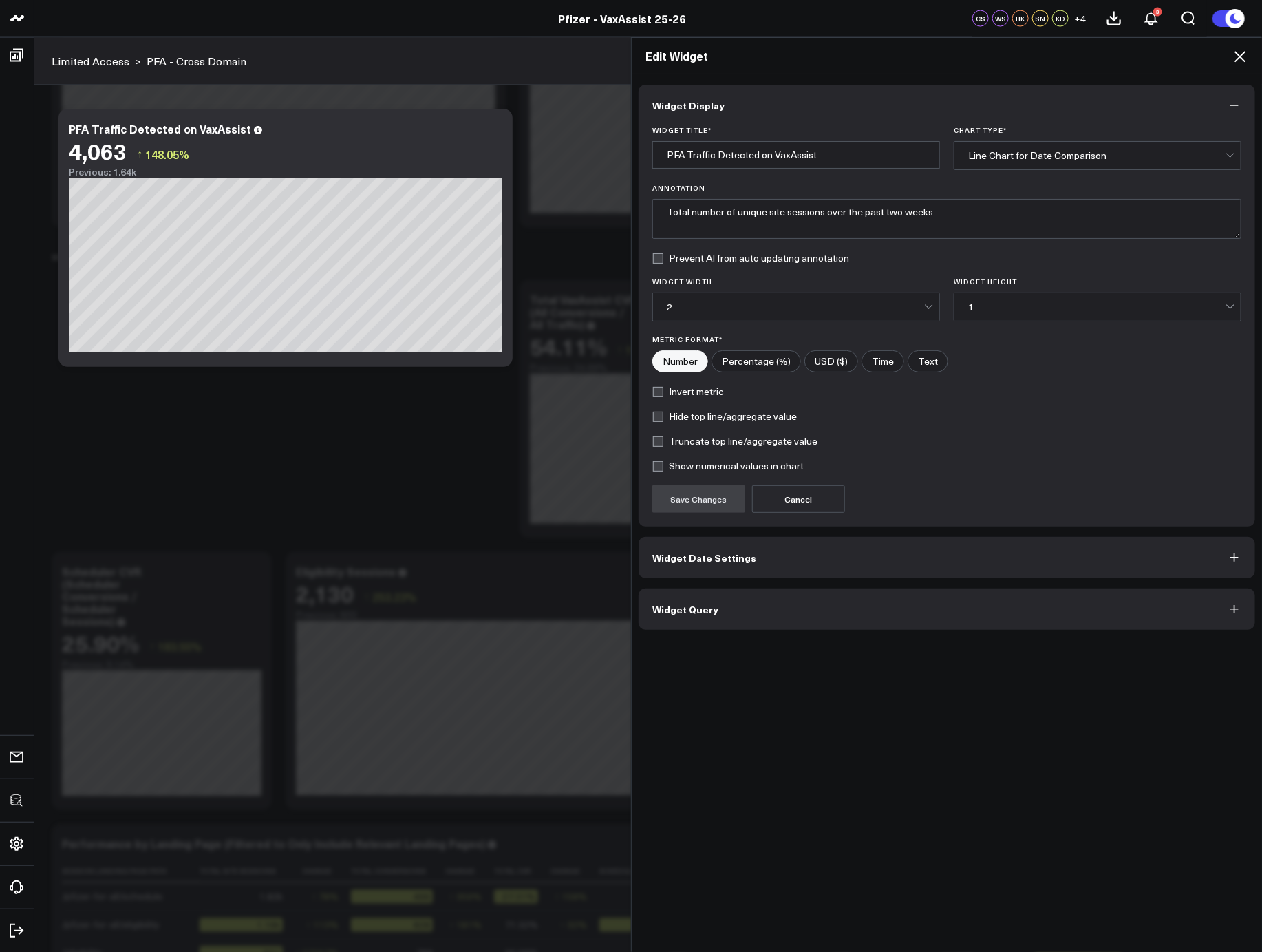
click at [791, 610] on button "Widget Query" at bounding box center [947, 608] width 616 height 41
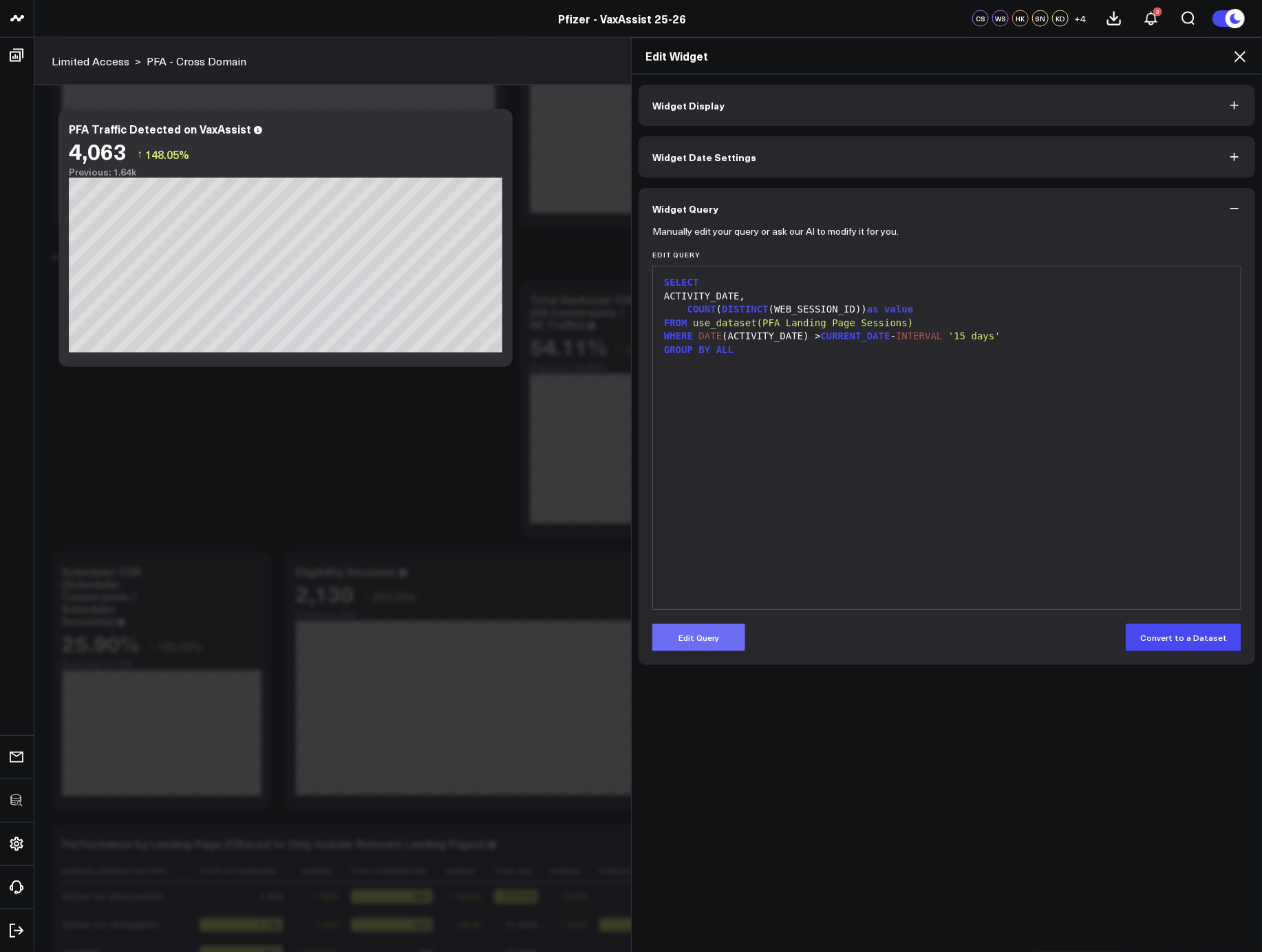
click at [727, 647] on button "Edit Query" at bounding box center [698, 637] width 93 height 28
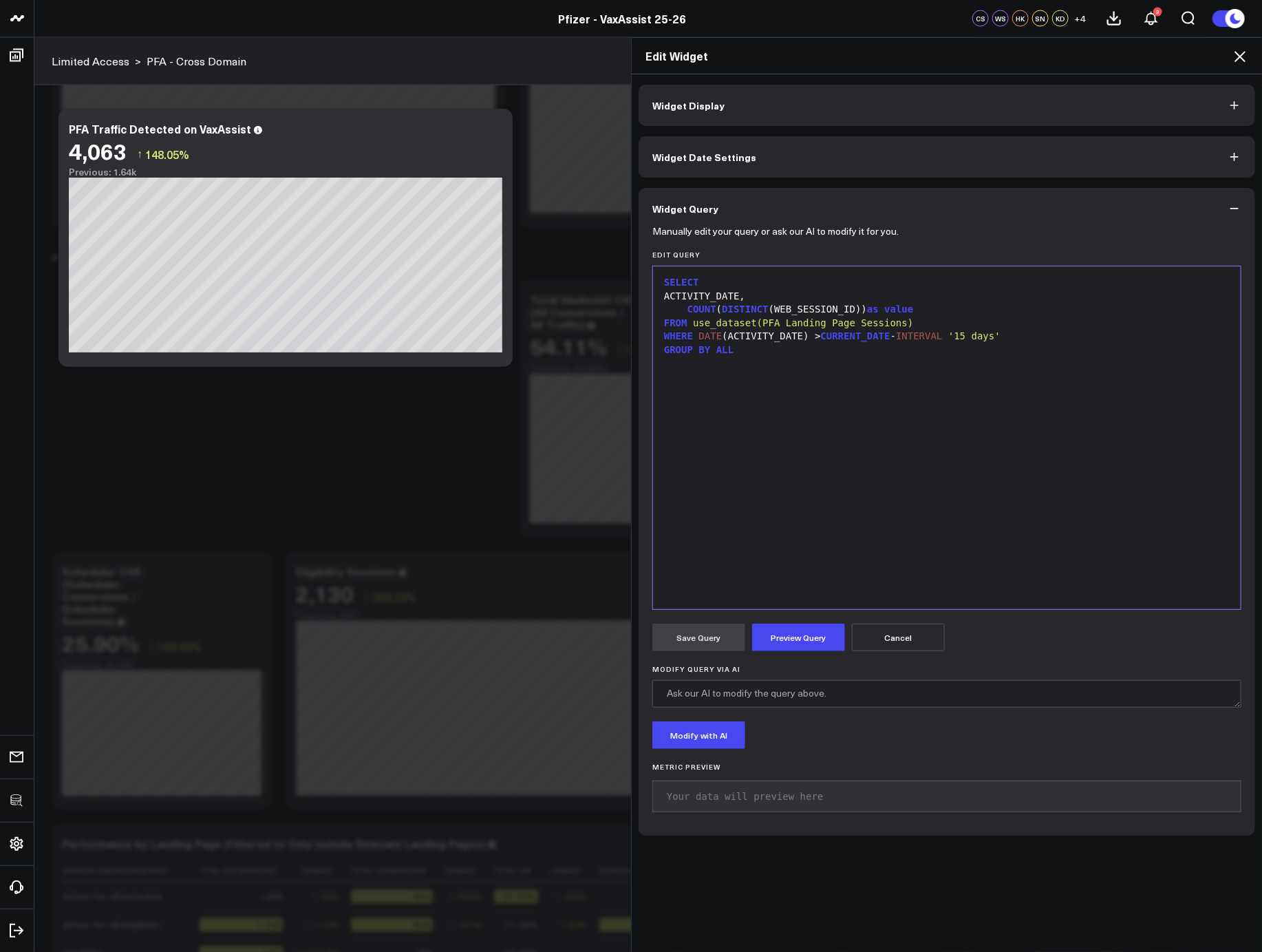
click at [797, 575] on div "SELECT ACTIVITY_DATE, COUNT ( DISTINCT (WEB_SESSION_ID)) as value FROM use_data…" at bounding box center [947, 438] width 574 height 329
copy div "SELECT ACTIVITY_DATE, COUNT ( DISTINCT (WEB_SESSION_ID)) as value FROM use_data…"
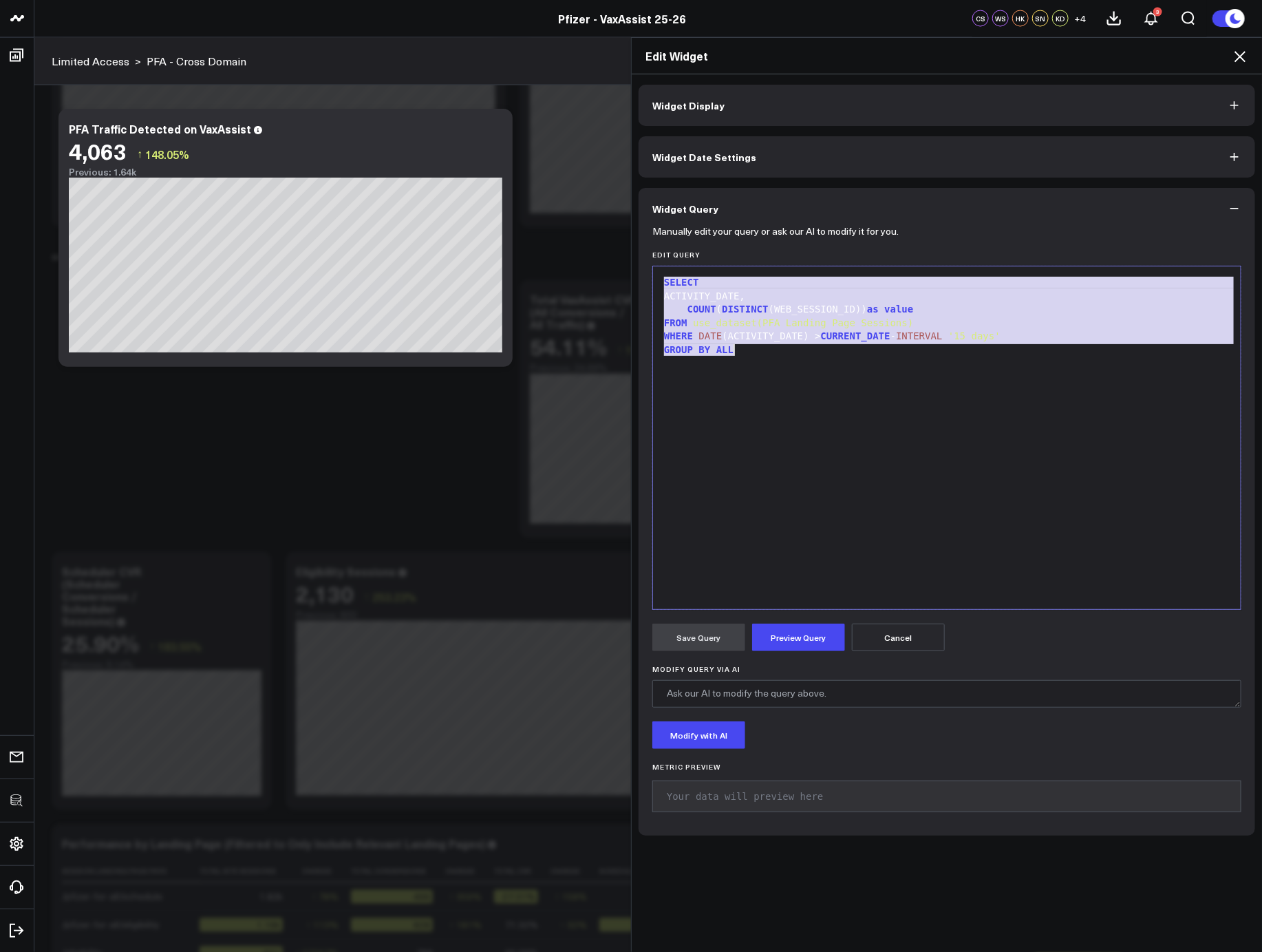
click at [1240, 59] on icon at bounding box center [1239, 56] width 17 height 17
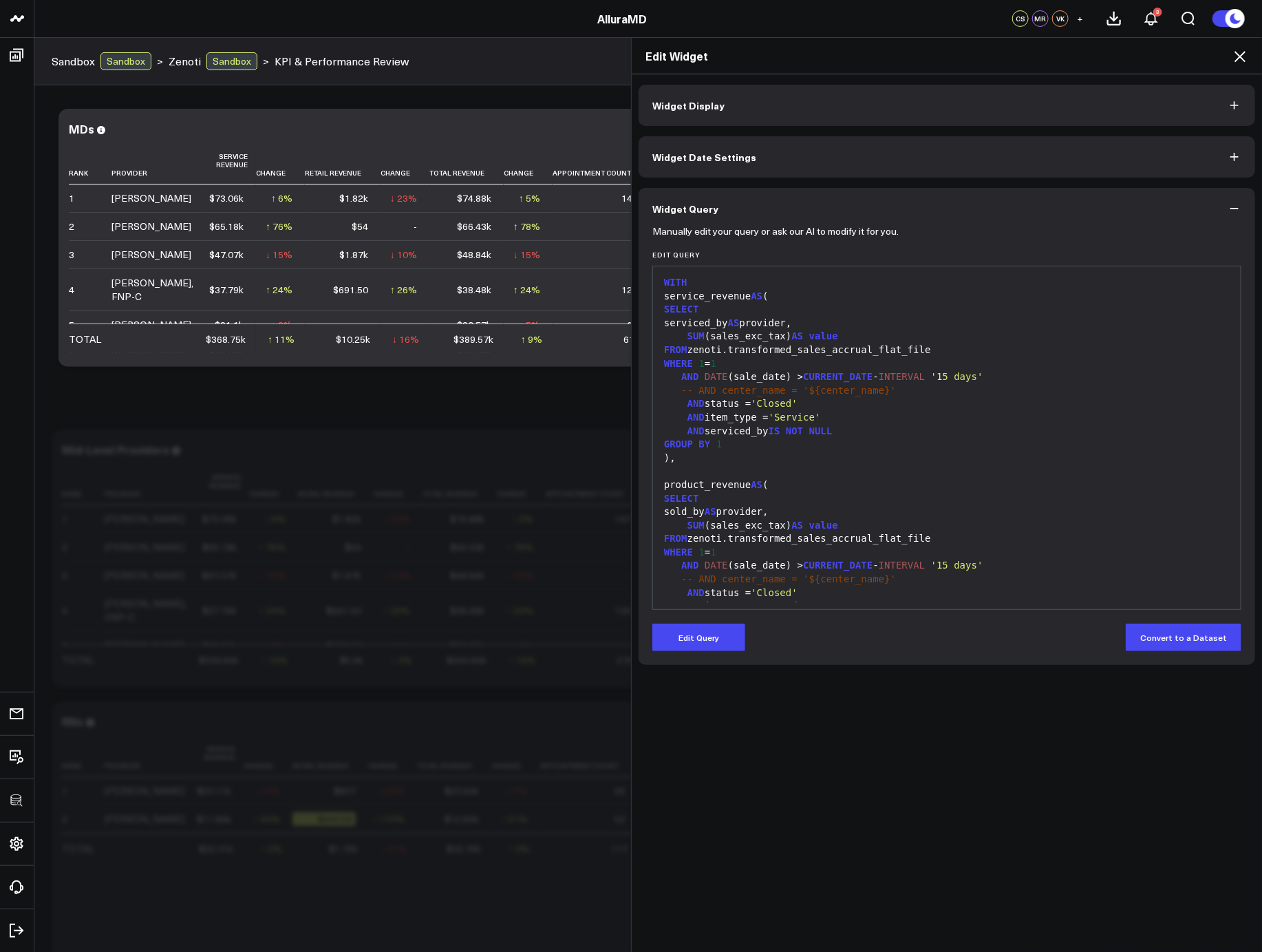
click at [1240, 56] on icon at bounding box center [1239, 56] width 11 height 11
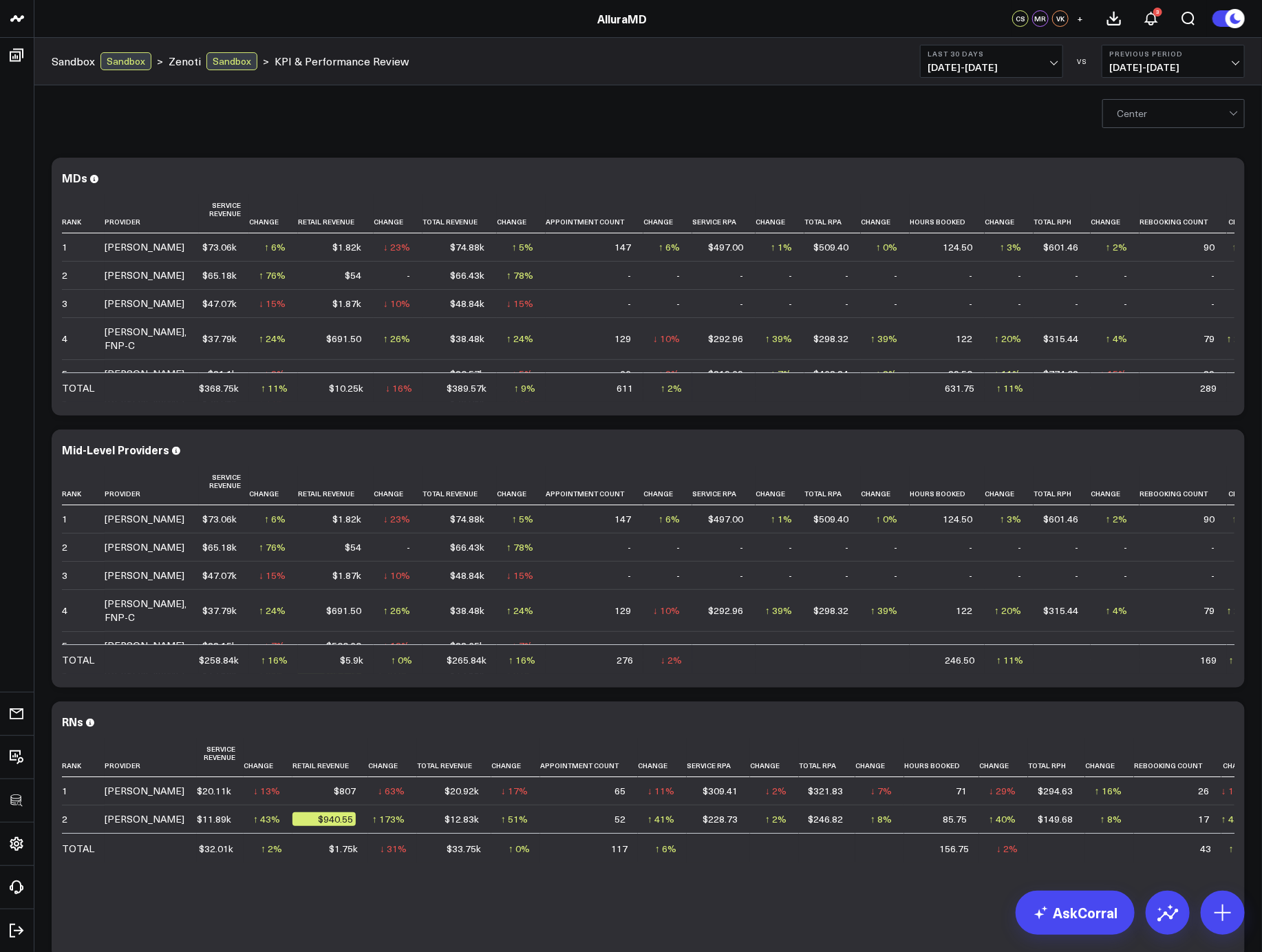
click at [802, 126] on div "Center" at bounding box center [648, 113] width 1227 height 55
